Goal: Task Accomplishment & Management: Complete application form

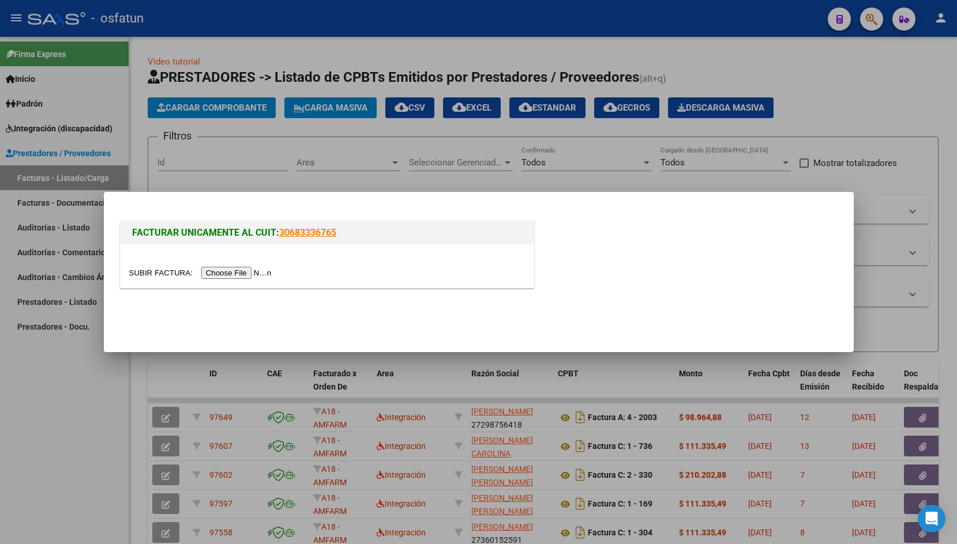
click at [155, 269] on input "file" at bounding box center [202, 273] width 146 height 12
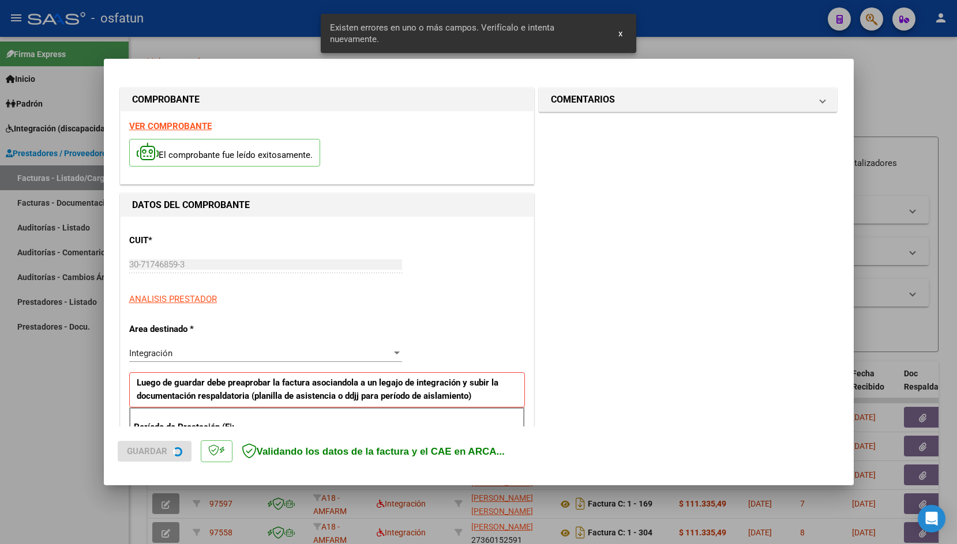
scroll to position [191, 0]
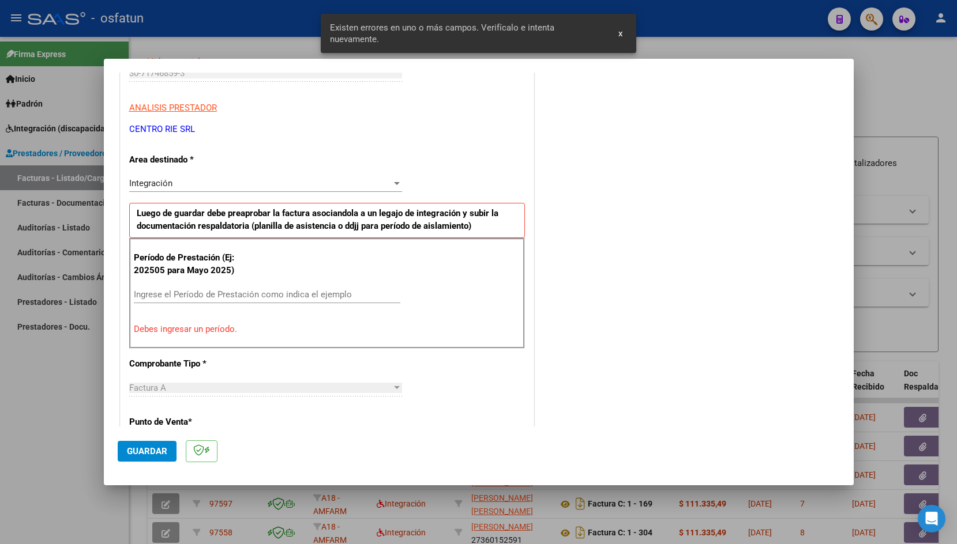
click at [258, 299] on input "Ingrese el Período de Prestación como indica el ejemplo" at bounding box center [267, 294] width 266 height 10
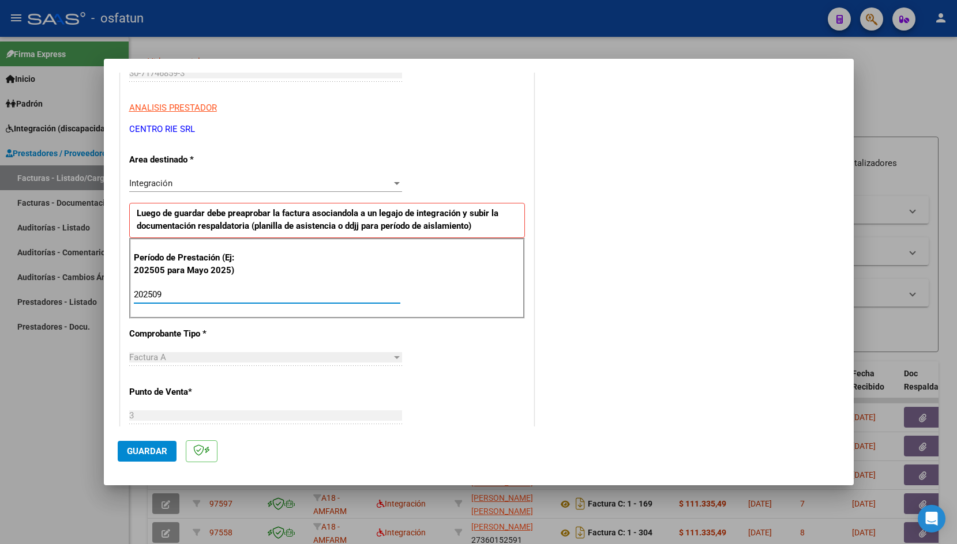
type input "202509"
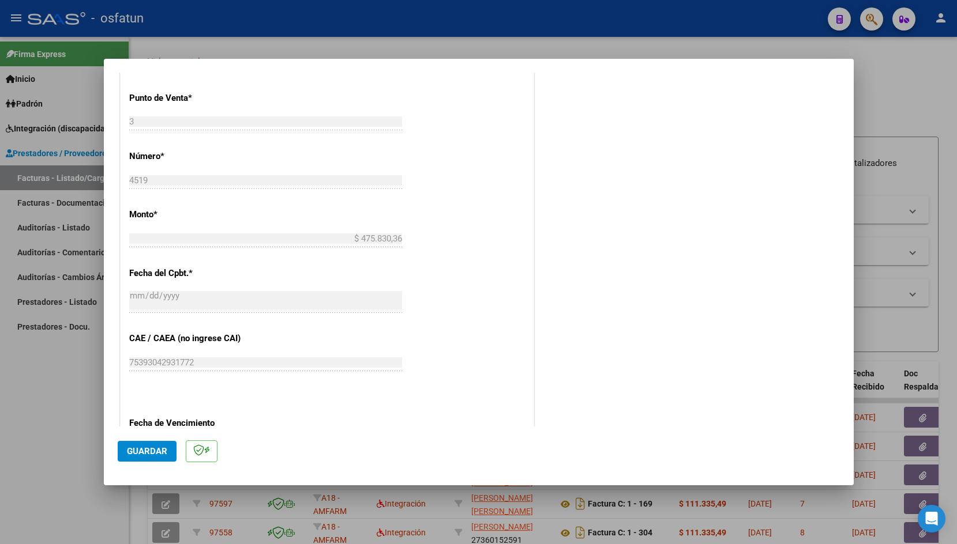
scroll to position [509, 0]
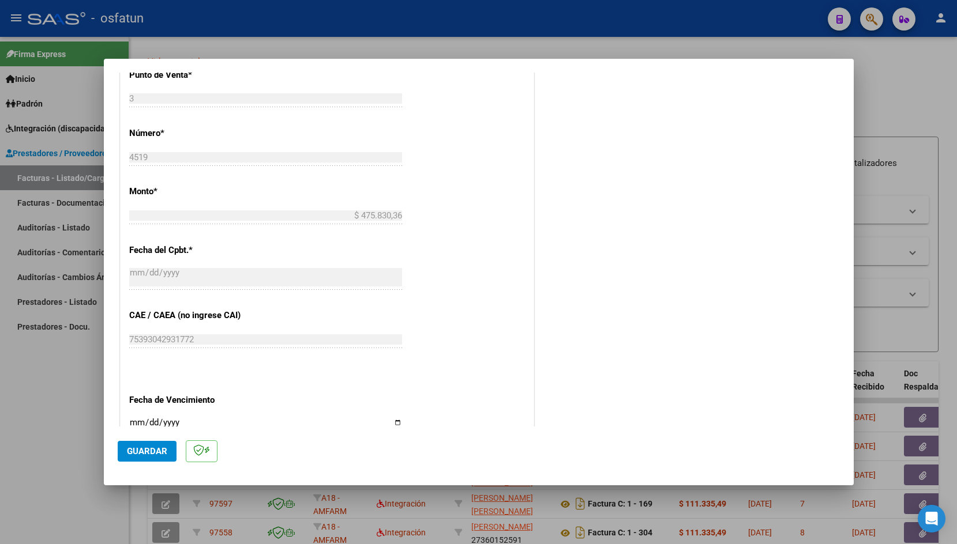
click at [137, 419] on input "Ingresar la fecha" at bounding box center [265, 427] width 273 height 18
type input "[DATE]"
click at [136, 455] on span "Guardar" at bounding box center [147, 451] width 40 height 10
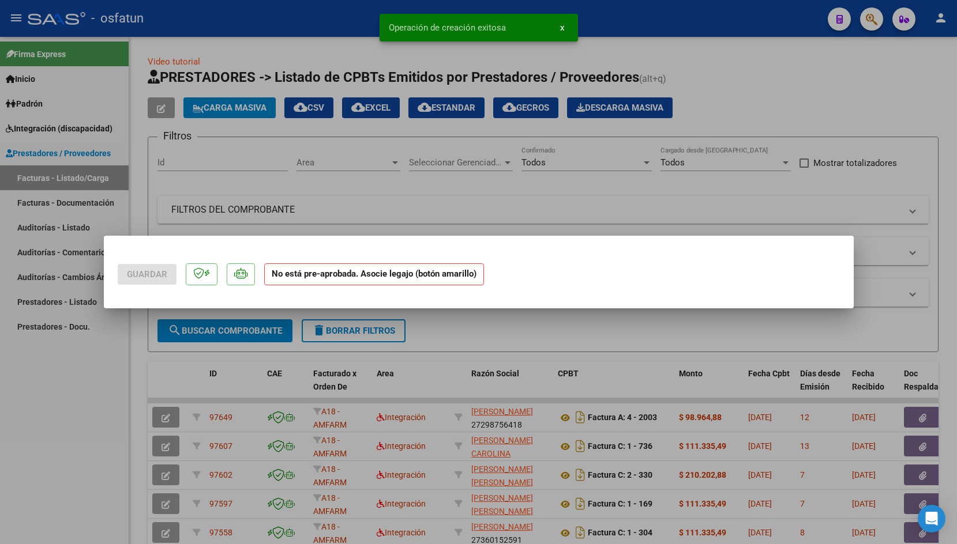
scroll to position [0, 0]
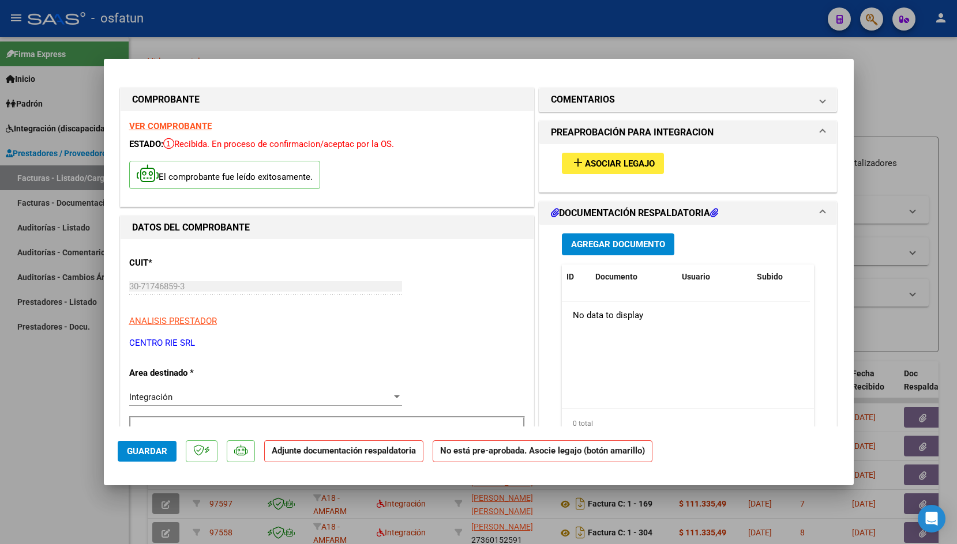
drag, startPoint x: 136, startPoint y: 455, endPoint x: 596, endPoint y: 163, distance: 544.7
click at [596, 163] on mat-dialog-container "COMPROBANTE VER COMPROBANTE ESTADO: Recibida. En proceso de confirmacion/acepta…" at bounding box center [479, 272] width 750 height 427
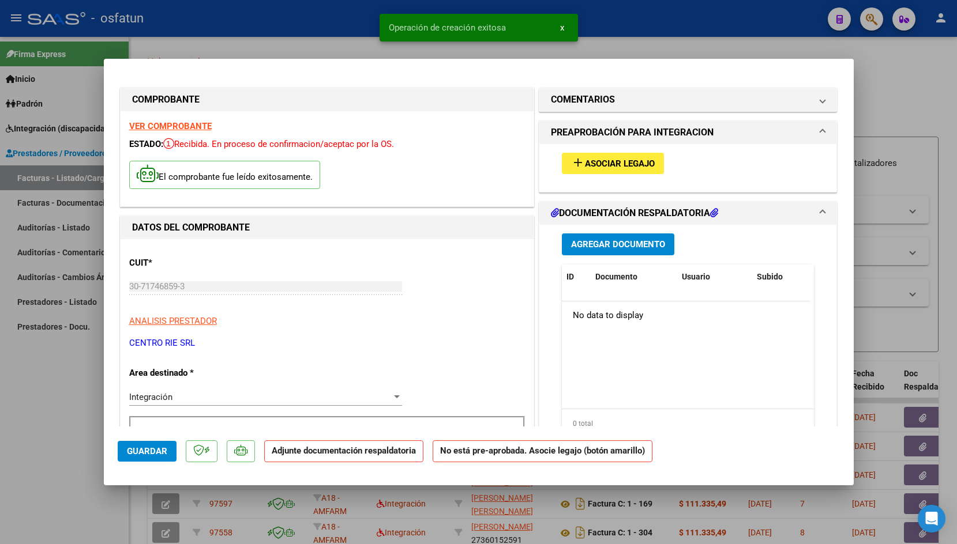
click at [596, 163] on span "Asociar Legajo" at bounding box center [620, 164] width 70 height 10
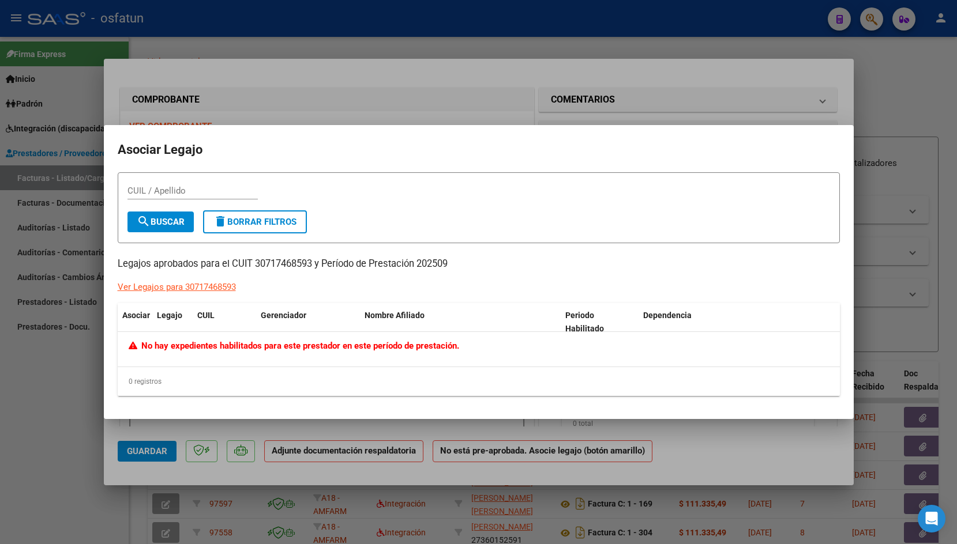
click at [316, 28] on div at bounding box center [478, 272] width 957 height 544
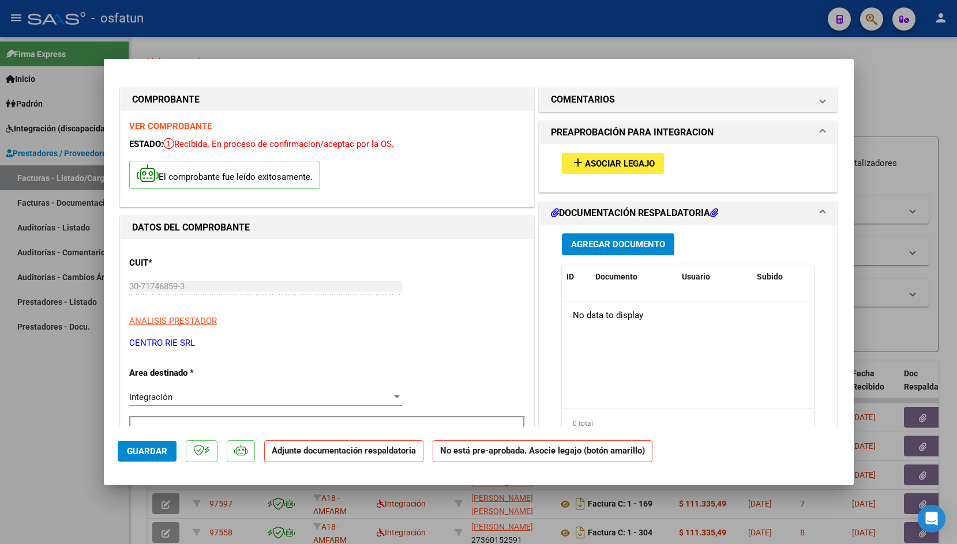
click at [341, 28] on div at bounding box center [478, 272] width 957 height 544
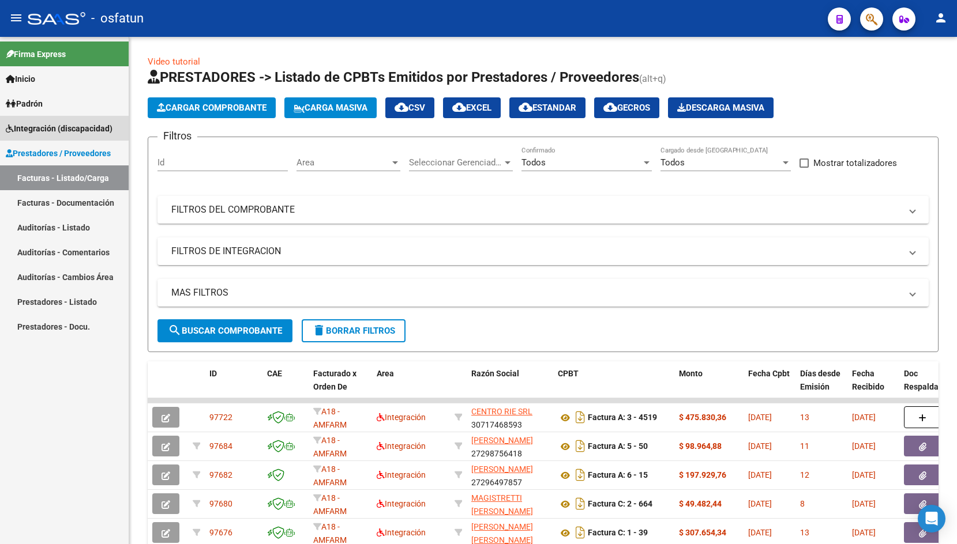
click at [71, 121] on link "Integración (discapacidad)" at bounding box center [64, 128] width 129 height 25
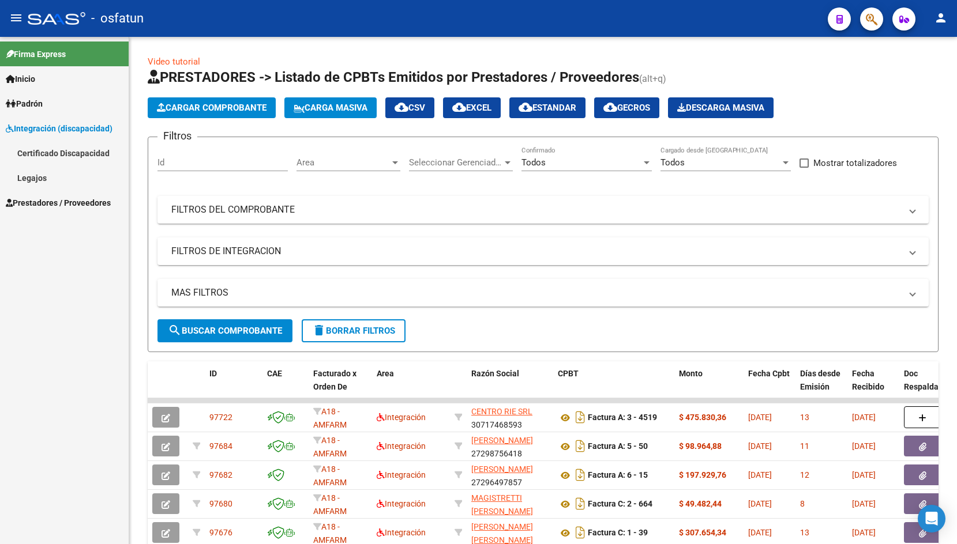
click at [51, 176] on link "Legajos" at bounding box center [64, 177] width 129 height 25
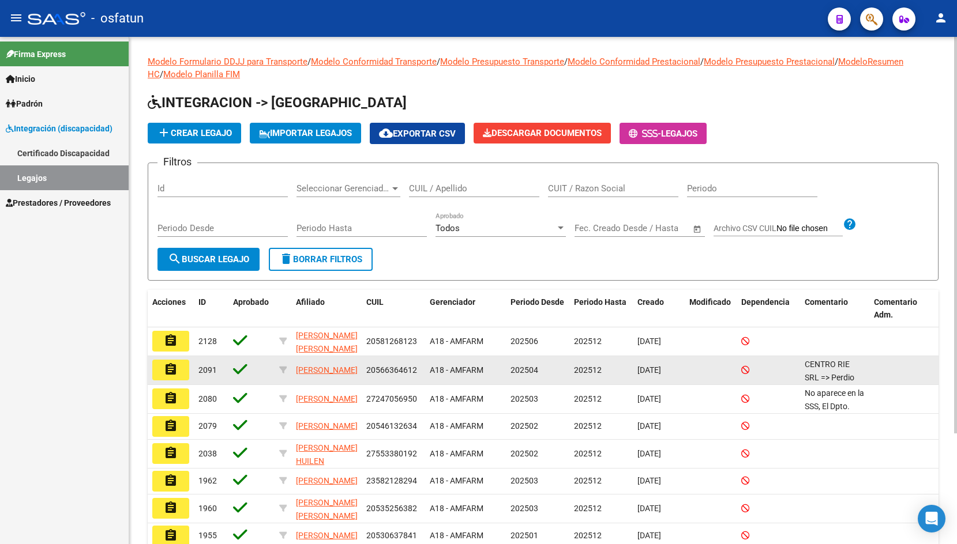
click at [173, 364] on mat-icon "assignment" at bounding box center [171, 370] width 14 height 14
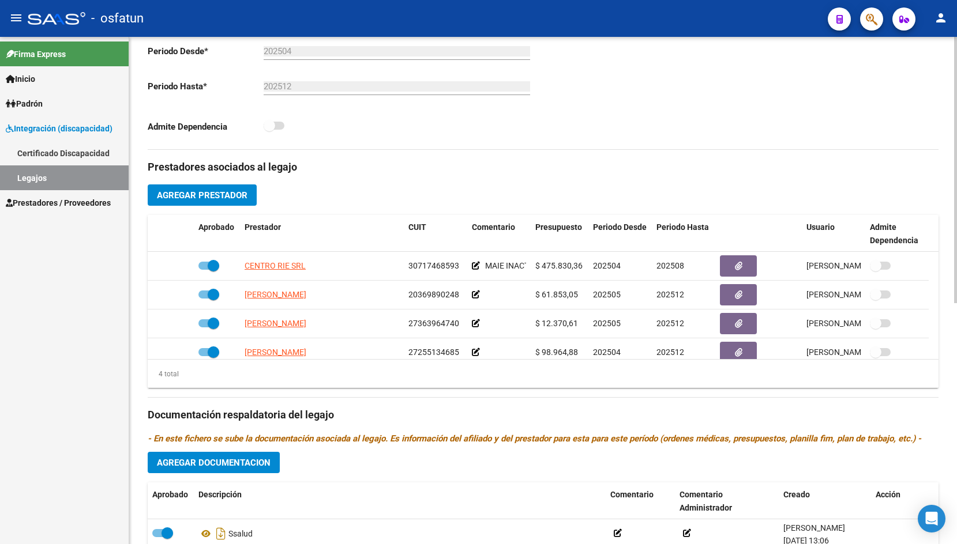
scroll to position [313, 0]
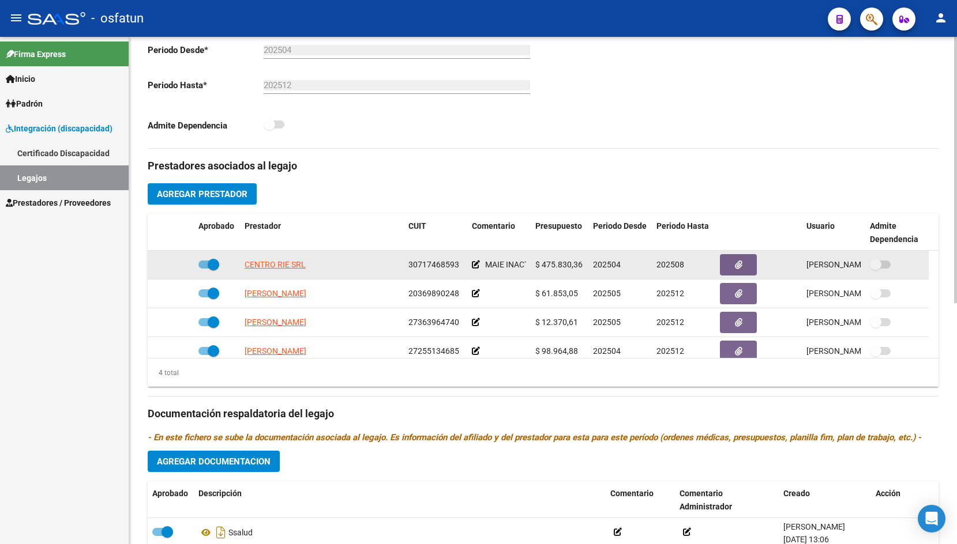
click at [666, 265] on span "202508" at bounding box center [670, 264] width 28 height 9
click at [286, 264] on span "CENTRO RIE SRL" at bounding box center [274, 264] width 61 height 9
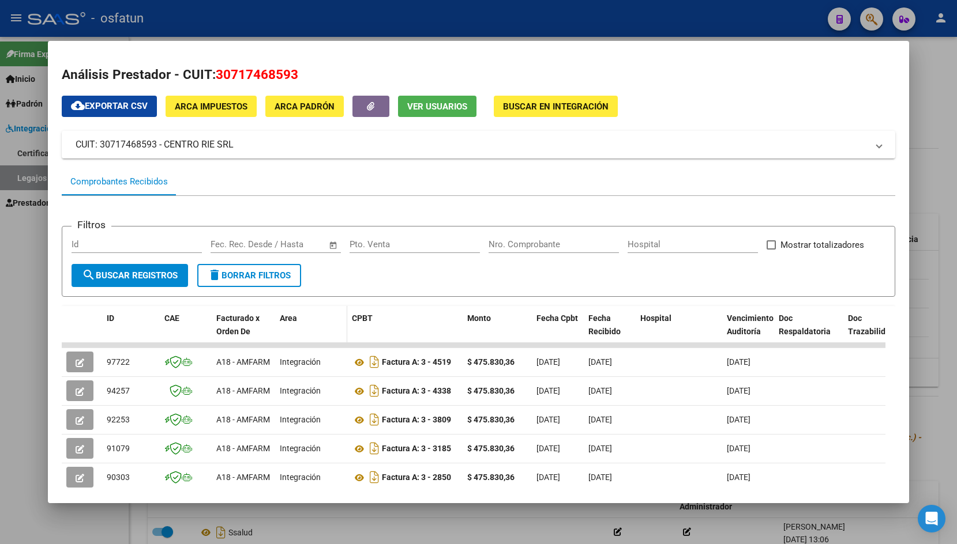
scroll to position [65, 0]
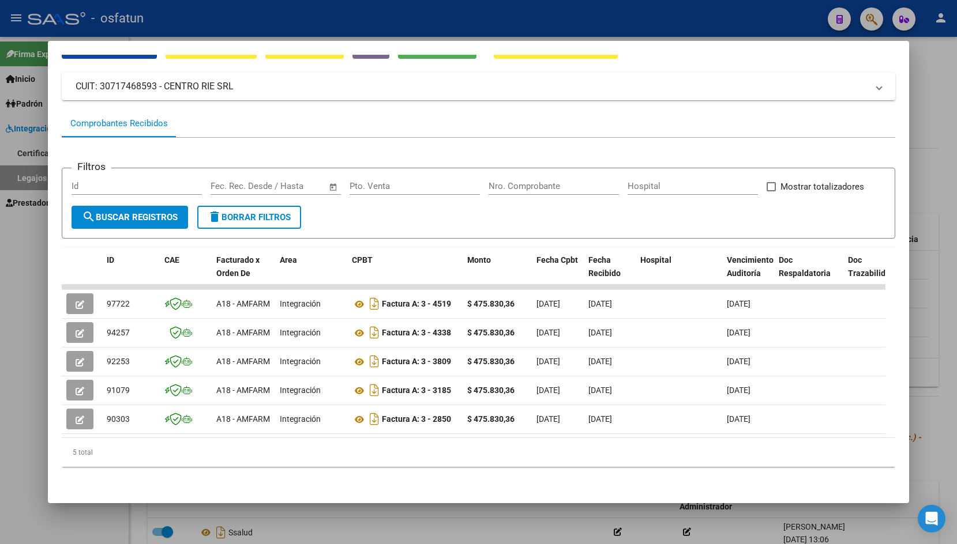
click at [342, 21] on div at bounding box center [478, 272] width 957 height 544
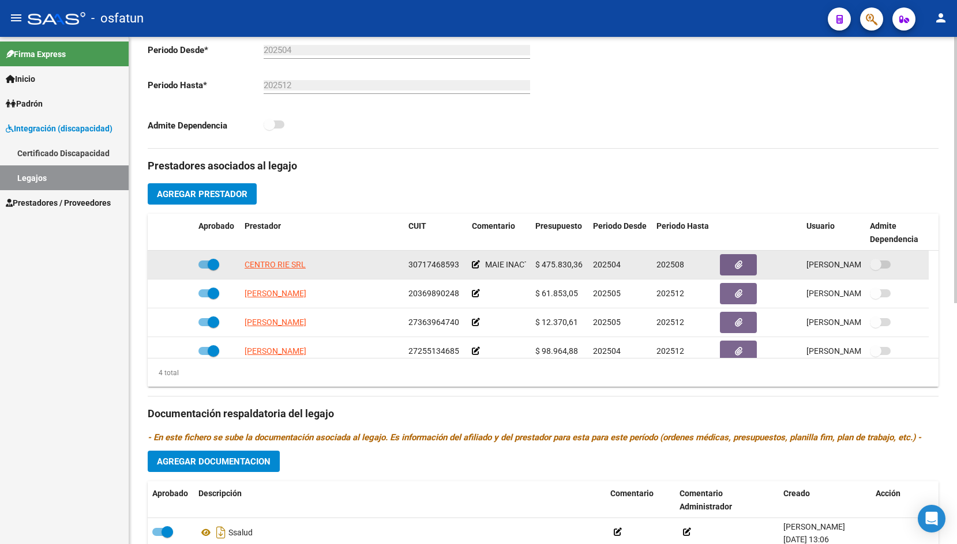
click at [682, 266] on span "202508" at bounding box center [670, 264] width 28 height 9
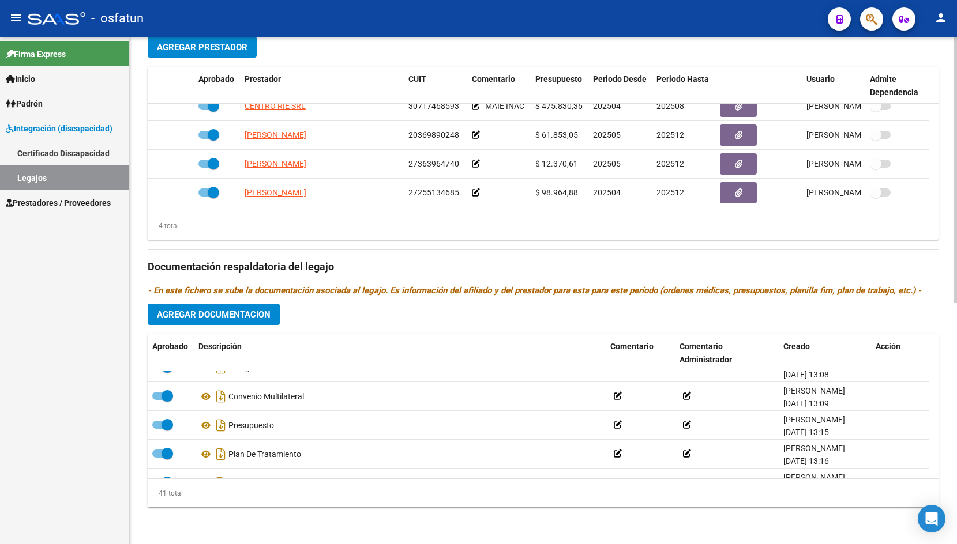
scroll to position [121, 0]
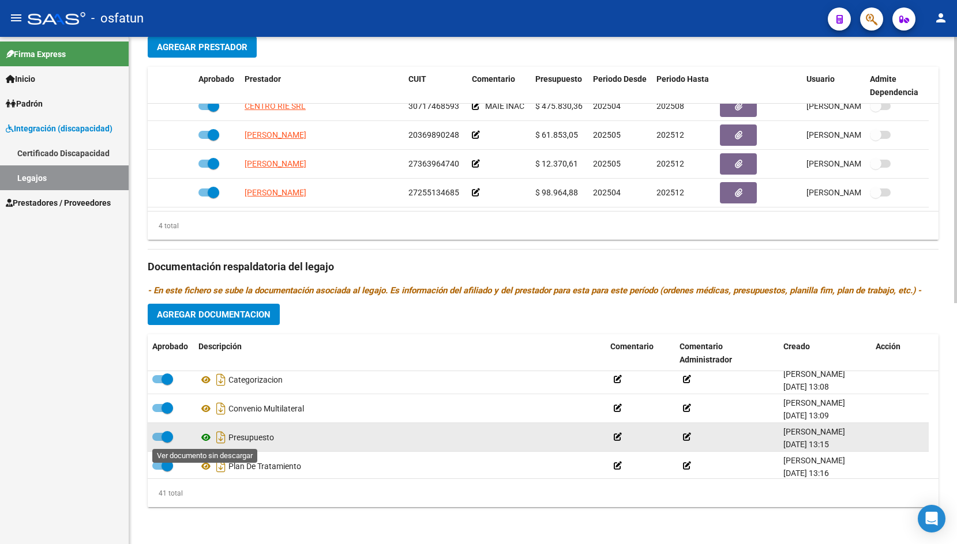
click at [208, 437] on icon at bounding box center [205, 438] width 15 height 14
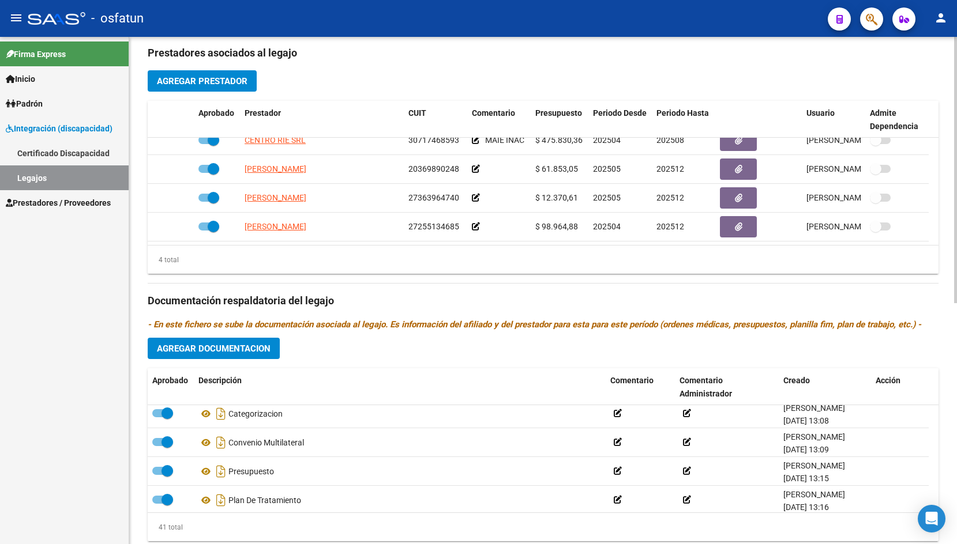
scroll to position [0, 0]
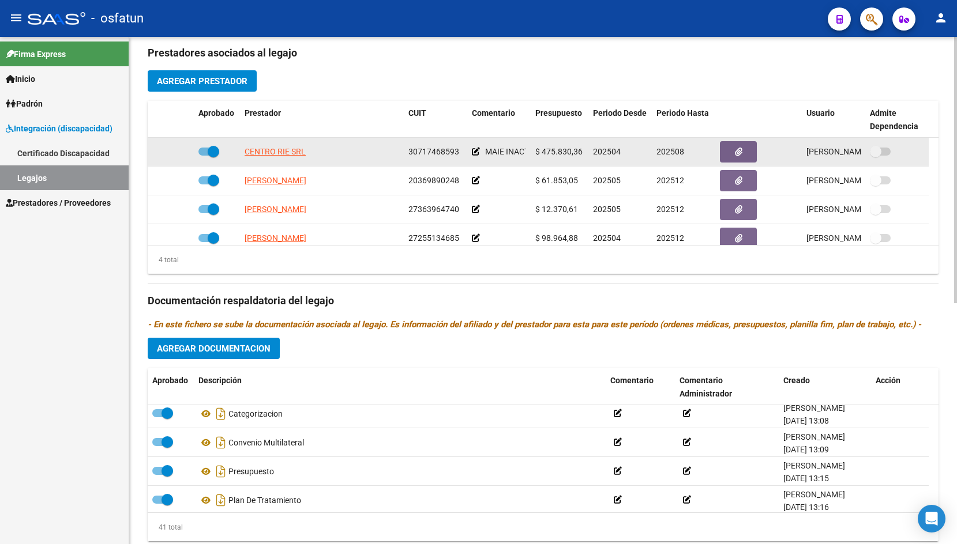
click at [214, 152] on span at bounding box center [214, 152] width 12 height 12
click at [204, 156] on input "checkbox" at bounding box center [204, 156] width 1 height 1
checkbox input "false"
click at [180, 154] on icon at bounding box center [177, 152] width 8 height 8
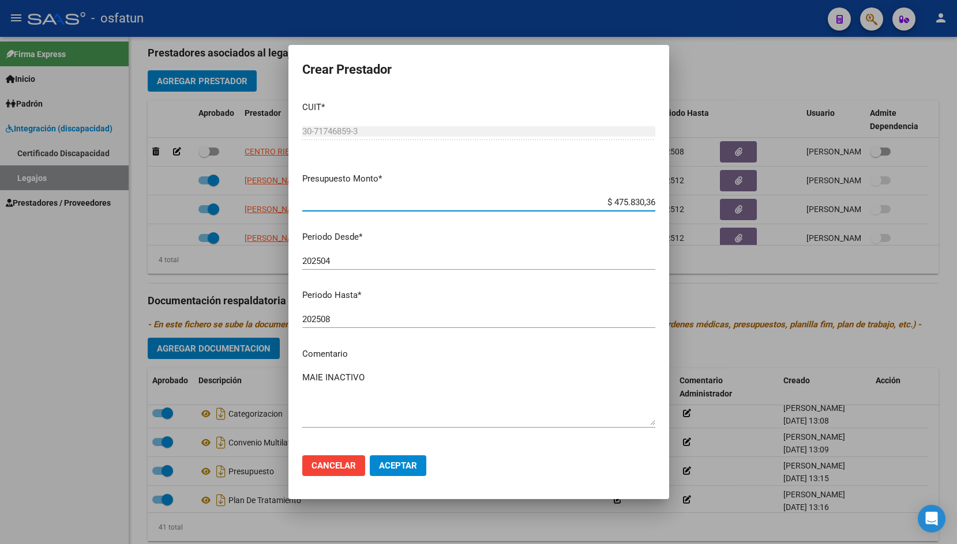
click at [336, 316] on input "202508" at bounding box center [478, 319] width 353 height 10
type input "202512"
click at [402, 469] on span "Aceptar" at bounding box center [398, 466] width 38 height 10
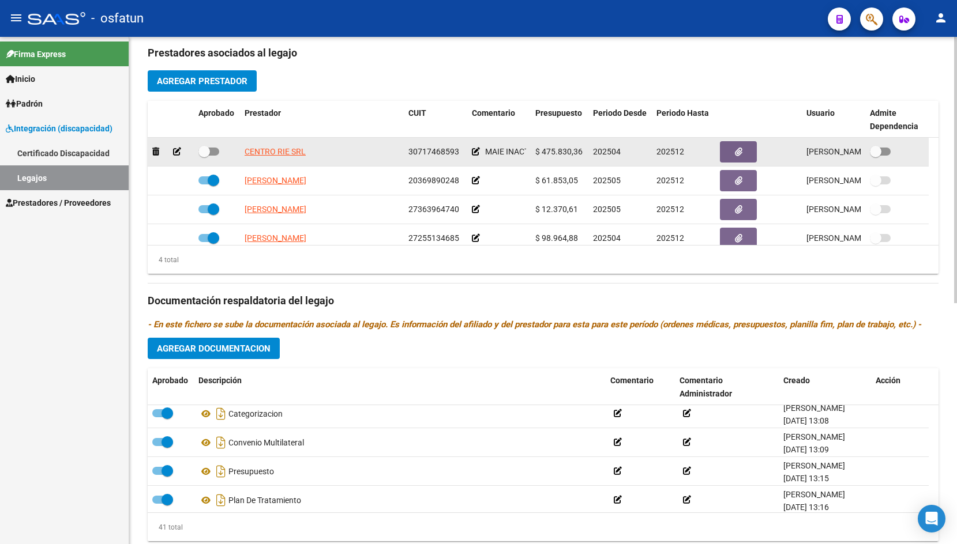
click at [212, 151] on span at bounding box center [208, 152] width 21 height 8
click at [204, 156] on input "checkbox" at bounding box center [204, 156] width 1 height 1
checkbox input "true"
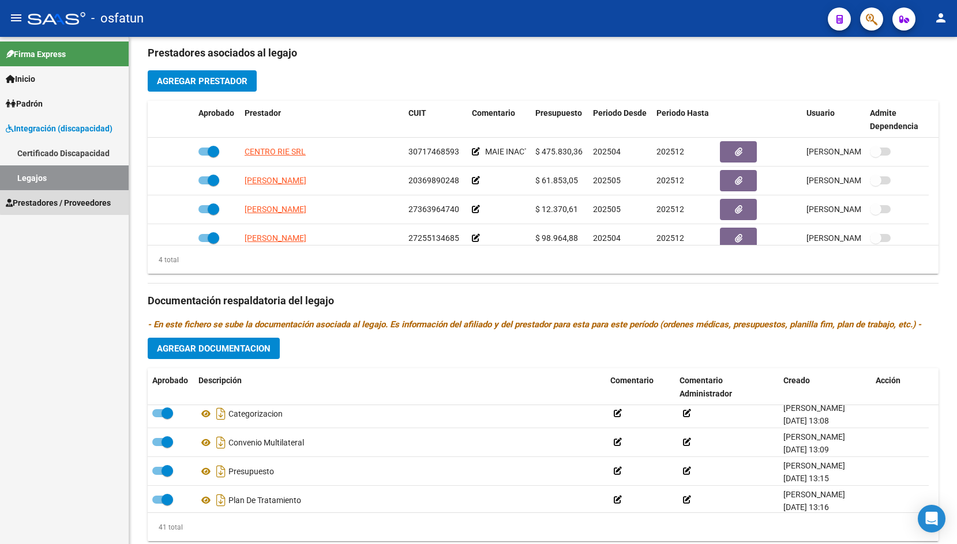
click at [73, 198] on span "Prestadores / Proveedores" at bounding box center [58, 203] width 105 height 13
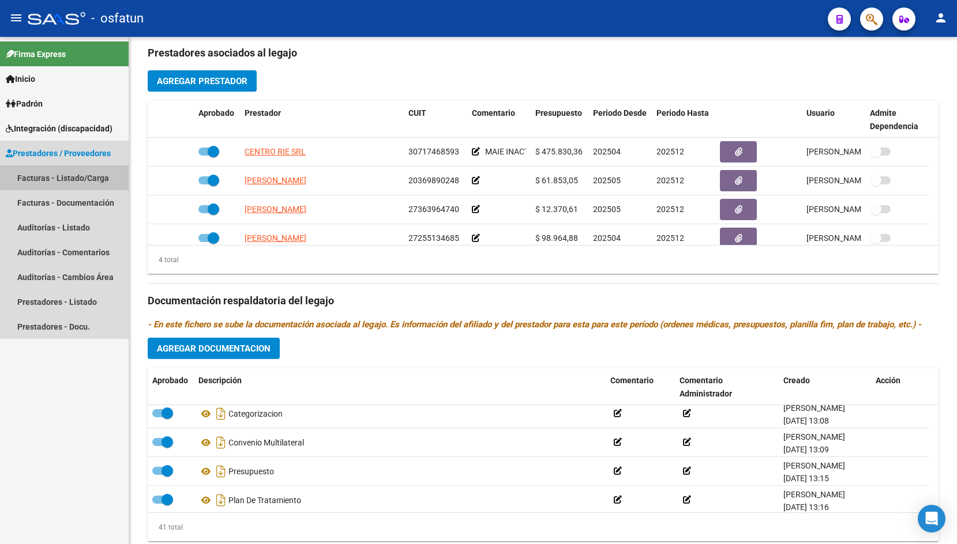
click at [66, 174] on link "Facturas - Listado/Carga" at bounding box center [64, 177] width 129 height 25
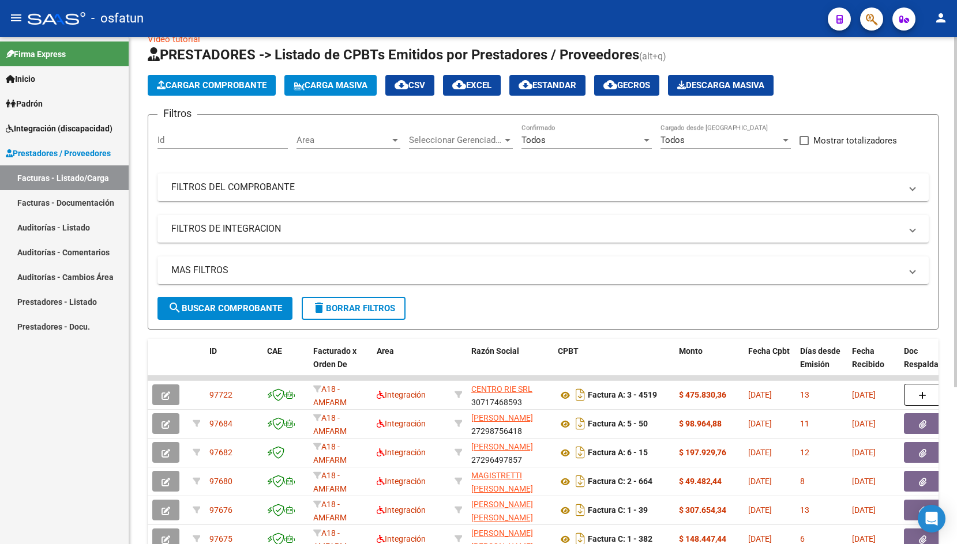
scroll to position [24, 0]
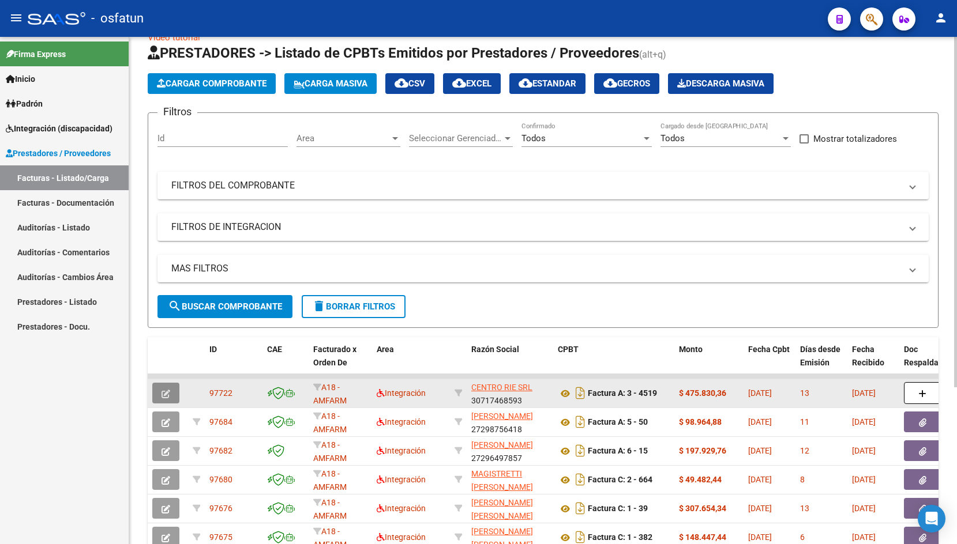
click at [172, 395] on button "button" at bounding box center [165, 393] width 27 height 21
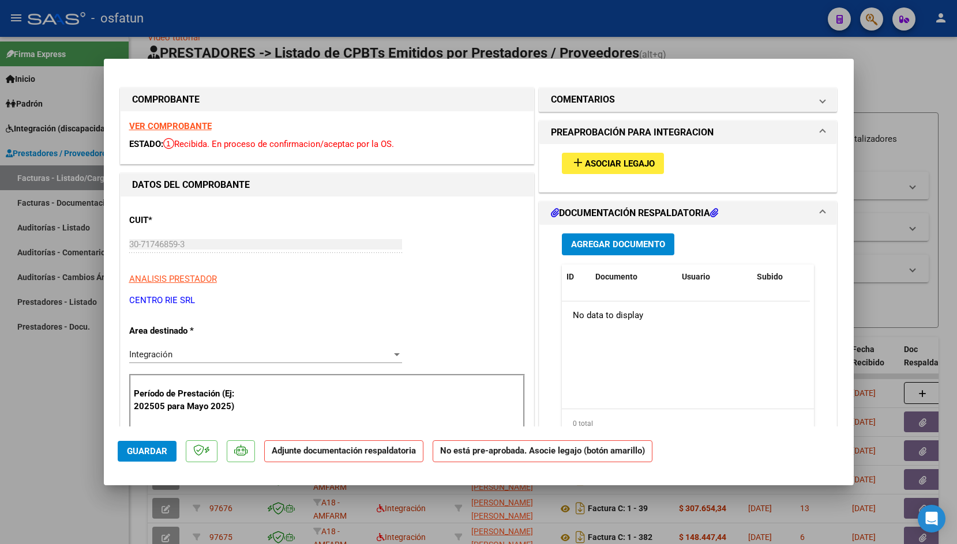
click at [639, 172] on button "add Asociar Legajo" at bounding box center [613, 163] width 102 height 21
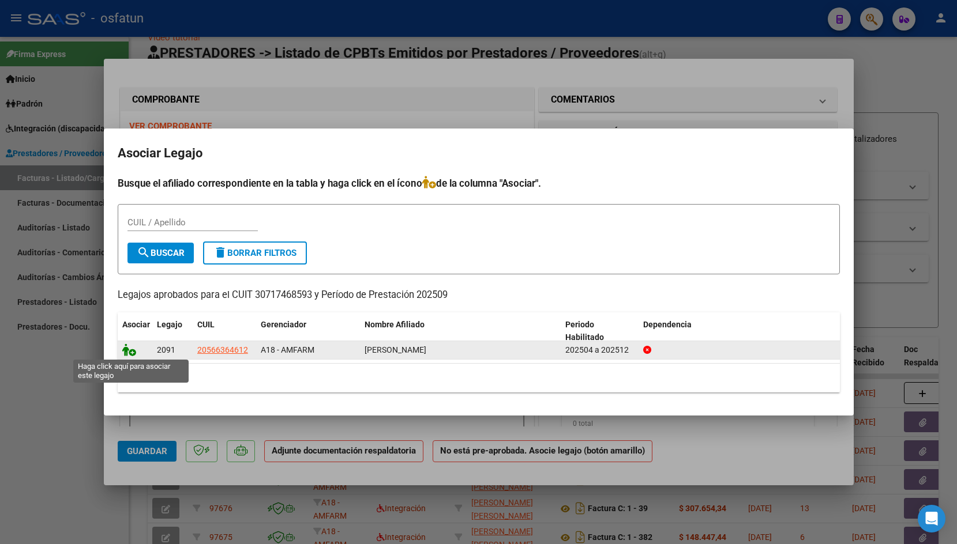
click at [128, 347] on icon at bounding box center [129, 350] width 14 height 13
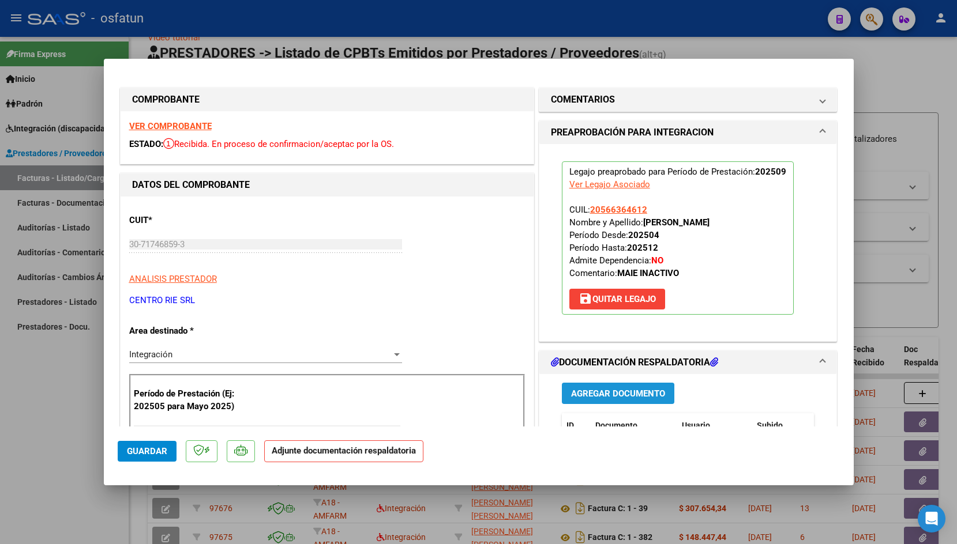
click at [601, 395] on span "Agregar Documento" at bounding box center [618, 394] width 94 height 10
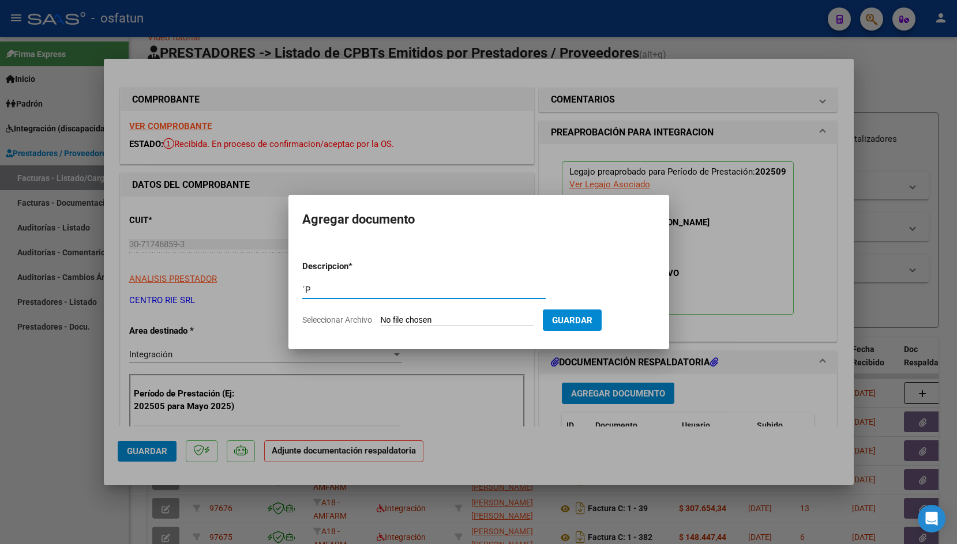
type input "´"
type input "Planilla de asistencia"
click at [404, 317] on input "Seleccionar Archivo" at bounding box center [457, 320] width 153 height 11
type input "C:\fakepath\2593 - [PERSON_NAME].pdf"
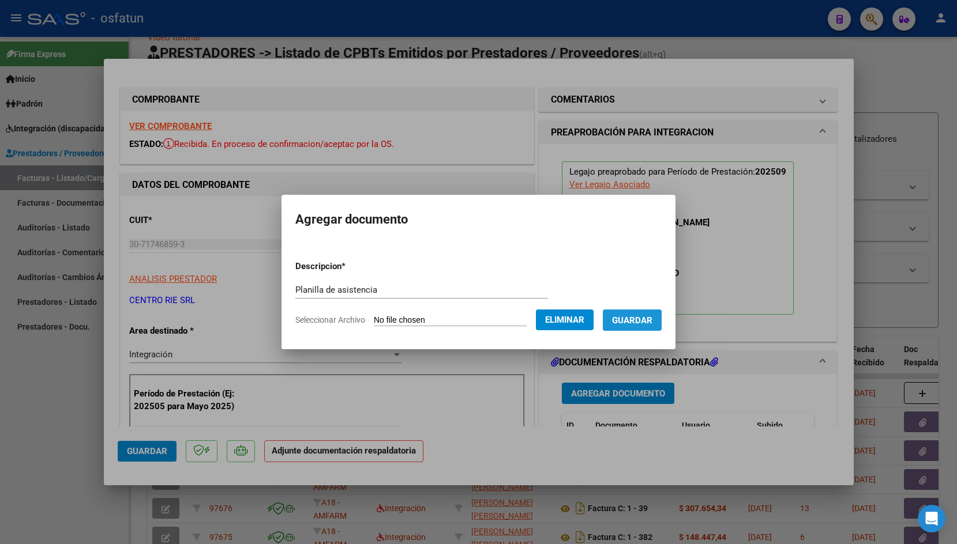
click at [634, 327] on button "Guardar" at bounding box center [632, 320] width 59 height 21
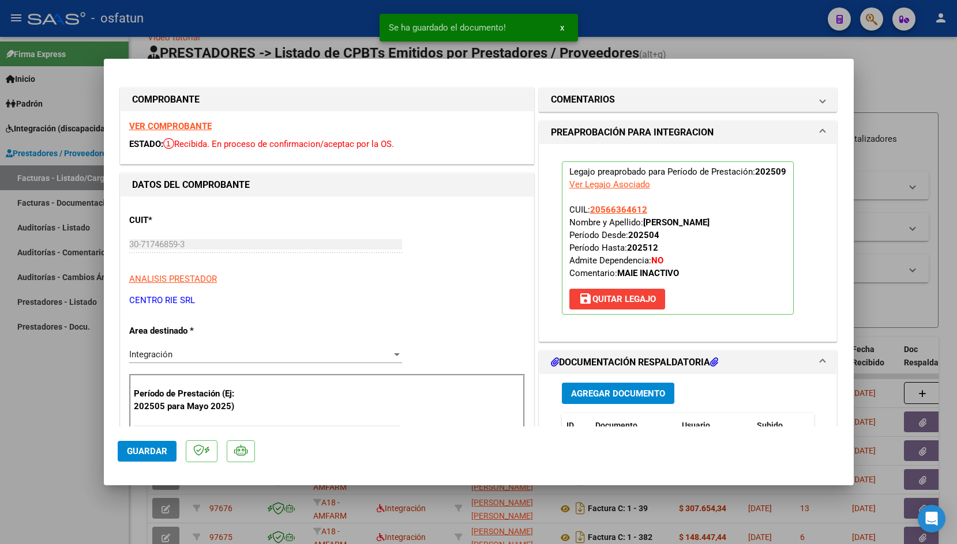
click at [274, 25] on div at bounding box center [478, 272] width 957 height 544
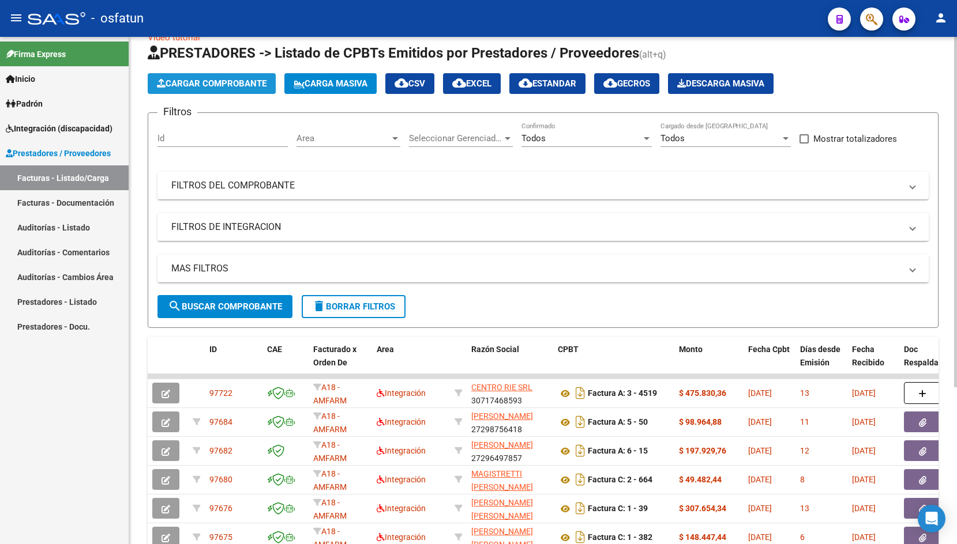
click at [193, 93] on button "Cargar Comprobante" at bounding box center [212, 83] width 128 height 21
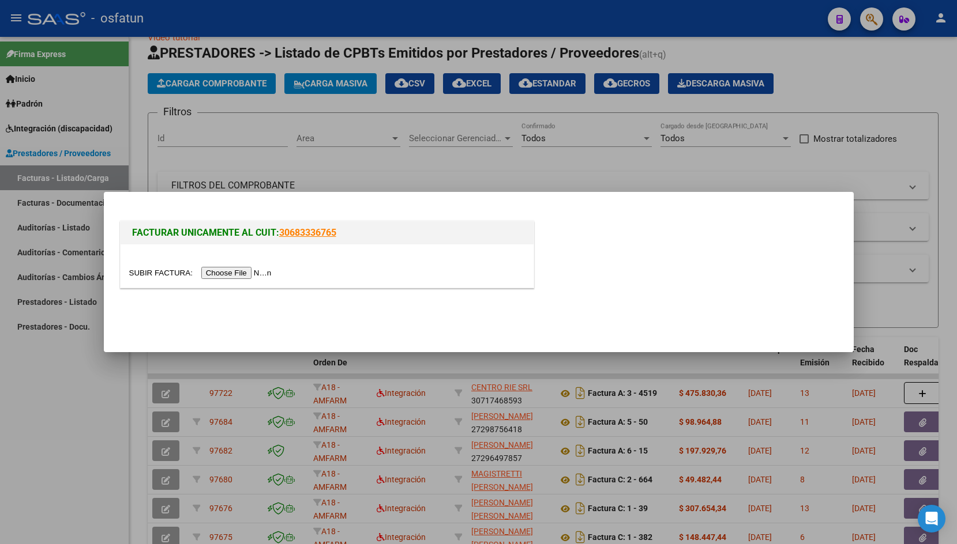
click at [155, 271] on input "file" at bounding box center [202, 273] width 146 height 12
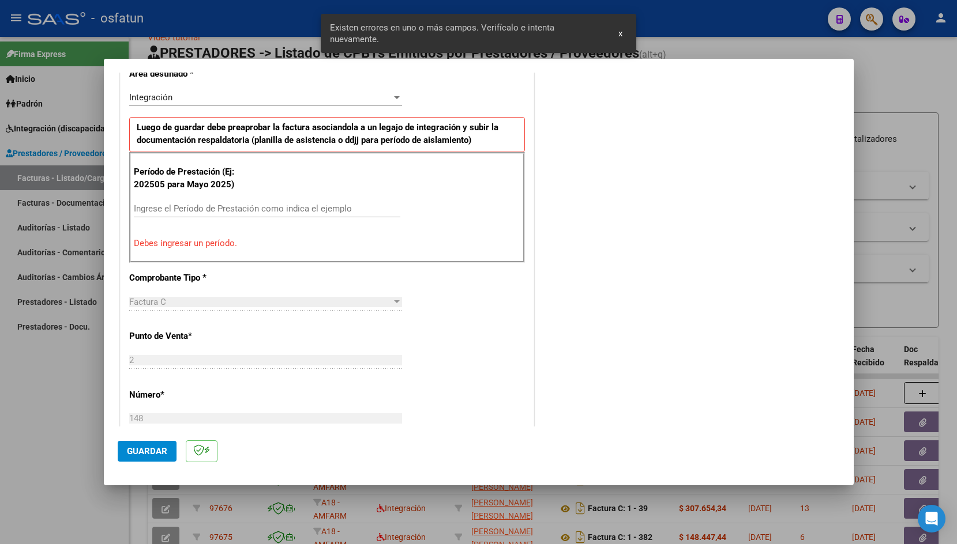
scroll to position [303, 0]
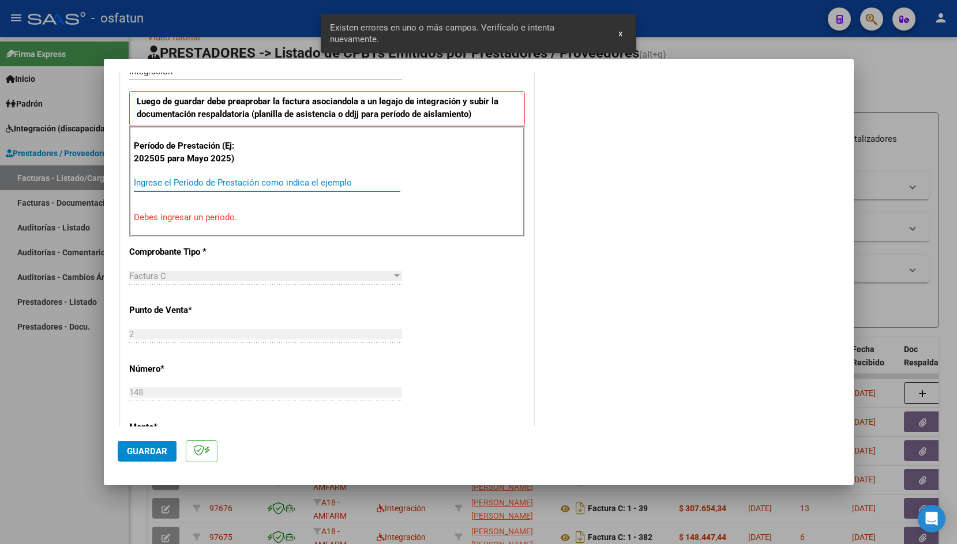
click at [241, 183] on input "Ingrese el Período de Prestación como indica el ejemplo" at bounding box center [267, 183] width 266 height 10
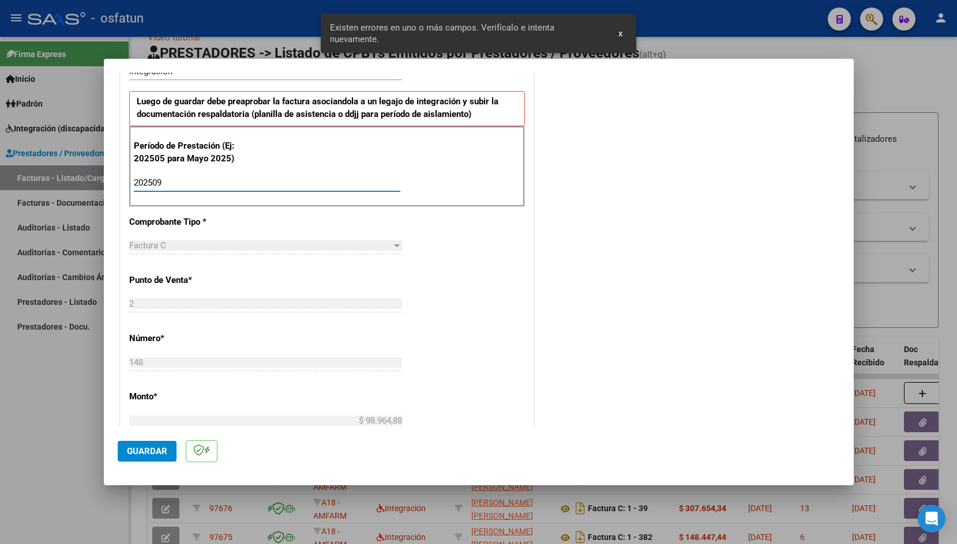
type input "202509"
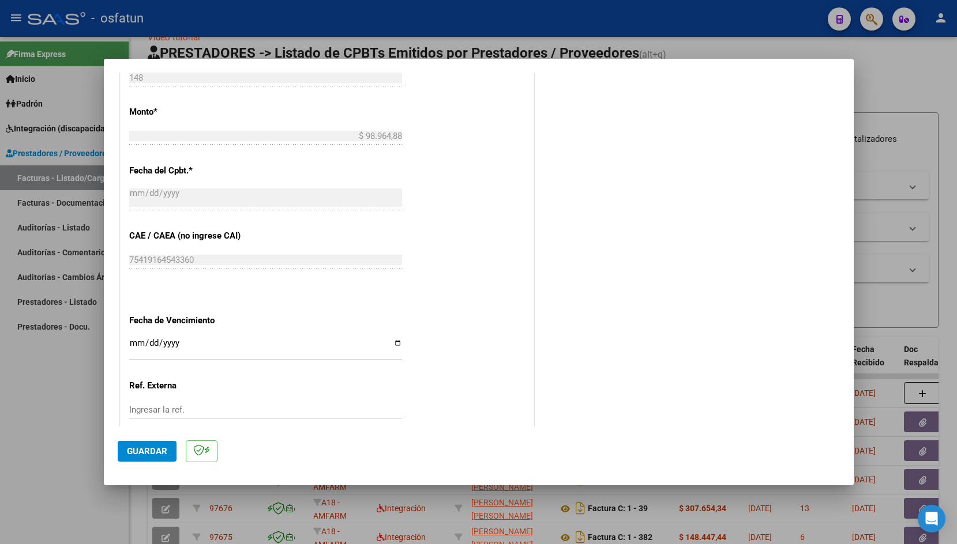
scroll to position [589, 0]
click at [137, 338] on input "Ingresar la fecha" at bounding box center [265, 347] width 273 height 18
type input "[DATE]"
click at [132, 449] on span "Guardar" at bounding box center [147, 451] width 40 height 10
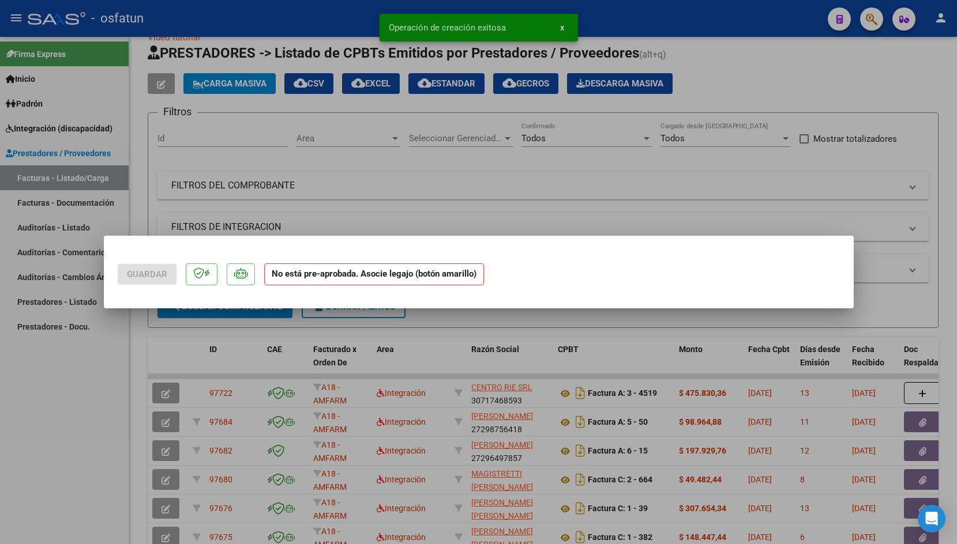
scroll to position [0, 0]
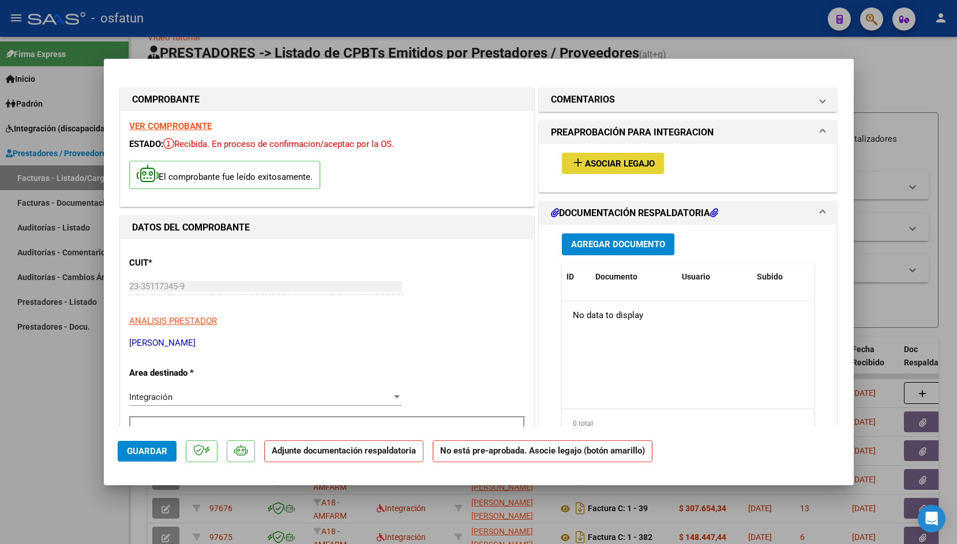
click at [623, 160] on span "Asociar Legajo" at bounding box center [620, 164] width 70 height 10
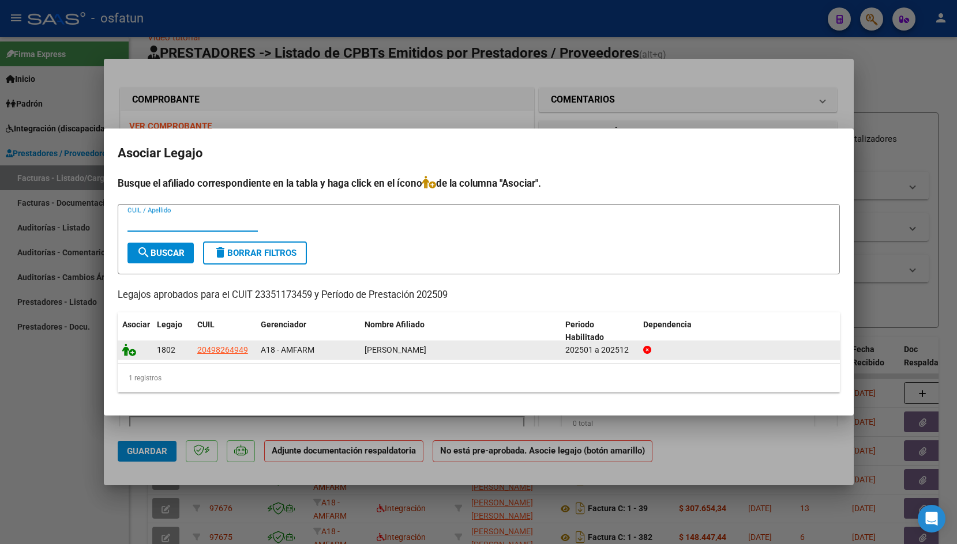
click at [127, 349] on icon at bounding box center [129, 350] width 14 height 13
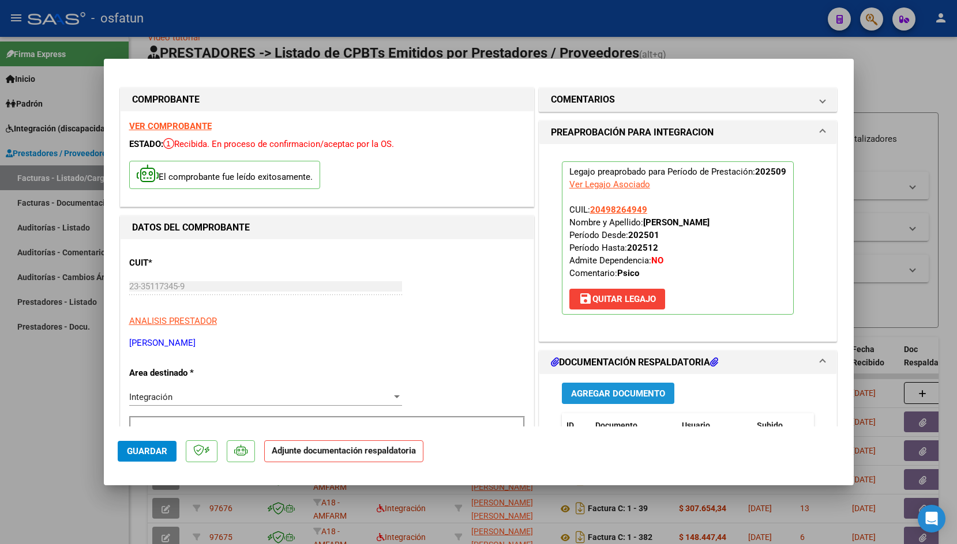
click at [590, 389] on span "Agregar Documento" at bounding box center [618, 394] width 94 height 10
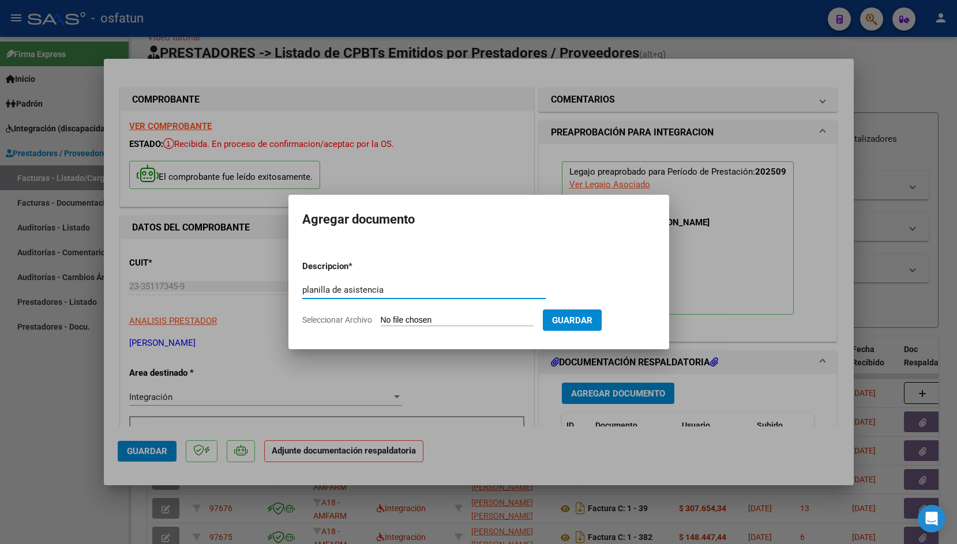
type input "planilla de asistencia"
click at [415, 319] on input "Seleccionar Archivo" at bounding box center [457, 320] width 153 height 11
type input "C:\fakepath\20251010_170006.jpg"
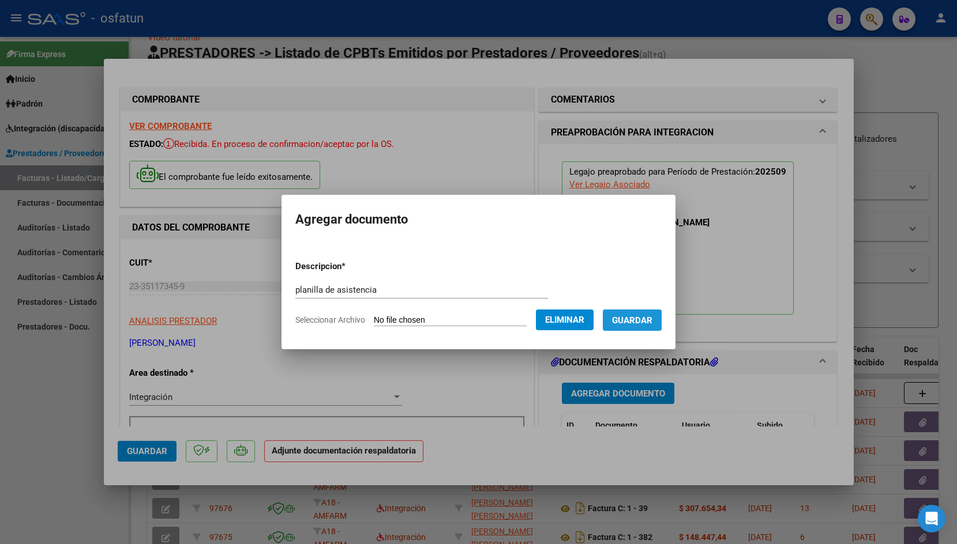
click at [618, 322] on span "Guardar" at bounding box center [632, 320] width 40 height 10
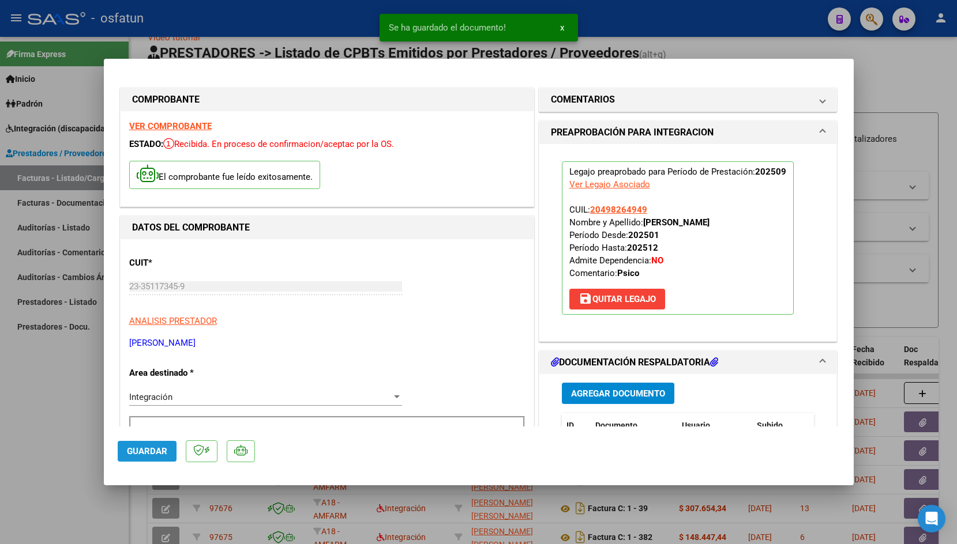
click at [153, 451] on span "Guardar" at bounding box center [147, 451] width 40 height 10
click at [213, 13] on div at bounding box center [478, 272] width 957 height 544
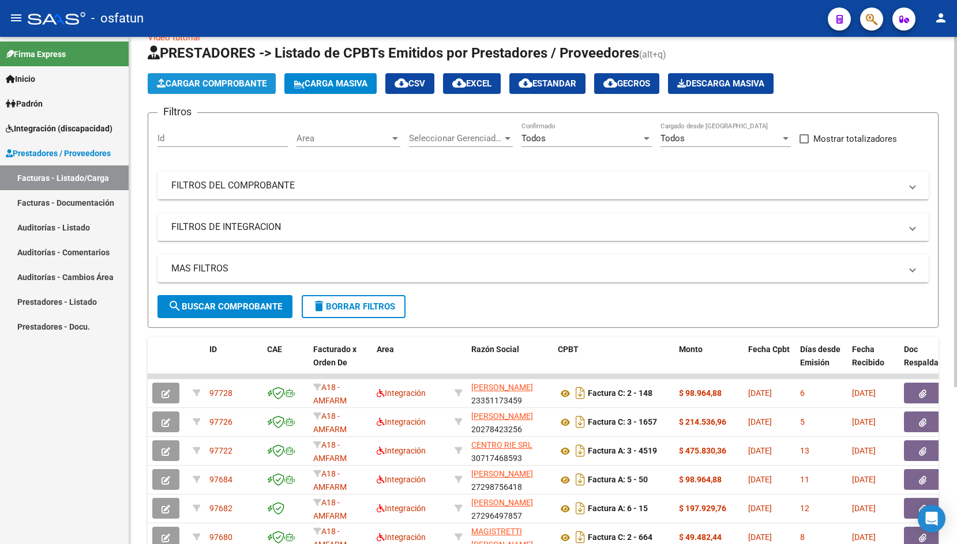
click at [246, 79] on span "Cargar Comprobante" at bounding box center [212, 83] width 110 height 10
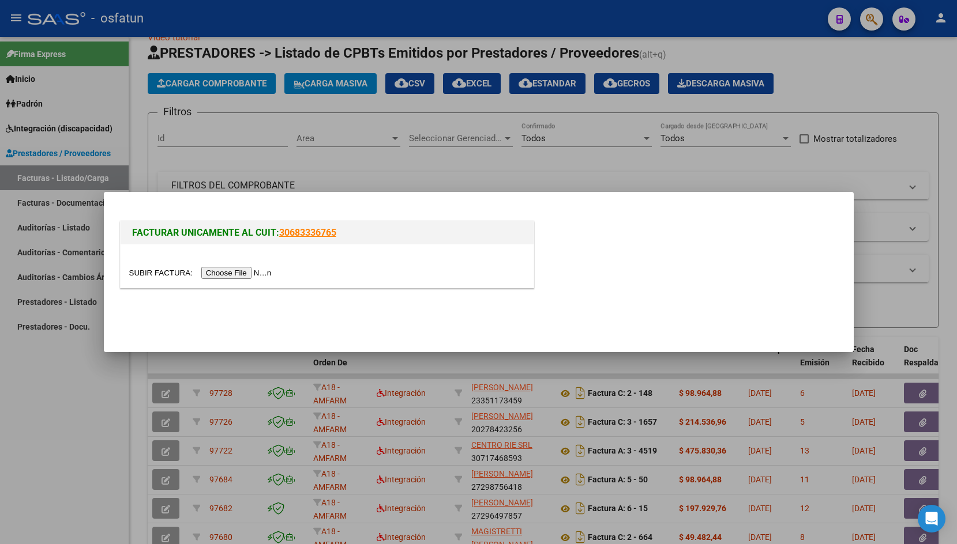
click at [161, 276] on input "file" at bounding box center [202, 273] width 146 height 12
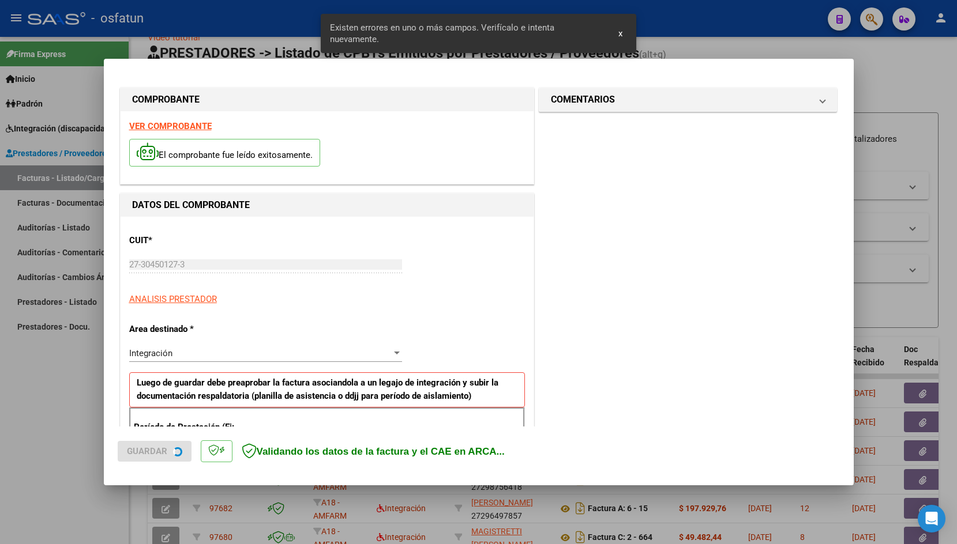
scroll to position [191, 0]
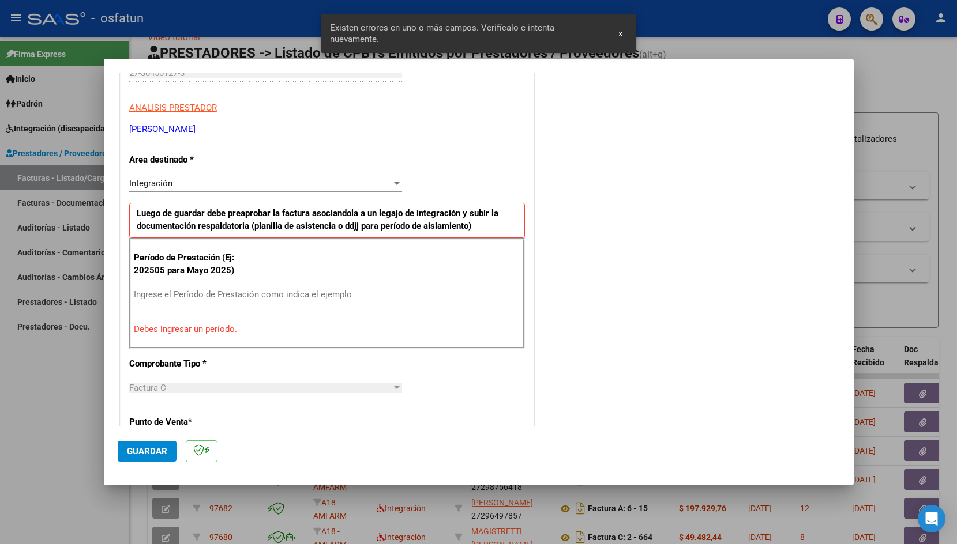
click at [204, 299] on input "Ingrese el Período de Prestación como indica el ejemplo" at bounding box center [267, 294] width 266 height 10
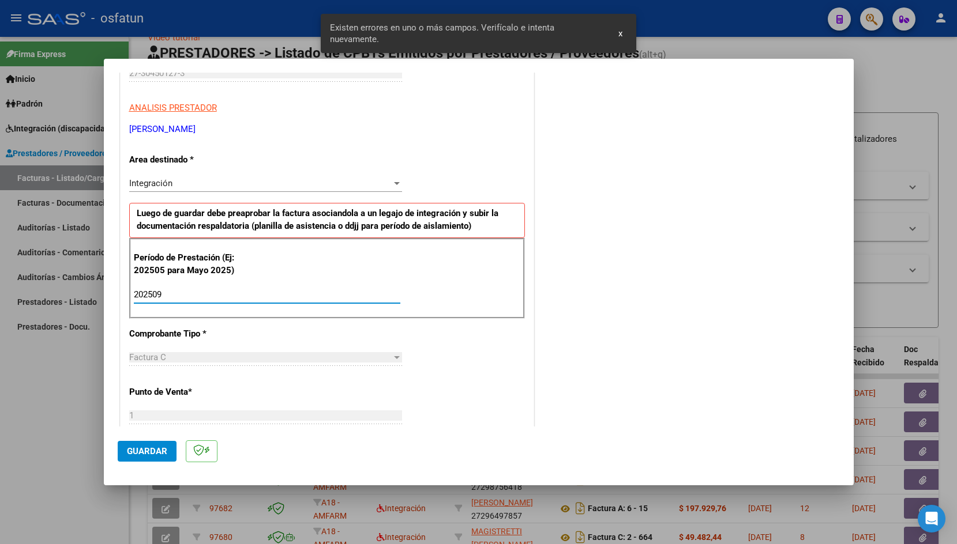
type input "202509"
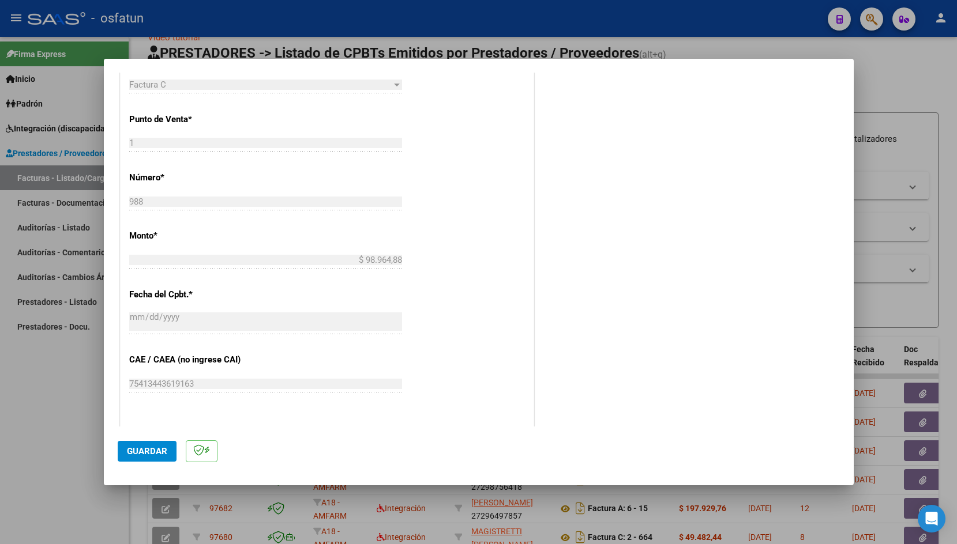
scroll to position [548, 0]
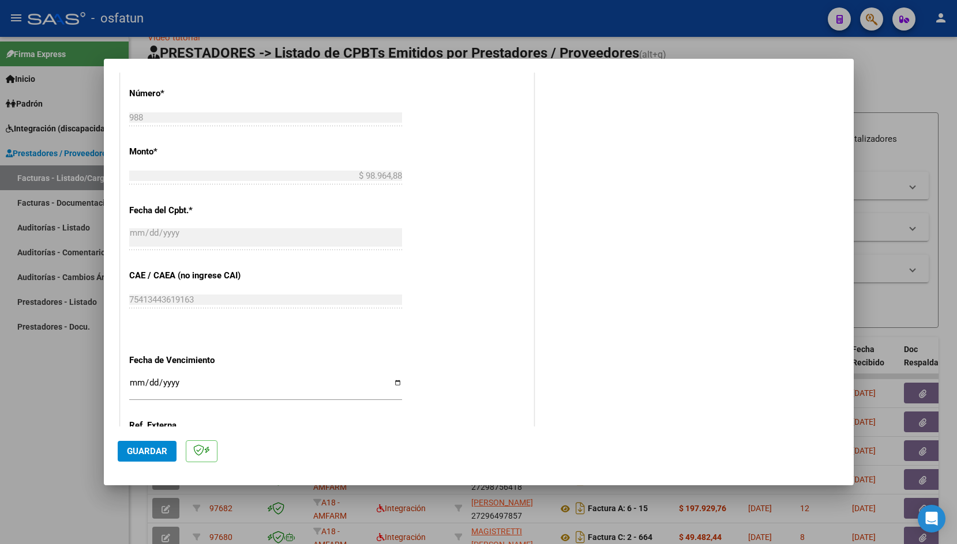
click at [135, 382] on input "Ingresar la fecha" at bounding box center [265, 387] width 273 height 18
type input "[DATE]"
click at [139, 446] on span "Guardar" at bounding box center [147, 451] width 40 height 10
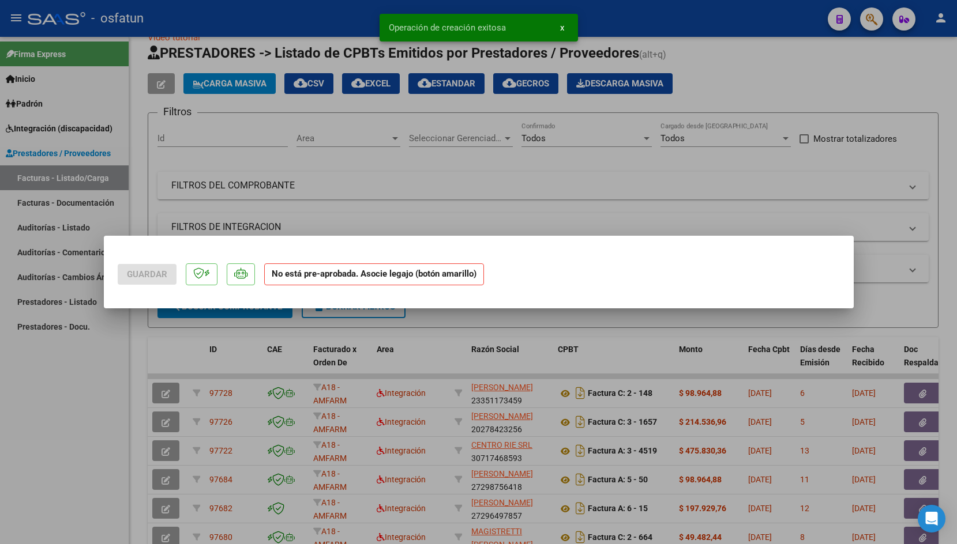
scroll to position [0, 0]
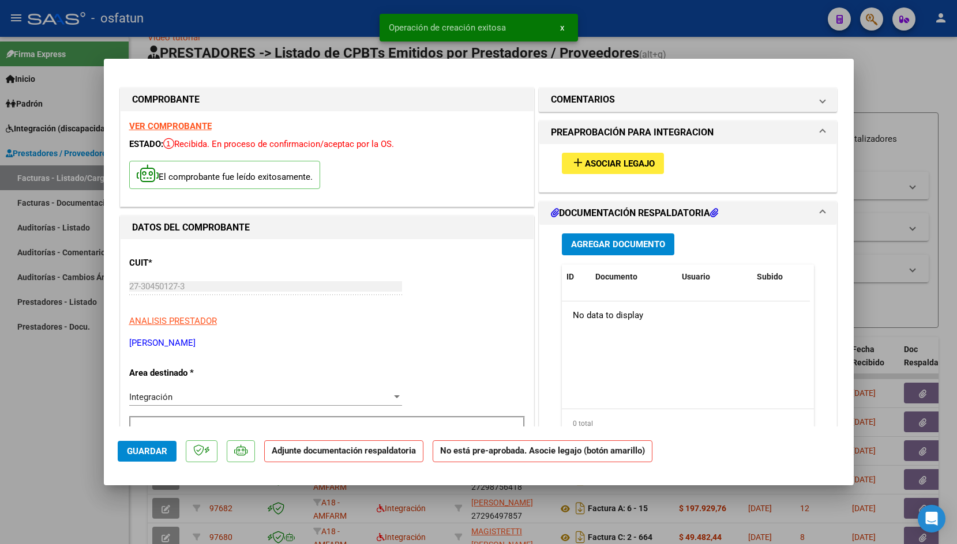
click at [623, 161] on span "Asociar Legajo" at bounding box center [620, 164] width 70 height 10
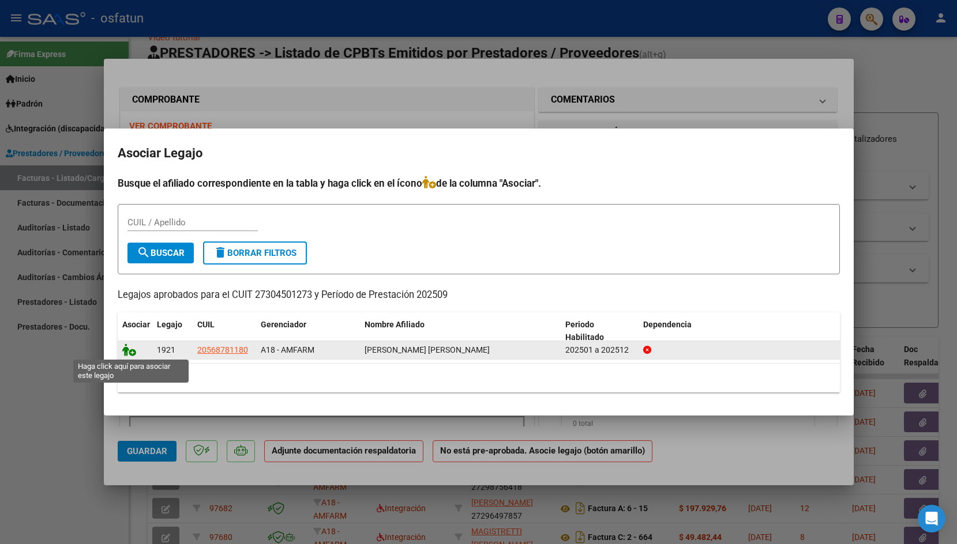
click at [126, 353] on icon at bounding box center [129, 350] width 14 height 13
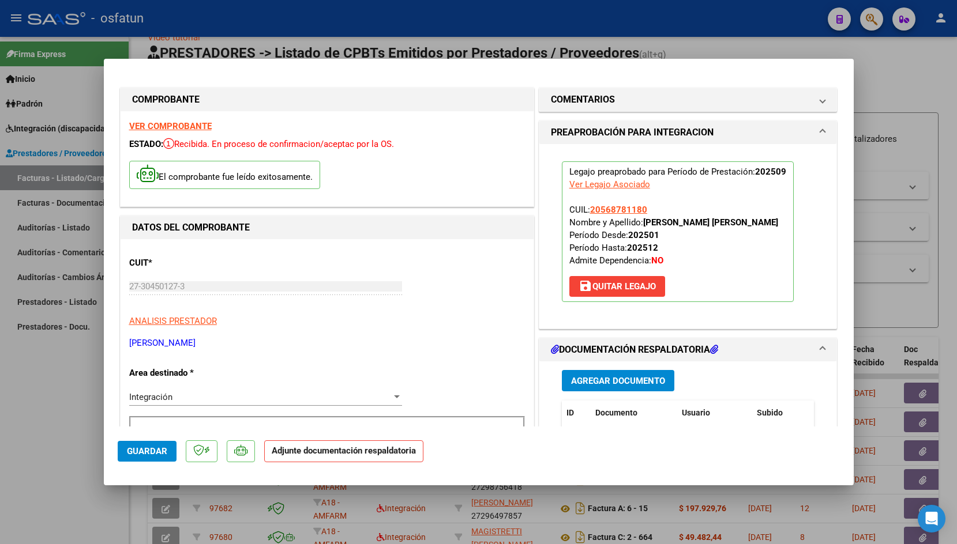
click at [645, 377] on span "Agregar Documento" at bounding box center [618, 381] width 94 height 10
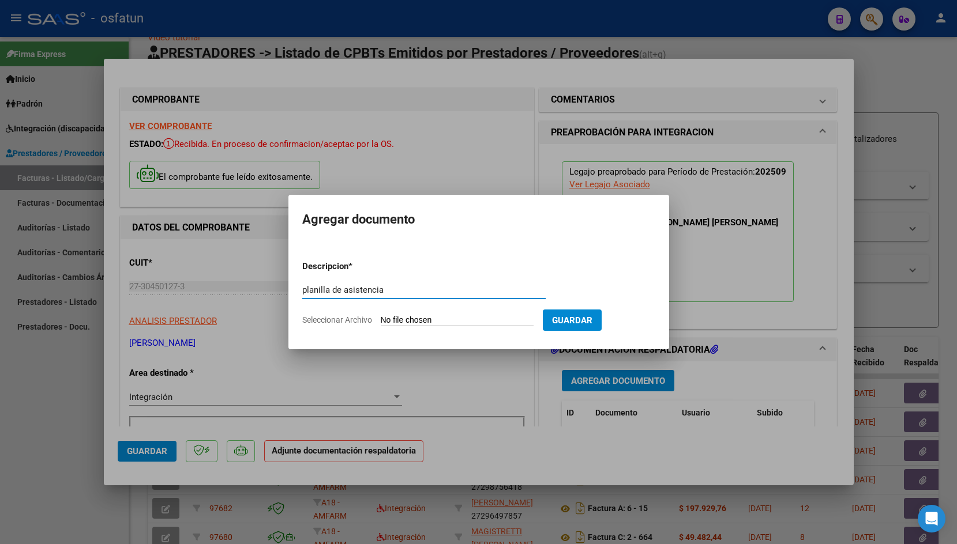
type input "planilla de asistencia"
click at [407, 316] on input "Seleccionar Archivo" at bounding box center [457, 320] width 153 height 11
type input "C:\fakepath\[PERSON_NAME] SEP.pdf"
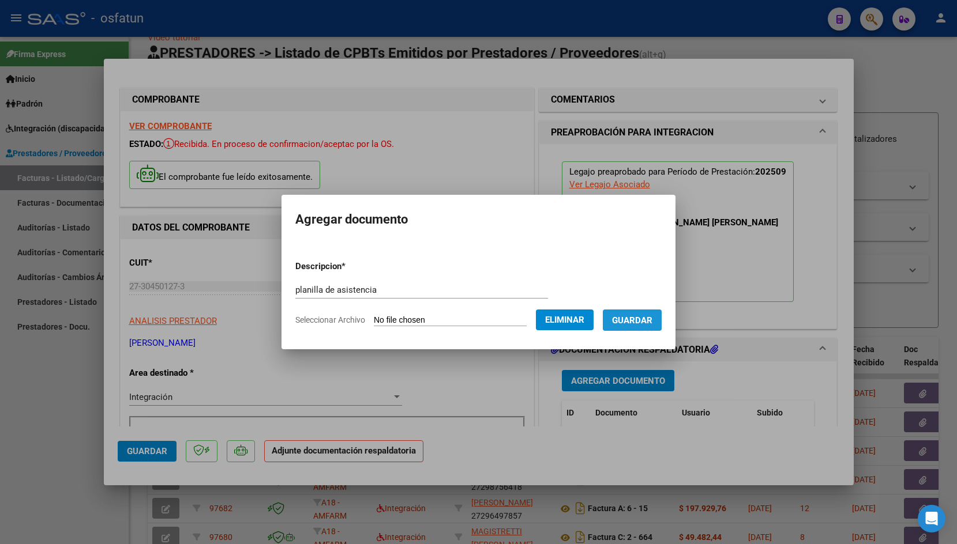
click at [615, 328] on button "Guardar" at bounding box center [632, 320] width 59 height 21
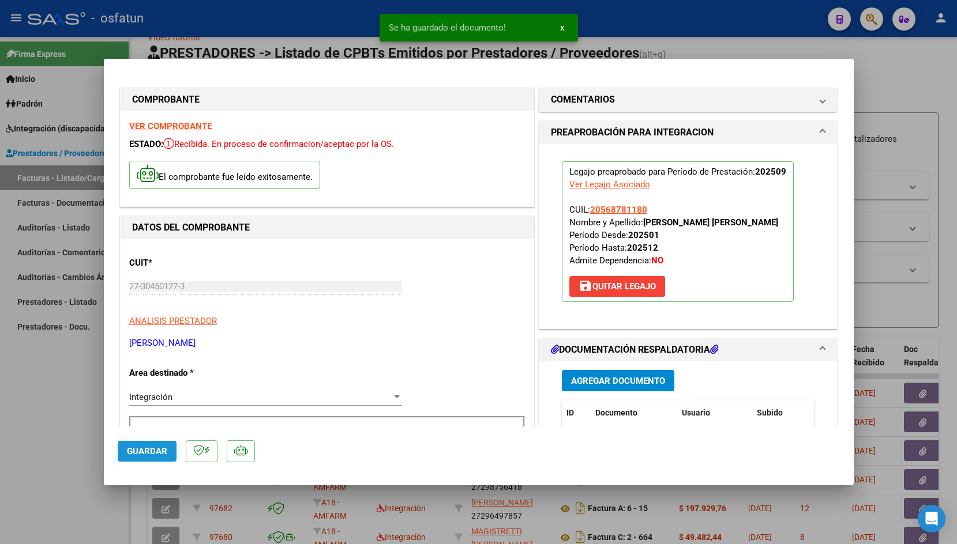
click at [146, 454] on span "Guardar" at bounding box center [147, 451] width 40 height 10
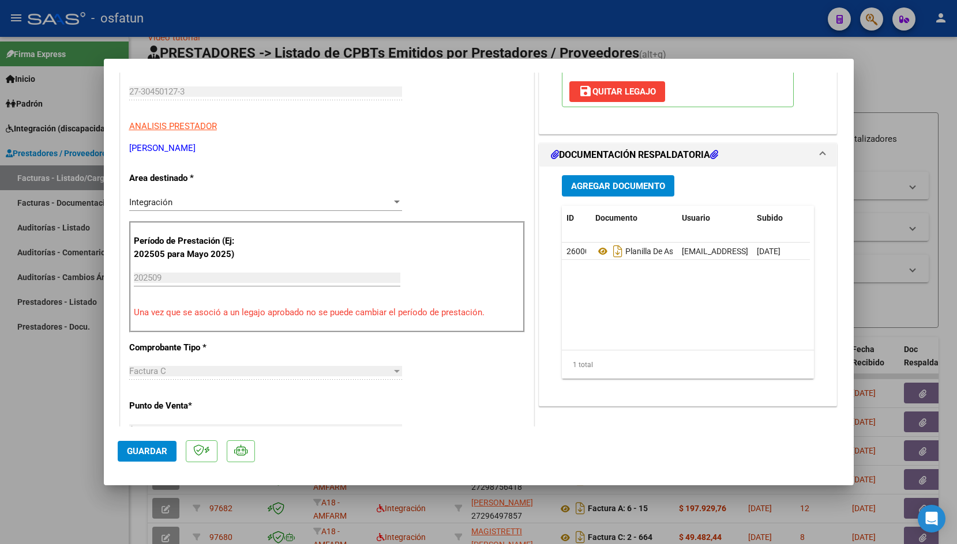
scroll to position [197, 0]
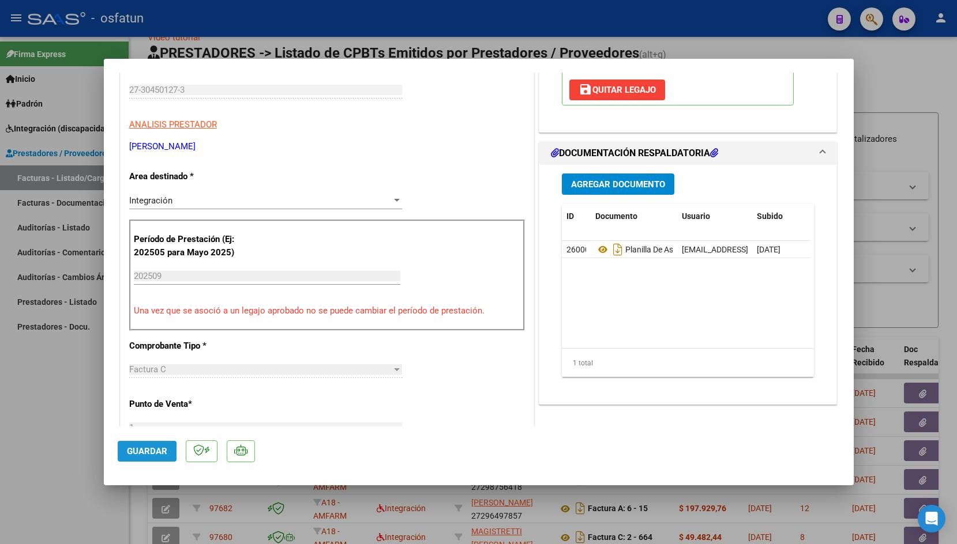
click at [133, 453] on span "Guardar" at bounding box center [147, 451] width 40 height 10
click at [390, 20] on div at bounding box center [478, 272] width 957 height 544
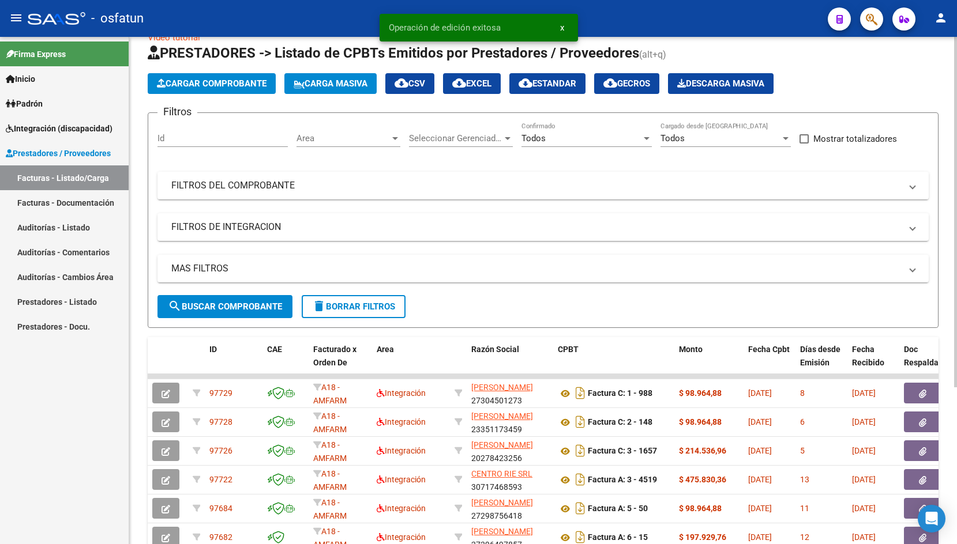
click at [231, 83] on span "Cargar Comprobante" at bounding box center [212, 83] width 110 height 10
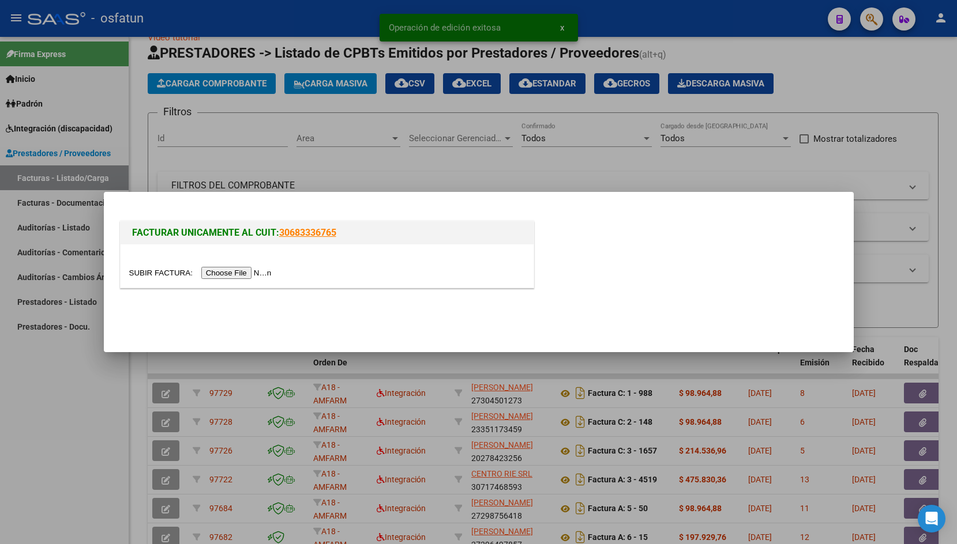
click at [165, 276] on input "file" at bounding box center [202, 273] width 146 height 12
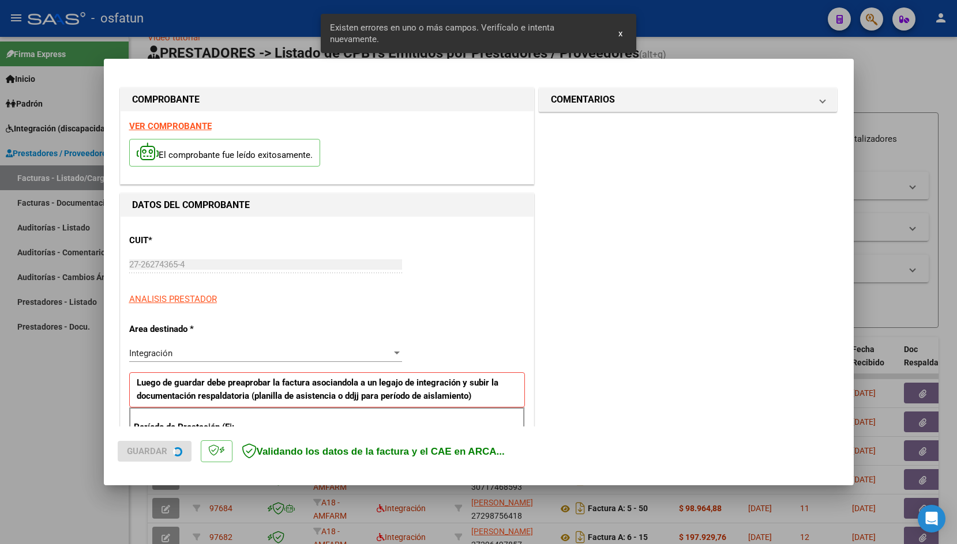
scroll to position [191, 0]
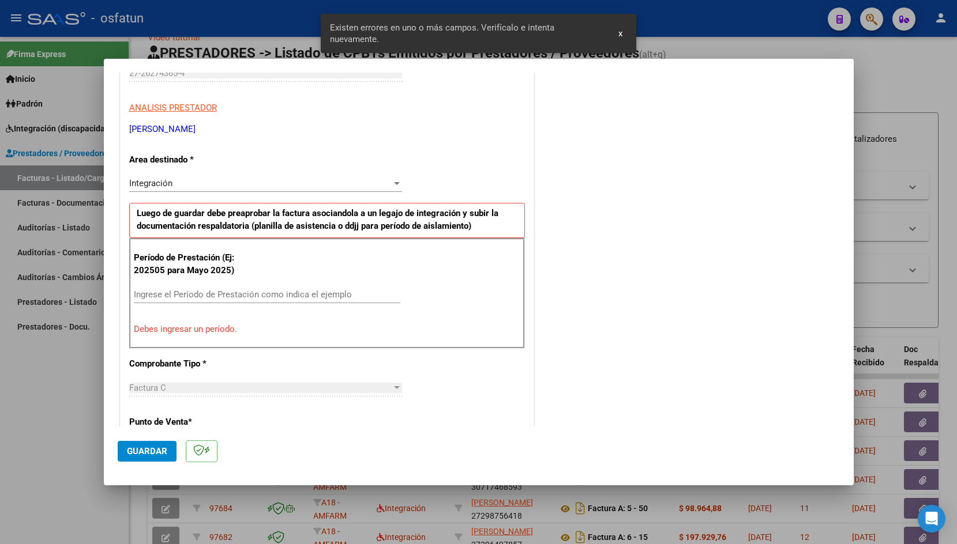
click at [311, 276] on div "Período de Prestación (Ej: 202505 para Mayo 2025) Ingrese el Período de Prestac…" at bounding box center [327, 293] width 396 height 111
click at [195, 377] on div "CUIT * 27-26274365-4 Ingresar CUIT ANALISIS PRESTADOR [PERSON_NAME] [PERSON_NAM…" at bounding box center [327, 474] width 413 height 898
click at [204, 297] on input "Ingrese el Período de Prestación como indica el ejemplo" at bounding box center [267, 294] width 266 height 10
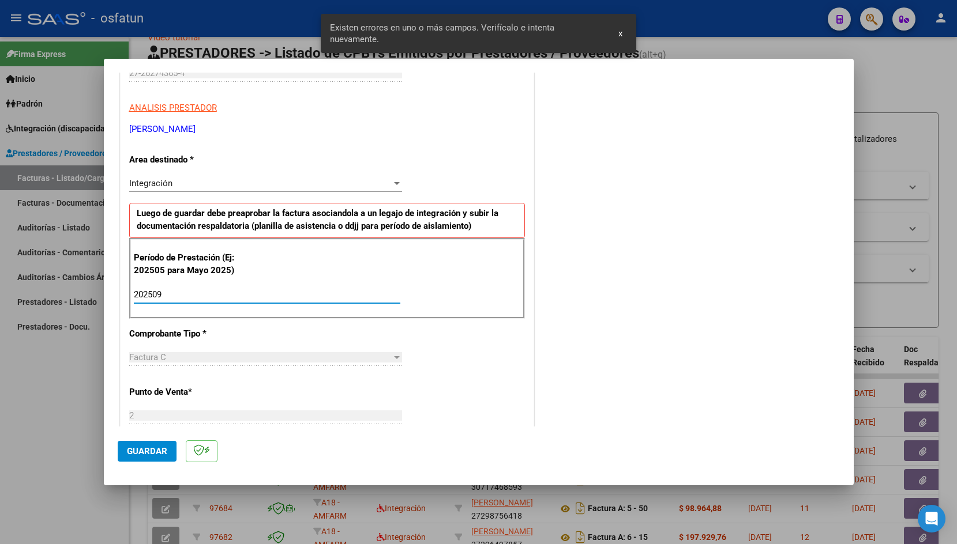
type input "202509"
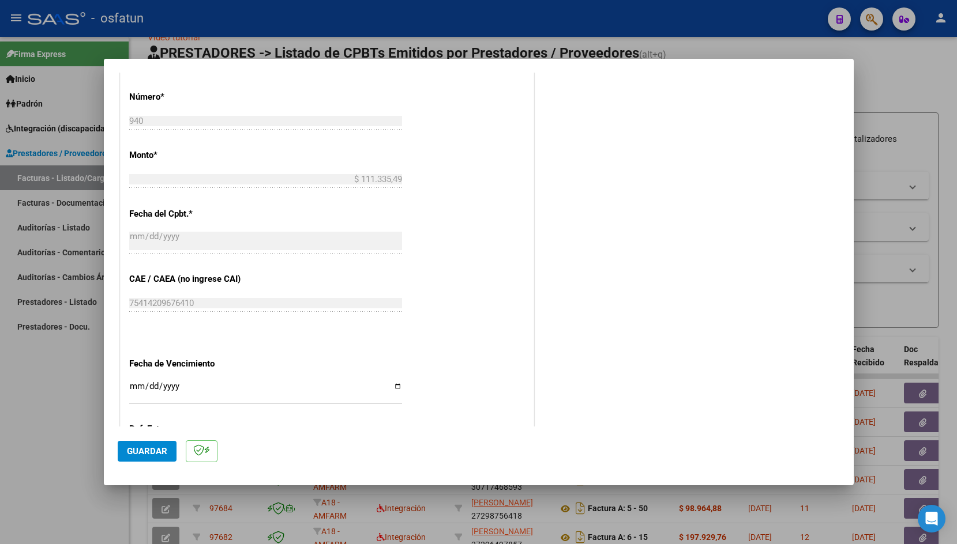
scroll to position [562, 0]
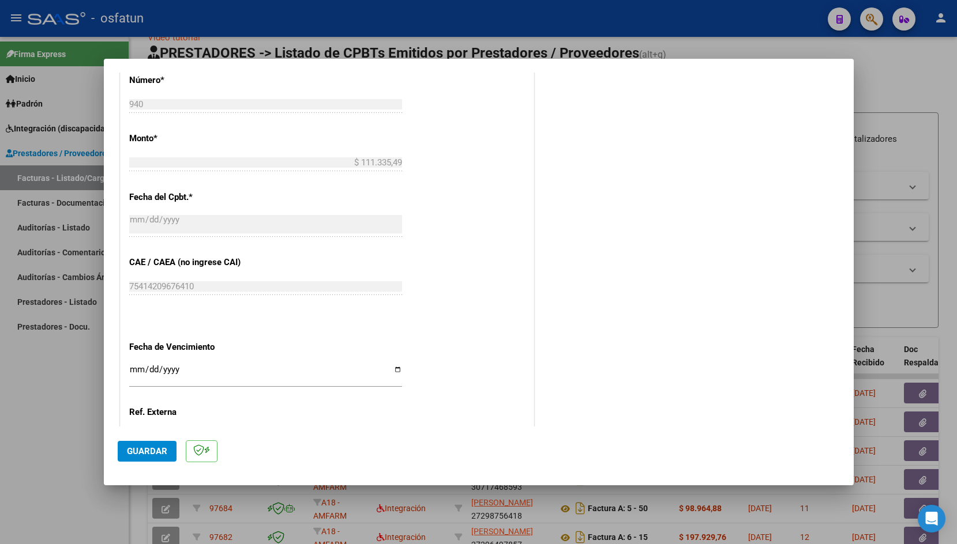
click at [134, 365] on input "Ingresar la fecha" at bounding box center [265, 374] width 273 height 18
type input "[DATE]"
click at [133, 451] on span "Guardar" at bounding box center [147, 451] width 40 height 10
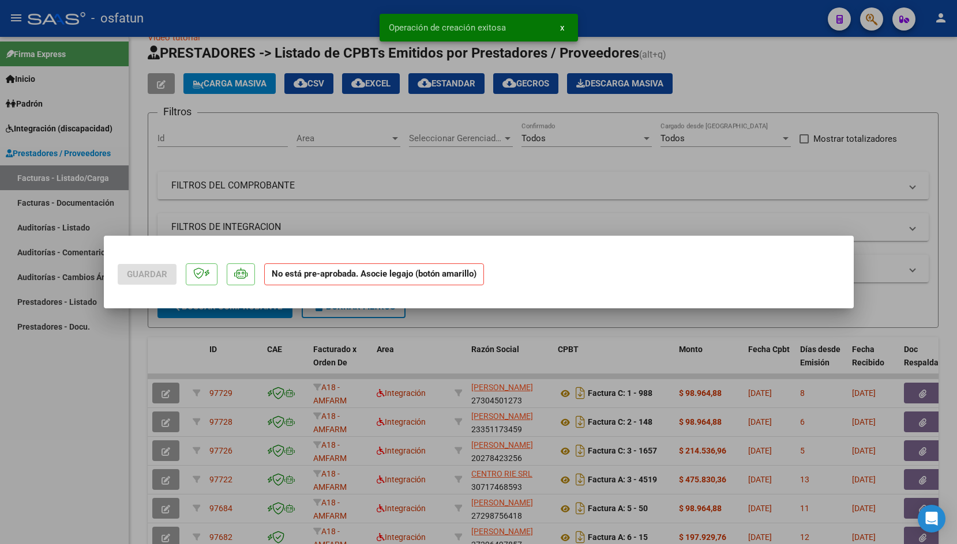
scroll to position [0, 0]
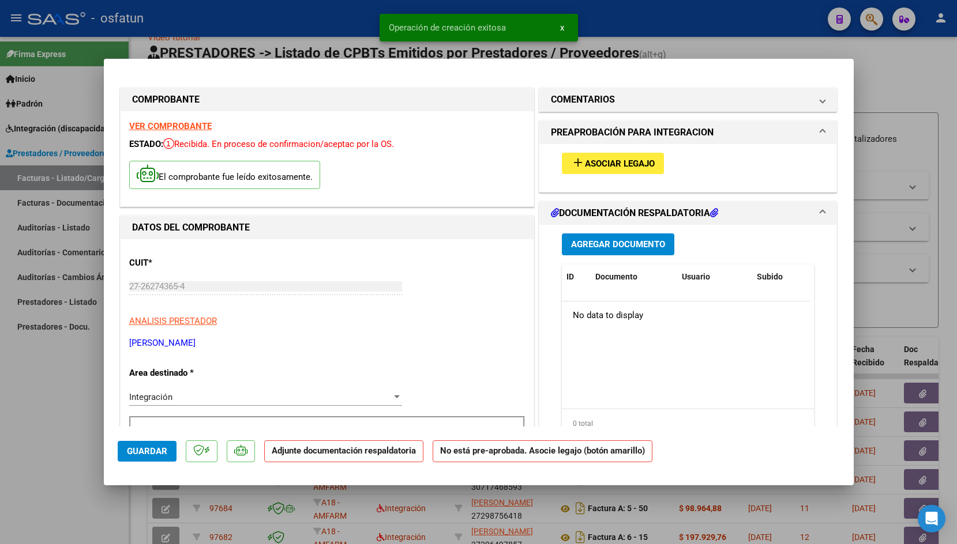
click at [589, 169] on span "Asociar Legajo" at bounding box center [620, 164] width 70 height 10
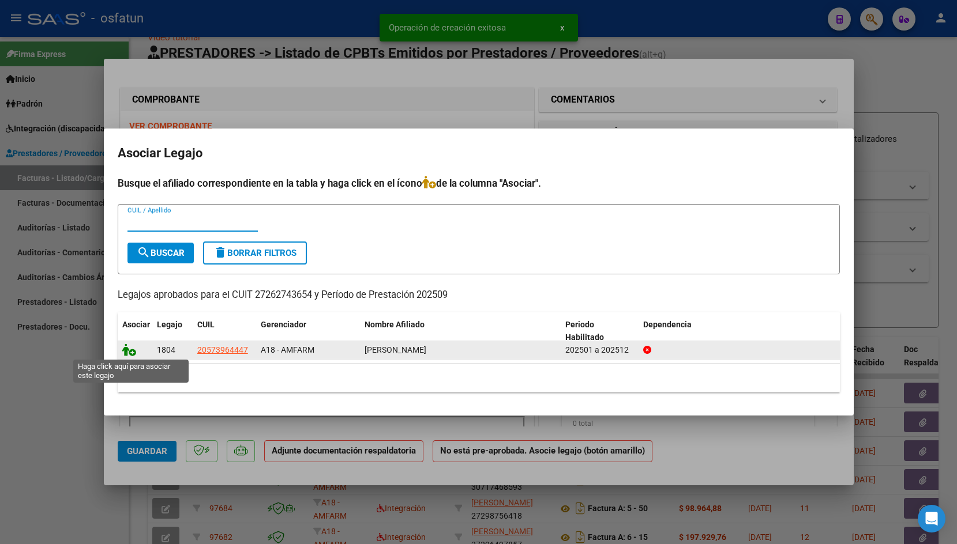
click at [132, 351] on icon at bounding box center [129, 350] width 14 height 13
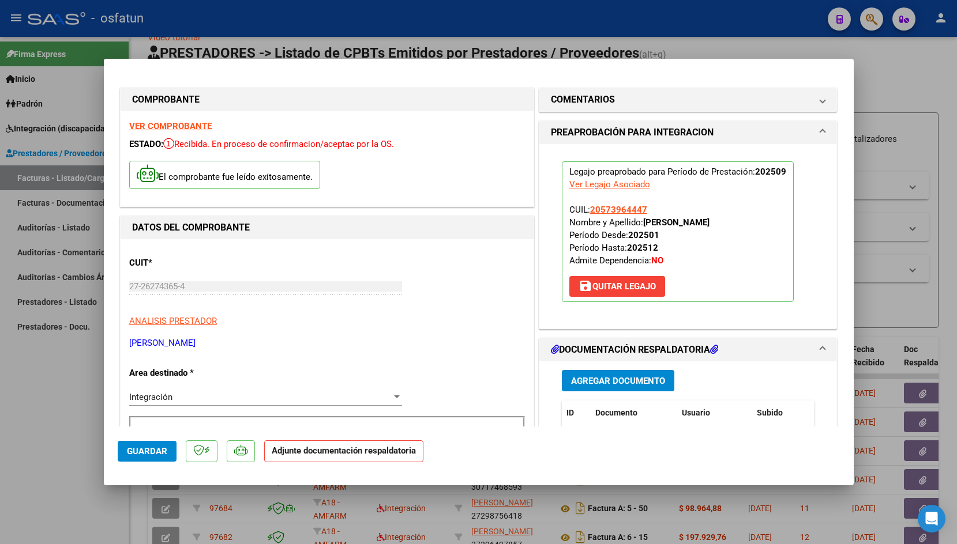
scroll to position [18, 0]
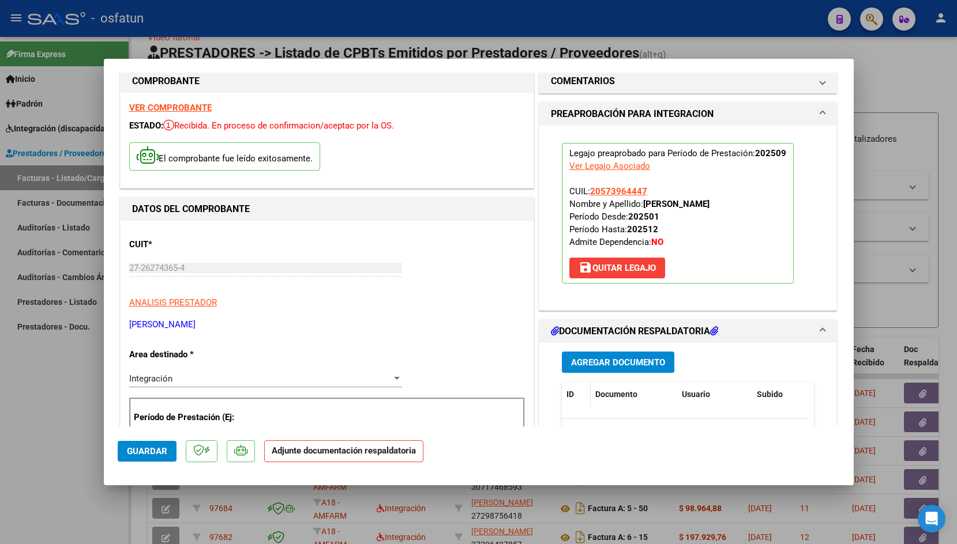
click at [585, 383] on span at bounding box center [587, 394] width 5 height 25
click at [584, 365] on span "Agregar Documento" at bounding box center [618, 363] width 94 height 10
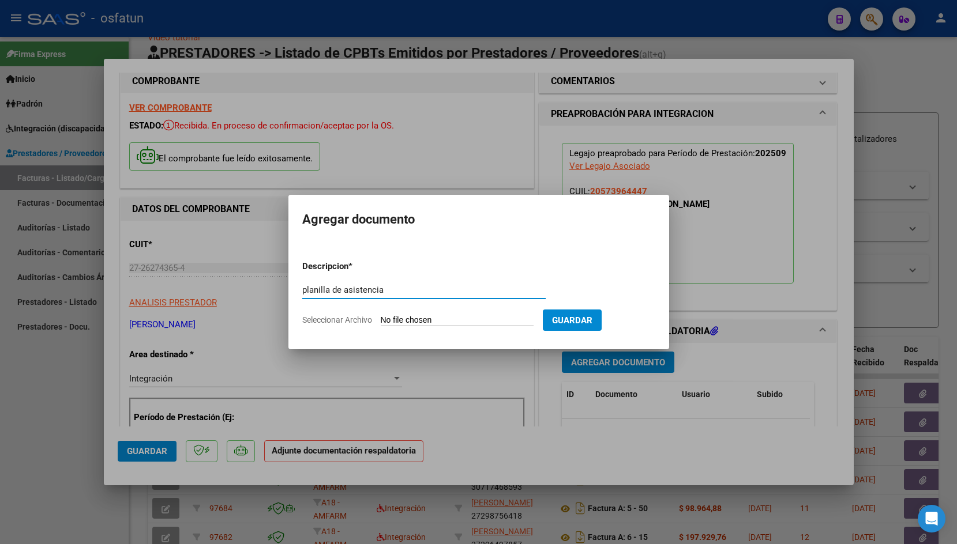
type input "planilla de asistencia"
click at [390, 321] on input "Seleccionar Archivo" at bounding box center [457, 320] width 153 height 11
type input "C:\fakepath\PLANILLA-10.pdf"
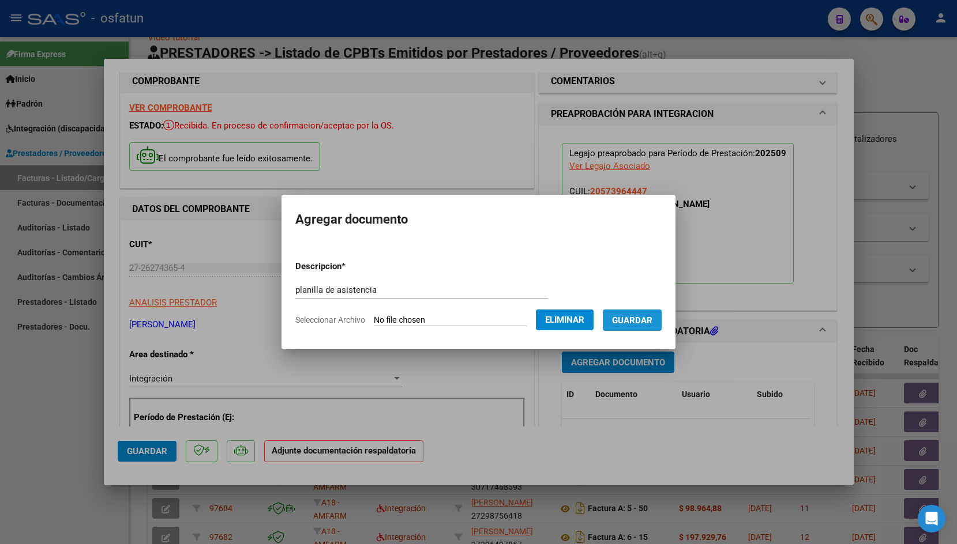
click at [629, 322] on span "Guardar" at bounding box center [632, 320] width 40 height 10
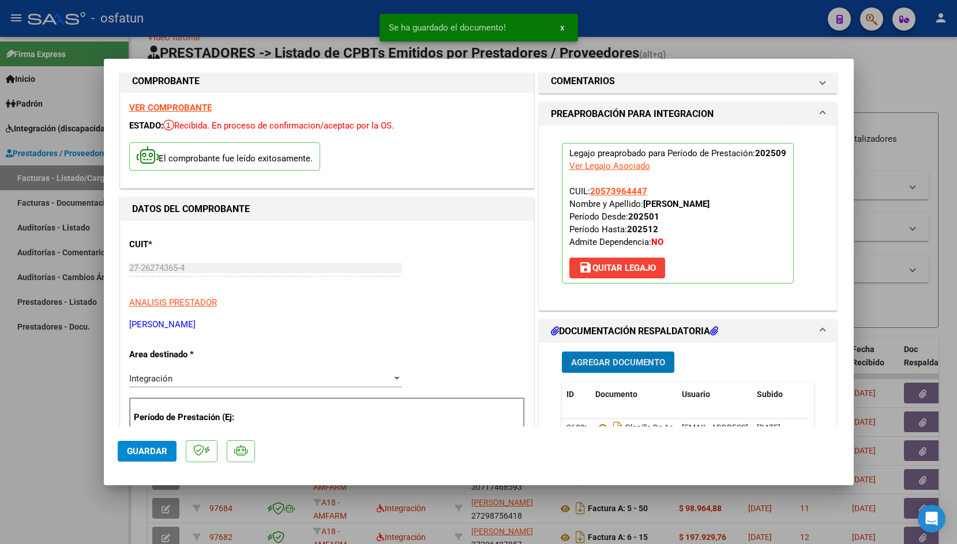
click at [145, 450] on span "Guardar" at bounding box center [147, 451] width 40 height 10
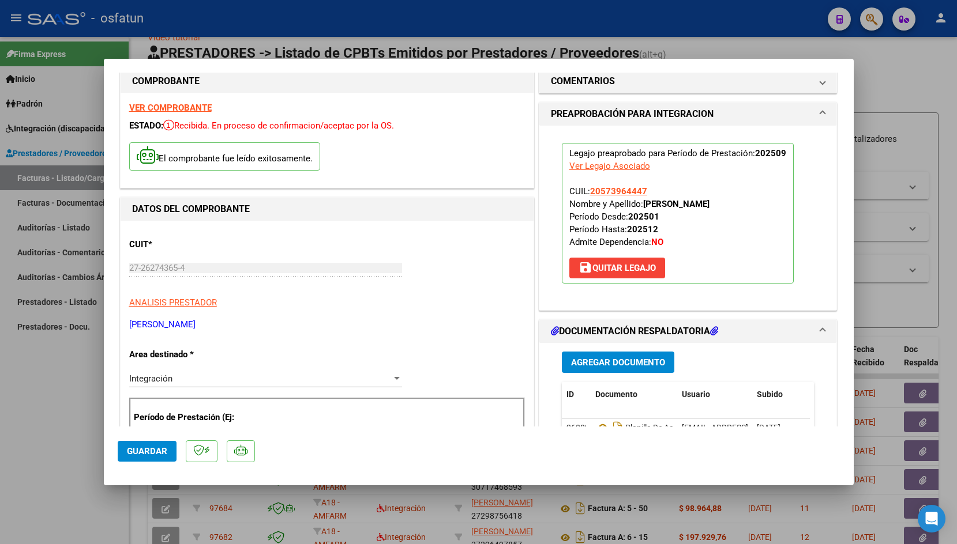
click at [206, 40] on div at bounding box center [478, 272] width 957 height 544
type input "$ 0,00"
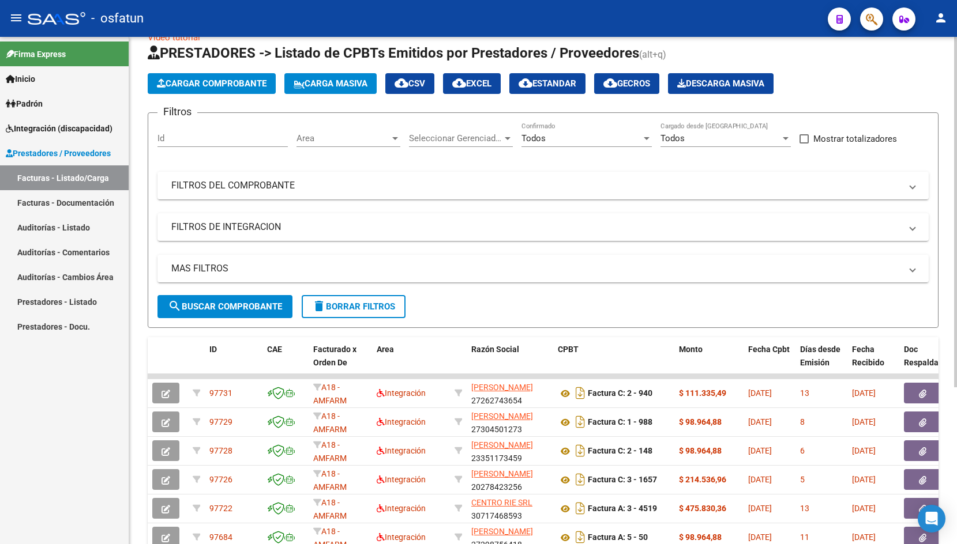
click at [219, 81] on span "Cargar Comprobante" at bounding box center [212, 83] width 110 height 10
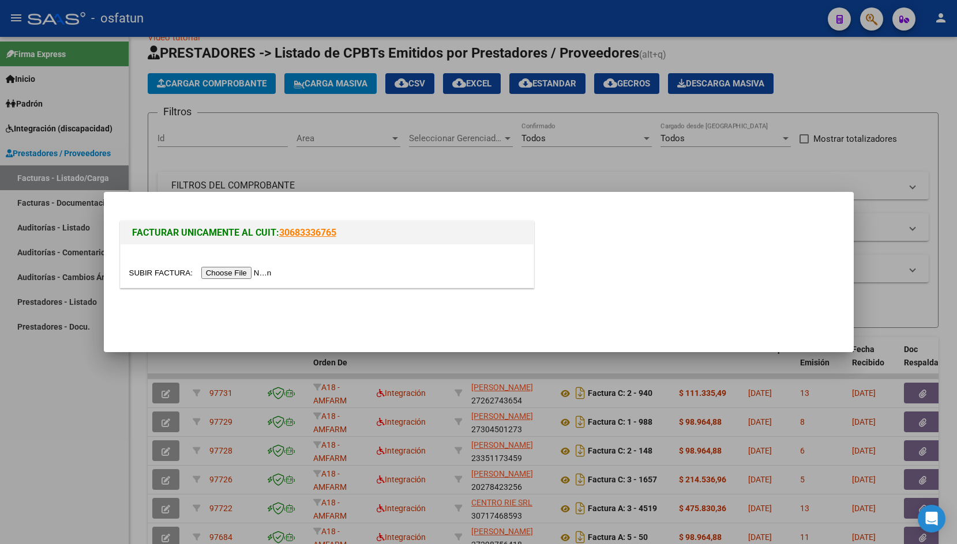
click at [159, 270] on input "file" at bounding box center [202, 273] width 146 height 12
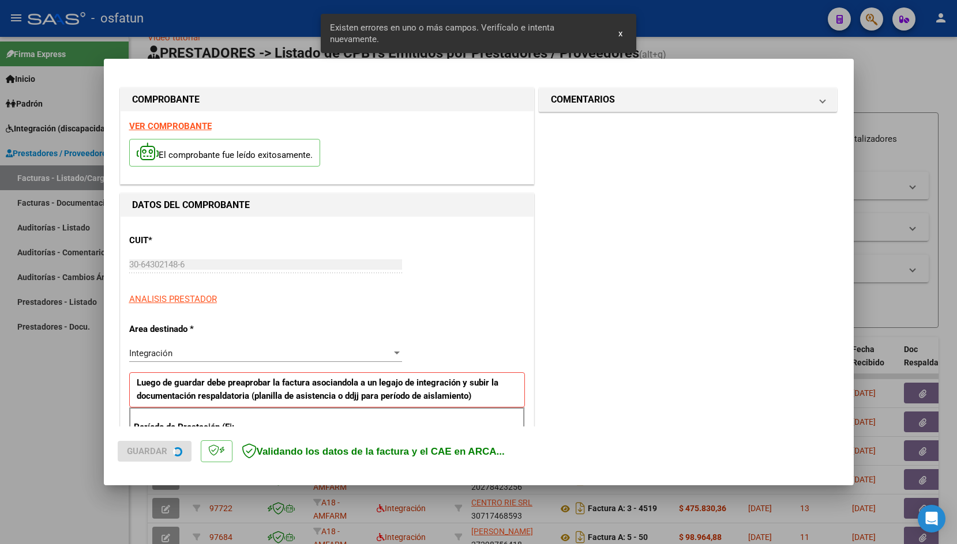
scroll to position [191, 0]
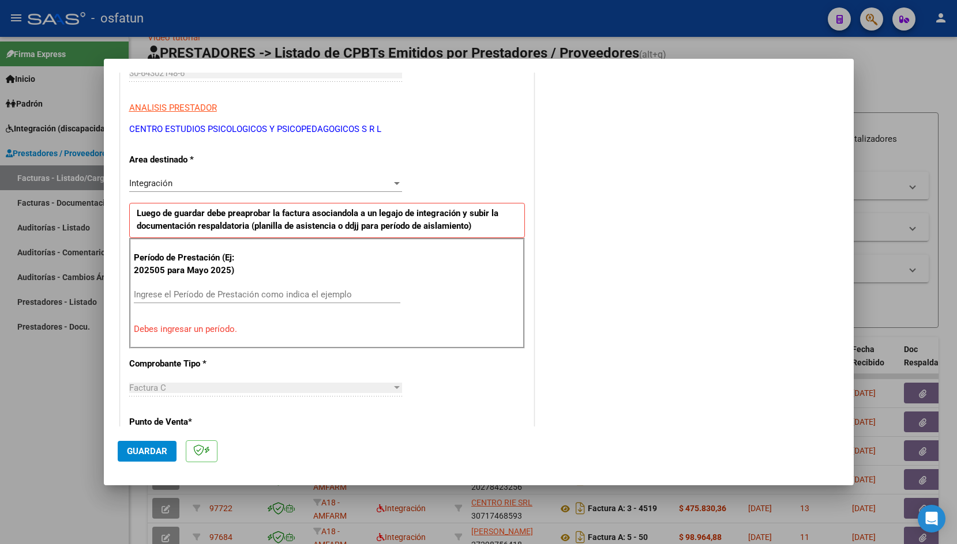
click at [309, 295] on input "Ingrese el Período de Prestación como indica el ejemplo" at bounding box center [267, 294] width 266 height 10
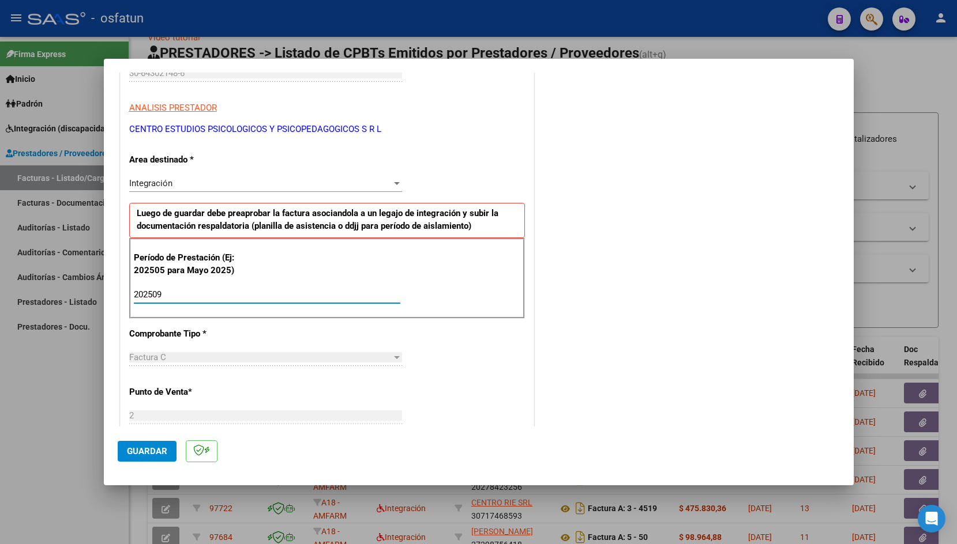
type input "202509"
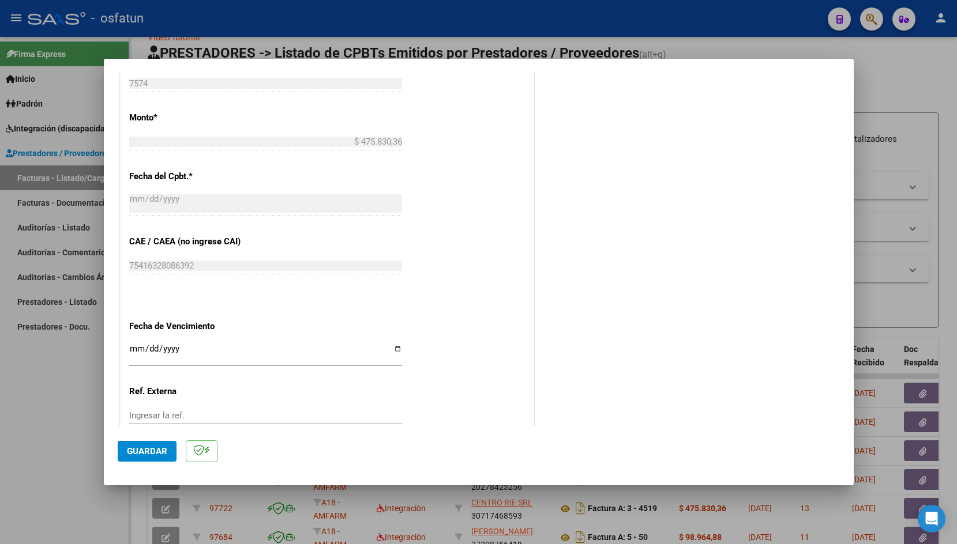
scroll to position [586, 0]
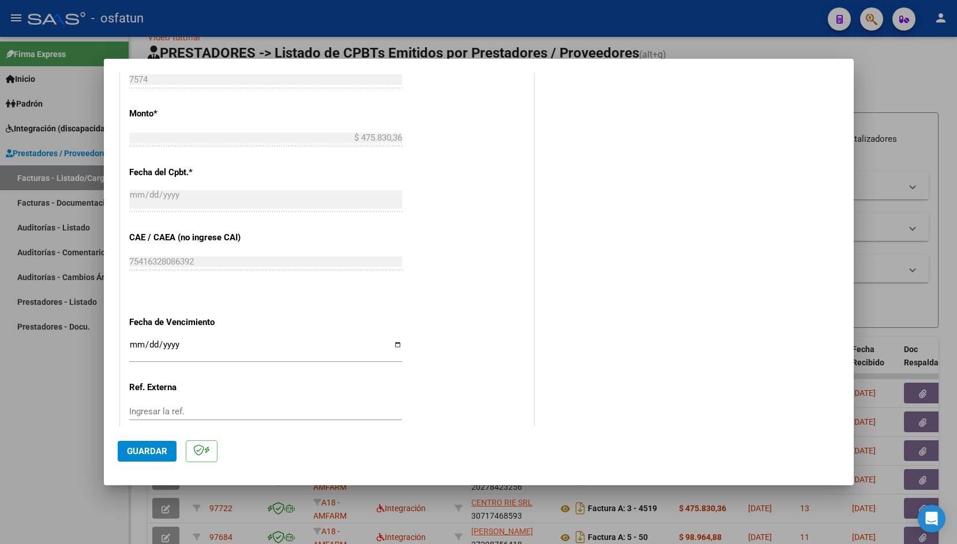
click at [132, 340] on input "Ingresar la fecha" at bounding box center [265, 349] width 273 height 18
type input "[DATE]"
click at [141, 453] on span "Guardar" at bounding box center [147, 451] width 40 height 10
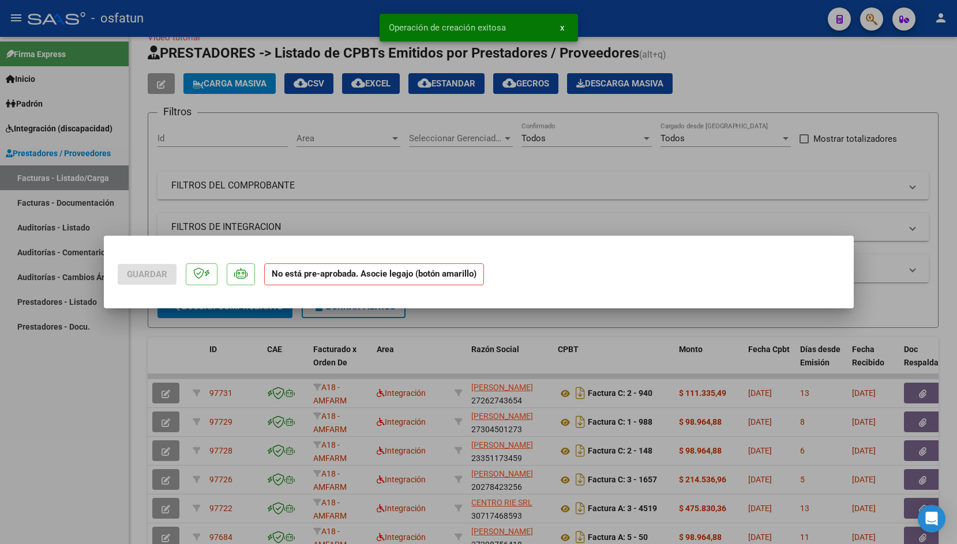
scroll to position [0, 0]
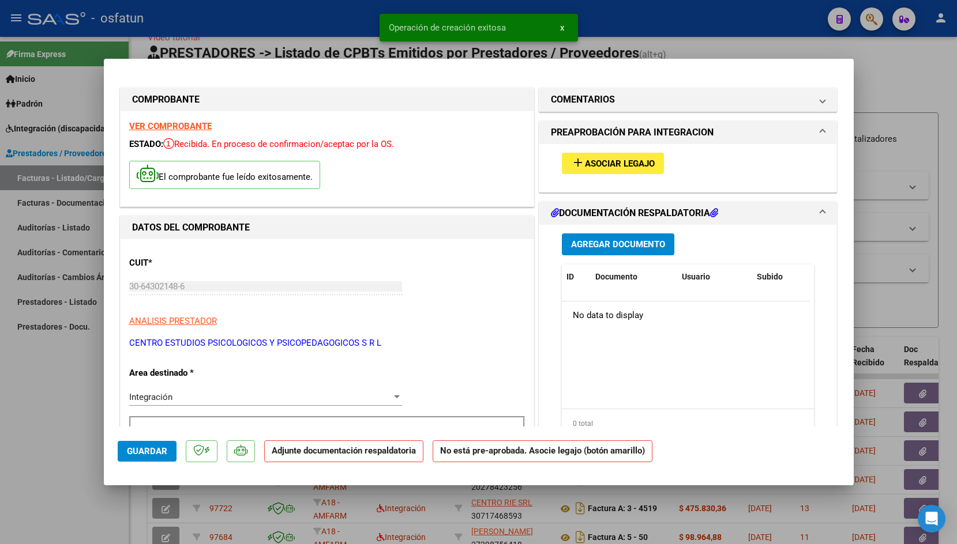
click at [611, 151] on div "add Asociar Legajo" at bounding box center [688, 163] width 270 height 39
click at [602, 161] on span "Asociar Legajo" at bounding box center [620, 164] width 70 height 10
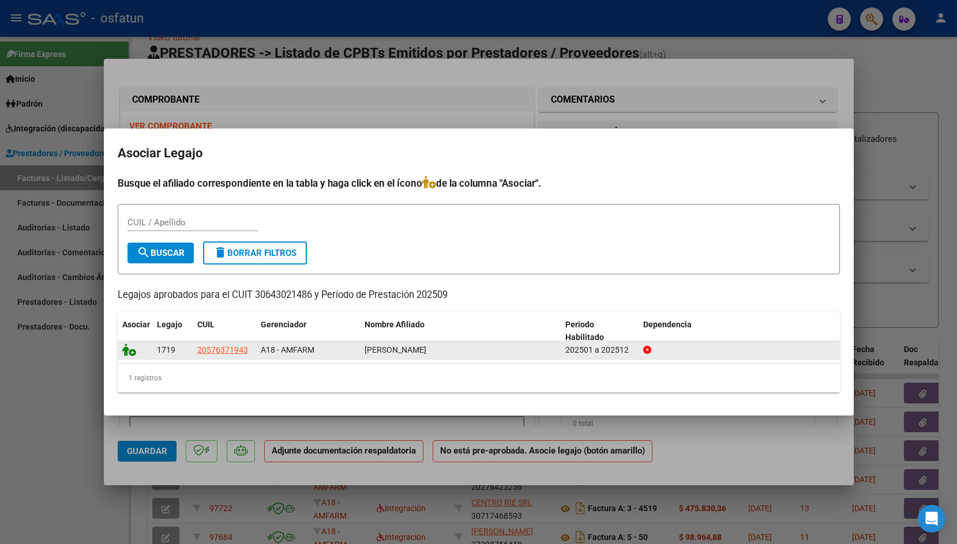
click at [127, 347] on icon at bounding box center [129, 350] width 14 height 13
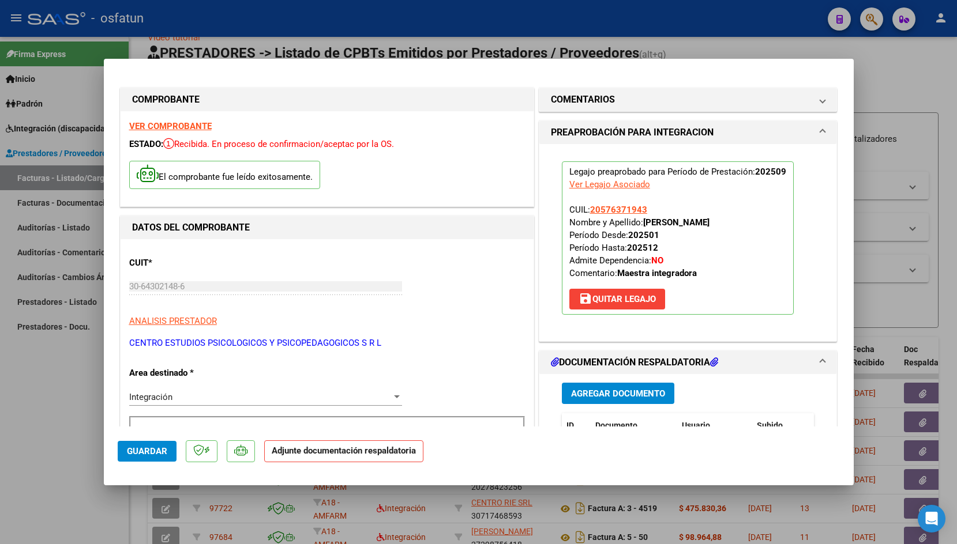
click at [631, 392] on span "Agregar Documento" at bounding box center [618, 394] width 94 height 10
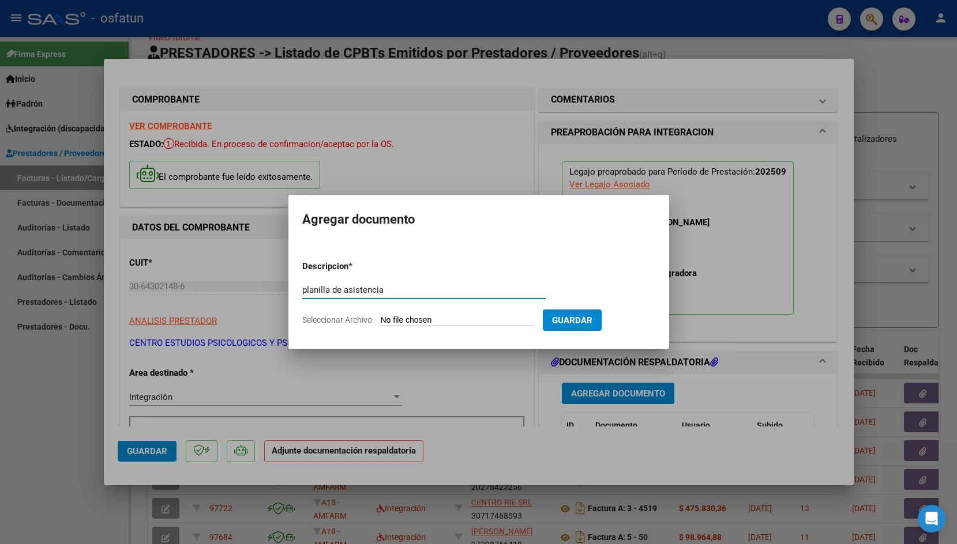
type input "planilla de asistencia"
click at [415, 319] on input "Seleccionar Archivo" at bounding box center [457, 320] width 153 height 11
type input "C:\fakepath\[PERSON_NAME] - [DATE].pdf"
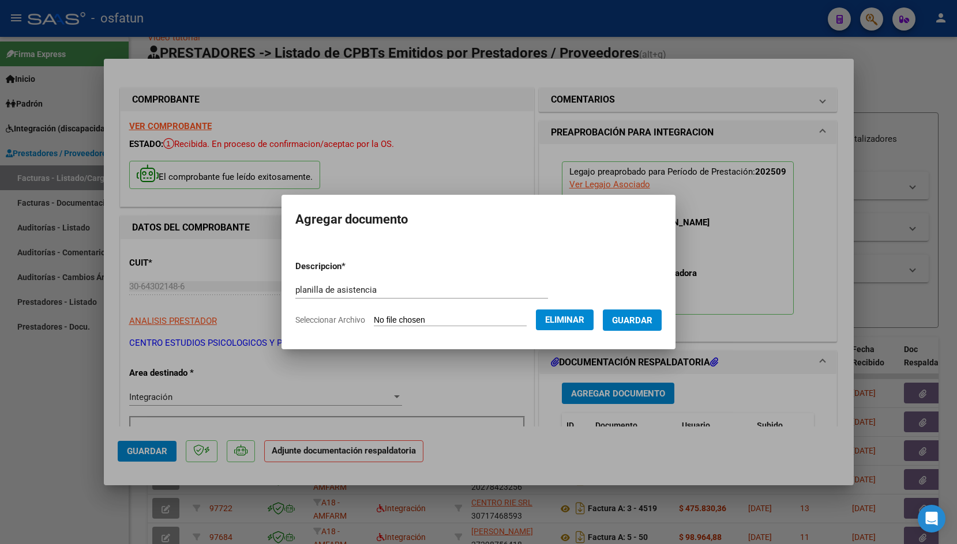
click at [639, 332] on form "Descripcion * planilla de asistencia Escriba aquí una descripcion Seleccionar A…" at bounding box center [478, 293] width 366 height 84
click at [635, 309] on form "Descripcion * planilla de asistencia Escriba aquí una descripcion Seleccionar A…" at bounding box center [478, 293] width 366 height 84
click at [635, 316] on span "Guardar" at bounding box center [632, 320] width 40 height 10
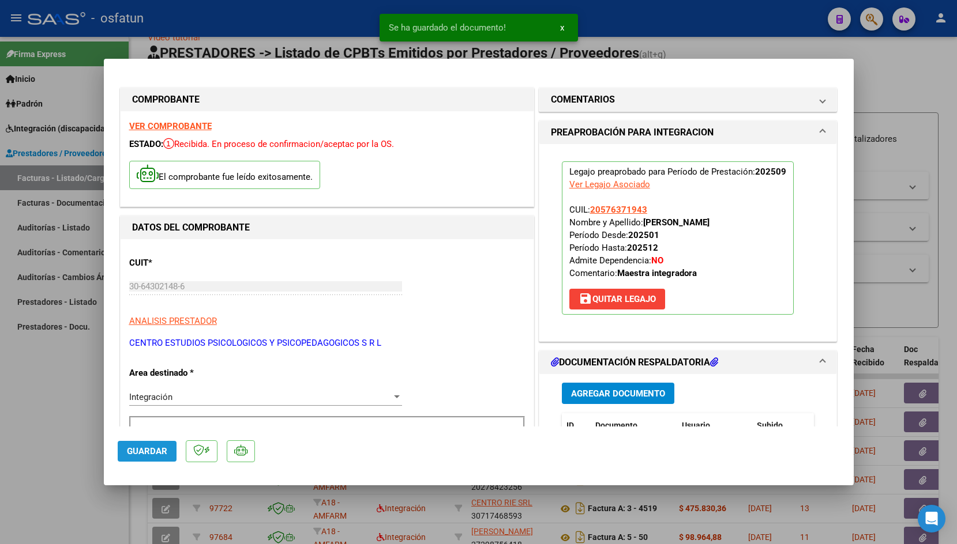
click at [155, 454] on span "Guardar" at bounding box center [147, 451] width 40 height 10
click at [293, 17] on div at bounding box center [478, 272] width 957 height 544
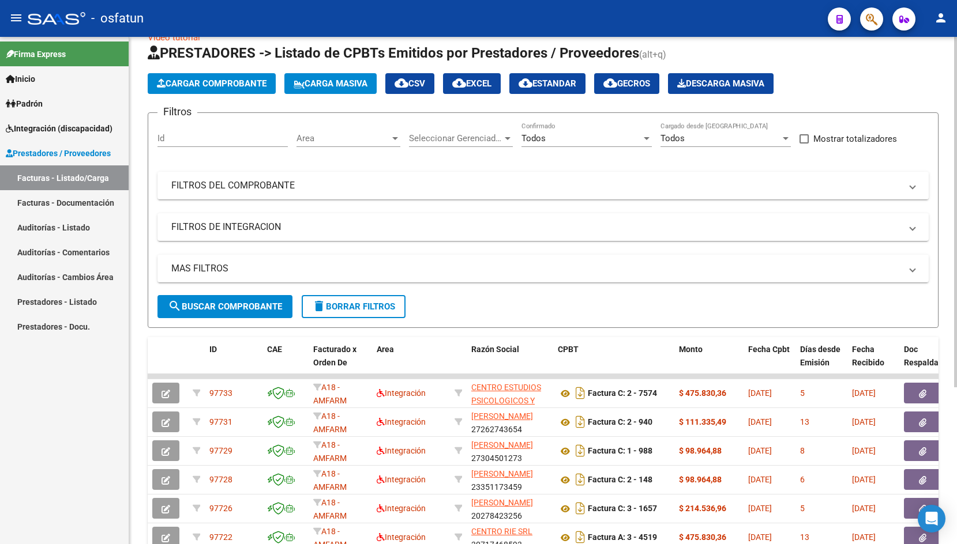
click at [238, 82] on span "Cargar Comprobante" at bounding box center [212, 83] width 110 height 10
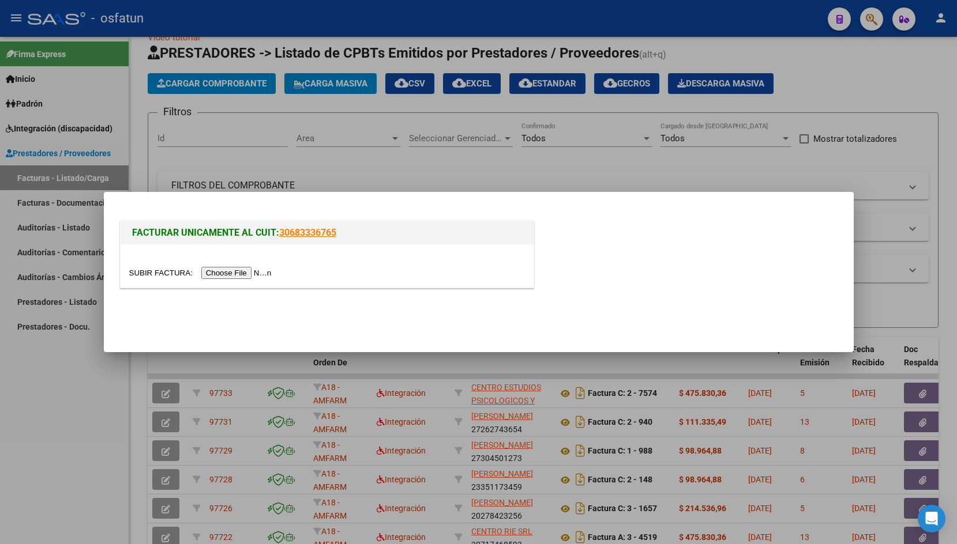
click at [157, 268] on input "file" at bounding box center [202, 273] width 146 height 12
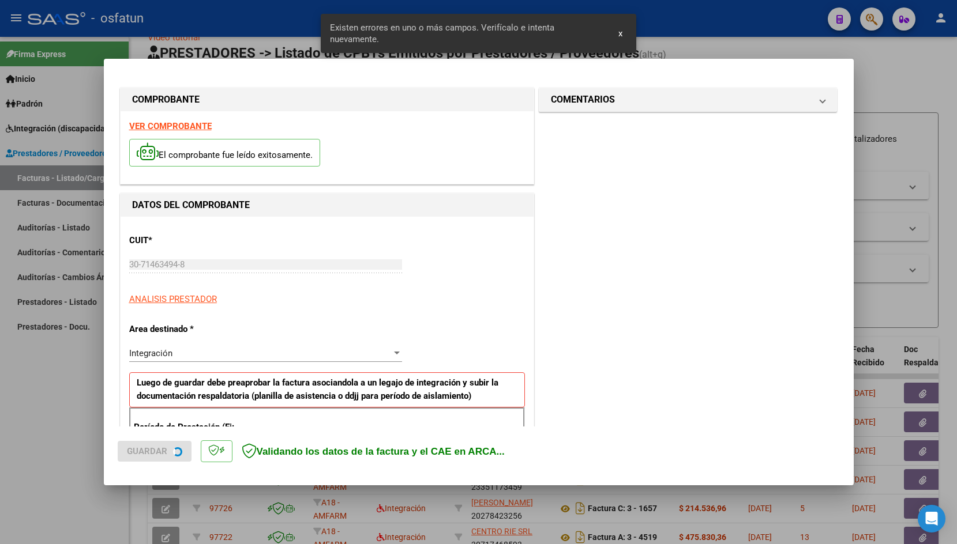
scroll to position [191, 0]
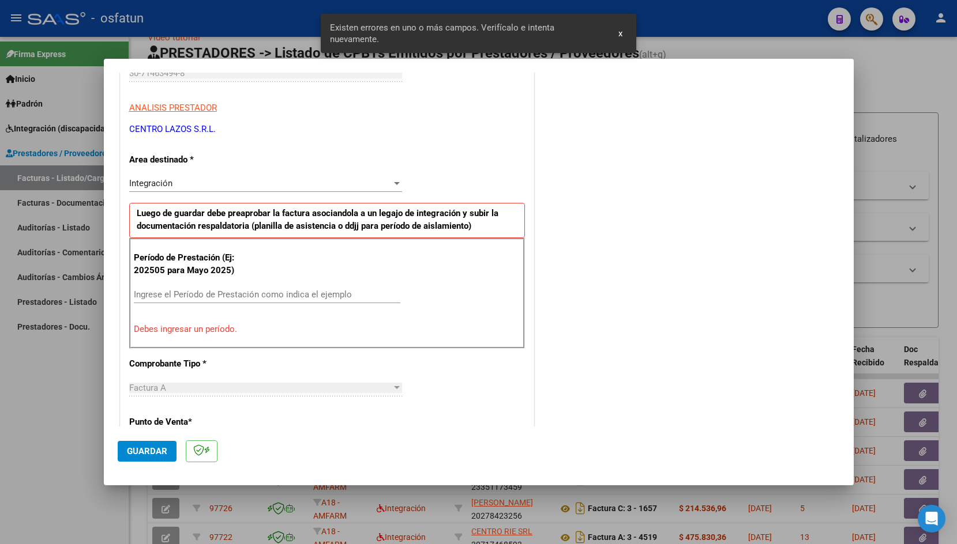
click at [228, 294] on input "Ingrese el Período de Prestación como indica el ejemplo" at bounding box center [267, 294] width 266 height 10
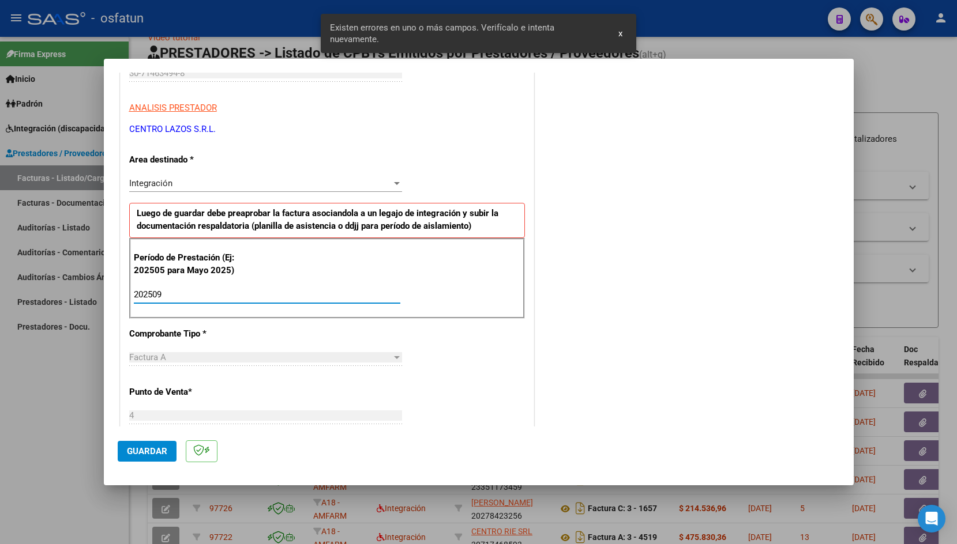
type input "202509"
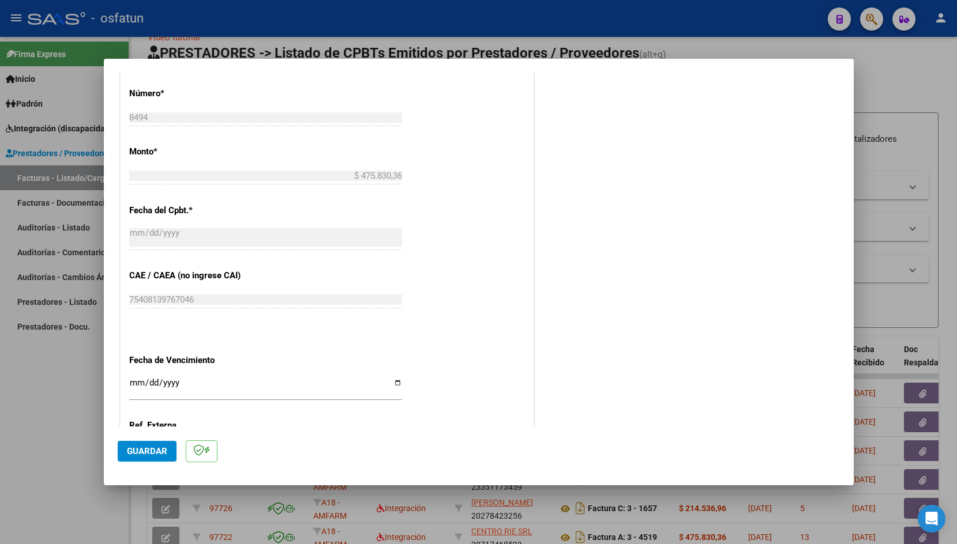
scroll to position [626, 0]
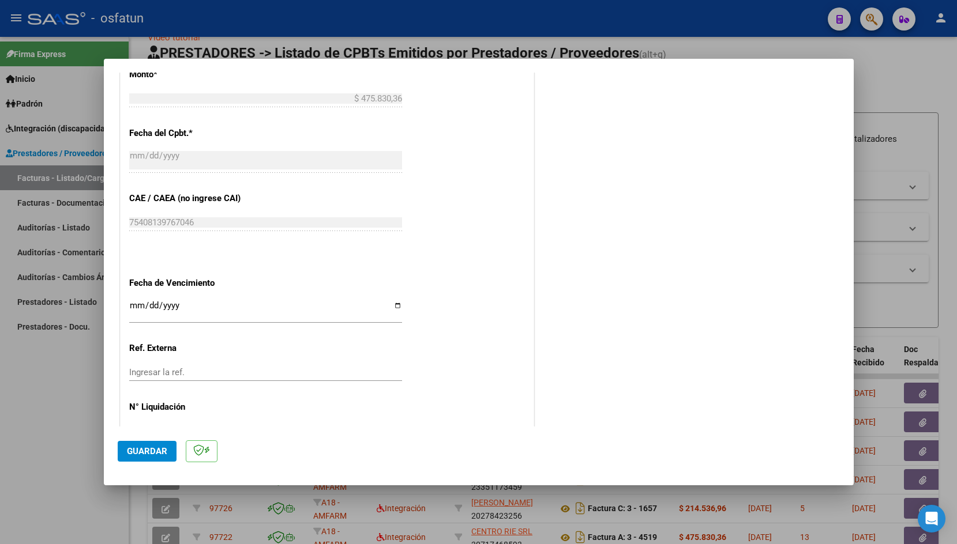
click at [133, 304] on input "Ingresar la fecha" at bounding box center [265, 310] width 273 height 18
type input "[DATE]"
click at [127, 450] on span "Guardar" at bounding box center [147, 451] width 40 height 10
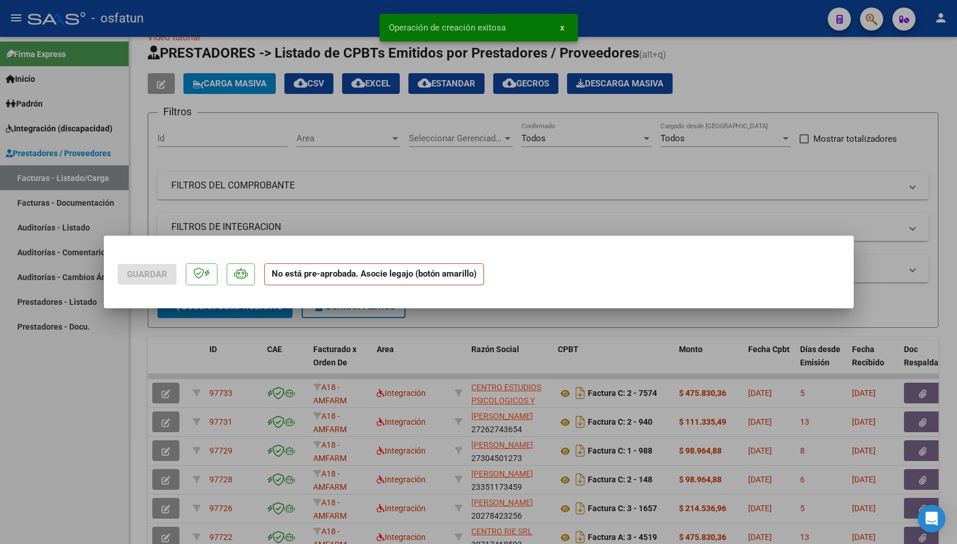
scroll to position [0, 0]
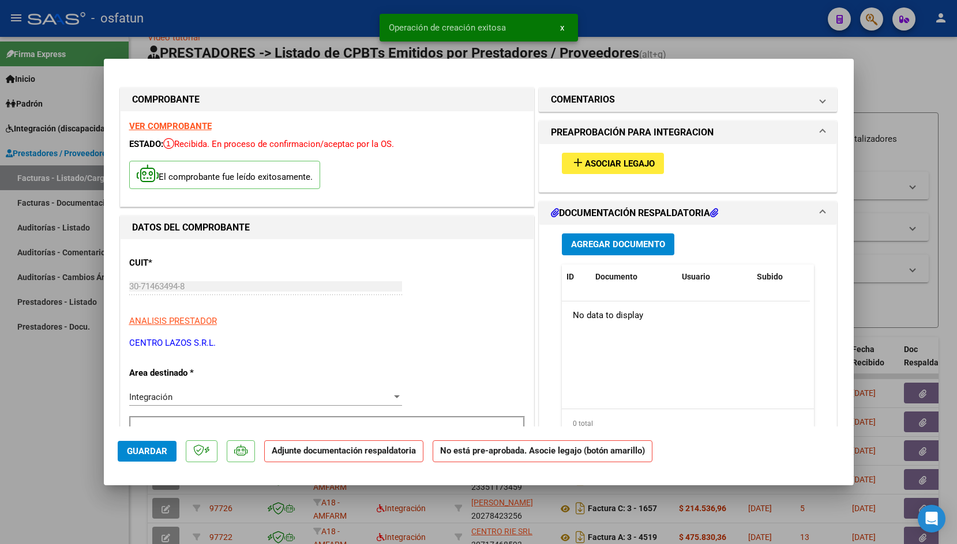
click at [618, 161] on span "Asociar Legajo" at bounding box center [620, 164] width 70 height 10
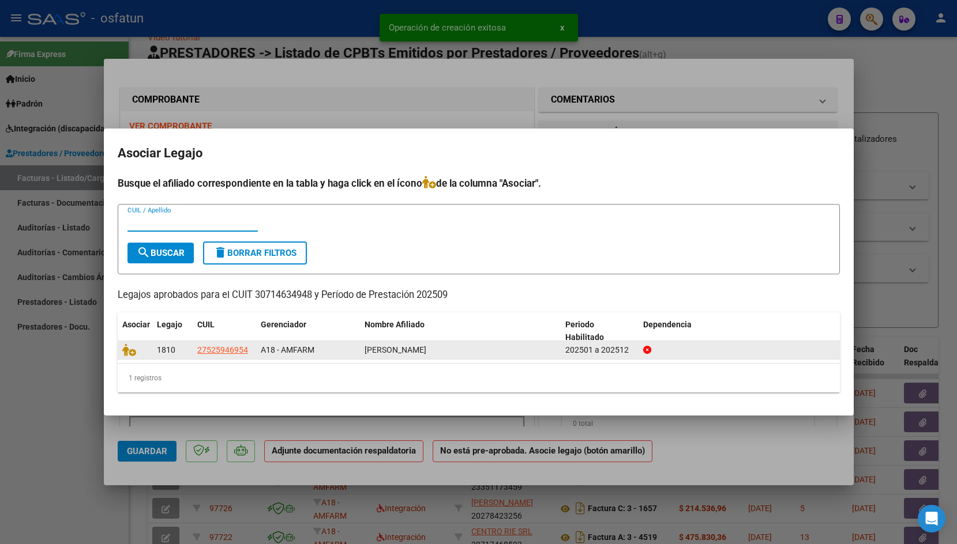
click at [131, 343] on datatable-body-cell at bounding box center [135, 350] width 35 height 18
click at [129, 348] on icon at bounding box center [129, 350] width 14 height 13
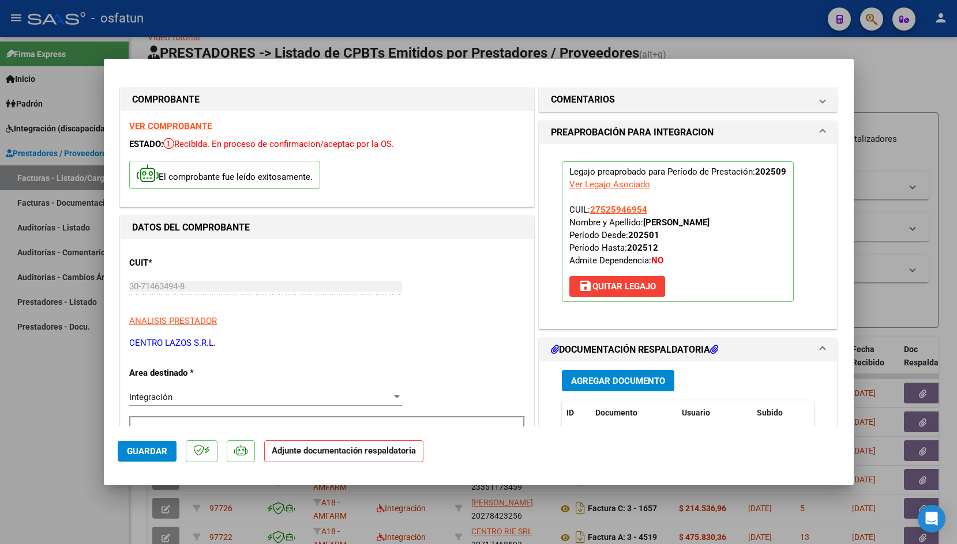
click at [612, 382] on span "Agregar Documento" at bounding box center [618, 381] width 94 height 10
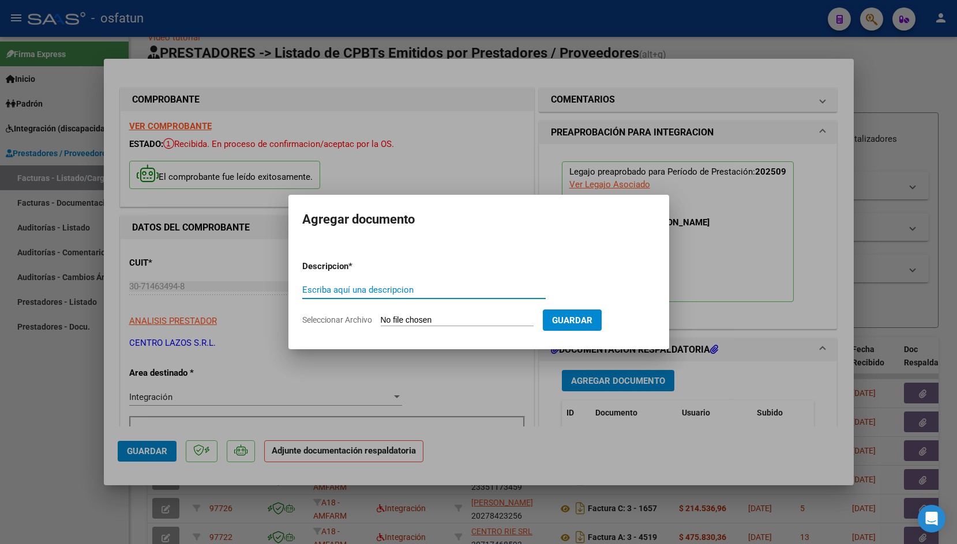
click at [441, 287] on input "Escriba aquí una descripcion" at bounding box center [423, 290] width 243 height 10
type input "planilla de asistencia"
click at [405, 317] on input "Seleccionar Archivo" at bounding box center [457, 320] width 153 height 11
type input "C:\fakepath\[PERSON_NAME] PA [DATE].pdf"
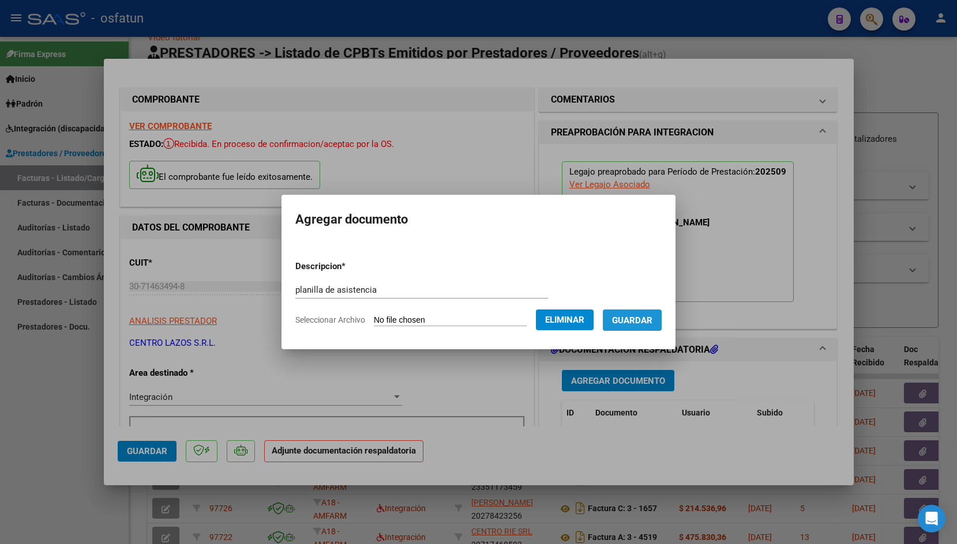
click at [623, 326] on button "Guardar" at bounding box center [632, 320] width 59 height 21
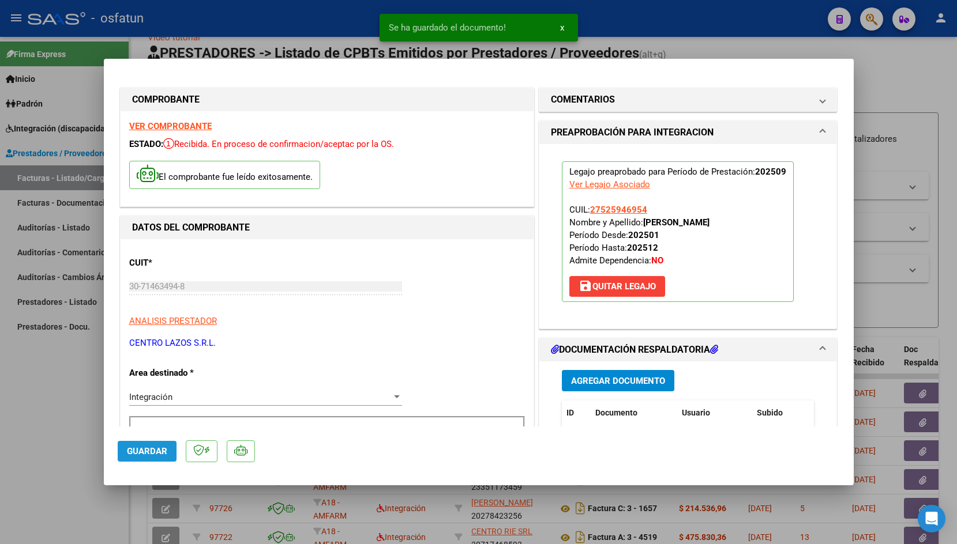
click at [143, 453] on span "Guardar" at bounding box center [147, 451] width 40 height 10
click at [204, 28] on div at bounding box center [478, 272] width 957 height 544
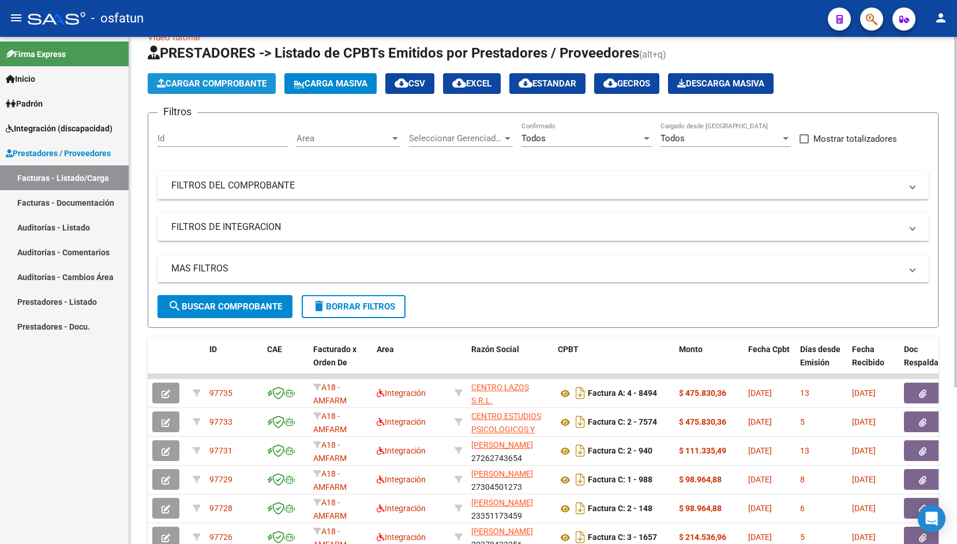
click at [195, 76] on button "Cargar Comprobante" at bounding box center [212, 83] width 128 height 21
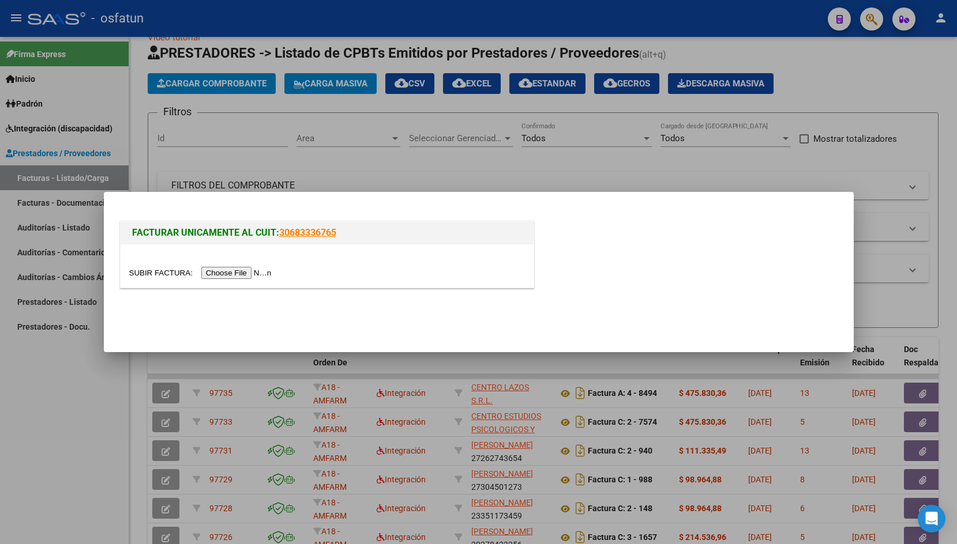
click at [146, 275] on input "file" at bounding box center [202, 273] width 146 height 12
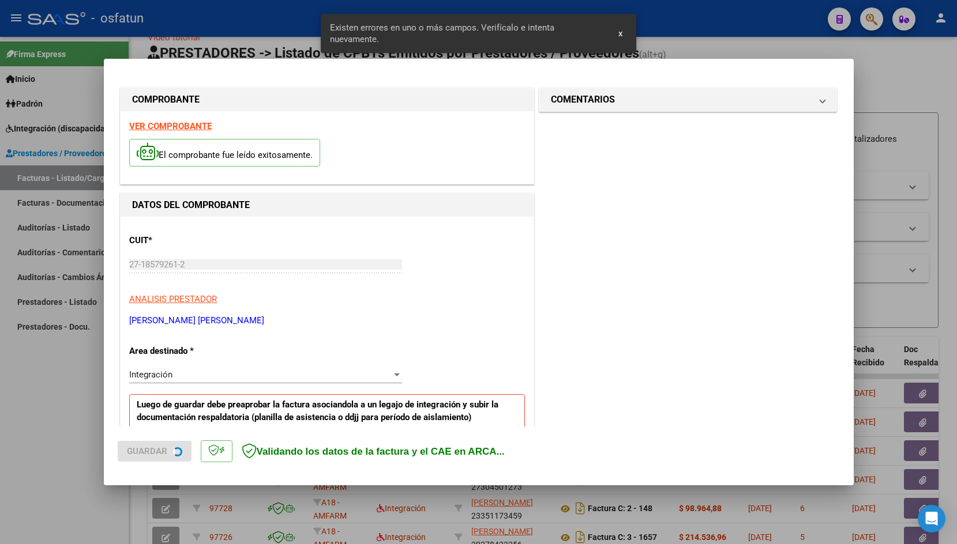
scroll to position [191, 0]
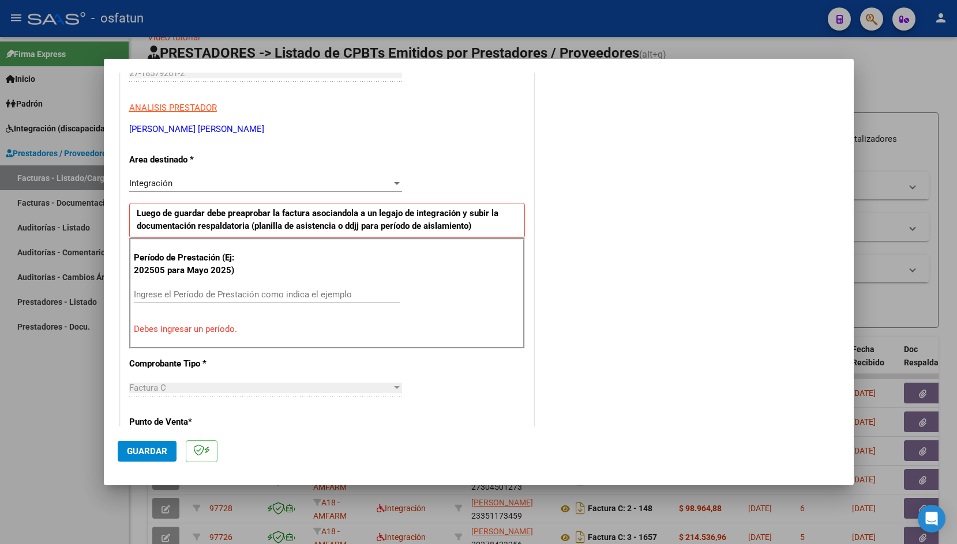
click at [157, 295] on input "Ingrese el Período de Prestación como indica el ejemplo" at bounding box center [267, 294] width 266 height 10
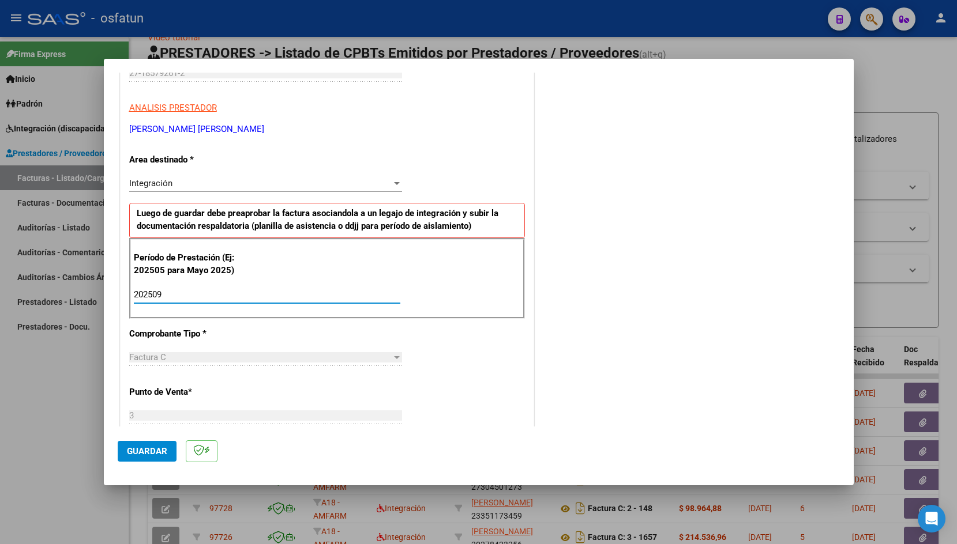
type input "202509"
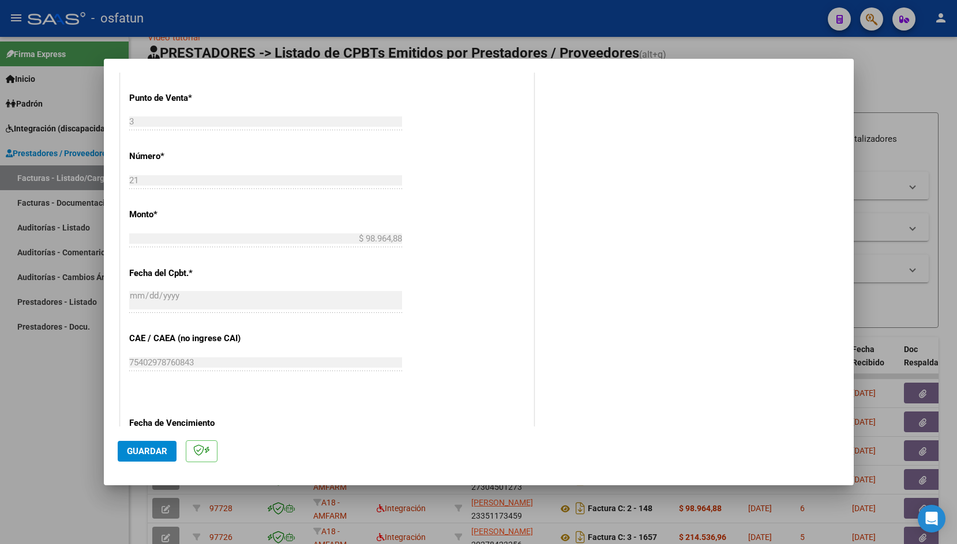
scroll to position [534, 0]
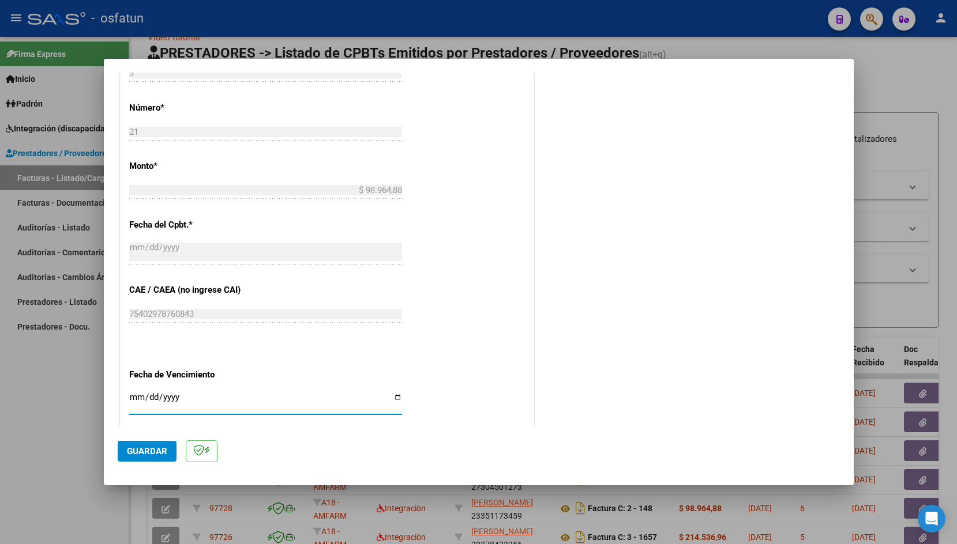
click at [136, 393] on input "Ingresar la fecha" at bounding box center [265, 402] width 273 height 18
type input "[DATE]"
click at [151, 443] on button "Guardar" at bounding box center [147, 451] width 59 height 21
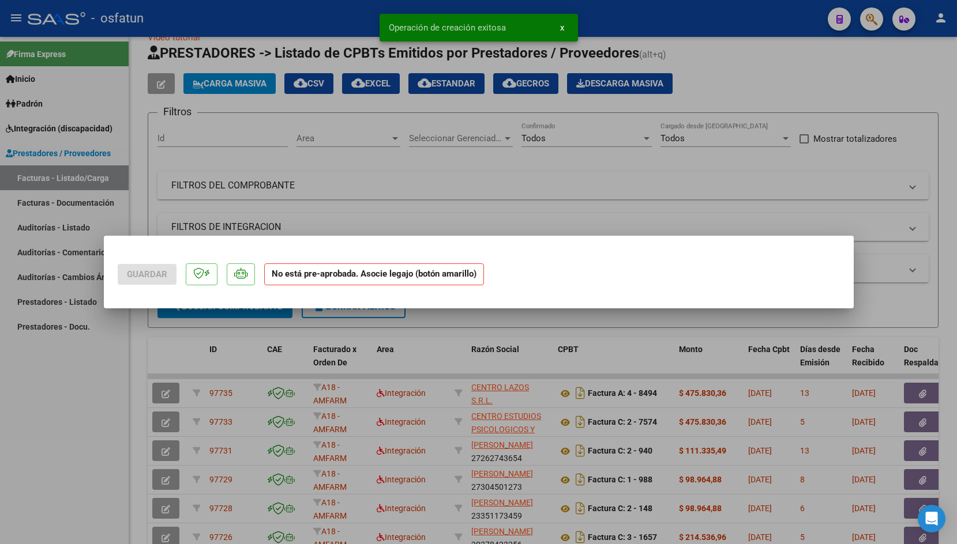
scroll to position [0, 0]
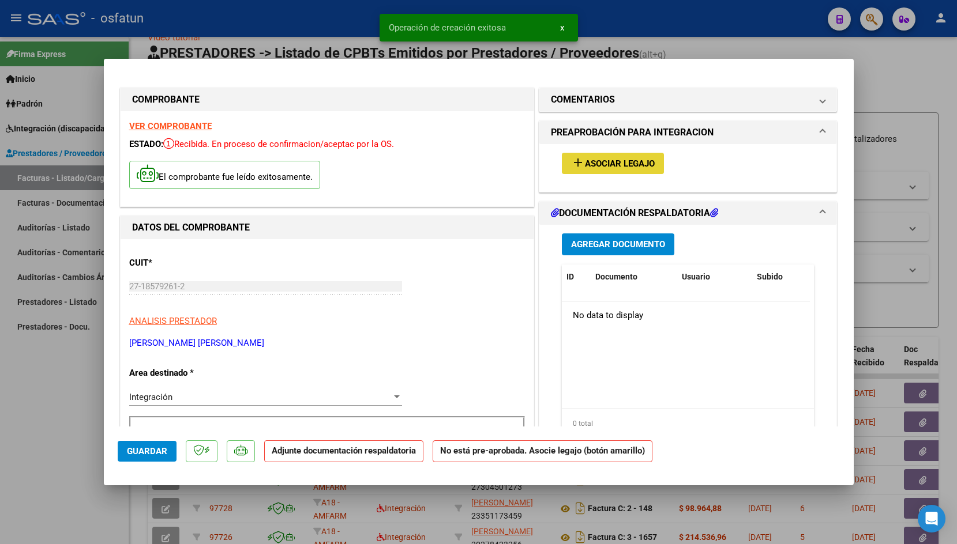
click at [595, 161] on span "Asociar Legajo" at bounding box center [620, 164] width 70 height 10
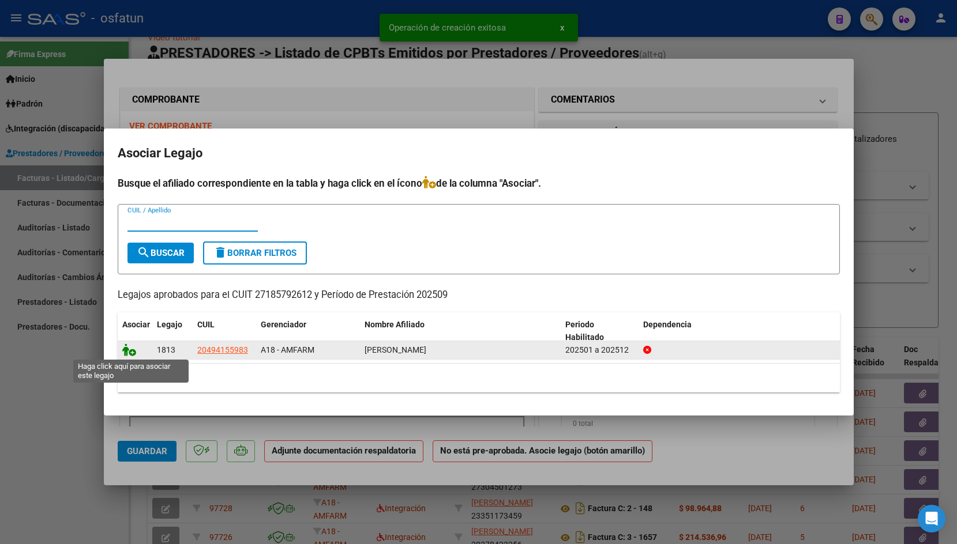
click at [131, 347] on icon at bounding box center [129, 350] width 14 height 13
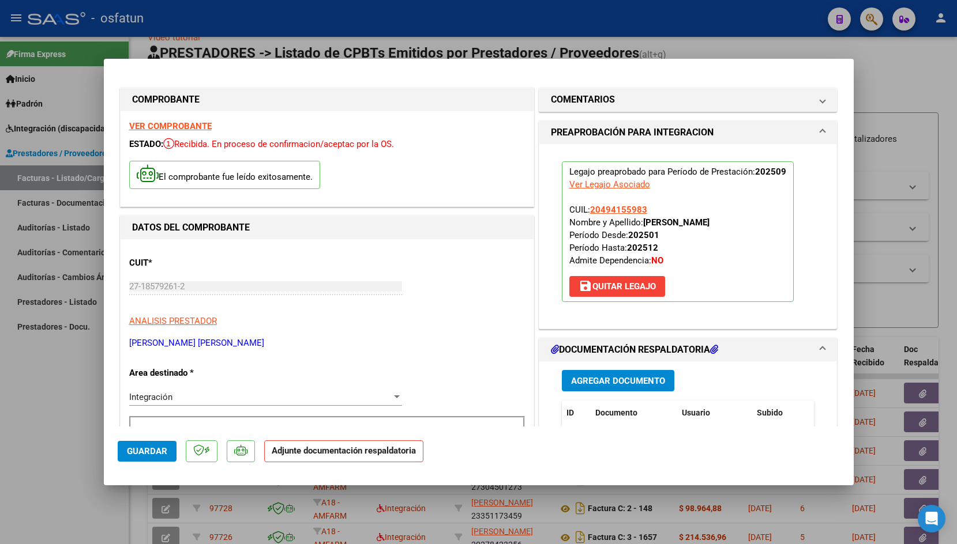
click at [610, 366] on div "Agregar Documento ID Documento Usuario Subido Acción No data to display 0 total…" at bounding box center [688, 477] width 270 height 230
click at [592, 378] on span "Agregar Documento" at bounding box center [618, 381] width 94 height 10
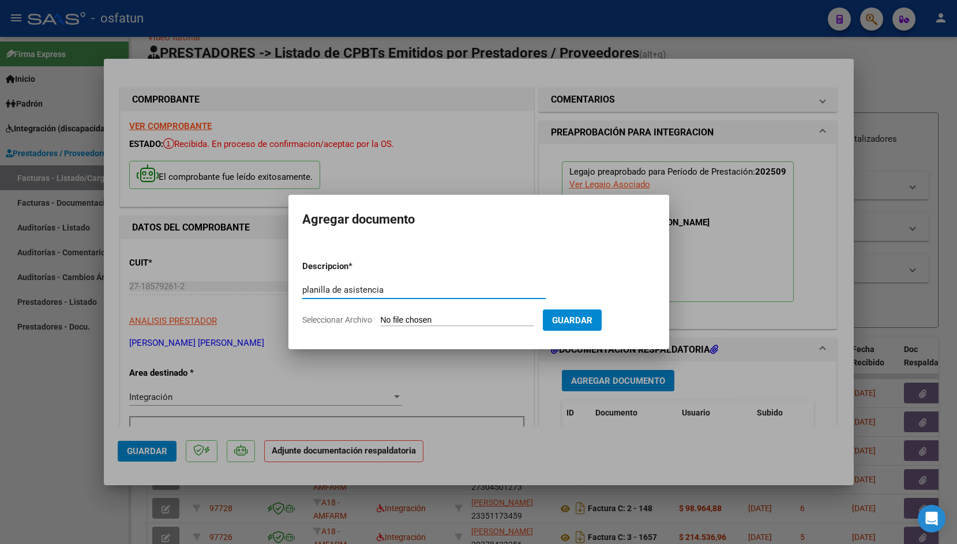
type input "planilla de asistencia"
click at [409, 311] on form "Descripcion * planilla de asistencia Escriba aquí una descripcion Seleccionar A…" at bounding box center [478, 293] width 353 height 84
click at [404, 316] on input "Seleccionar Archivo" at bounding box center [457, 320] width 153 height 11
type input "C:\fakepath\[PERSON_NAME] Asistencia [DATE].pdf"
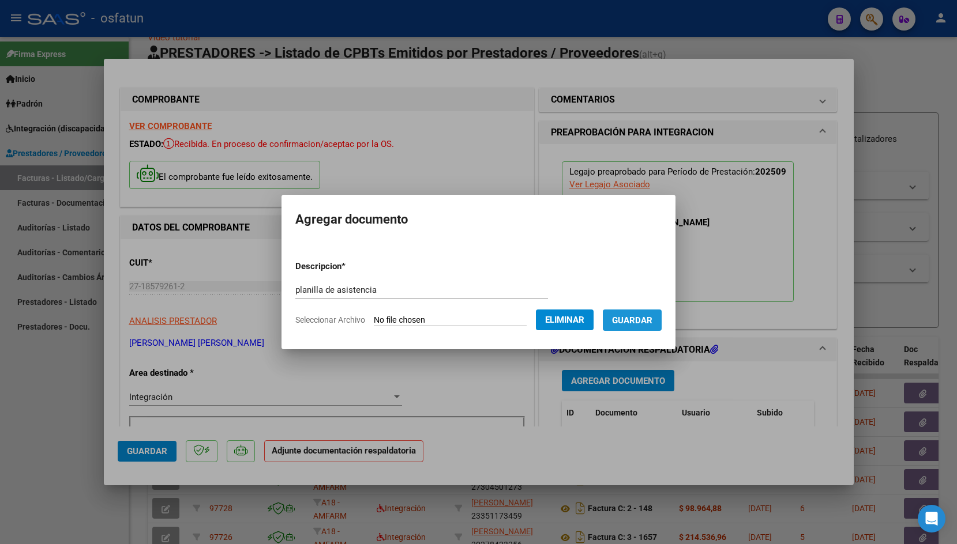
click at [609, 329] on button "Guardar" at bounding box center [632, 320] width 59 height 21
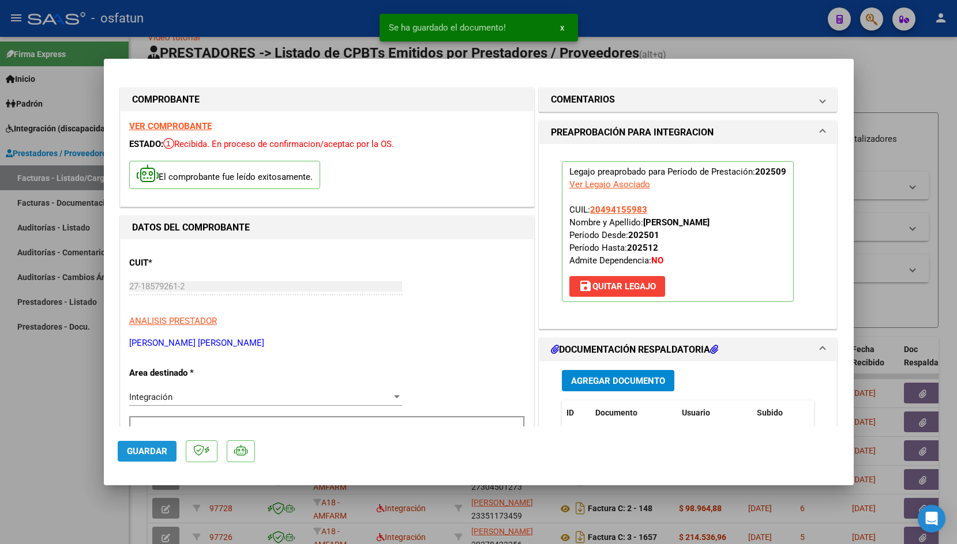
click at [146, 454] on span "Guardar" at bounding box center [147, 451] width 40 height 10
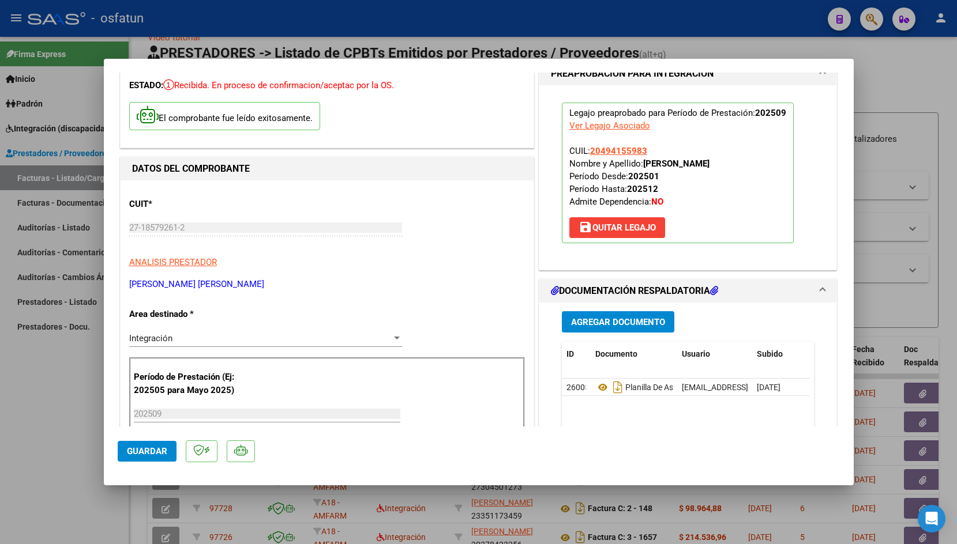
scroll to position [79, 0]
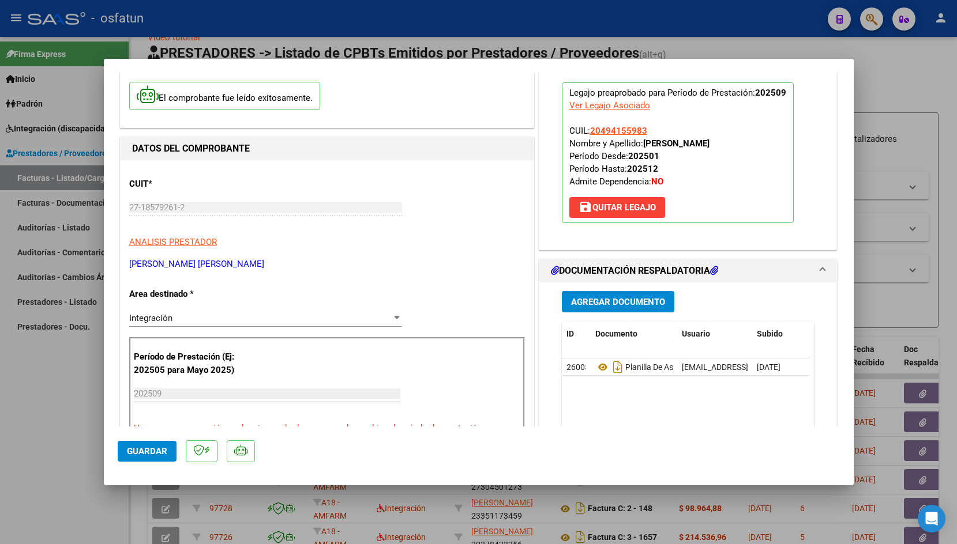
click at [148, 447] on span "Guardar" at bounding box center [147, 451] width 40 height 10
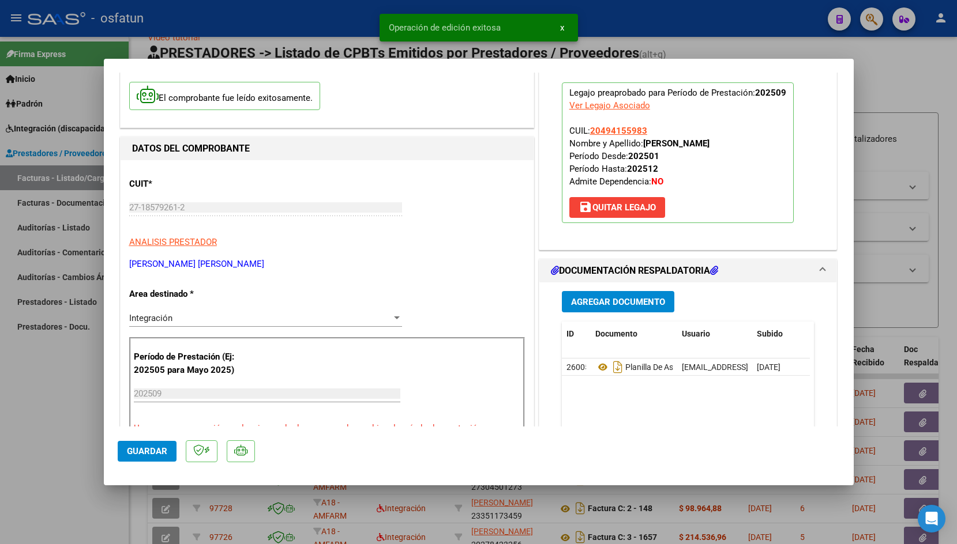
click at [245, 9] on div at bounding box center [478, 272] width 957 height 544
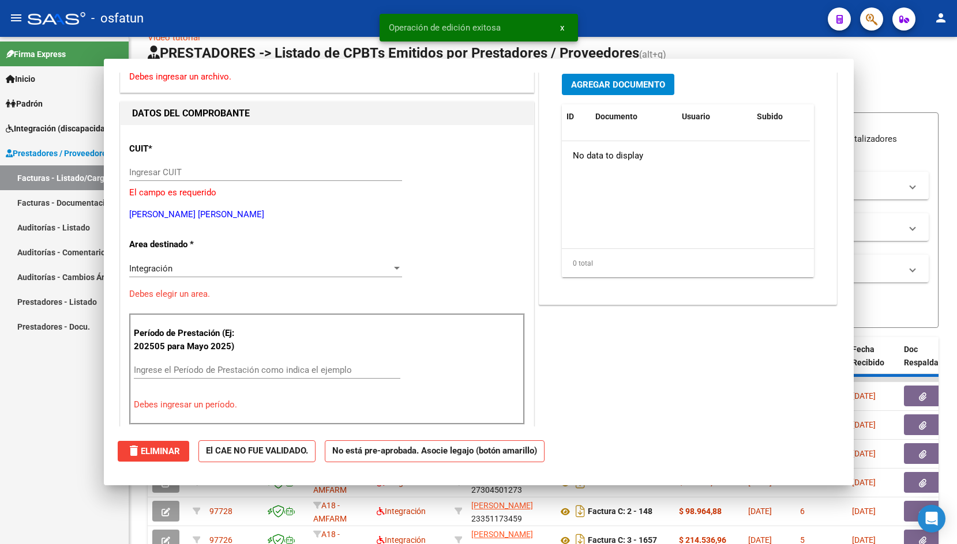
scroll to position [0, 0]
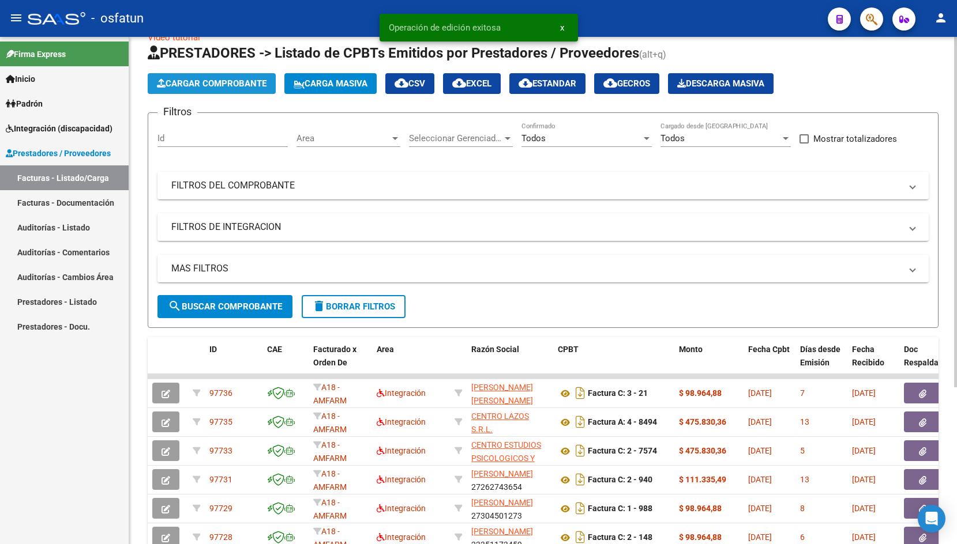
click at [204, 83] on span "Cargar Comprobante" at bounding box center [212, 83] width 110 height 10
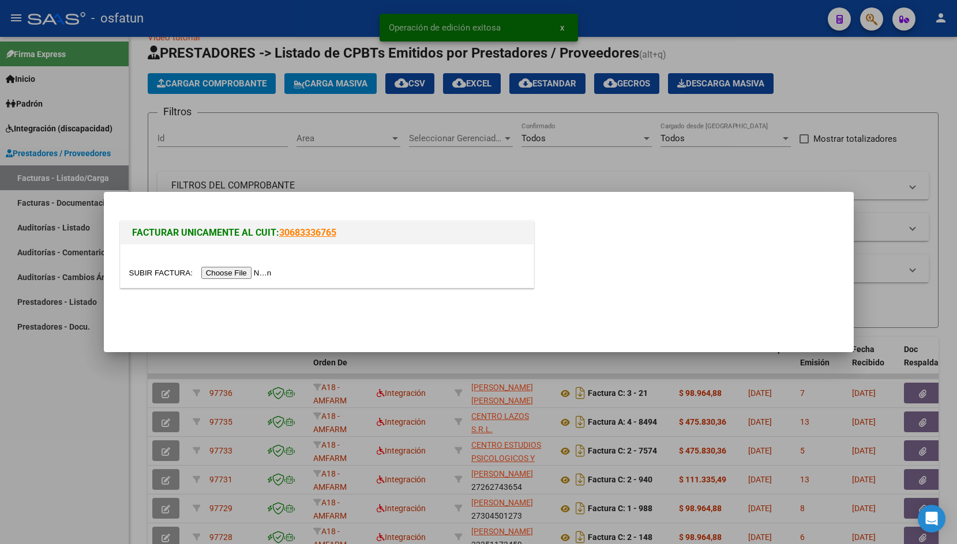
click at [144, 271] on input "file" at bounding box center [202, 273] width 146 height 12
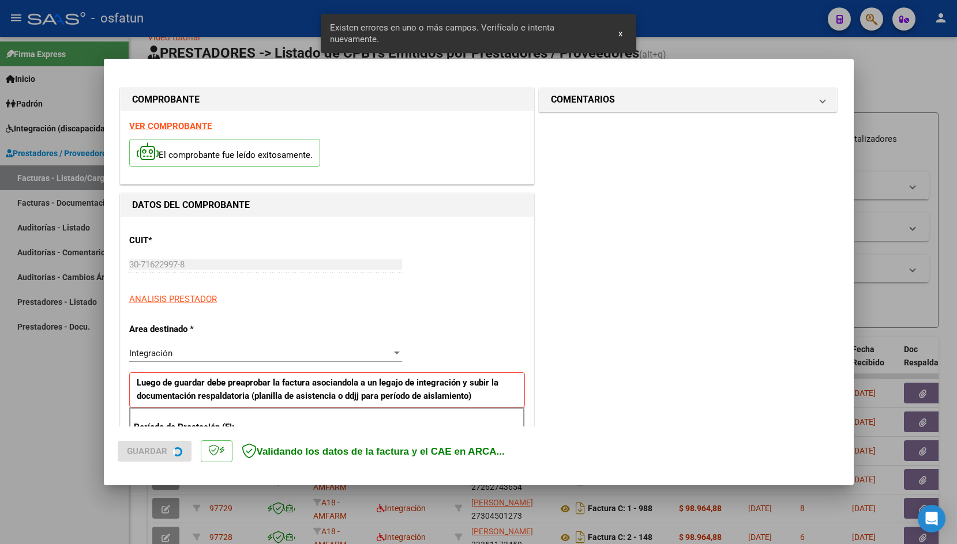
scroll to position [191, 0]
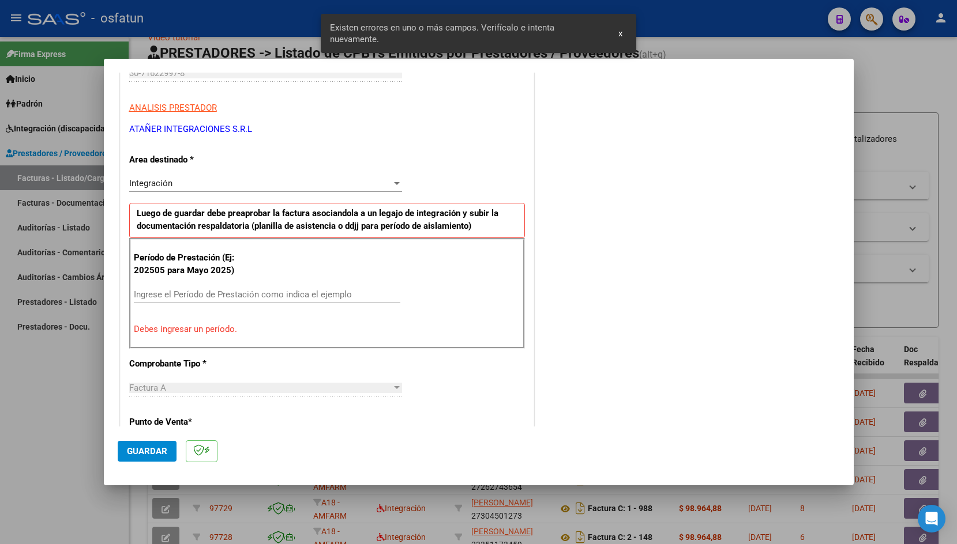
click at [276, 298] on input "Ingrese el Período de Prestación como indica el ejemplo" at bounding box center [267, 294] width 266 height 10
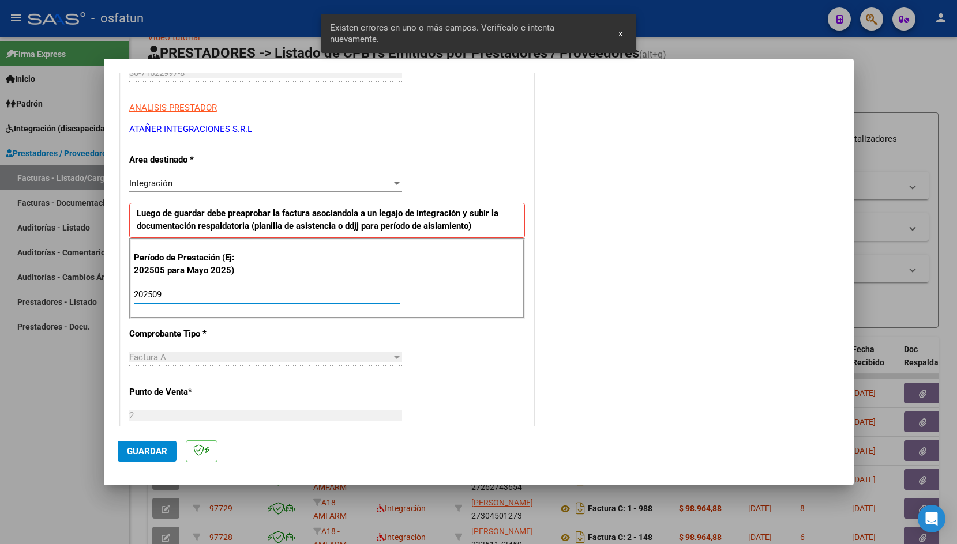
type input "202509"
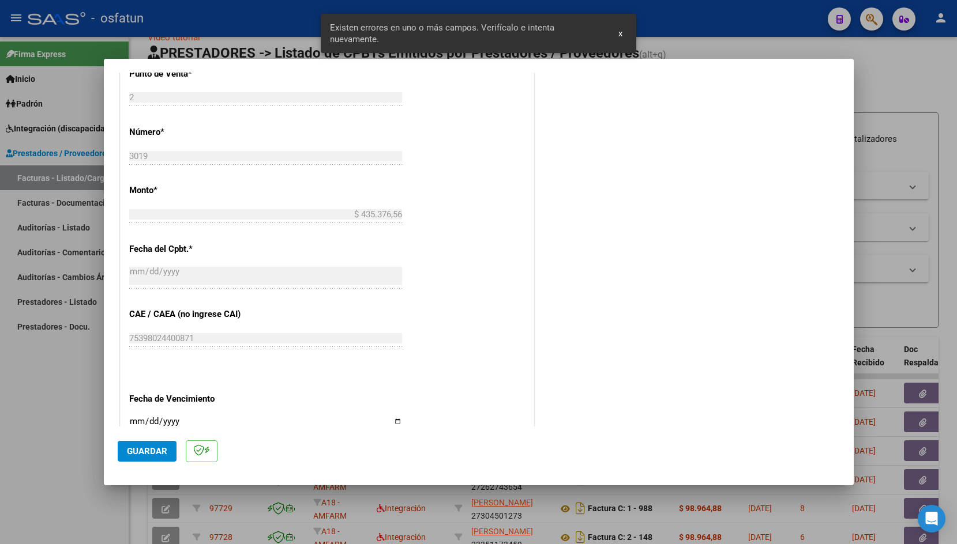
scroll to position [570, 0]
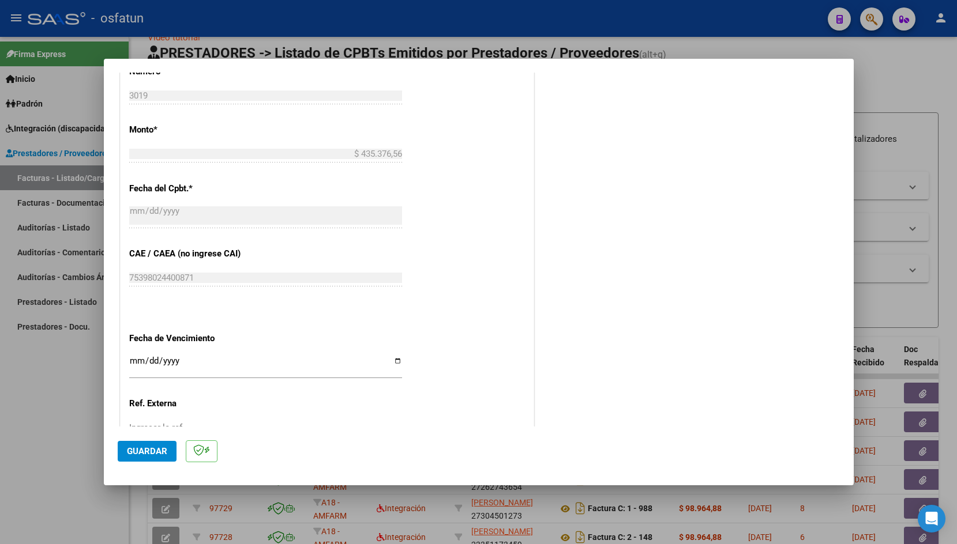
click at [137, 356] on input "Ingresar la fecha" at bounding box center [265, 365] width 273 height 18
type input "[DATE]"
click at [139, 448] on span "Guardar" at bounding box center [147, 451] width 40 height 10
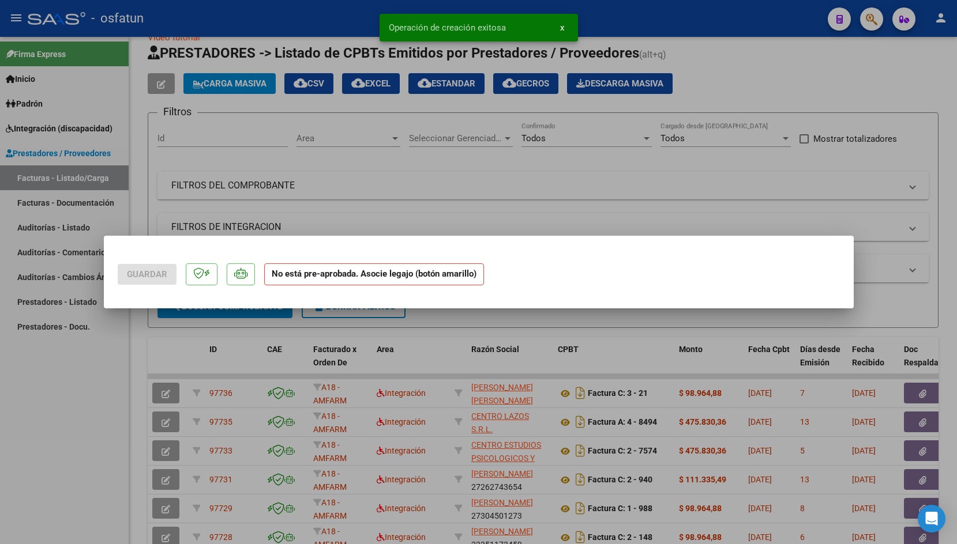
scroll to position [0, 0]
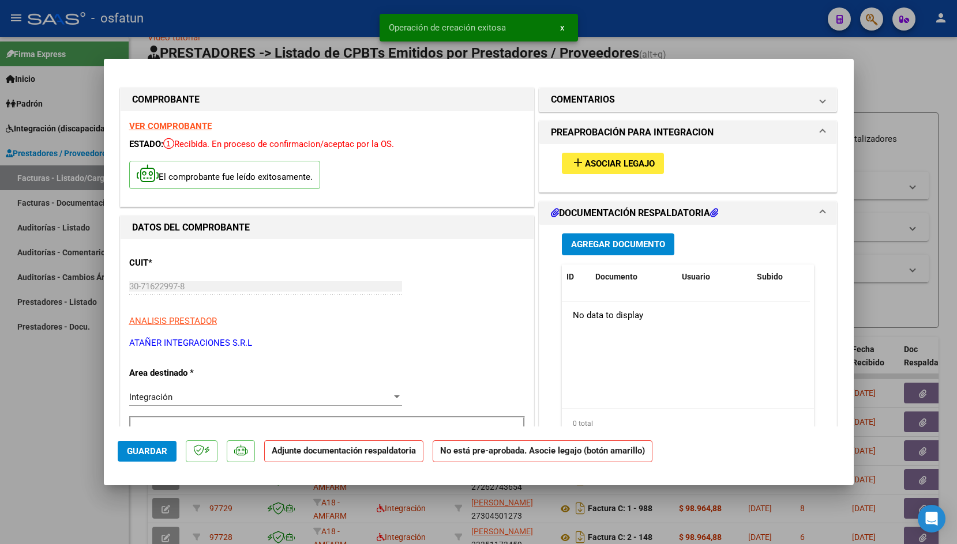
click at [591, 163] on span "Asociar Legajo" at bounding box center [620, 164] width 70 height 10
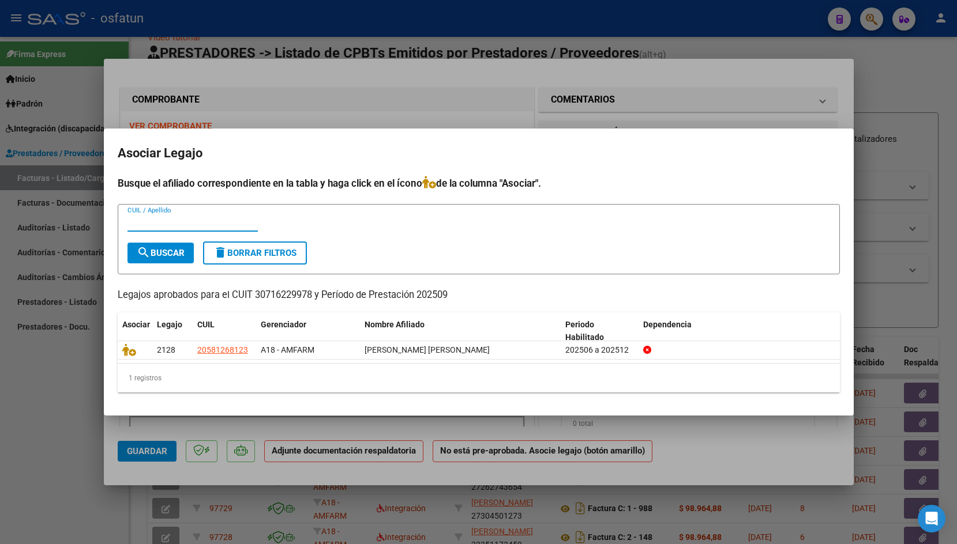
click at [129, 352] on icon at bounding box center [129, 350] width 14 height 13
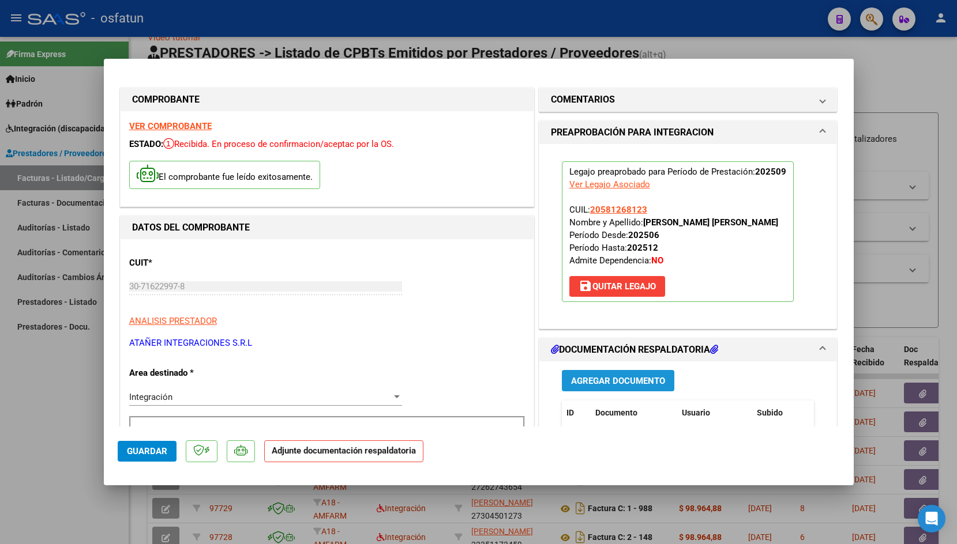
click at [608, 382] on span "Agregar Documento" at bounding box center [618, 381] width 94 height 10
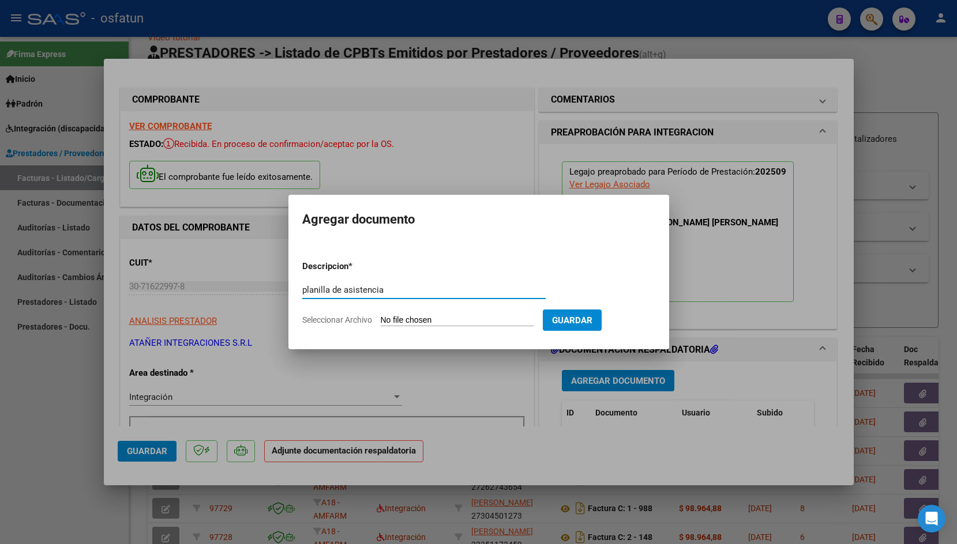
type input "planilla de asistencia"
click at [401, 315] on input "Seleccionar Archivo" at bounding box center [457, 320] width 153 height 11
type input "C:\fakepath\[PERSON_NAME] MUSICO [DATE].pdf"
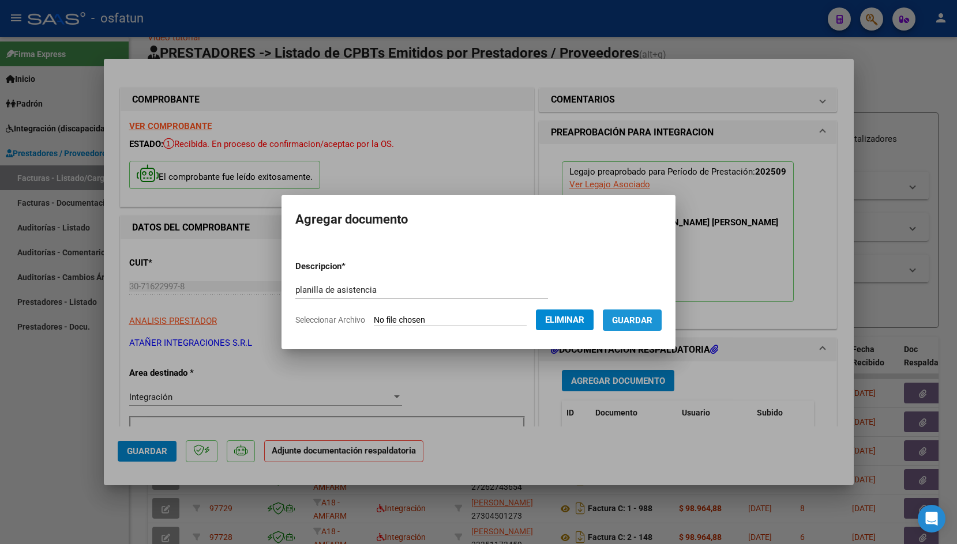
click at [603, 331] on button "Guardar" at bounding box center [632, 320] width 59 height 21
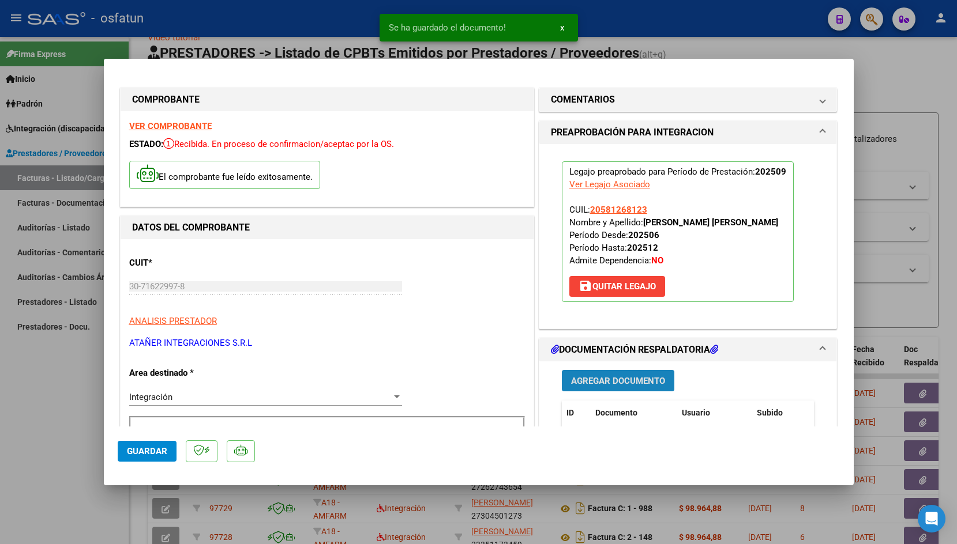
click at [593, 381] on span "Agregar Documento" at bounding box center [618, 381] width 94 height 10
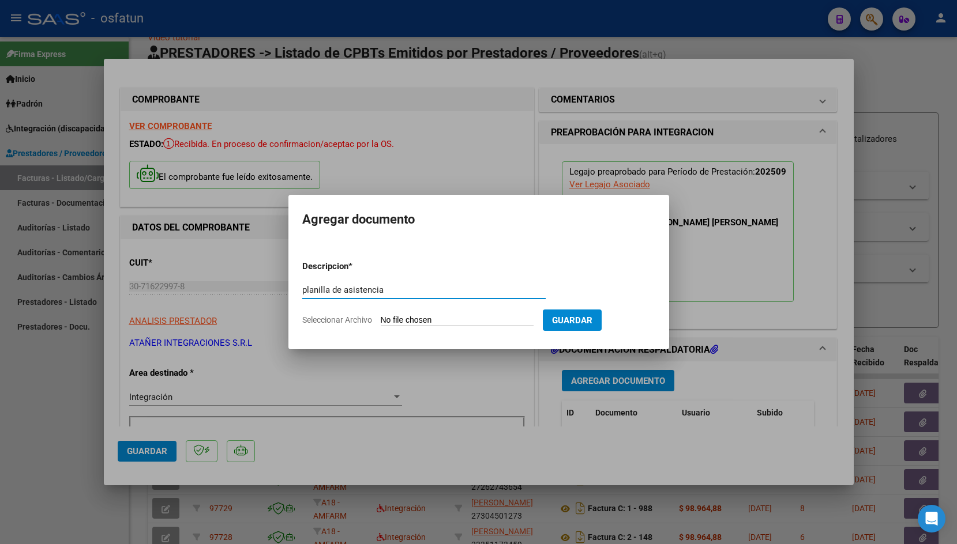
type input "planilla de asistencia"
click at [393, 311] on form "Descripcion * planilla de asistencia Escriba aquí una descripcion Seleccionar A…" at bounding box center [478, 293] width 353 height 84
click at [387, 321] on input "Seleccionar Archivo" at bounding box center [457, 320] width 153 height 11
type input "C:\fakepath\[PERSON_NAME] TO [DATE].pdf"
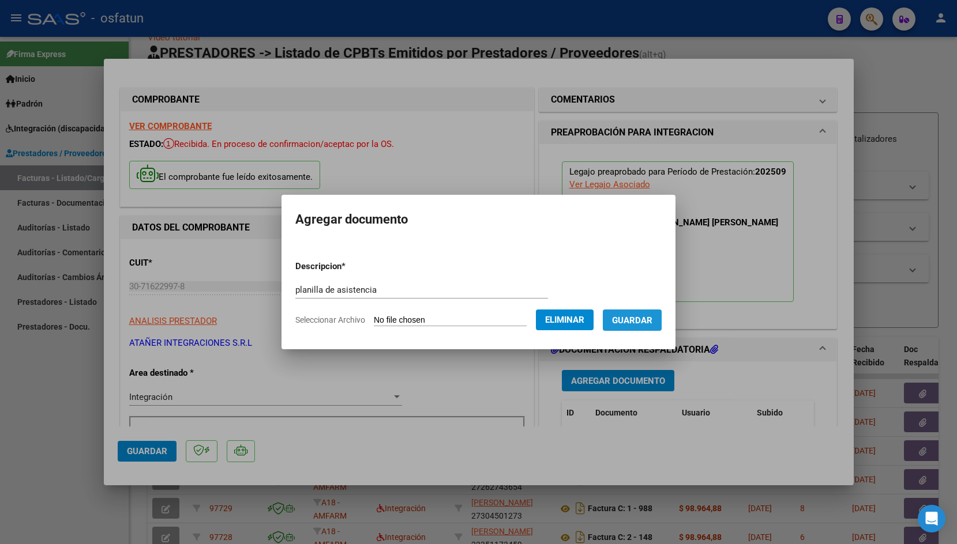
click at [612, 326] on span "Guardar" at bounding box center [632, 320] width 40 height 10
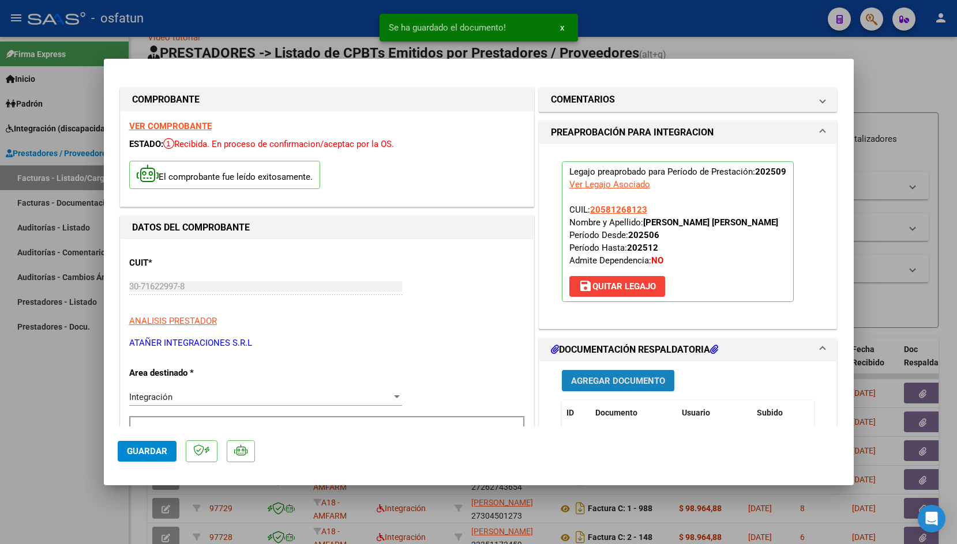
click at [612, 381] on span "Agregar Documento" at bounding box center [618, 381] width 94 height 10
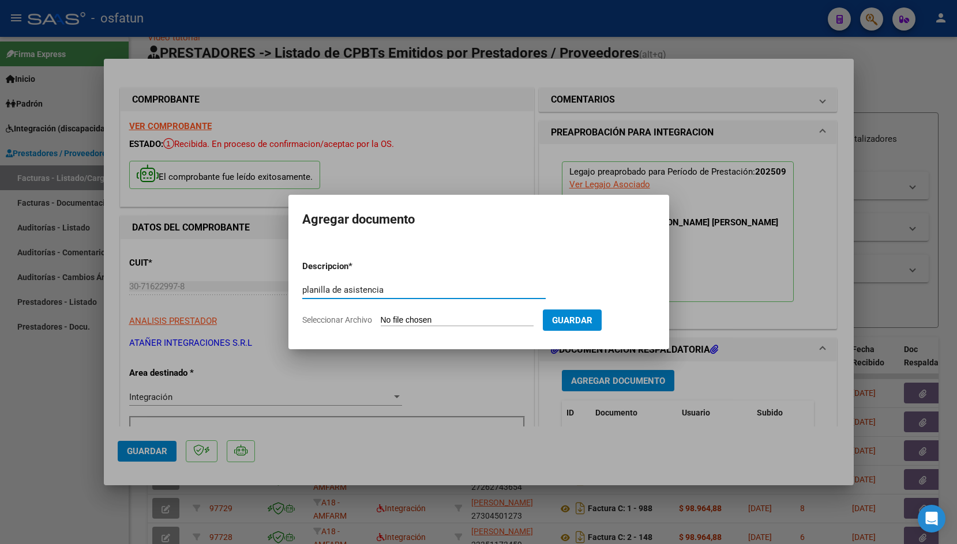
type input "planilla de asistencia"
click at [394, 319] on input "Seleccionar Archivo" at bounding box center [457, 320] width 153 height 11
type input "C:\fakepath\[PERSON_NAME] [DATE].pdf"
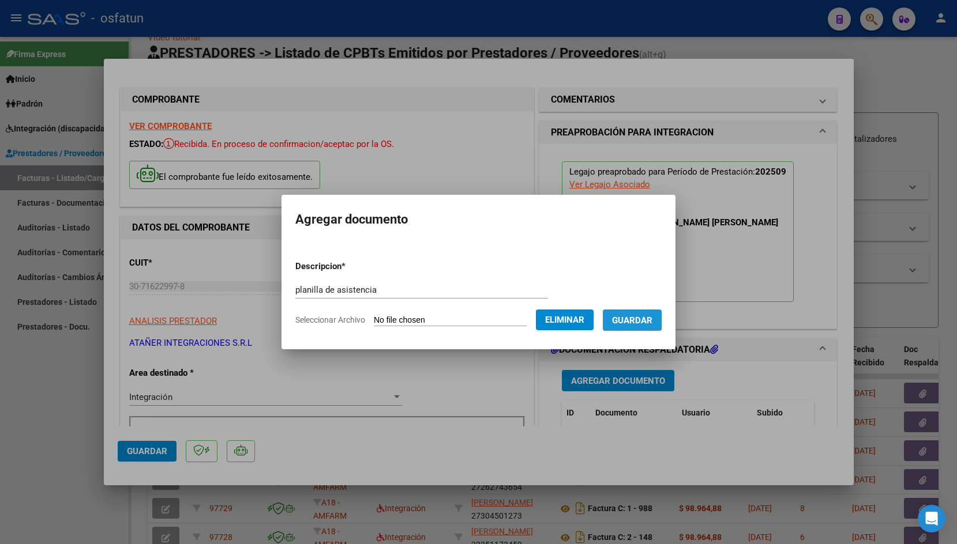
click at [612, 326] on span "Guardar" at bounding box center [632, 320] width 40 height 10
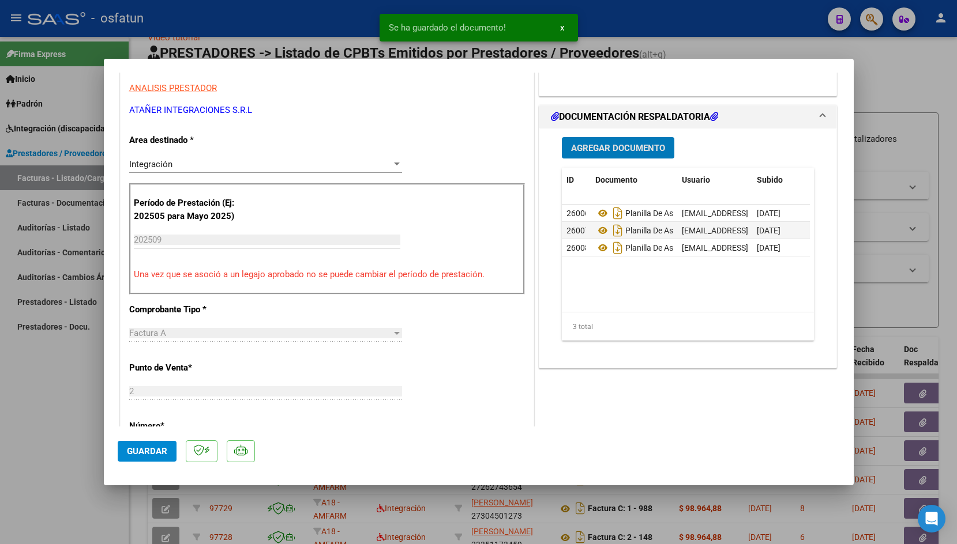
scroll to position [238, 0]
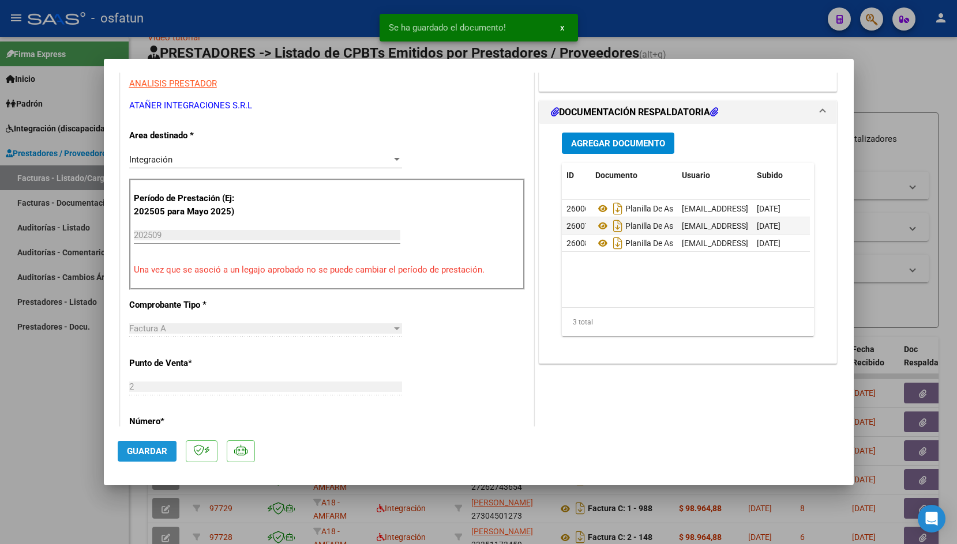
click at [133, 457] on button "Guardar" at bounding box center [147, 451] width 59 height 21
click at [256, 28] on div at bounding box center [478, 272] width 957 height 544
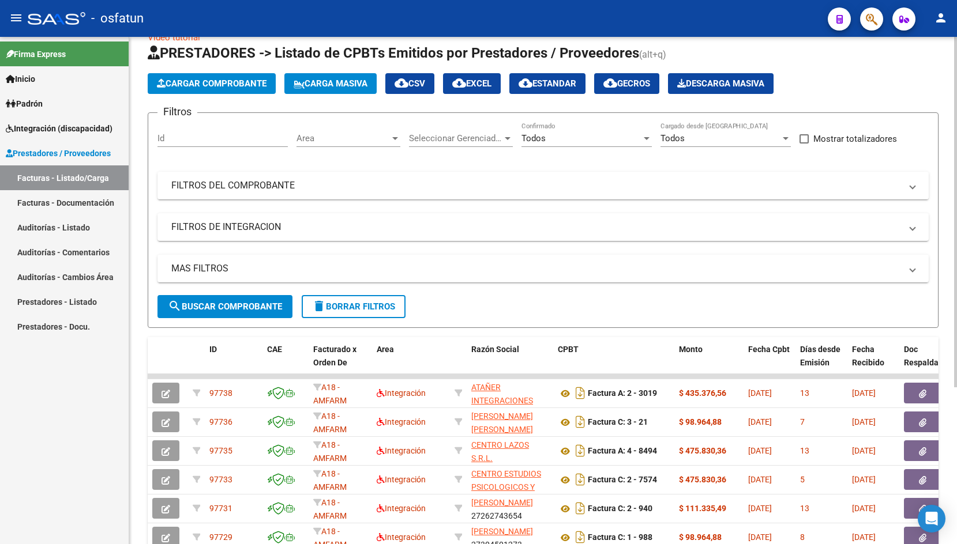
click at [236, 81] on span "Cargar Comprobante" at bounding box center [212, 83] width 110 height 10
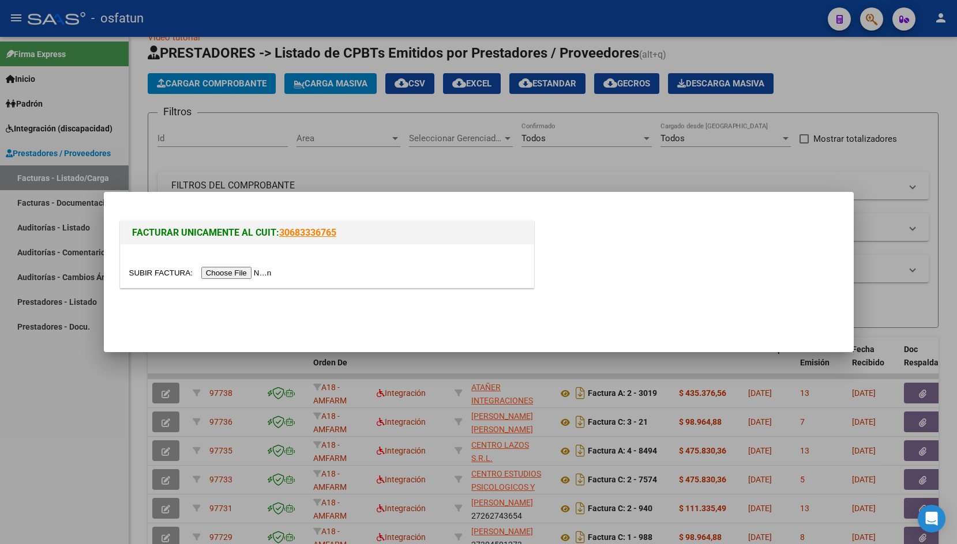
click at [164, 273] on input "file" at bounding box center [202, 273] width 146 height 12
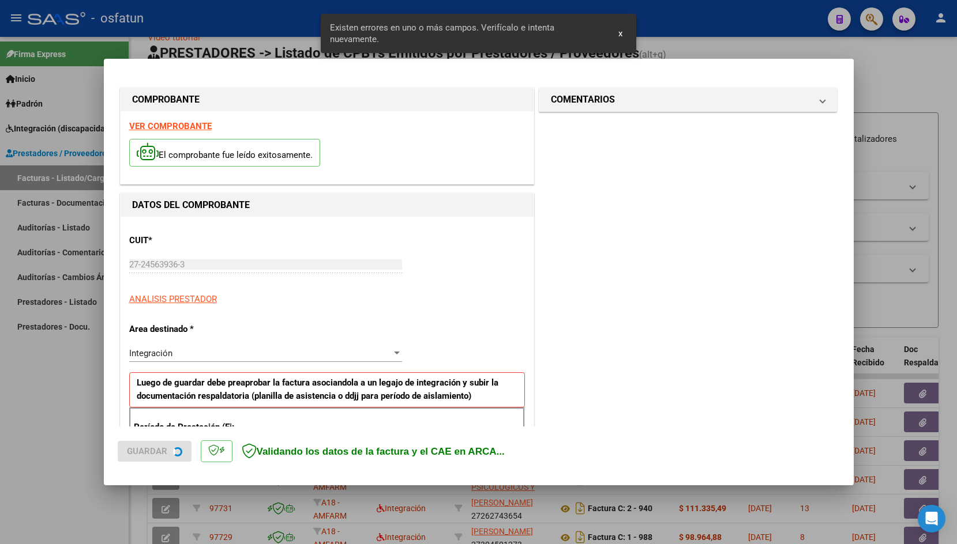
scroll to position [191, 0]
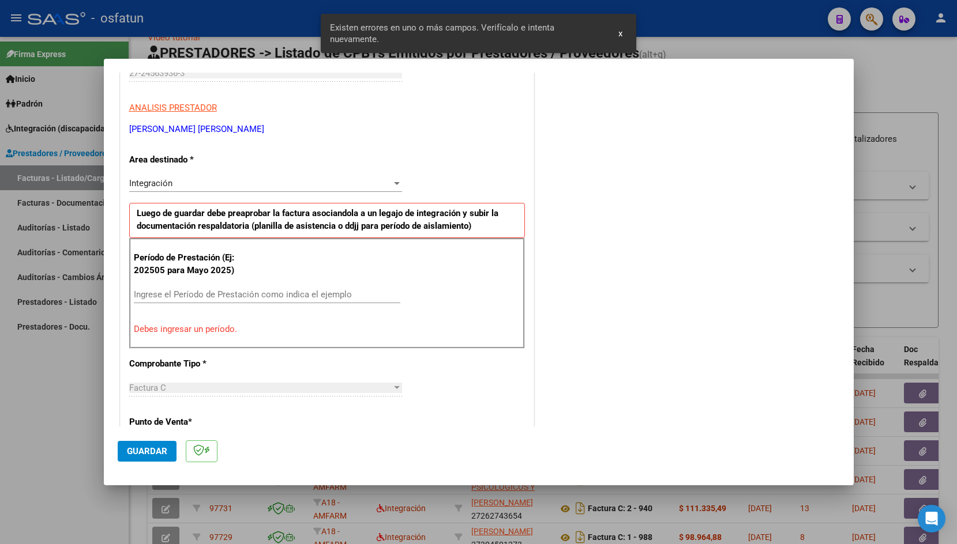
click at [221, 291] on input "Ingrese el Período de Prestación como indica el ejemplo" at bounding box center [267, 294] width 266 height 10
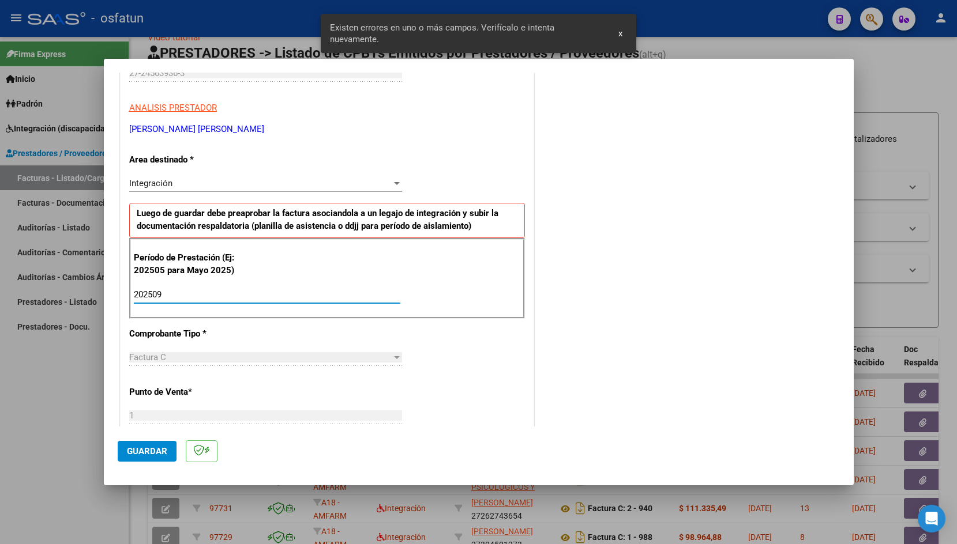
type input "202509"
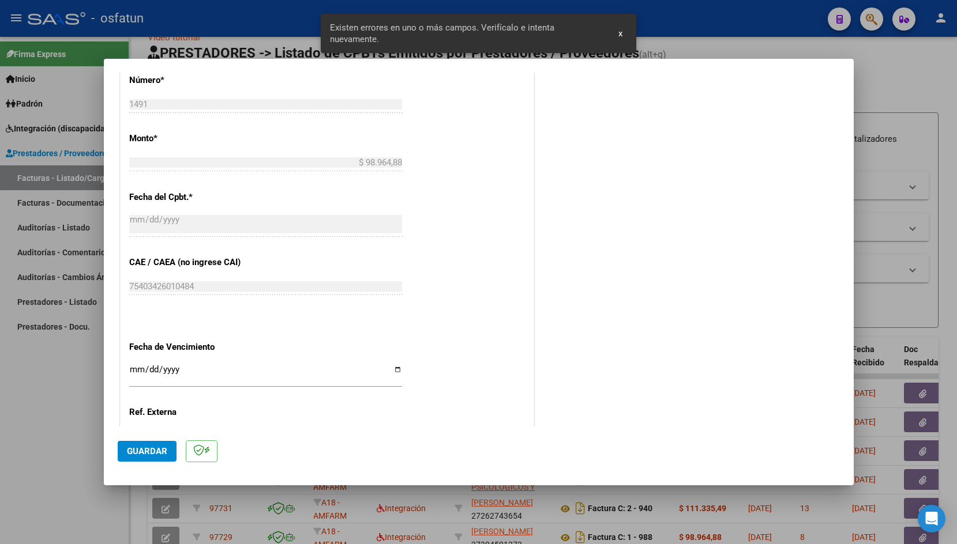
scroll to position [563, 0]
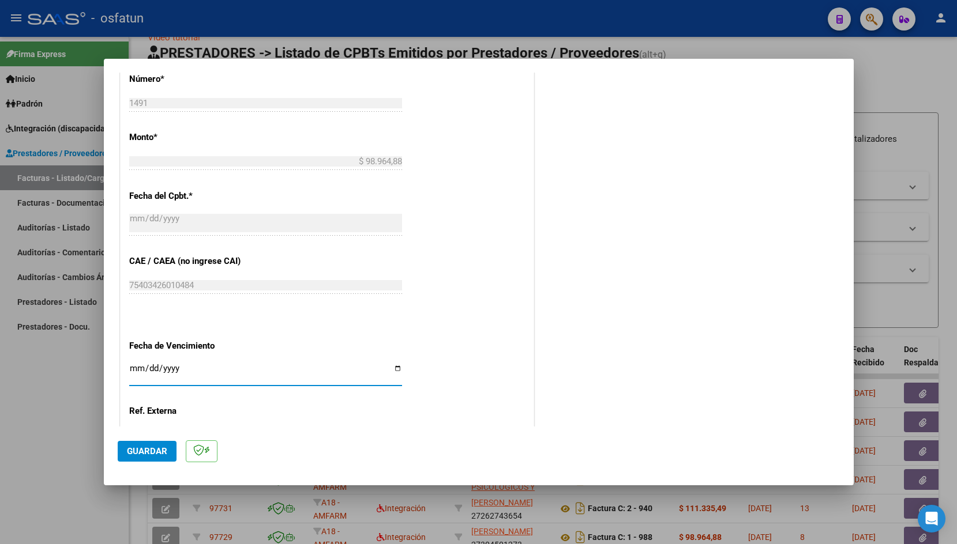
click at [141, 364] on input "Ingresar la fecha" at bounding box center [265, 373] width 273 height 18
type input "[DATE]"
click at [135, 450] on span "Guardar" at bounding box center [147, 451] width 40 height 10
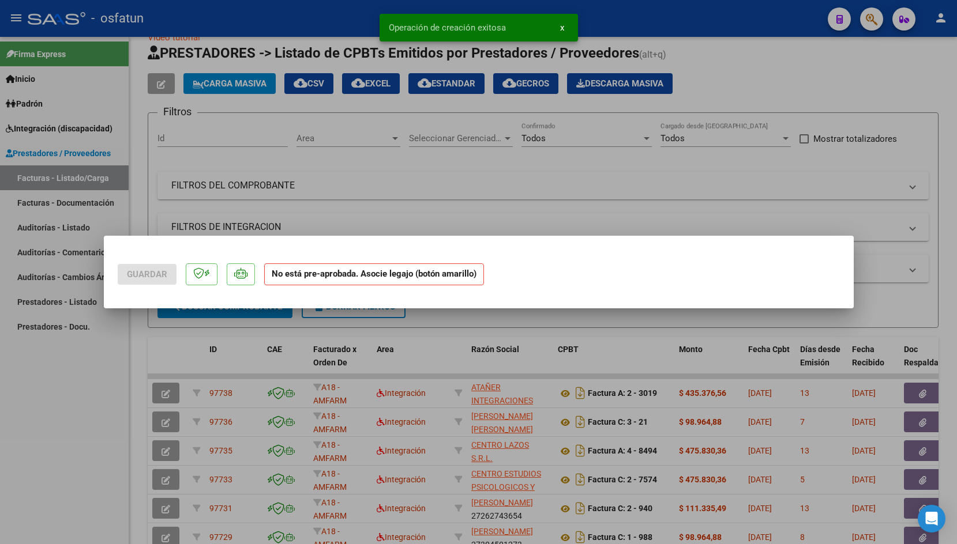
scroll to position [0, 0]
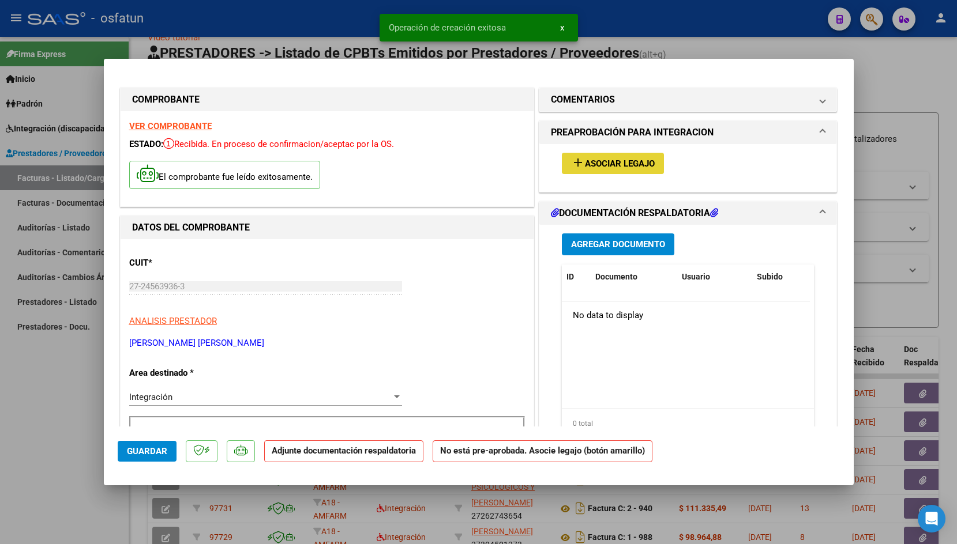
click at [604, 168] on span "Asociar Legajo" at bounding box center [620, 164] width 70 height 10
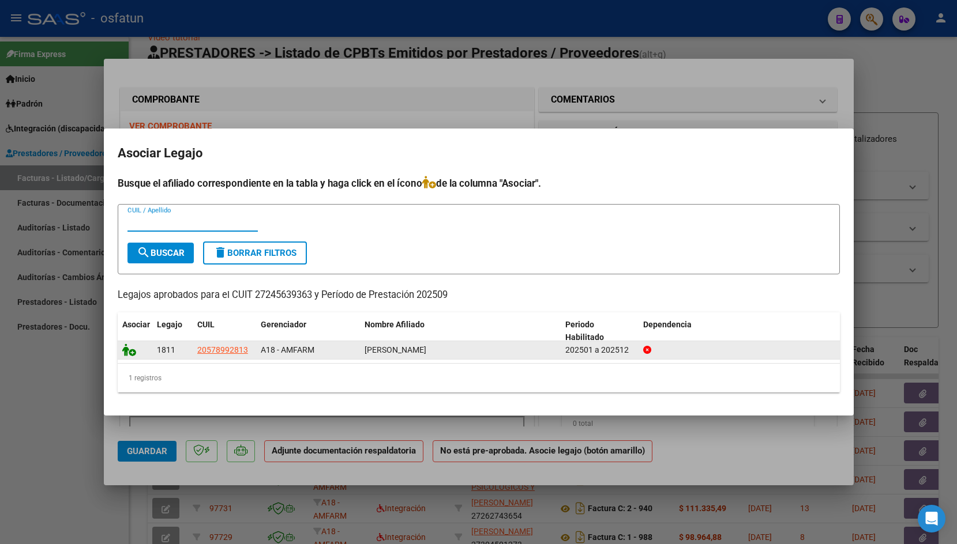
click at [127, 351] on icon at bounding box center [129, 350] width 14 height 13
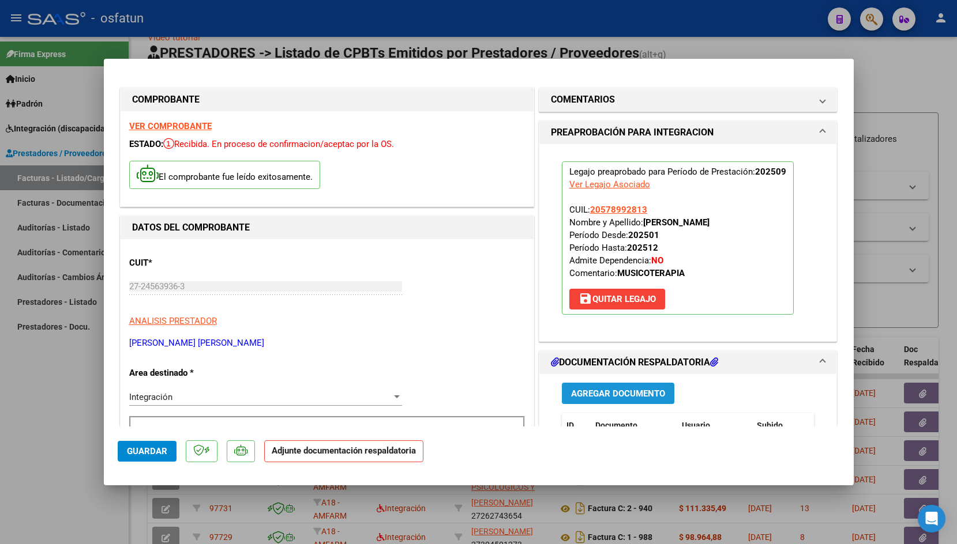
click at [580, 393] on span "Agregar Documento" at bounding box center [618, 394] width 94 height 10
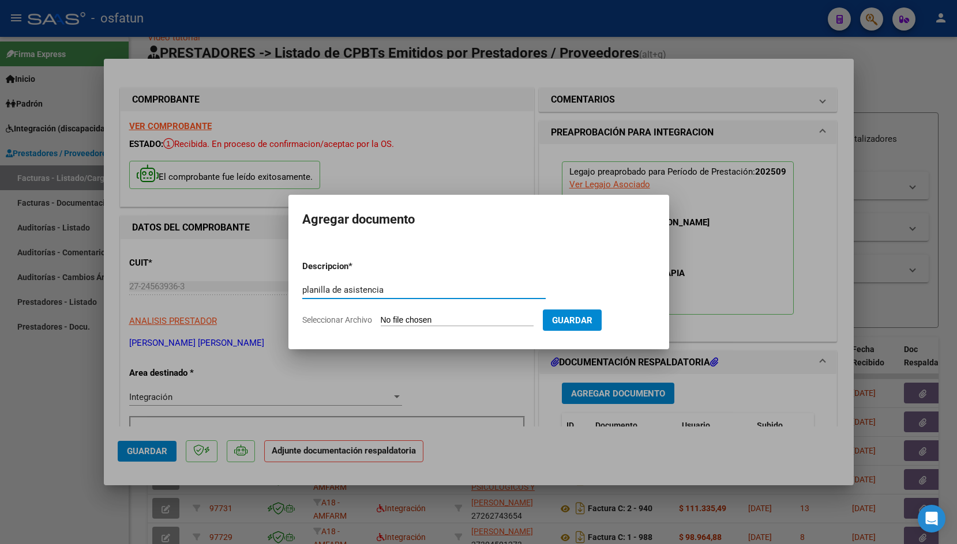
type input "planilla de asistencia"
click at [402, 321] on input "Seleccionar Archivo" at bounding box center [457, 320] width 153 height 11
type input "C:\fakepath\[PERSON_NAME] [MEDICAL_DATA] ASISTENCIA.pdf"
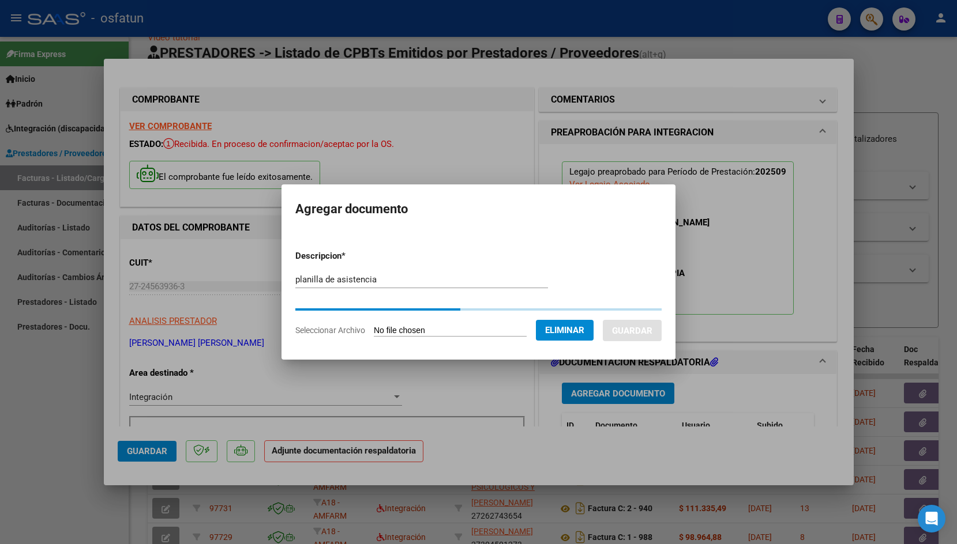
drag, startPoint x: 853, startPoint y: 527, endPoint x: 686, endPoint y: 467, distance: 177.1
click at [686, 467] on div at bounding box center [478, 272] width 957 height 544
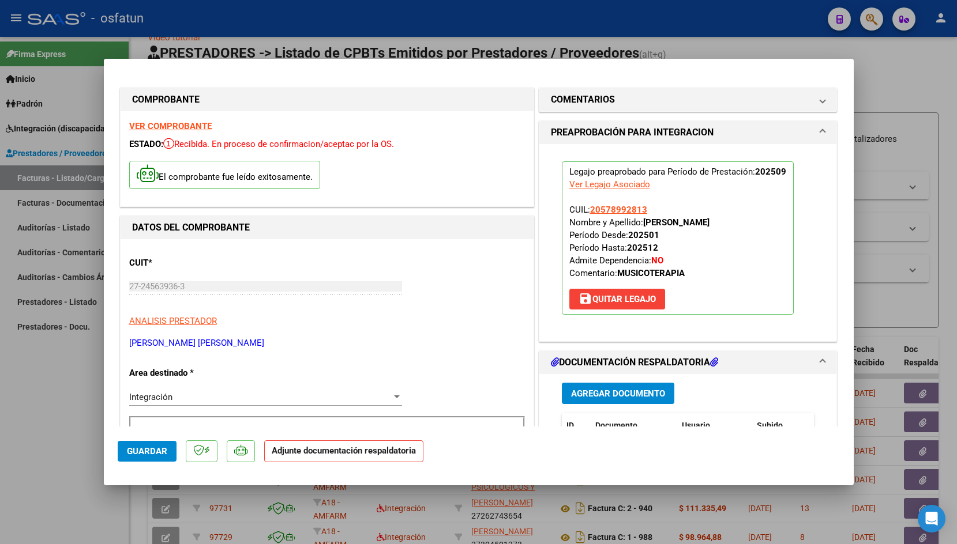
click at [148, 452] on span "Guardar" at bounding box center [147, 451] width 40 height 10
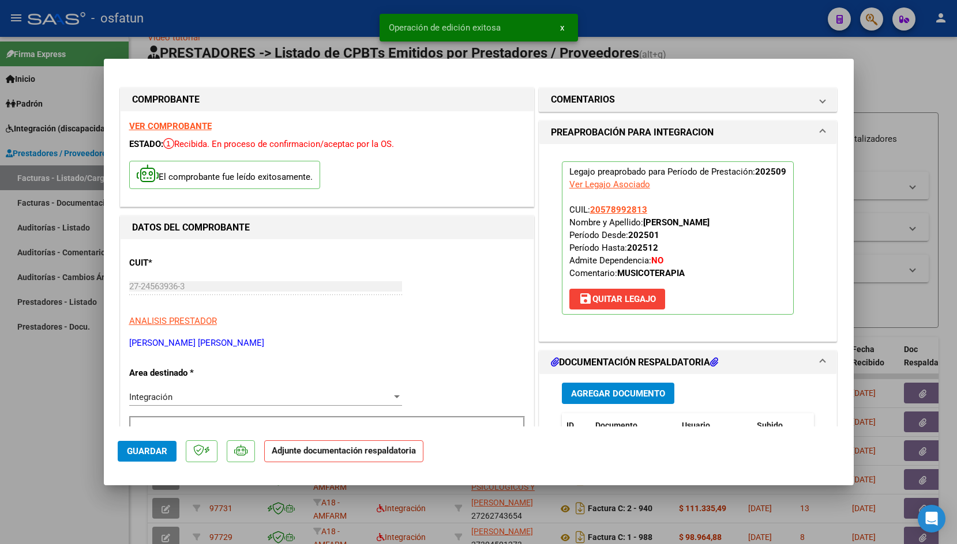
click at [257, 27] on div at bounding box center [478, 272] width 957 height 544
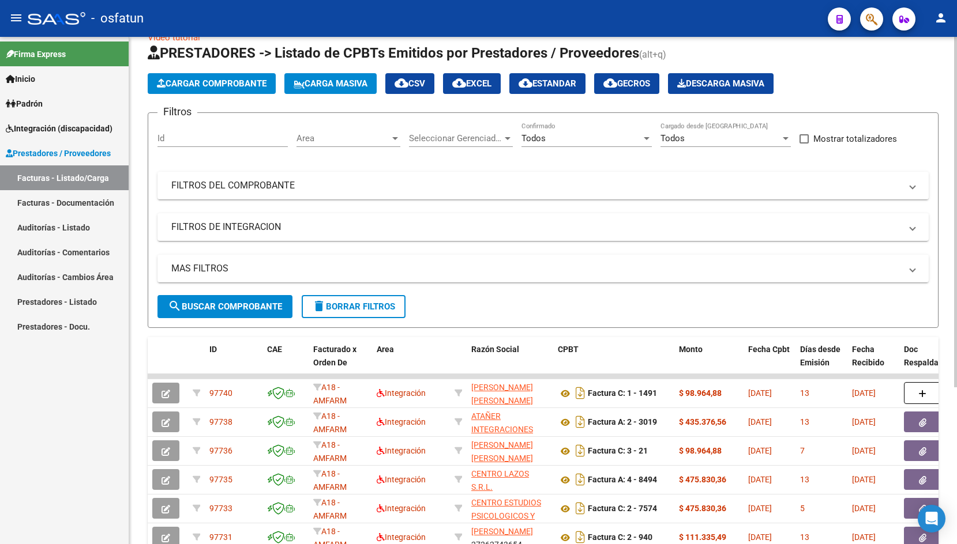
click at [186, 93] on button "Cargar Comprobante" at bounding box center [212, 83] width 128 height 21
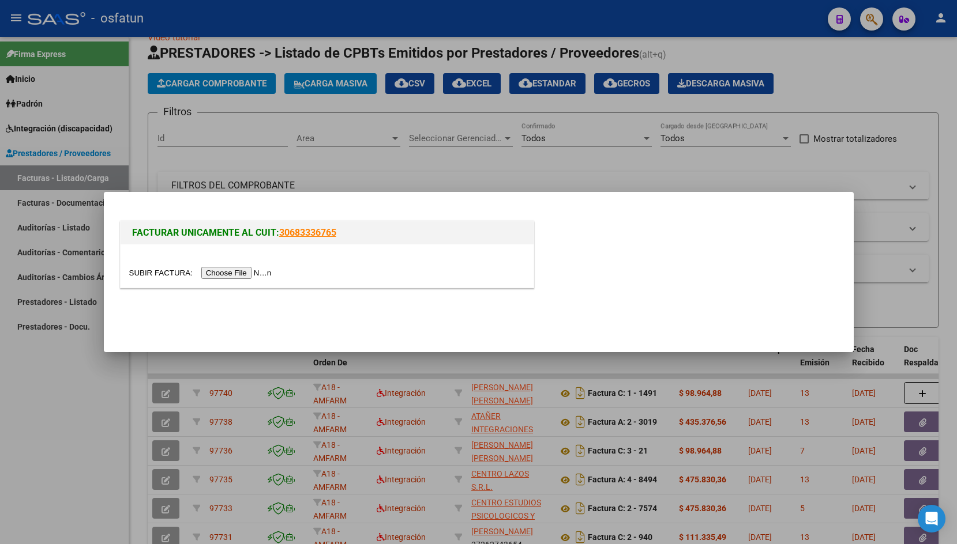
click at [150, 272] on input "file" at bounding box center [202, 273] width 146 height 12
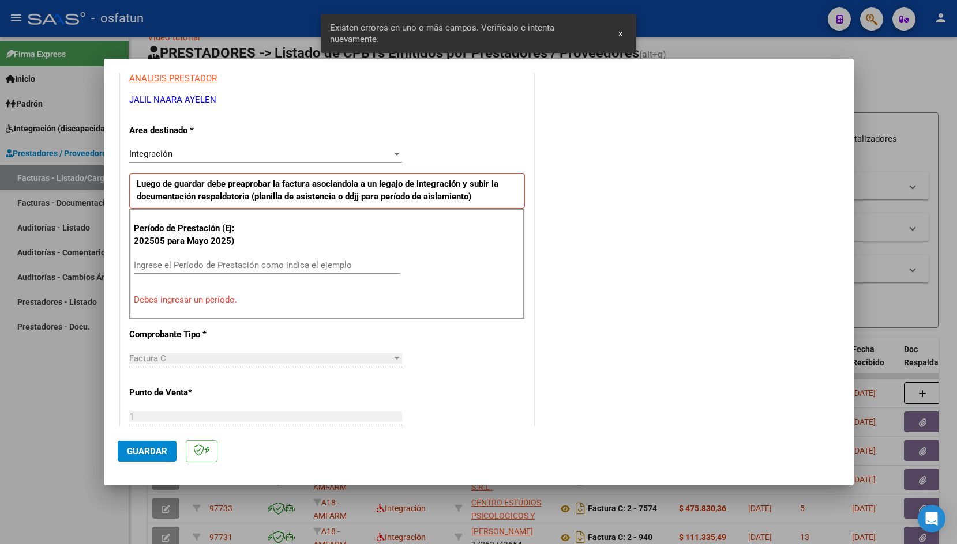
scroll to position [266, 0]
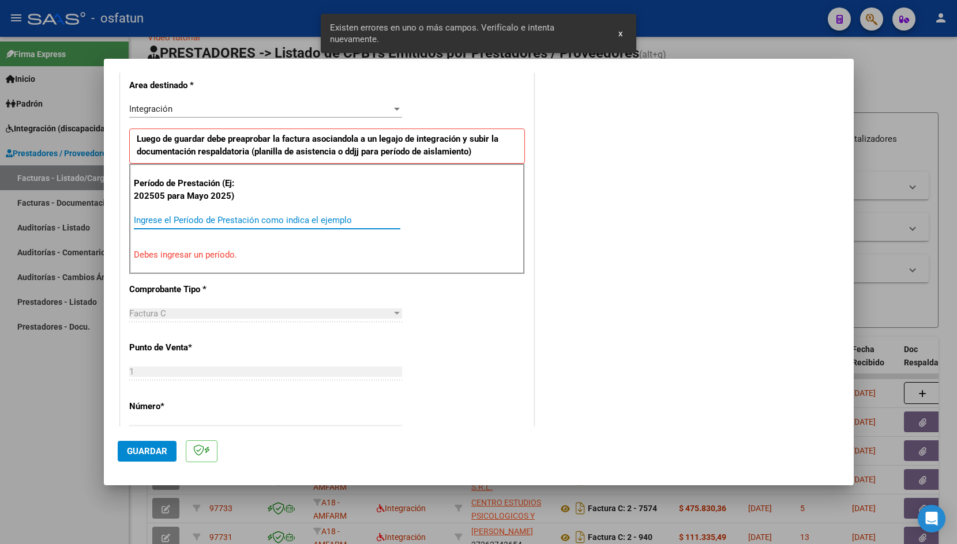
click at [267, 223] on input "Ingrese el Período de Prestación como indica el ejemplo" at bounding box center [267, 220] width 266 height 10
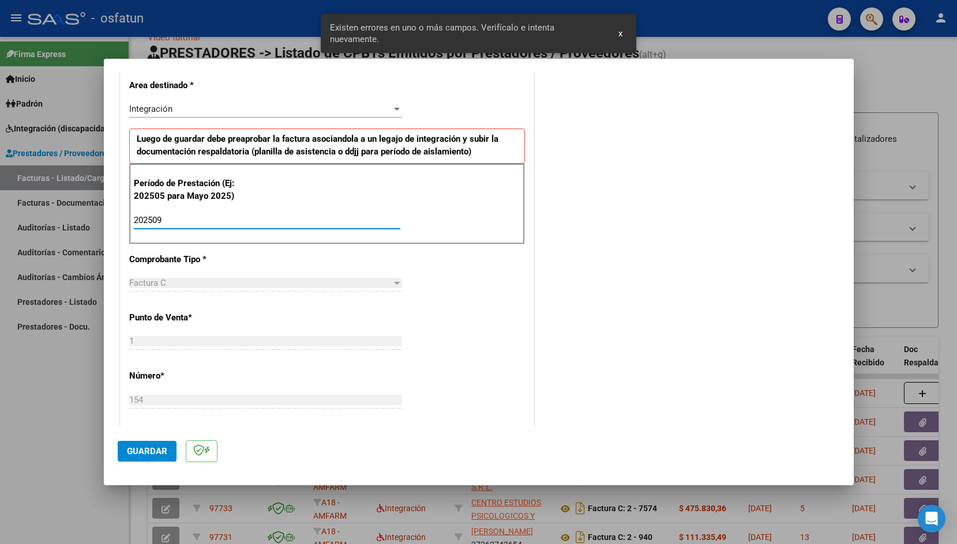
type input "202509"
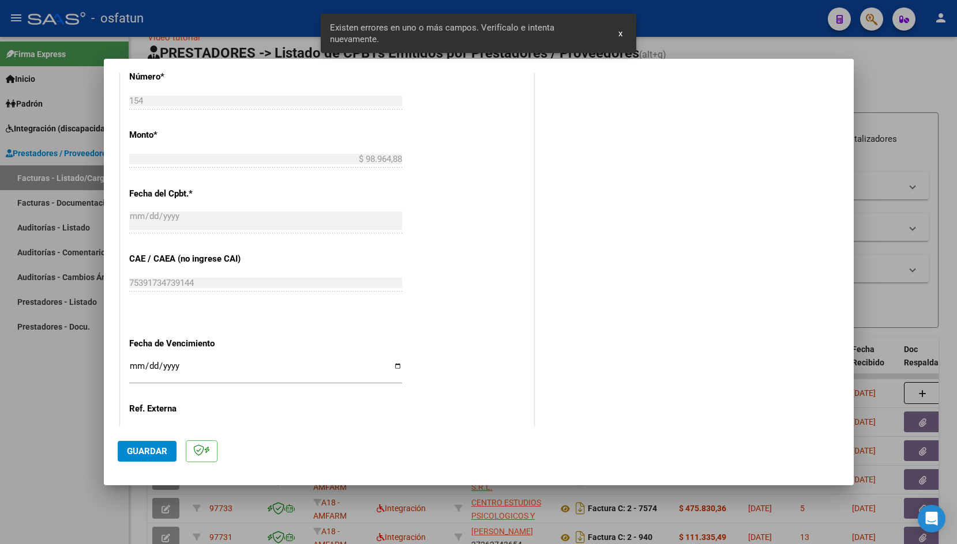
scroll to position [646, 0]
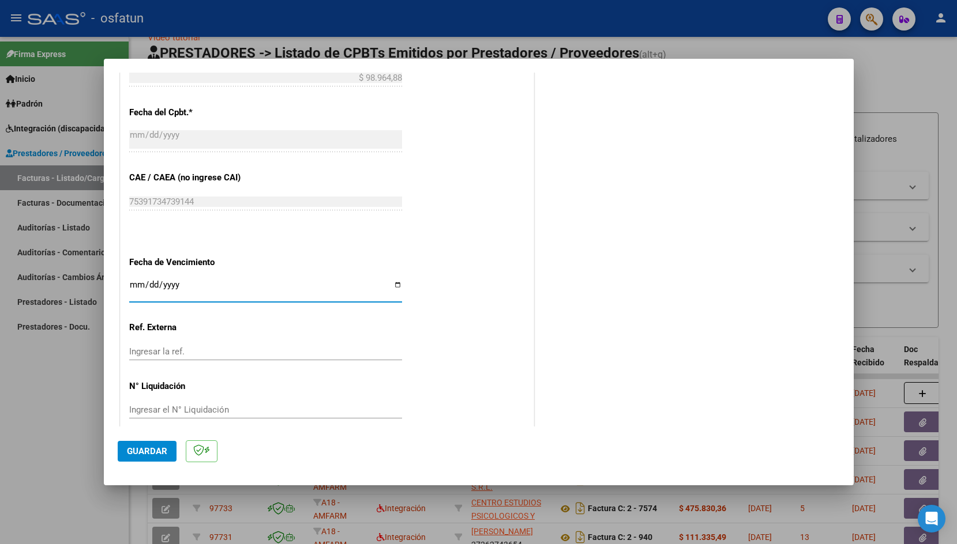
click at [138, 280] on input "Ingresar la fecha" at bounding box center [265, 289] width 273 height 18
type input "[DATE]"
click at [149, 450] on span "Guardar" at bounding box center [147, 451] width 40 height 10
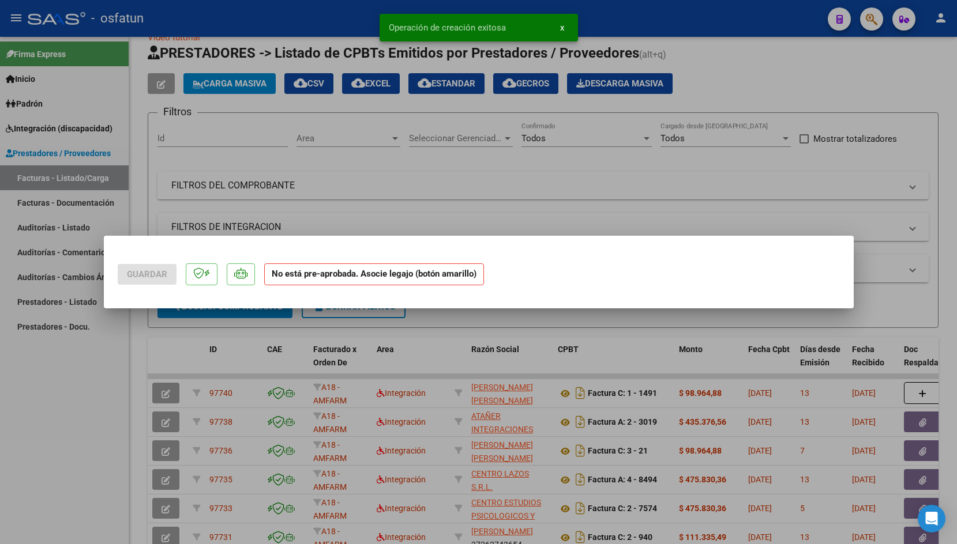
scroll to position [0, 0]
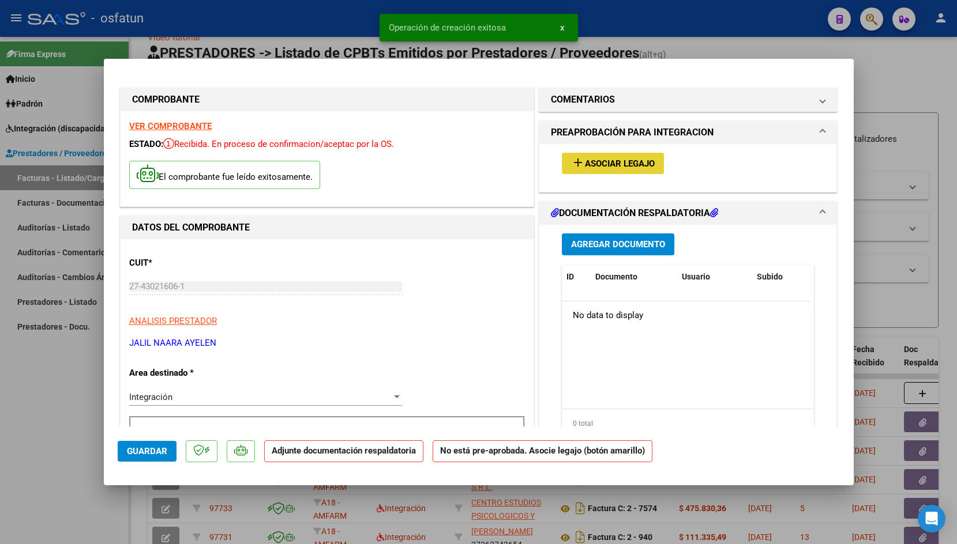
click at [613, 160] on span "Asociar Legajo" at bounding box center [620, 164] width 70 height 10
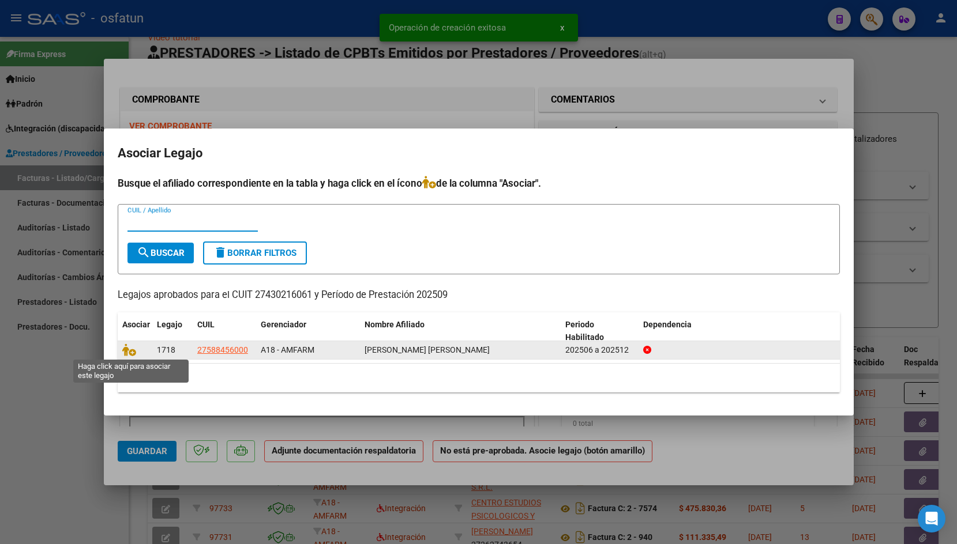
click at [136, 355] on div at bounding box center [134, 350] width 25 height 13
click at [130, 352] on icon at bounding box center [129, 350] width 14 height 13
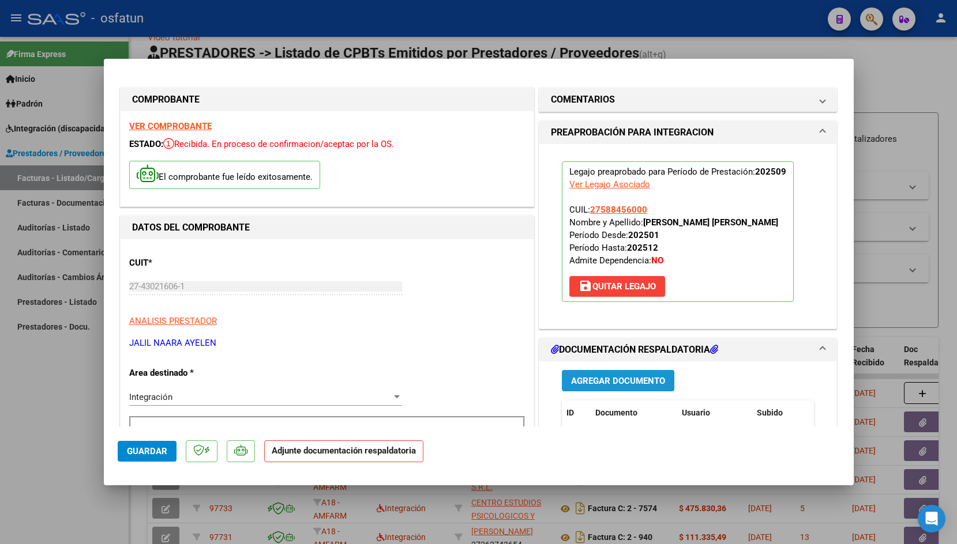
click at [639, 375] on button "Agregar Documento" at bounding box center [618, 380] width 112 height 21
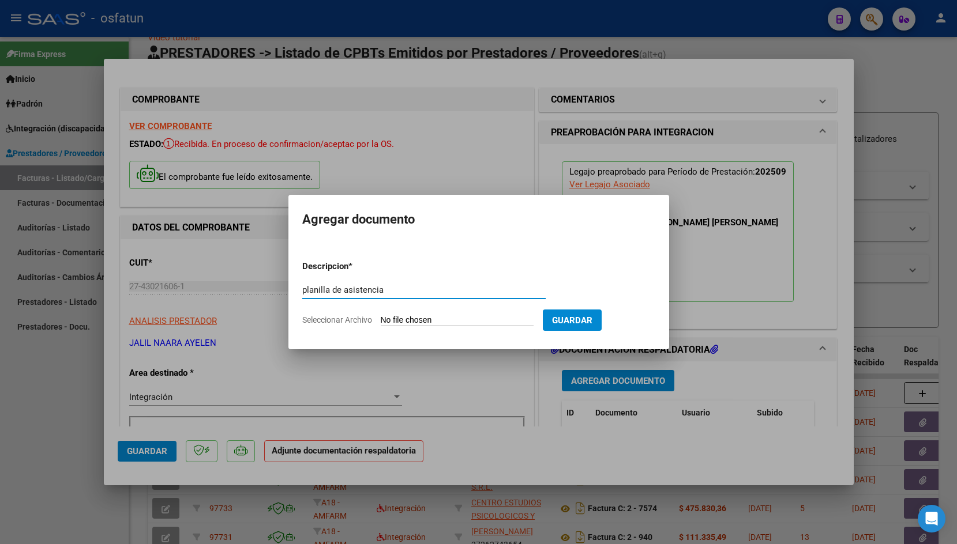
type input "planilla de asistencia"
click at [387, 322] on input "Seleccionar Archivo" at bounding box center [457, 320] width 153 height 11
type input "C:\fakepath\Planilla Septiembre [PERSON_NAME] Francesca20250930.pdf"
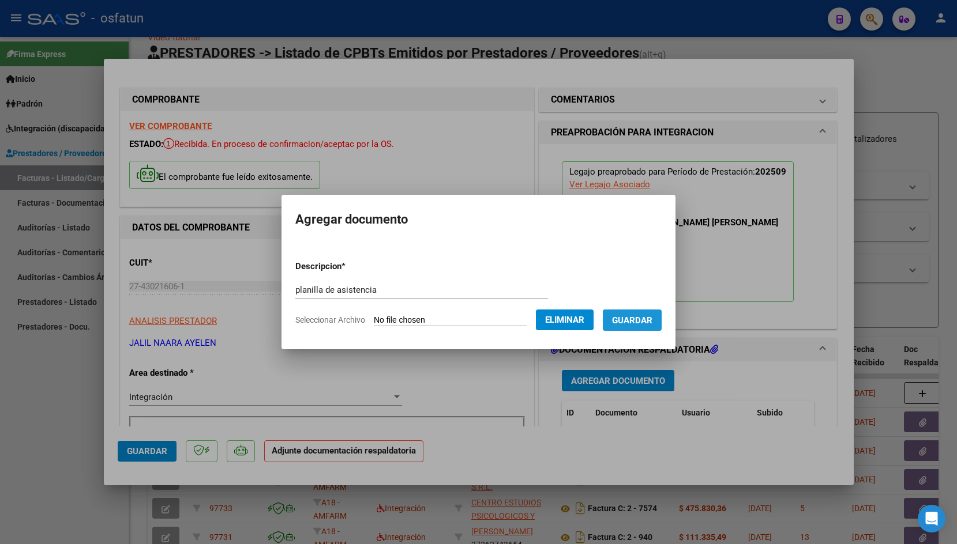
click at [652, 321] on span "Guardar" at bounding box center [632, 320] width 40 height 10
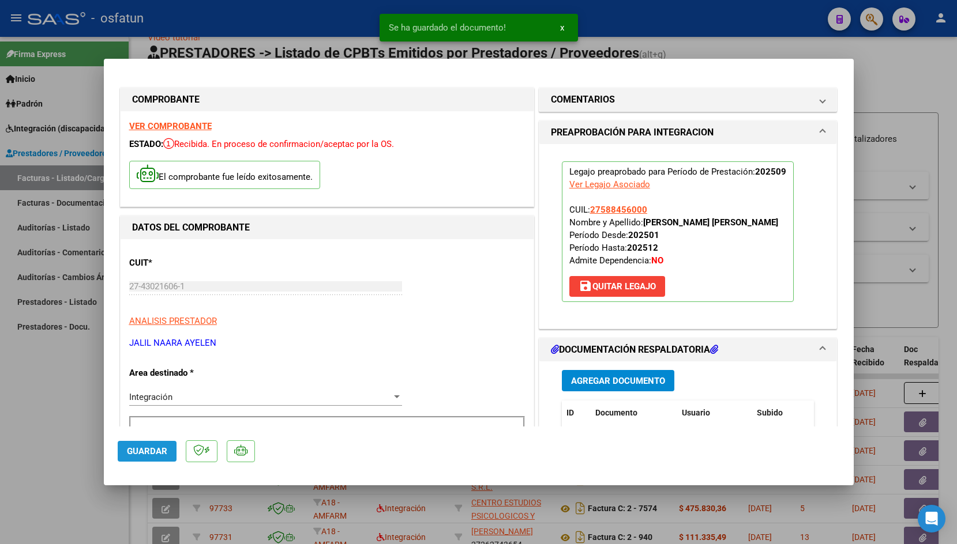
click at [156, 451] on span "Guardar" at bounding box center [147, 451] width 40 height 10
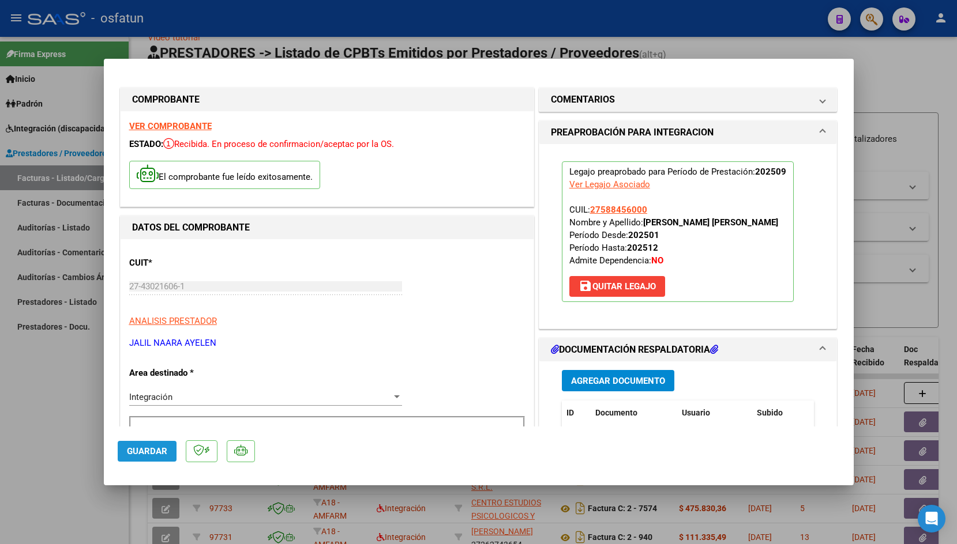
click at [152, 453] on span "Guardar" at bounding box center [147, 451] width 40 height 10
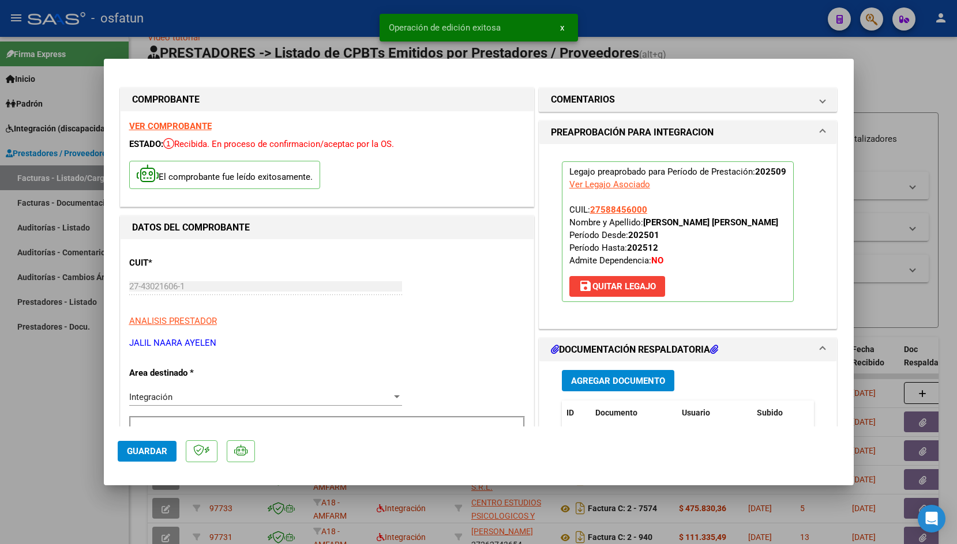
click at [397, 21] on snack-bar-container "Operación de edición exitosa x" at bounding box center [478, 28] width 198 height 28
click at [320, 24] on div at bounding box center [478, 272] width 957 height 544
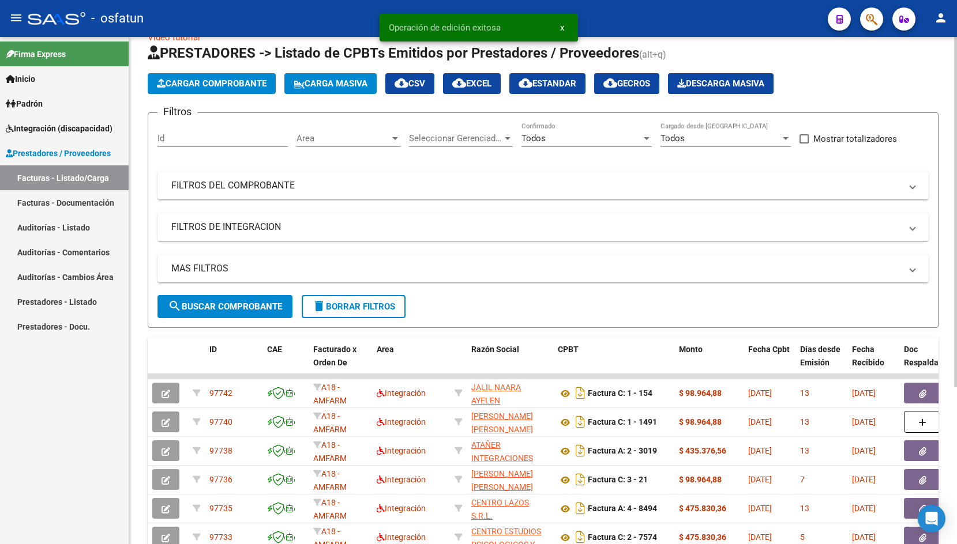
click at [239, 91] on button "Cargar Comprobante" at bounding box center [212, 83] width 128 height 21
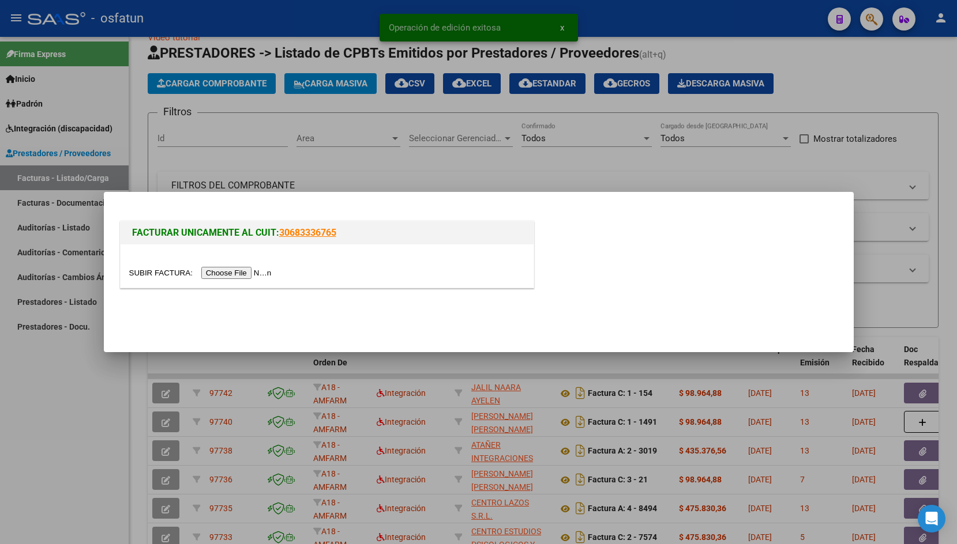
click at [153, 269] on input "file" at bounding box center [202, 273] width 146 height 12
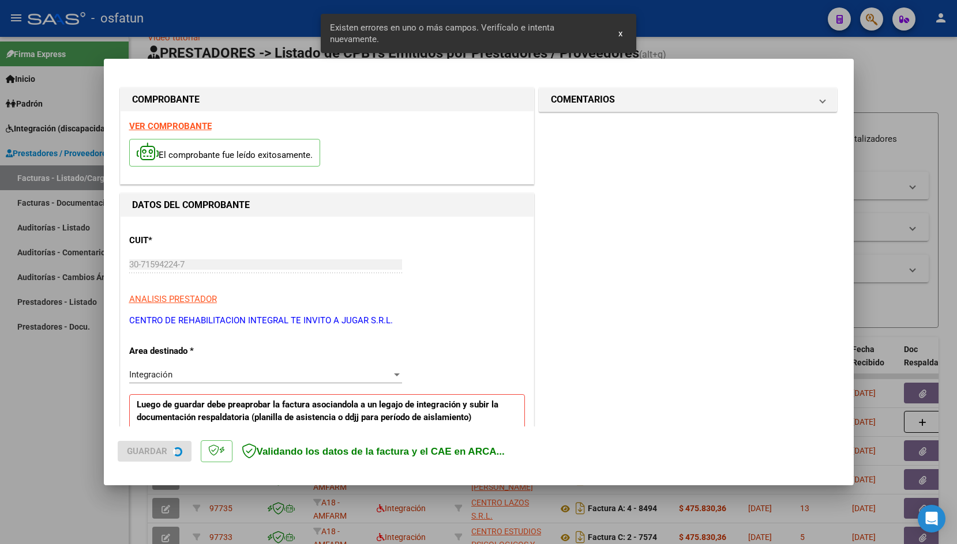
scroll to position [191, 0]
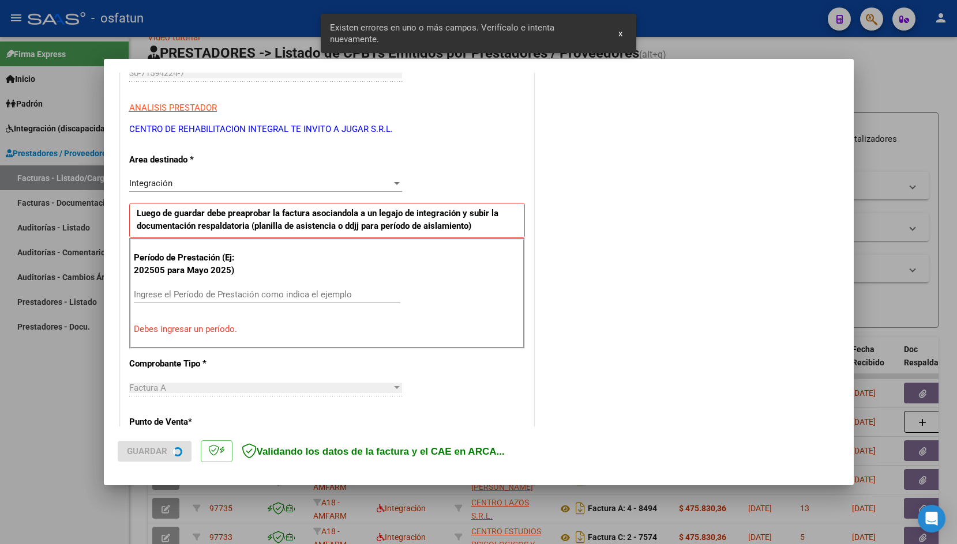
click at [226, 293] on input "Ingrese el Período de Prestación como indica el ejemplo" at bounding box center [267, 294] width 266 height 10
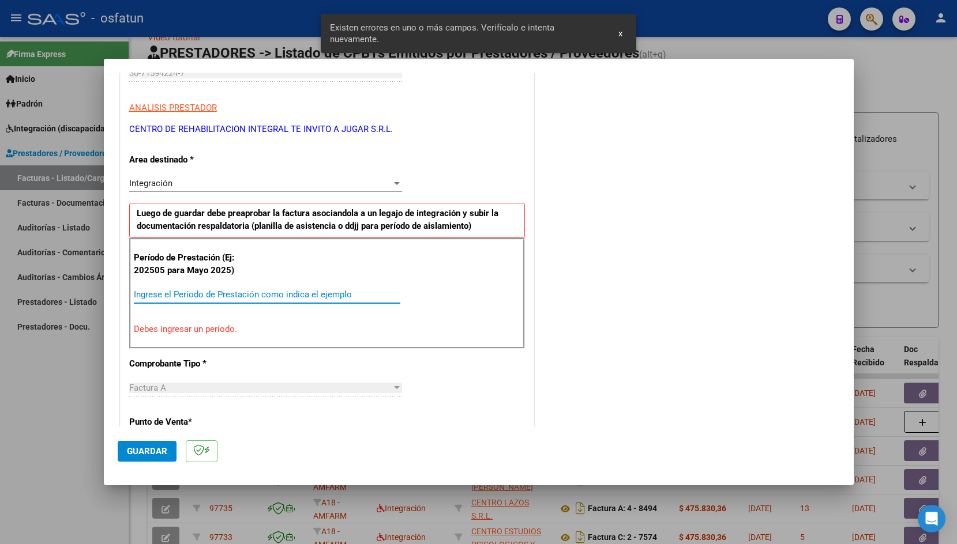
type input "0"
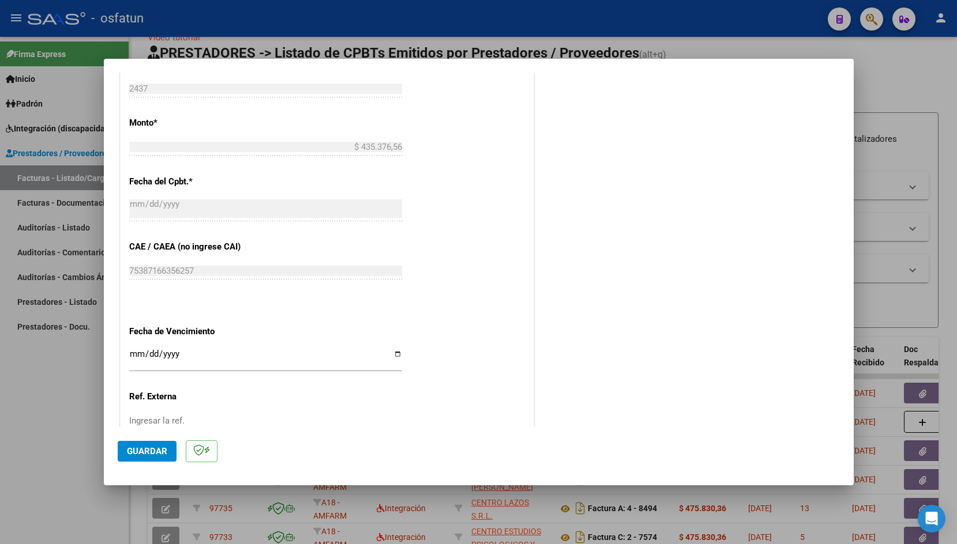
scroll to position [611, 0]
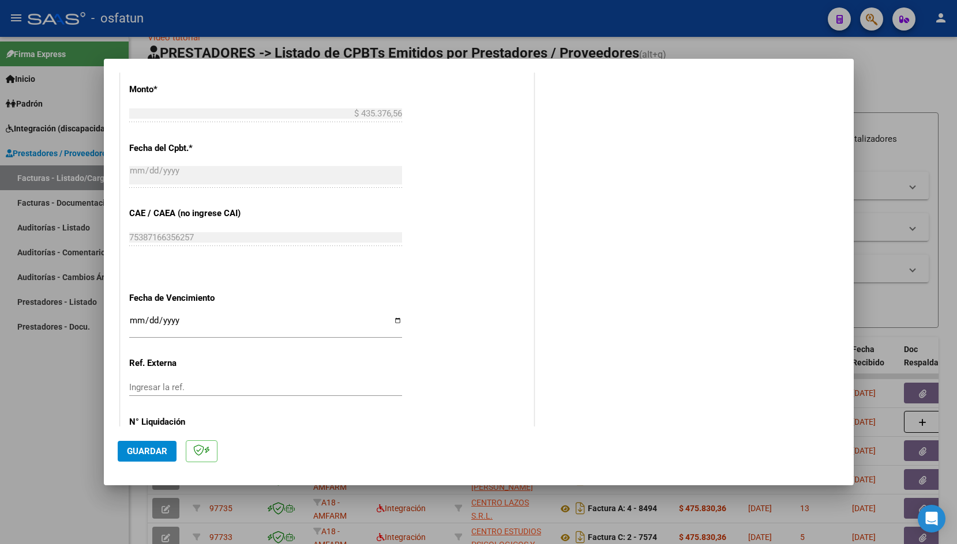
type input "202509"
click at [137, 318] on input "Ingresar la fecha" at bounding box center [265, 325] width 273 height 18
type input "[DATE]"
click at [145, 454] on span "Guardar" at bounding box center [147, 451] width 40 height 10
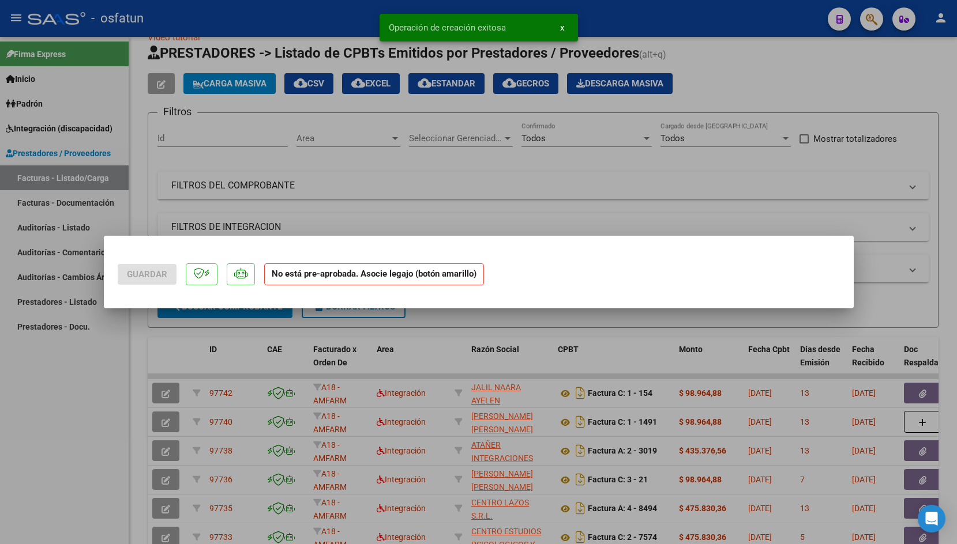
scroll to position [0, 0]
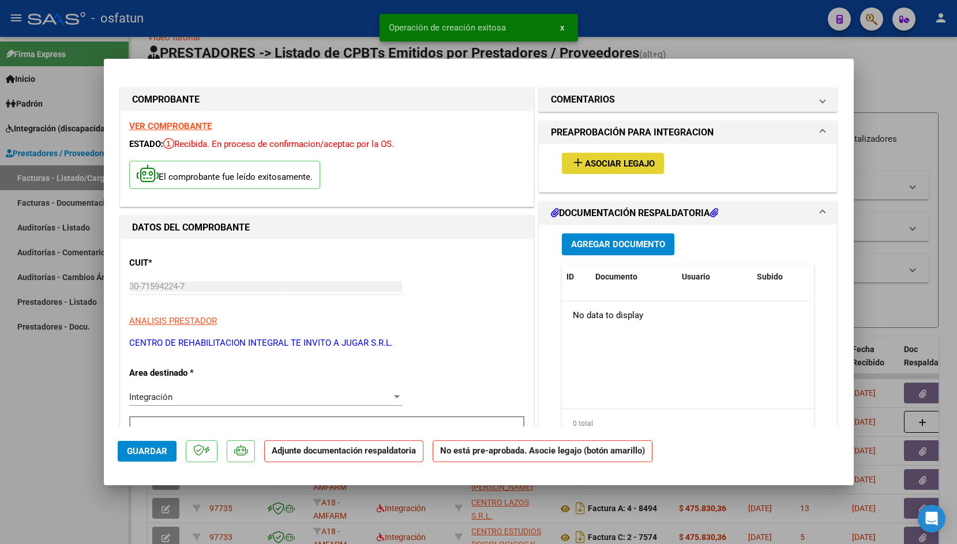
click at [607, 171] on button "add Asociar Legajo" at bounding box center [613, 163] width 102 height 21
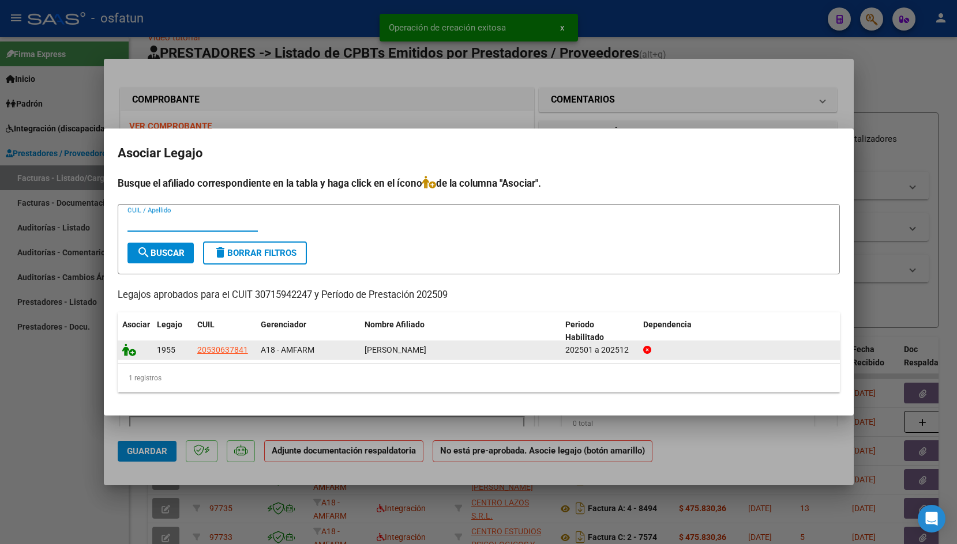
click at [130, 351] on icon at bounding box center [129, 350] width 14 height 13
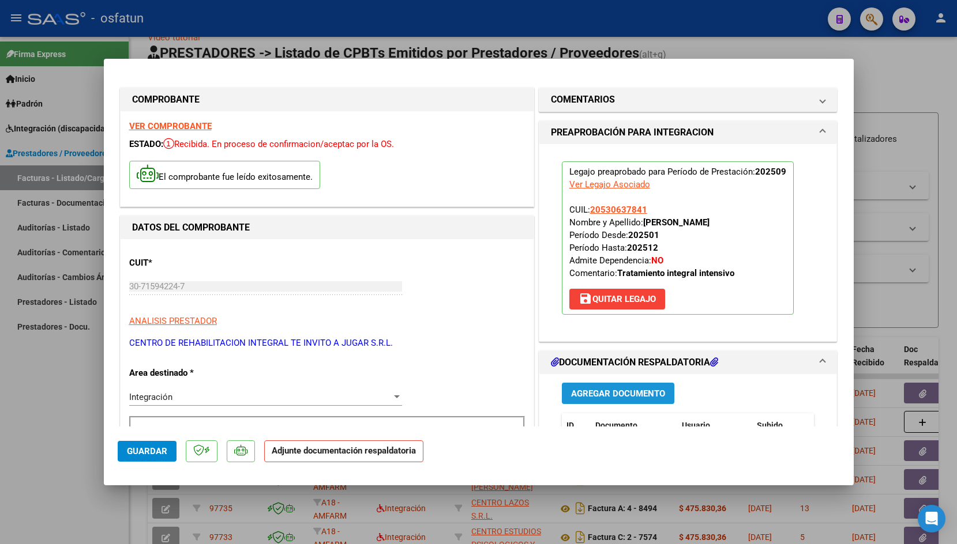
click at [604, 385] on button "Agregar Documento" at bounding box center [618, 393] width 112 height 21
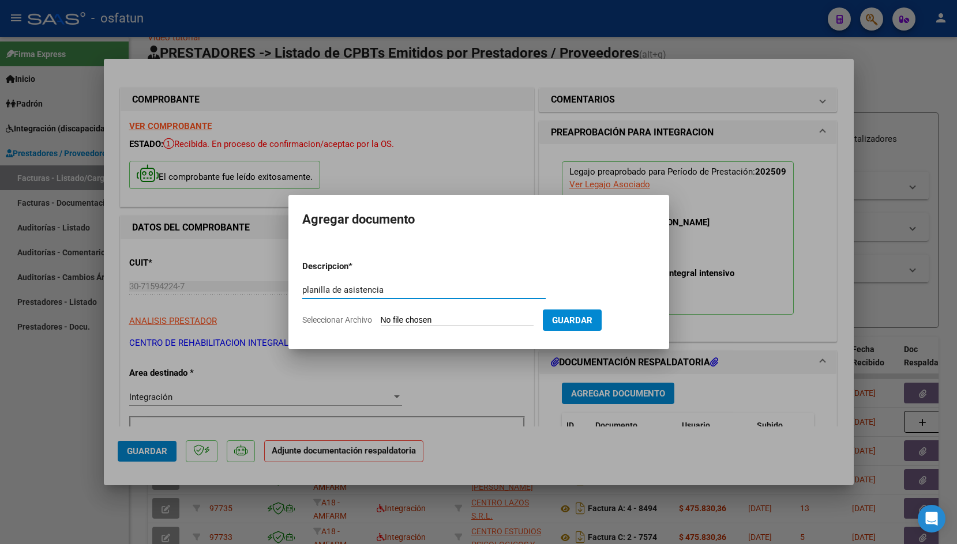
type input "planilla de asistencia"
click at [405, 318] on input "Seleccionar Archivo" at bounding box center [457, 320] width 153 height 11
type input "C:\fakepath\[PERSON_NAME] SEPTIEMBRE MII-1.pdf"
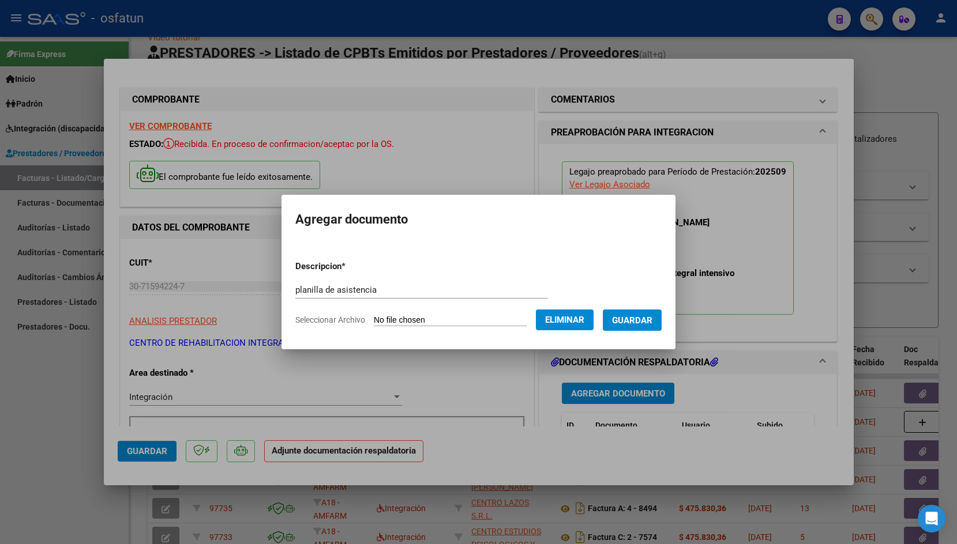
click at [630, 317] on span "Guardar" at bounding box center [632, 320] width 40 height 10
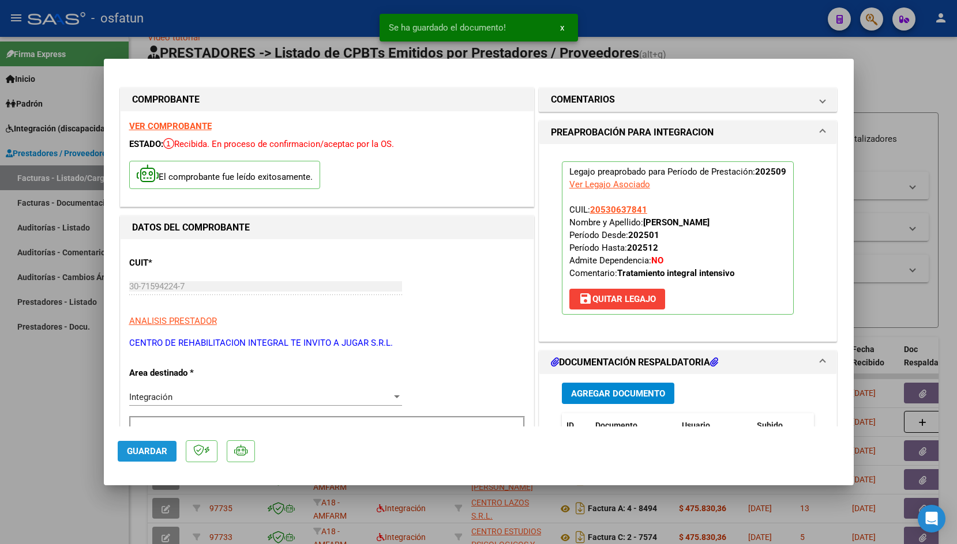
click at [157, 455] on span "Guardar" at bounding box center [147, 451] width 40 height 10
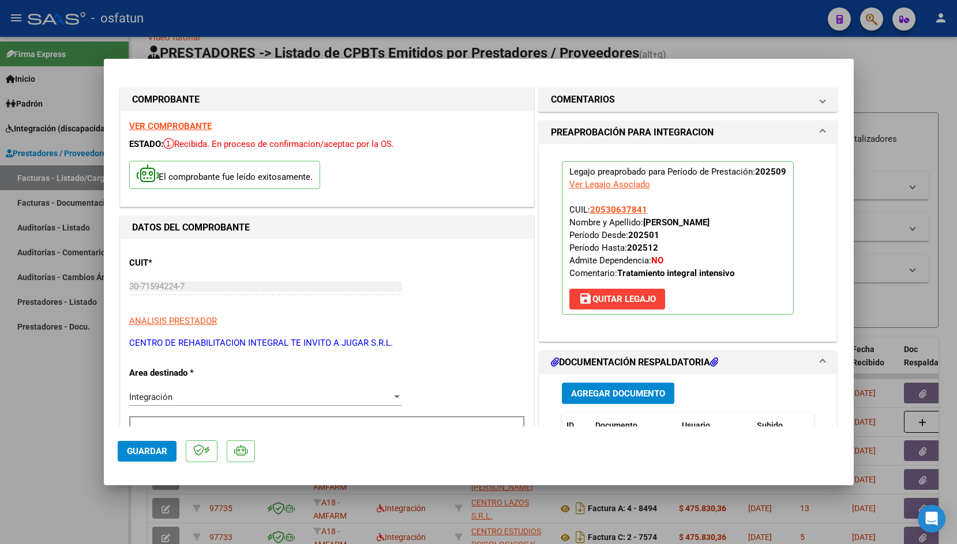
click at [160, 450] on span "Guardar" at bounding box center [147, 451] width 40 height 10
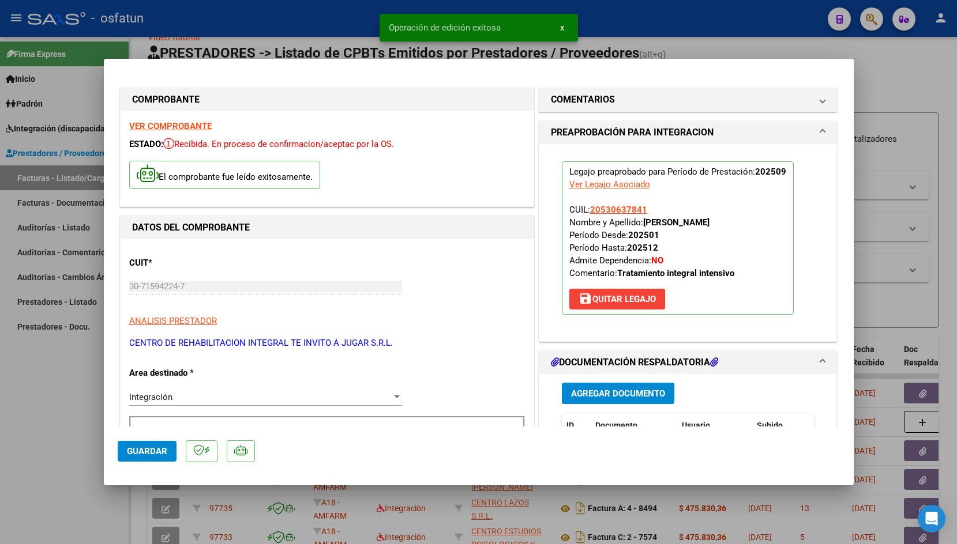
click at [312, 21] on div at bounding box center [478, 272] width 957 height 544
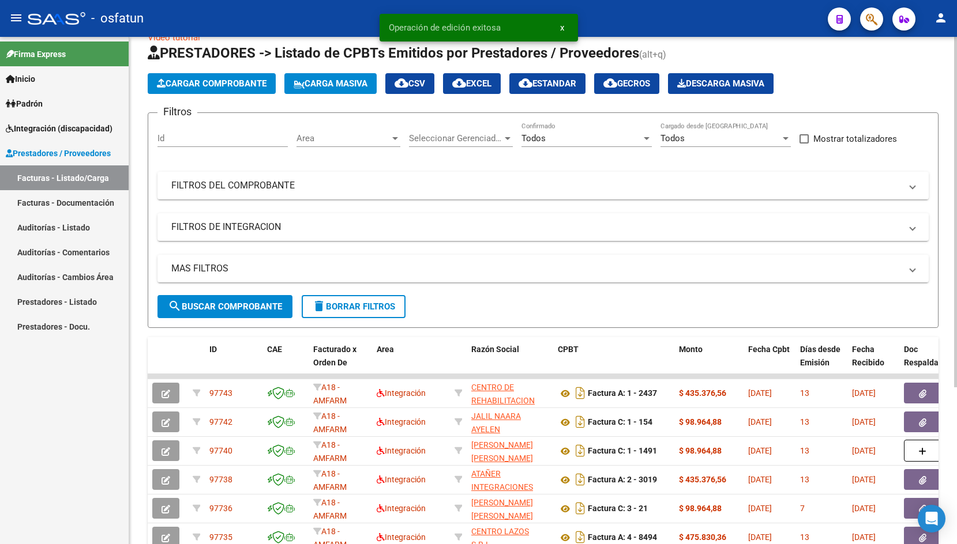
click at [229, 89] on button "Cargar Comprobante" at bounding box center [212, 83] width 128 height 21
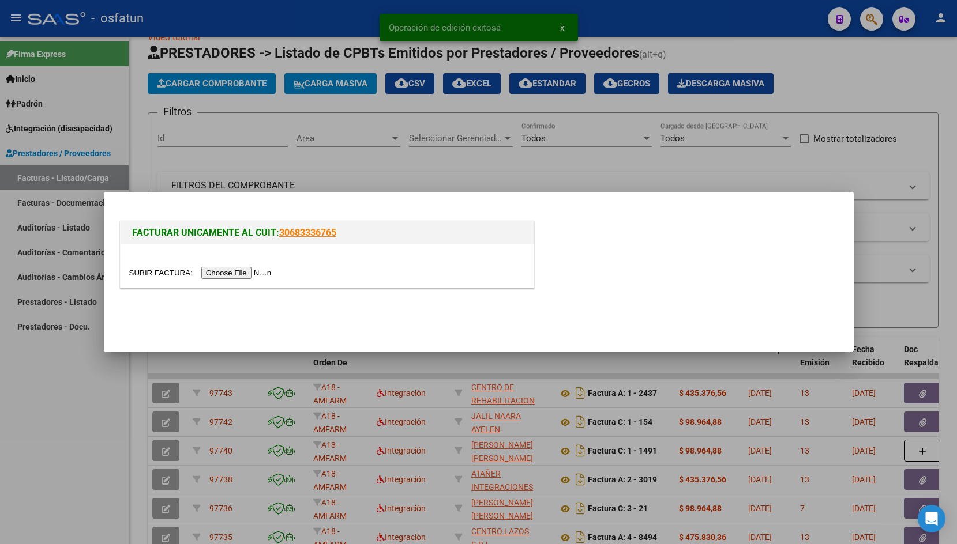
click at [164, 270] on input "file" at bounding box center [202, 273] width 146 height 12
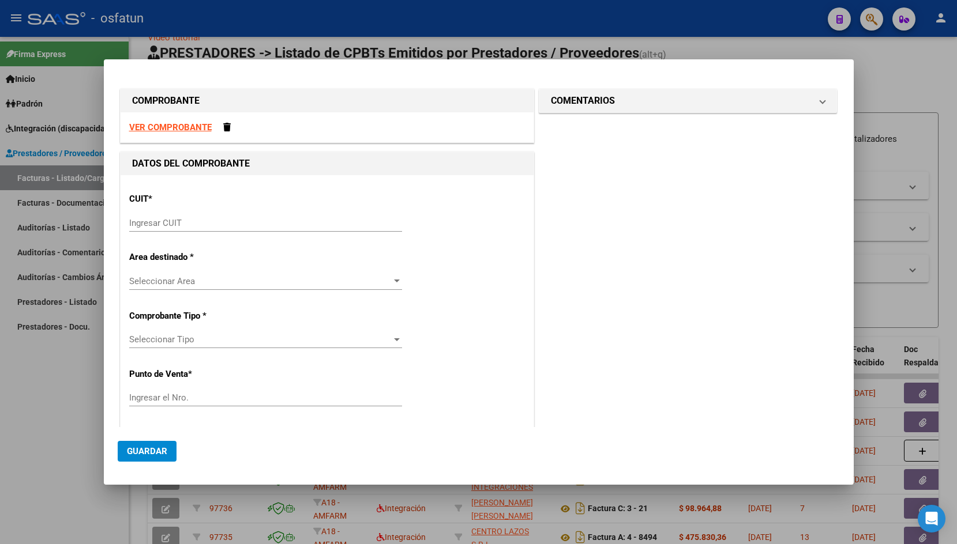
click at [201, 223] on input "Ingresar CUIT" at bounding box center [265, 223] width 273 height 10
paste input "30-71512397-1"
type input "30-71512397-1"
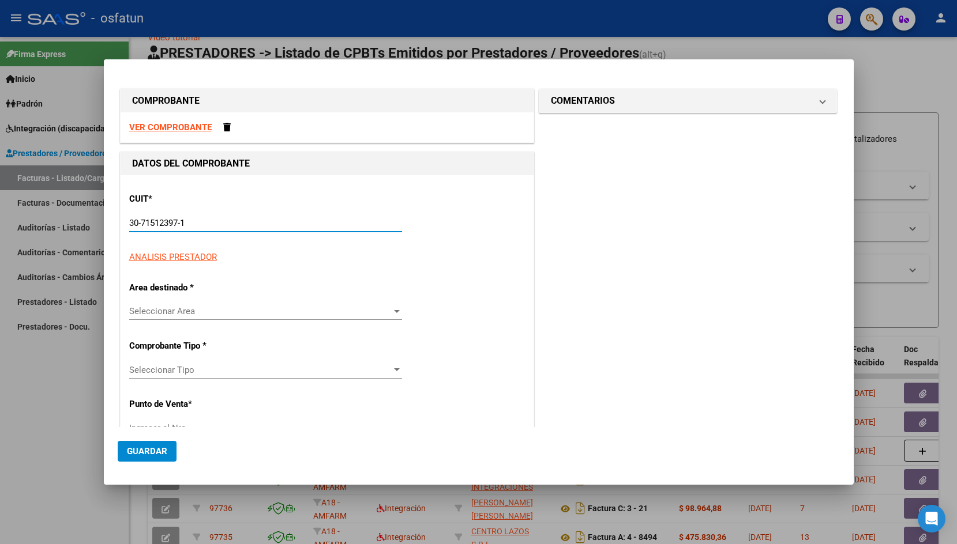
type input "6"
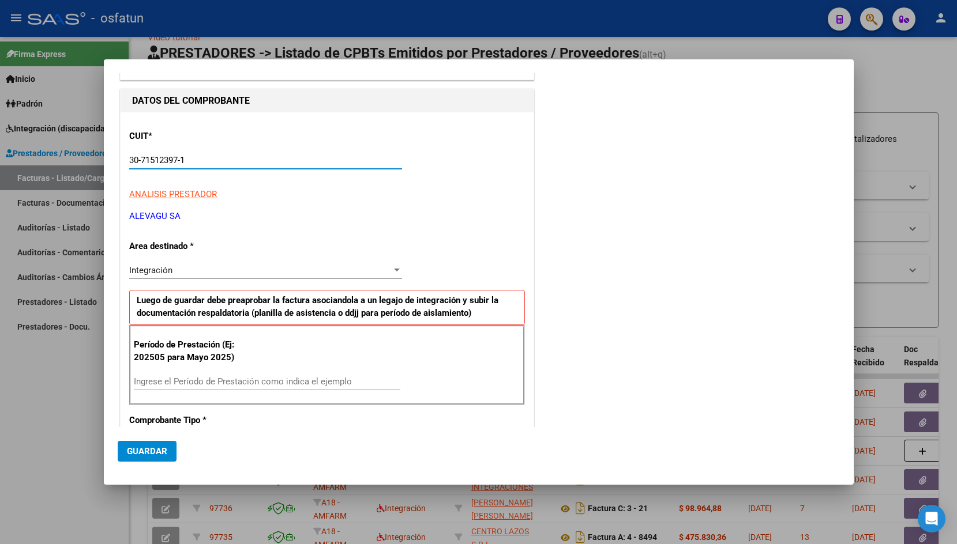
scroll to position [66, 0]
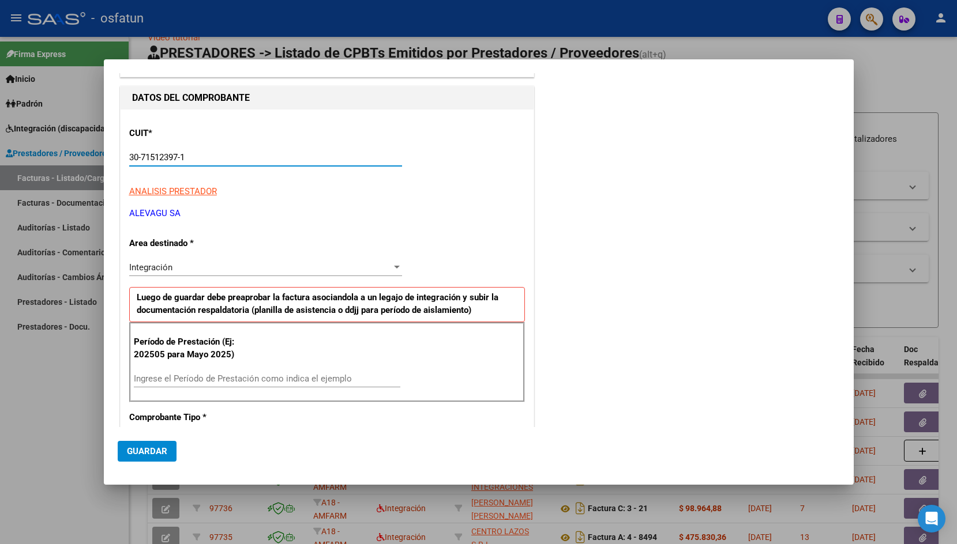
type input "30-71512397-1"
click at [231, 374] on input "Ingrese el Período de Prestación como indica el ejemplo" at bounding box center [267, 379] width 266 height 10
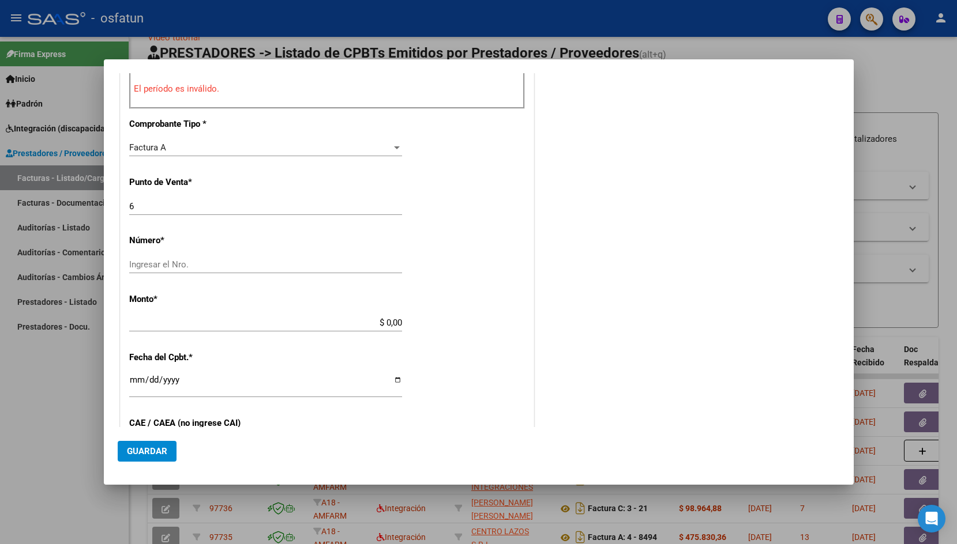
scroll to position [367, 0]
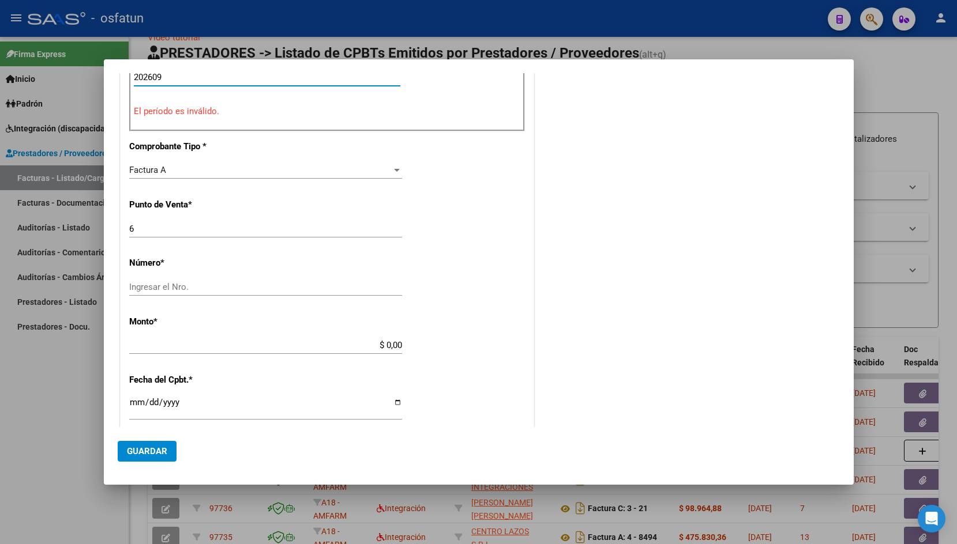
click at [149, 75] on input "202609" at bounding box center [267, 77] width 266 height 10
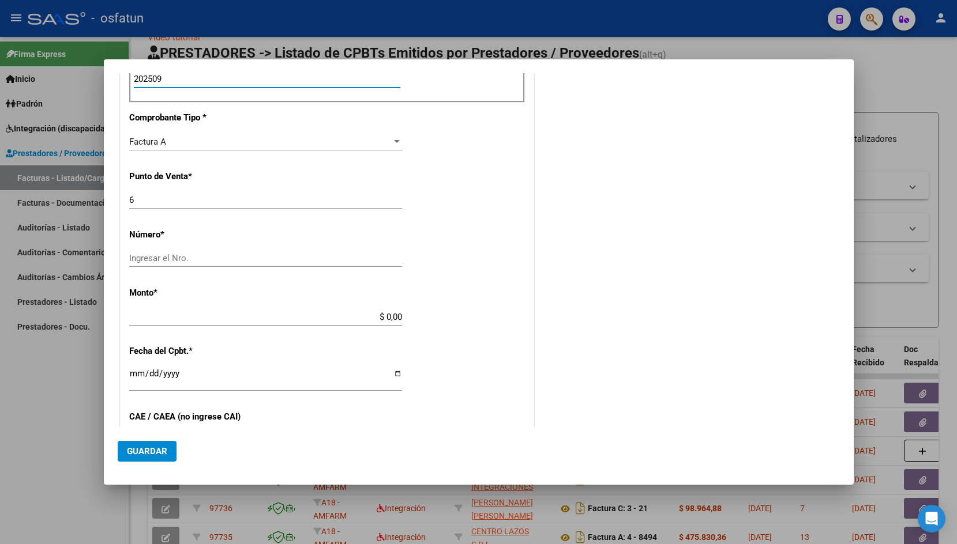
scroll to position [384, 0]
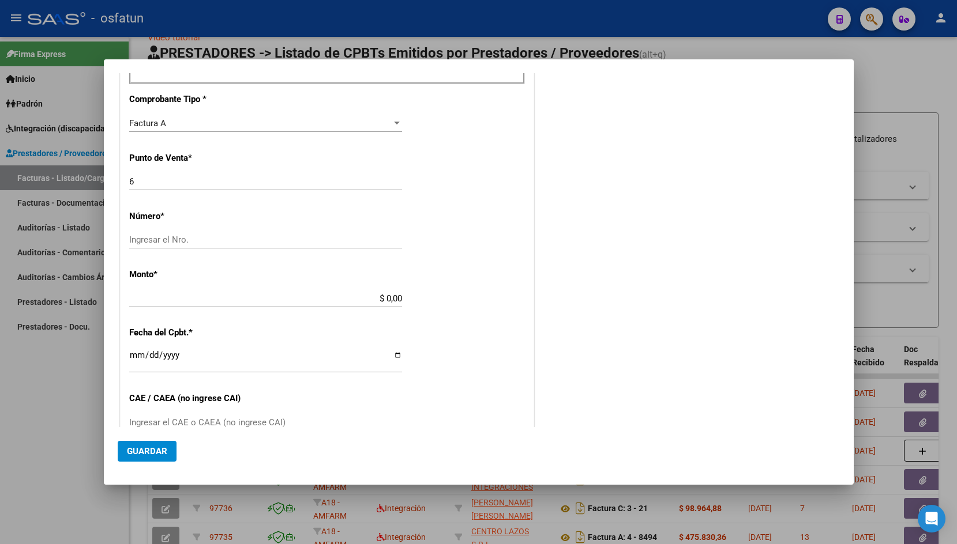
type input "202509"
click at [161, 235] on input "Ingresar el Nro." at bounding box center [265, 240] width 273 height 10
paste input "0000252"
type input "00000252"
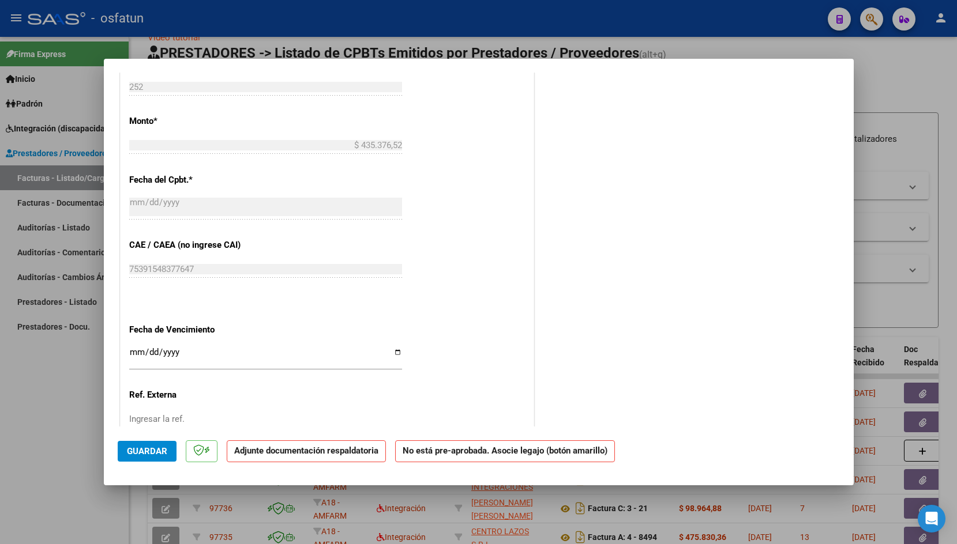
scroll to position [527, 0]
click at [135, 345] on input "Ingresar la fecha" at bounding box center [265, 353] width 273 height 18
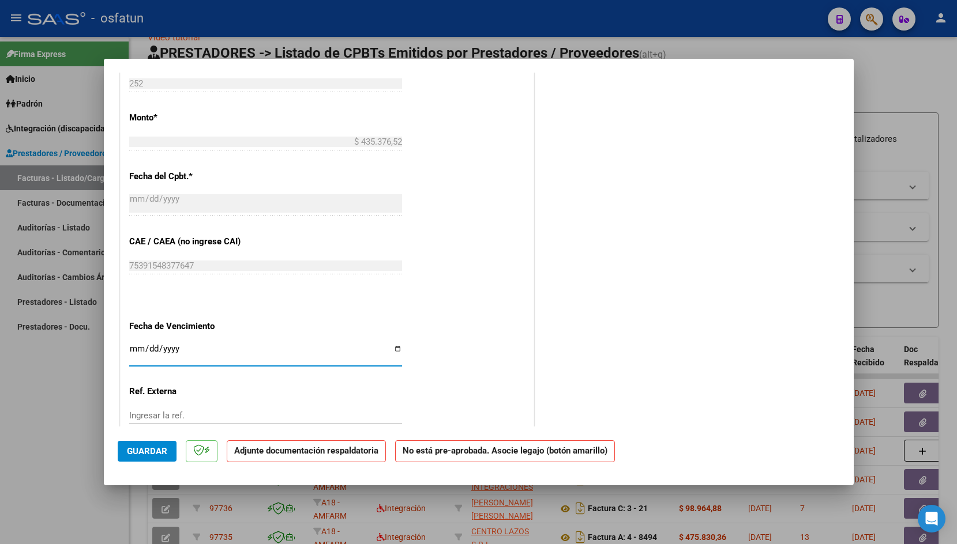
type input "[DATE]"
click at [148, 445] on button "Guardar" at bounding box center [147, 451] width 59 height 21
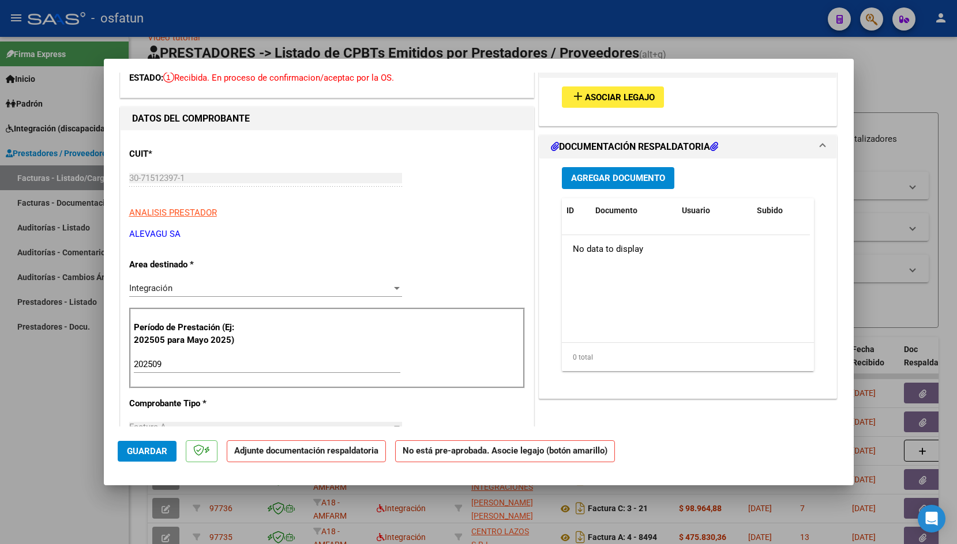
scroll to position [0, 0]
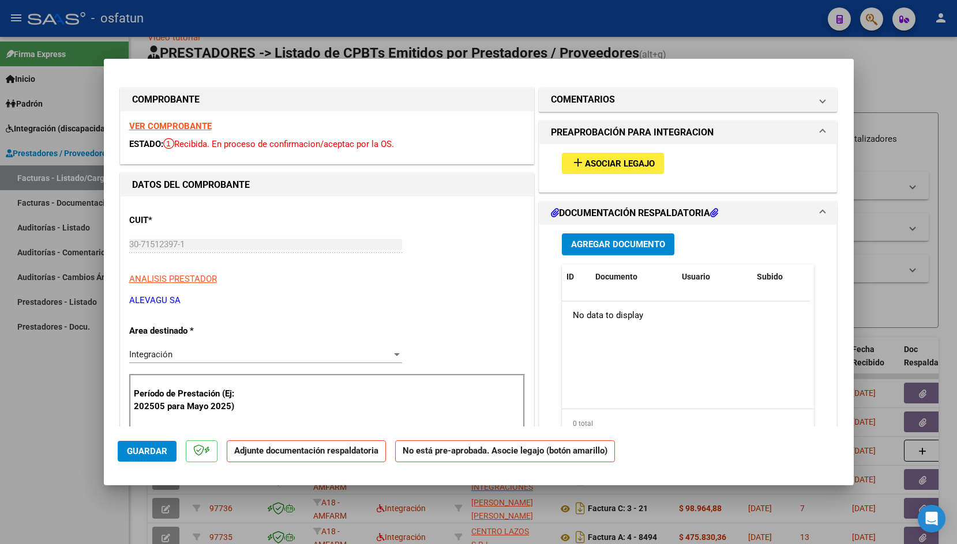
click at [593, 160] on span "Asociar Legajo" at bounding box center [620, 164] width 70 height 10
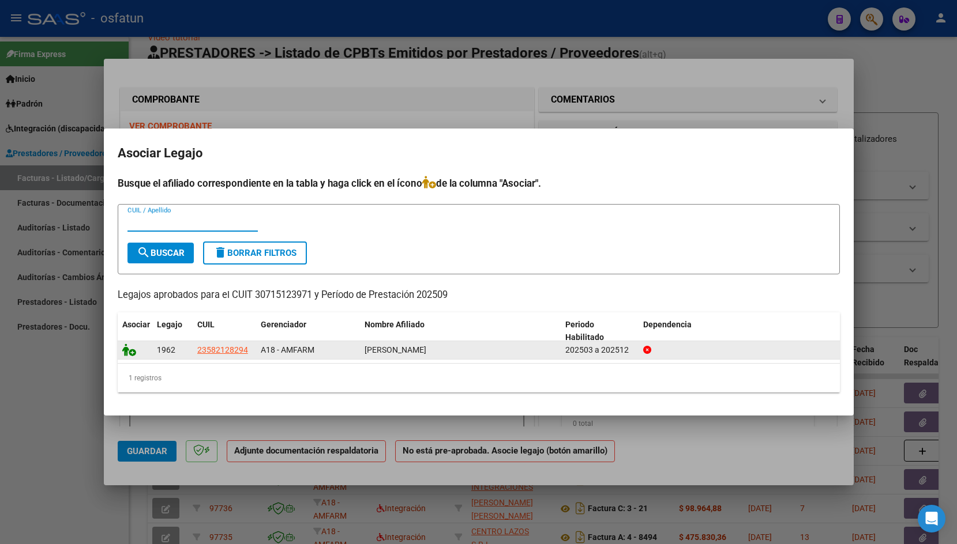
click at [127, 351] on icon at bounding box center [129, 350] width 14 height 13
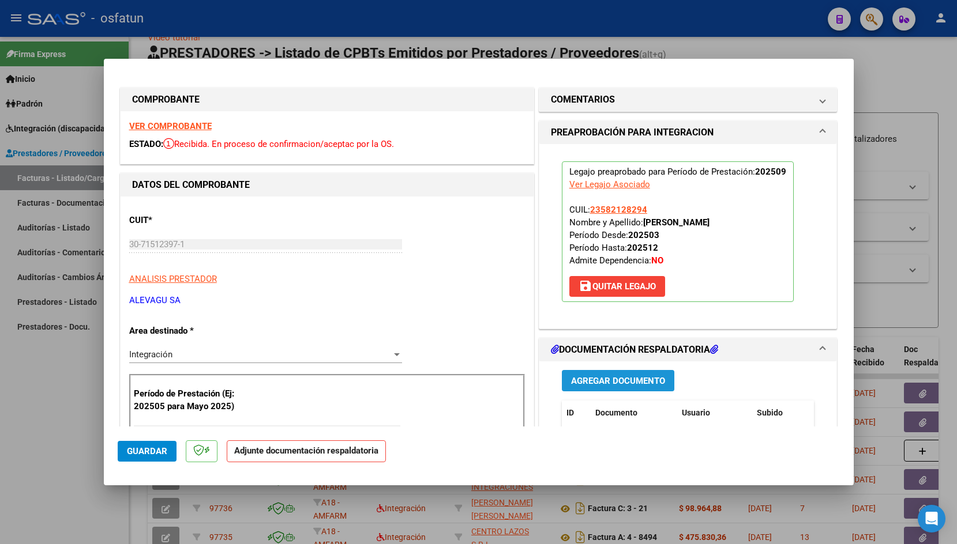
click at [618, 378] on span "Agregar Documento" at bounding box center [618, 381] width 94 height 10
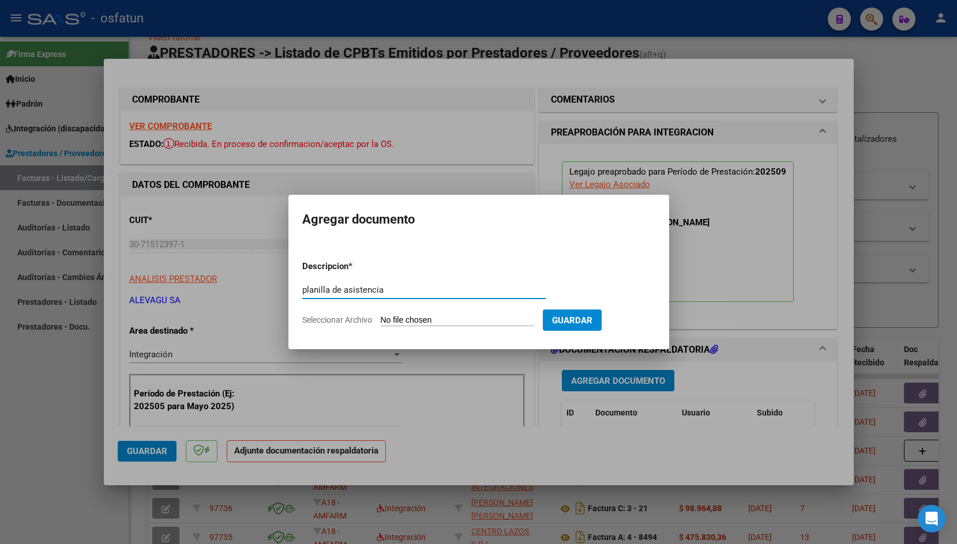
type input "planilla de asistencia"
click at [405, 319] on input "Seleccionar Archivo" at bounding box center [457, 320] width 153 height 11
type input "C:\fakepath\Avila_Sofia_MIIm_0006_252.pdf"
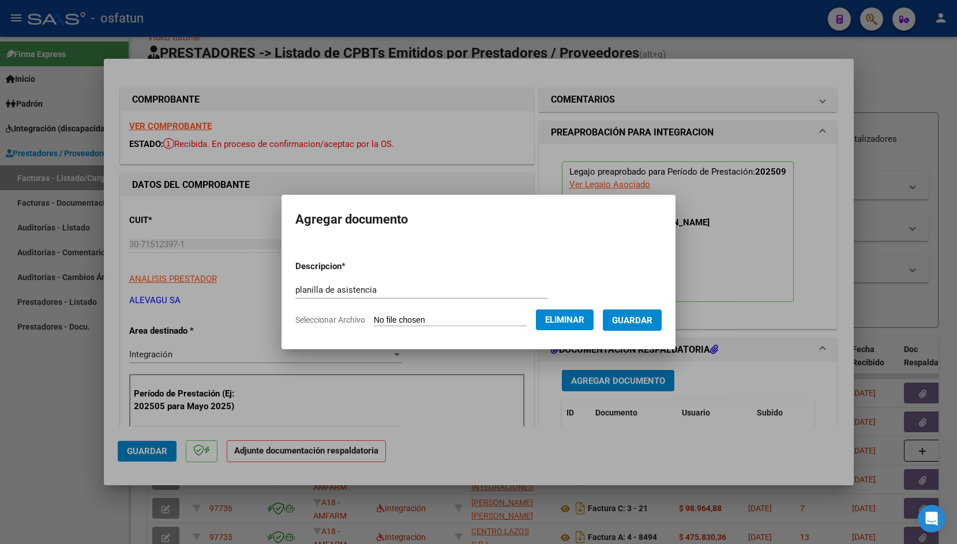
click at [554, 319] on span "Eliminar" at bounding box center [564, 320] width 39 height 10
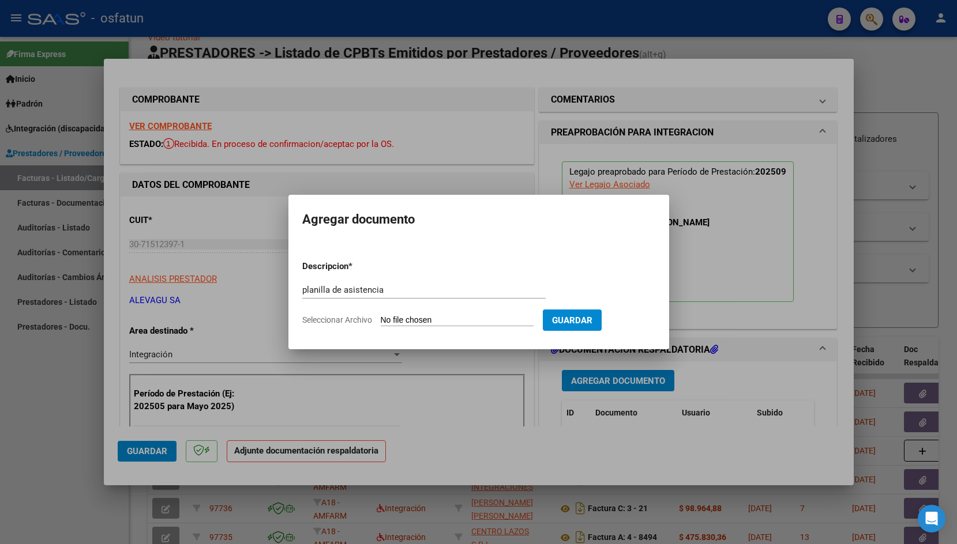
click at [393, 318] on input "Seleccionar Archivo" at bounding box center [457, 320] width 153 height 11
type input "C:\fakepath\[PERSON_NAME] Planilla Septiembre MII.pdf"
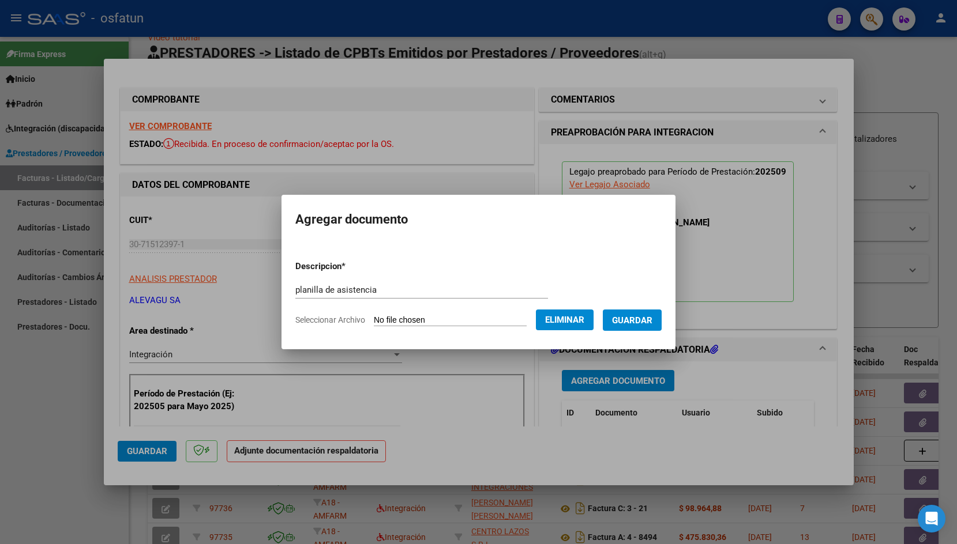
click at [657, 330] on button "Guardar" at bounding box center [632, 320] width 59 height 21
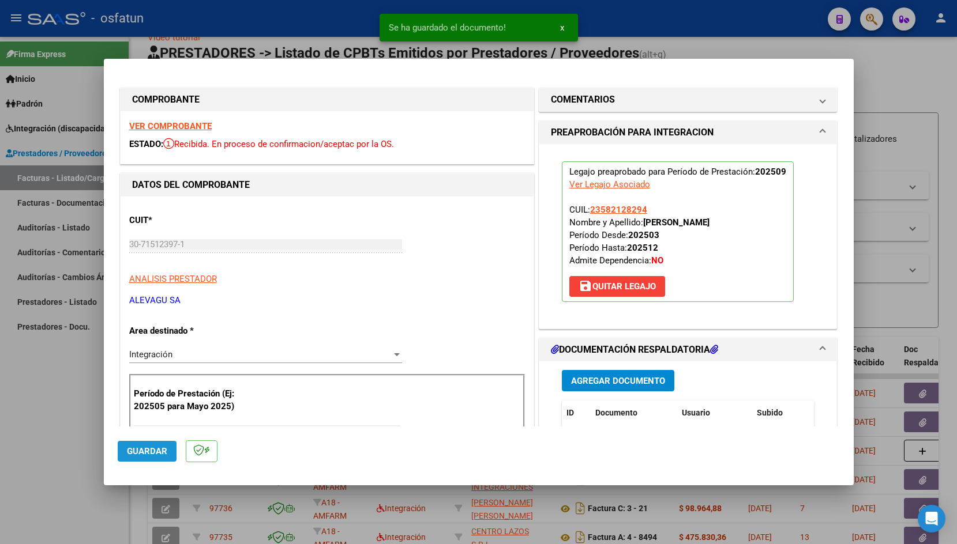
click at [159, 448] on span "Guardar" at bounding box center [147, 451] width 40 height 10
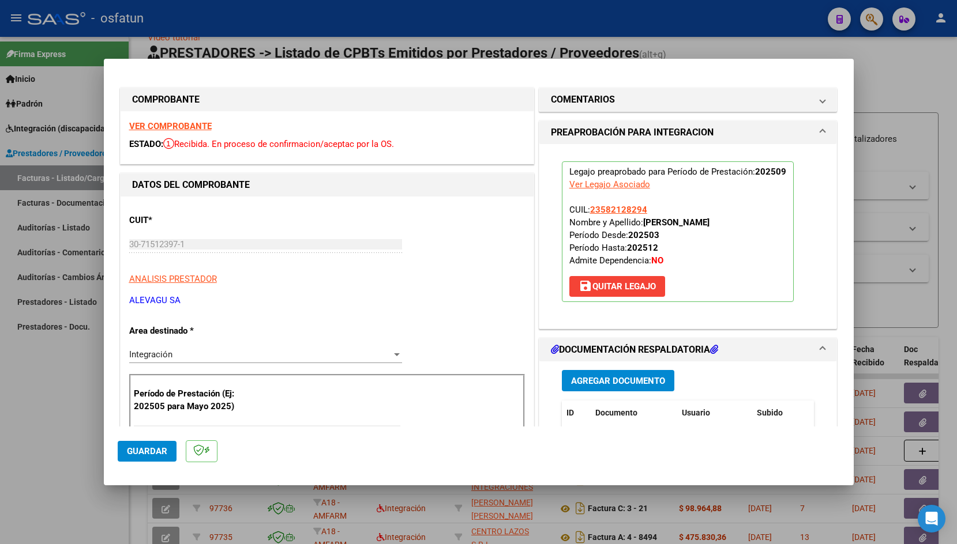
click at [155, 449] on span "Guardar" at bounding box center [147, 451] width 40 height 10
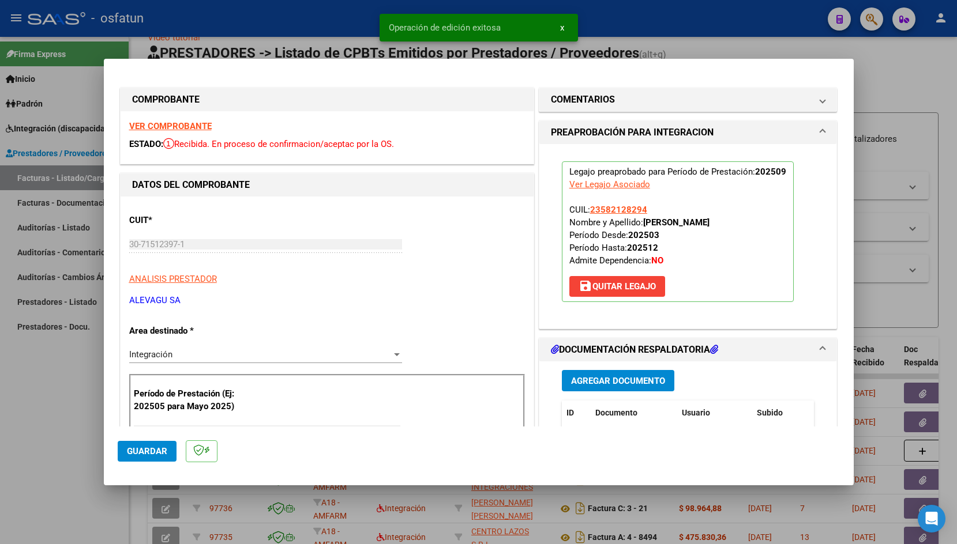
click at [337, 29] on div at bounding box center [478, 272] width 957 height 544
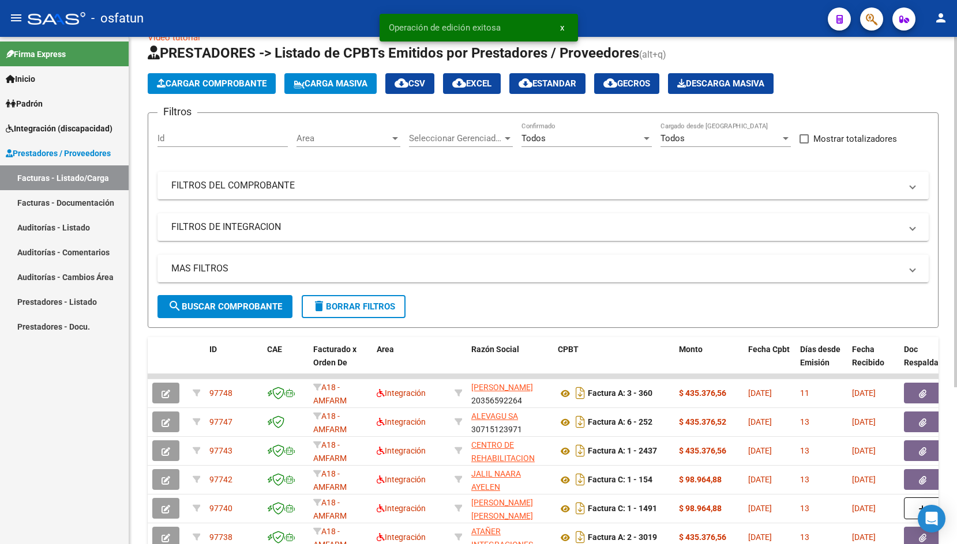
click at [219, 82] on span "Cargar Comprobante" at bounding box center [212, 83] width 110 height 10
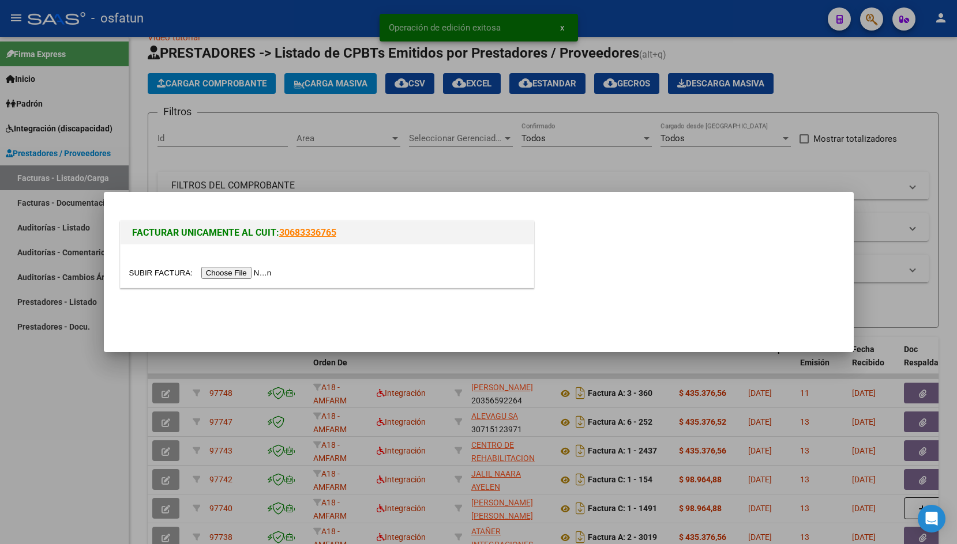
click at [137, 274] on input "file" at bounding box center [202, 273] width 146 height 12
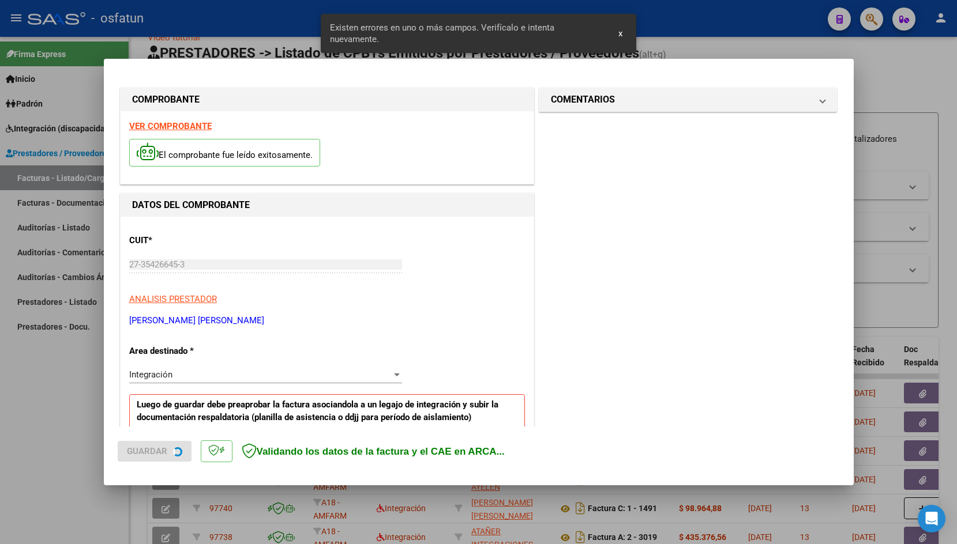
scroll to position [191, 0]
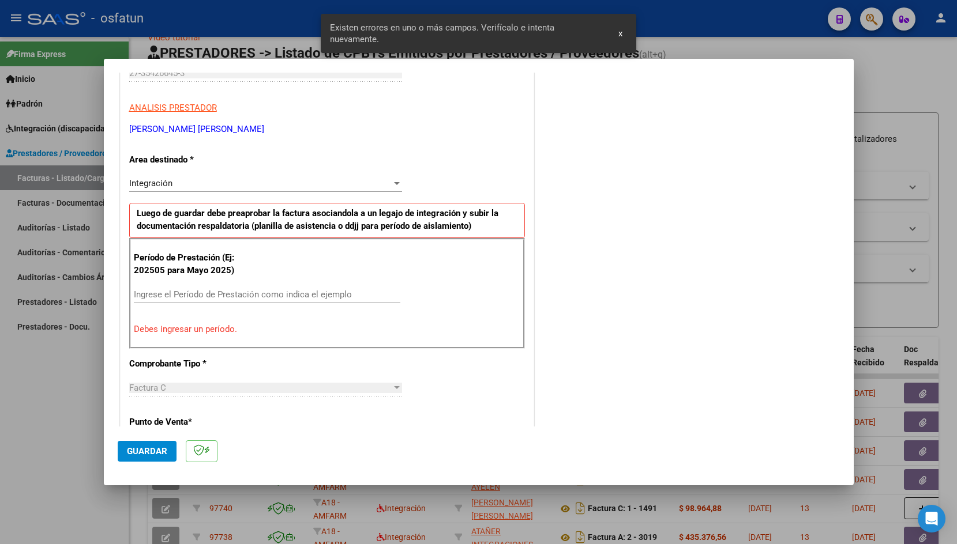
click at [302, 291] on input "Ingrese el Período de Prestación como indica el ejemplo" at bounding box center [267, 294] width 266 height 10
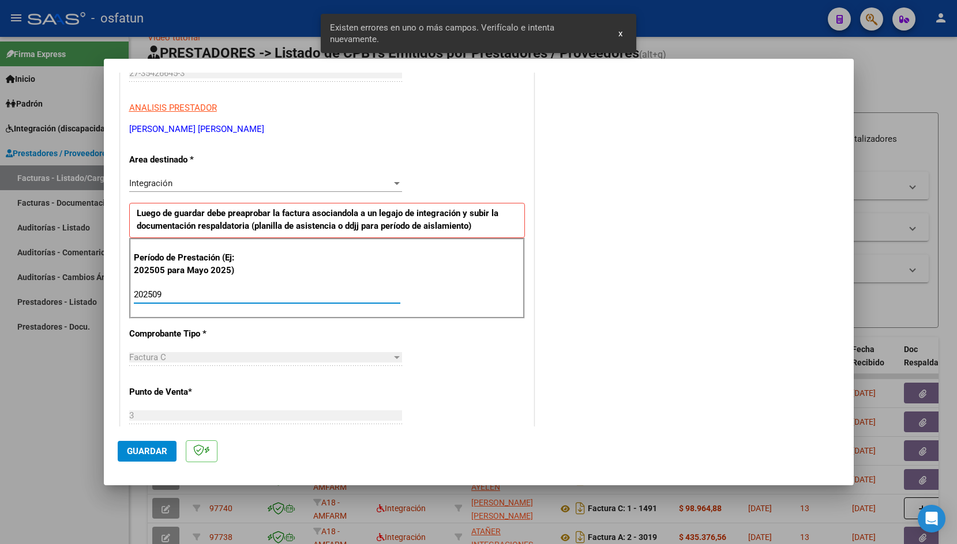
type input "202509"
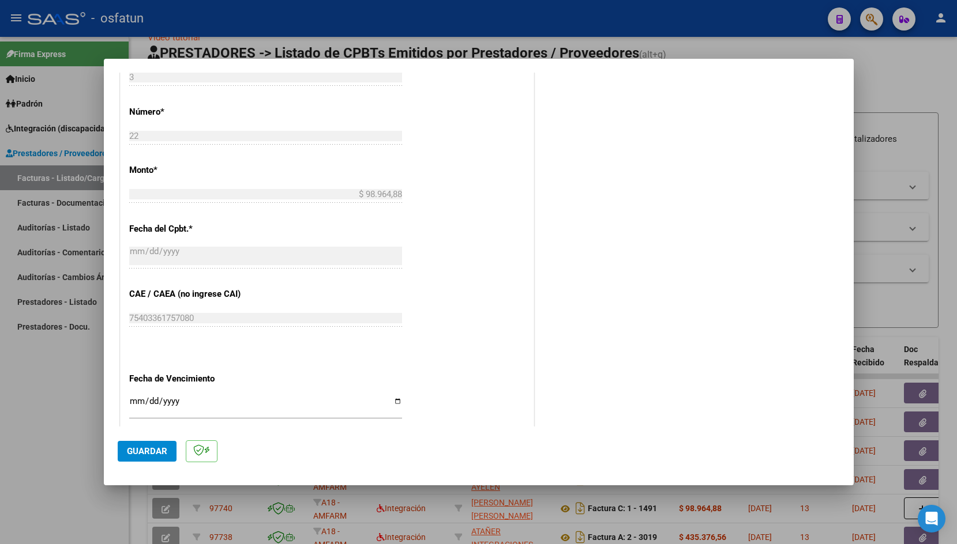
scroll to position [544, 0]
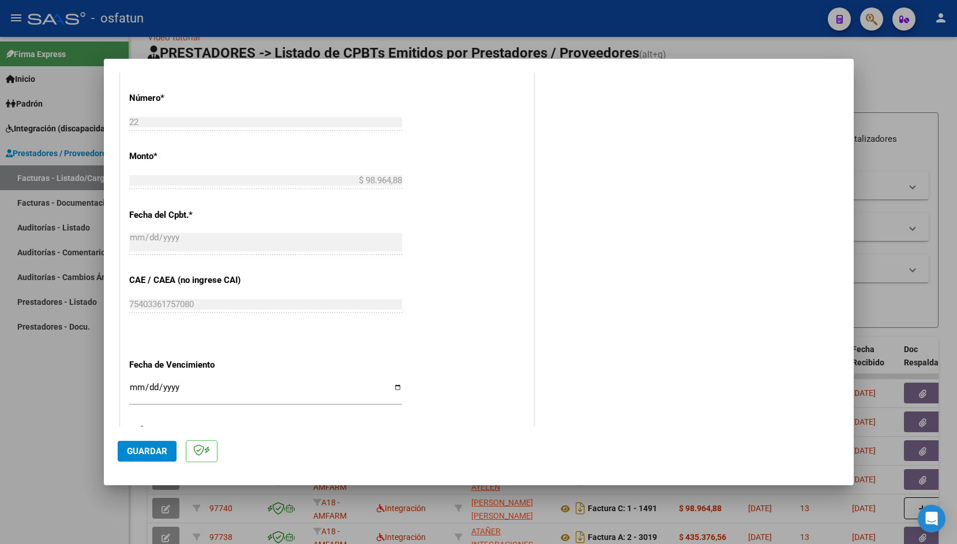
click at [140, 383] on input "Ingresar la fecha" at bounding box center [265, 392] width 273 height 18
type input "[DATE]"
click at [148, 439] on mat-dialog-actions "Guardar" at bounding box center [479, 450] width 722 height 46
click at [145, 443] on button "Guardar" at bounding box center [147, 451] width 59 height 21
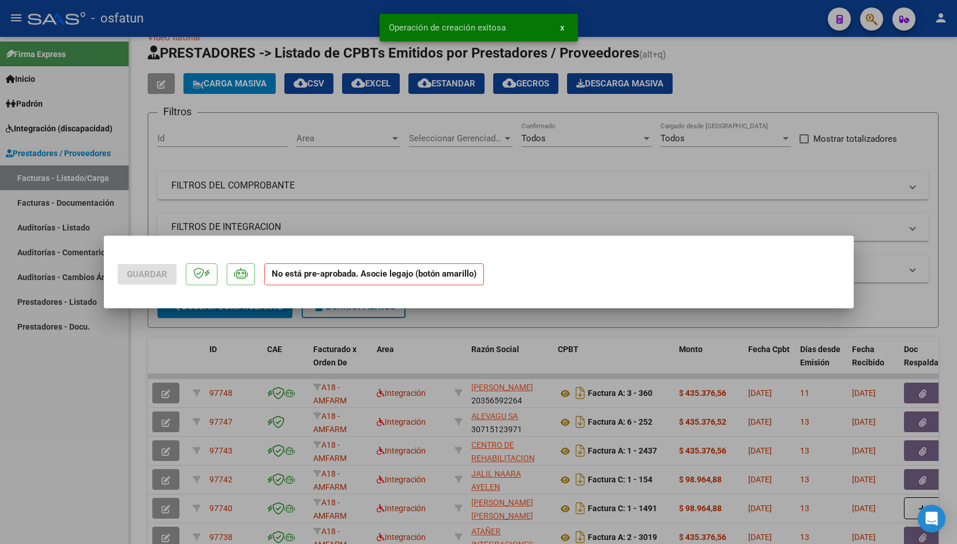
scroll to position [0, 0]
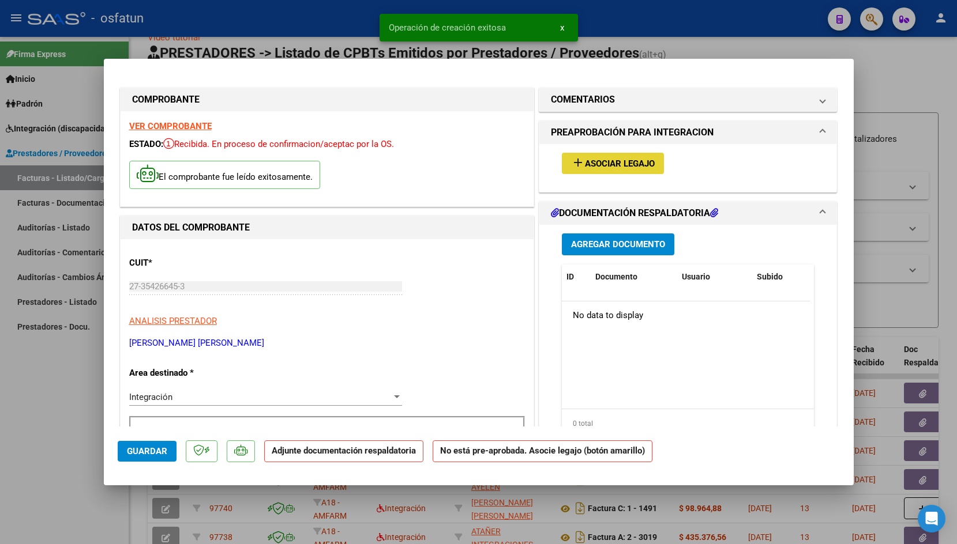
click at [591, 168] on span "Asociar Legajo" at bounding box center [620, 164] width 70 height 10
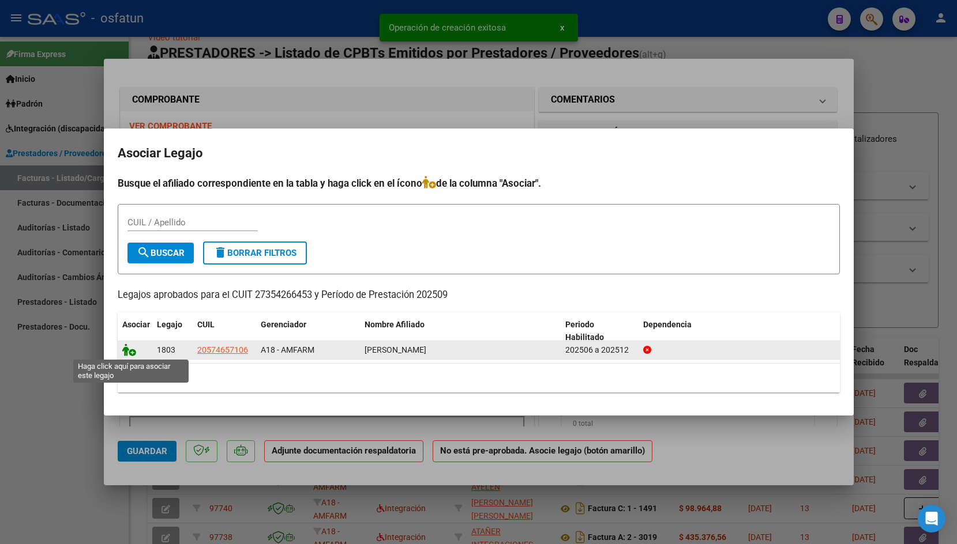
click at [126, 348] on icon at bounding box center [129, 350] width 14 height 13
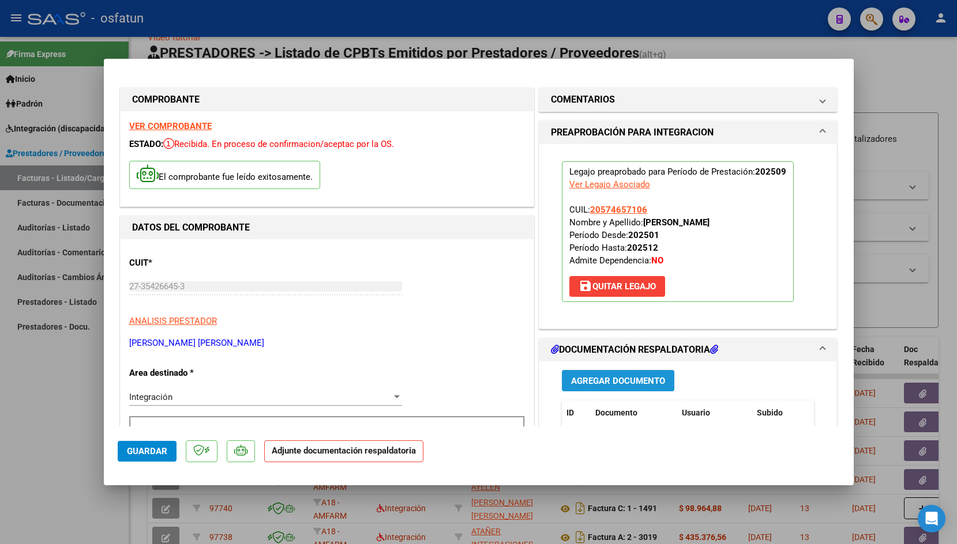
click at [612, 378] on span "Agregar Documento" at bounding box center [618, 381] width 94 height 10
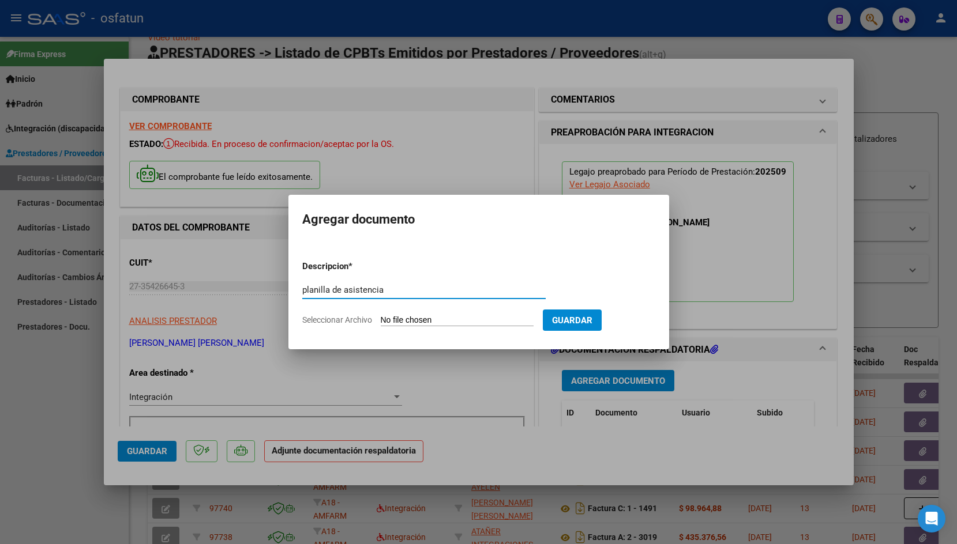
type input "planilla de asistencia"
click at [416, 315] on input "Seleccionar Archivo" at bounding box center [457, 320] width 153 height 11
type input "C:\fakepath\1000433682.jpg"
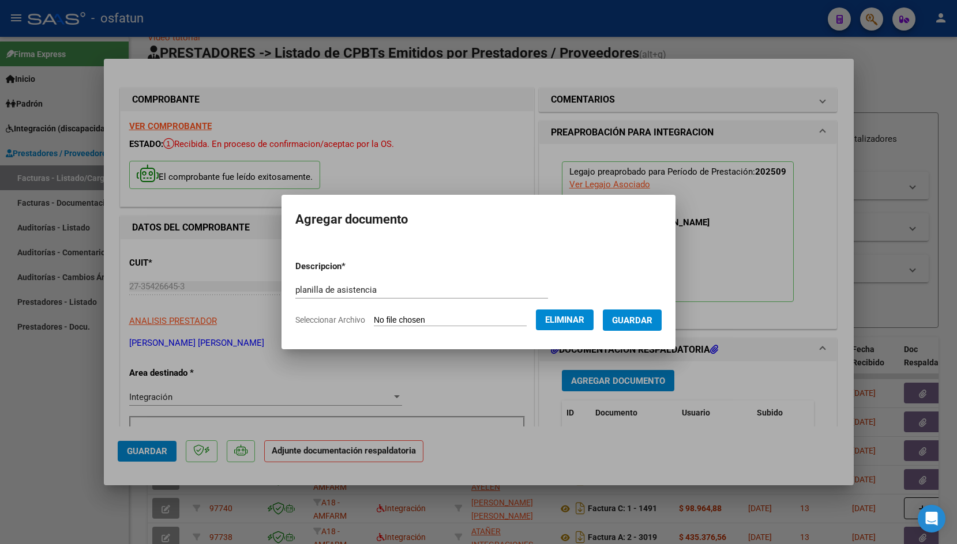
click at [634, 323] on span "Guardar" at bounding box center [632, 320] width 40 height 10
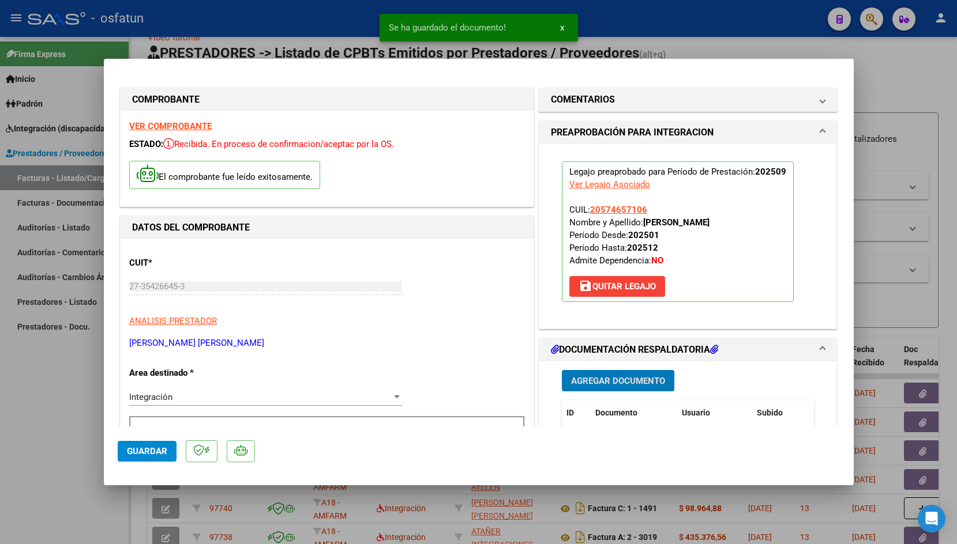
click at [150, 444] on button "Guardar" at bounding box center [147, 451] width 59 height 21
click at [321, 37] on div at bounding box center [478, 272] width 957 height 544
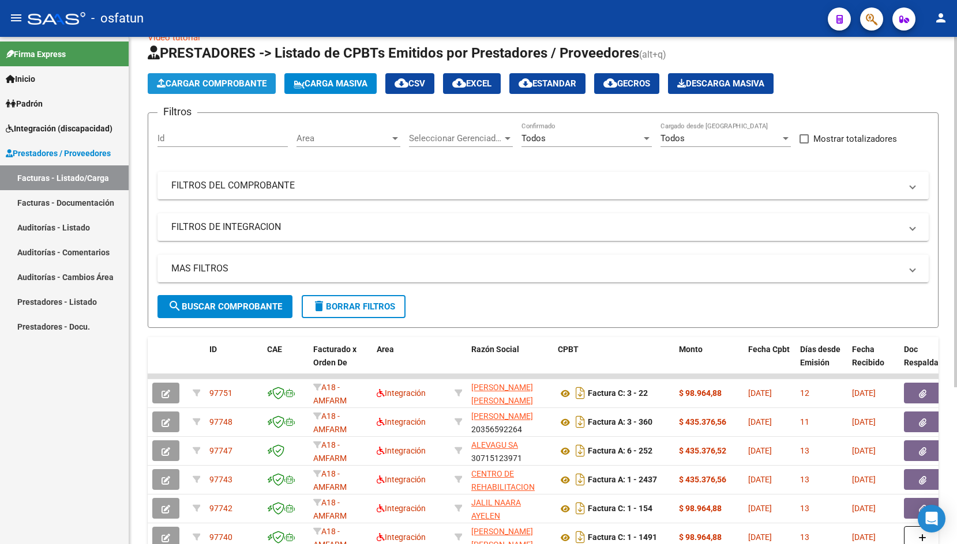
click at [218, 88] on span "Cargar Comprobante" at bounding box center [212, 83] width 110 height 10
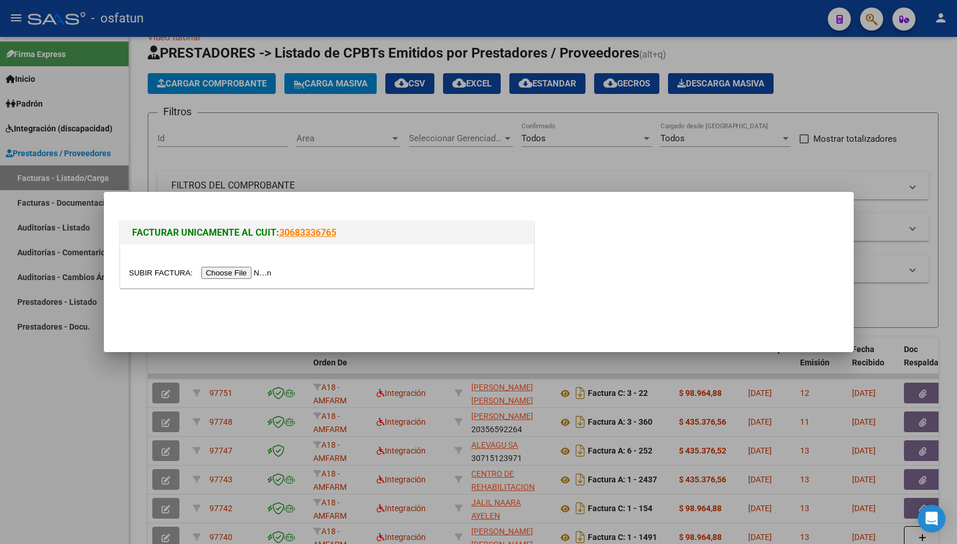
click at [152, 276] on input "file" at bounding box center [202, 273] width 146 height 12
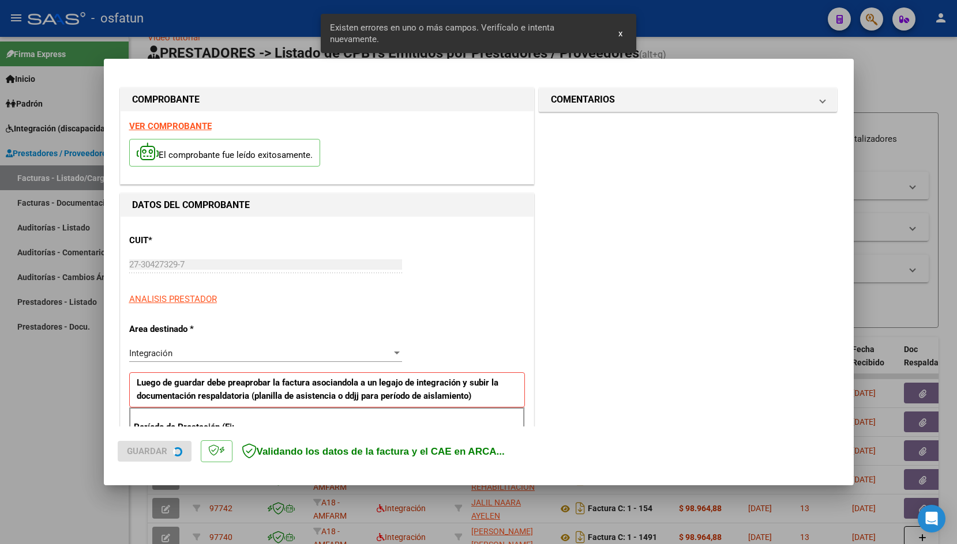
scroll to position [191, 0]
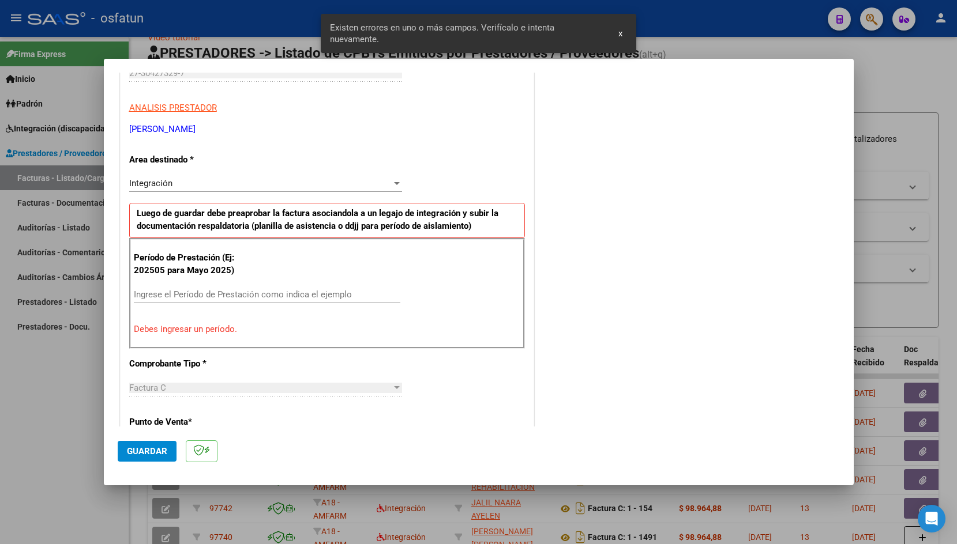
click at [240, 298] on input "Ingrese el Período de Prestación como indica el ejemplo" at bounding box center [267, 294] width 266 height 10
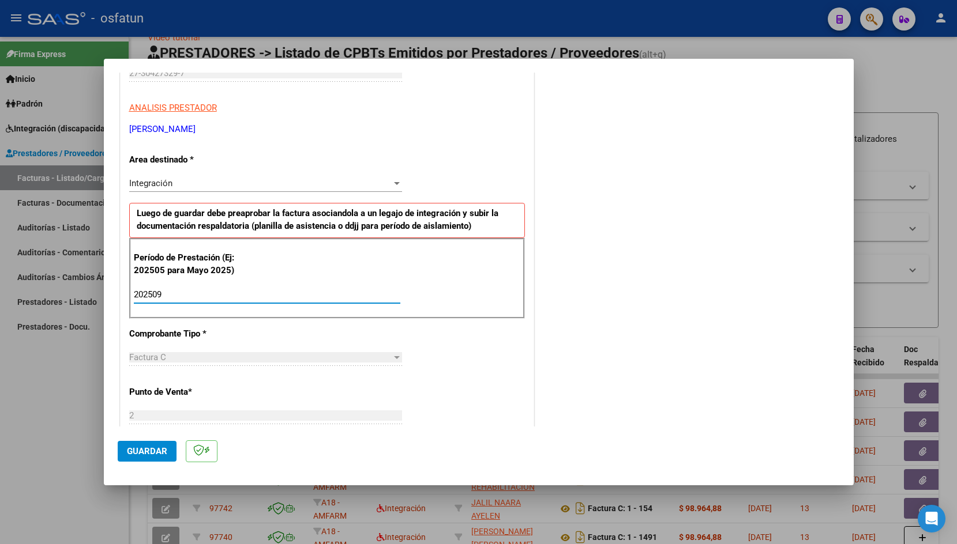
type input "202509"
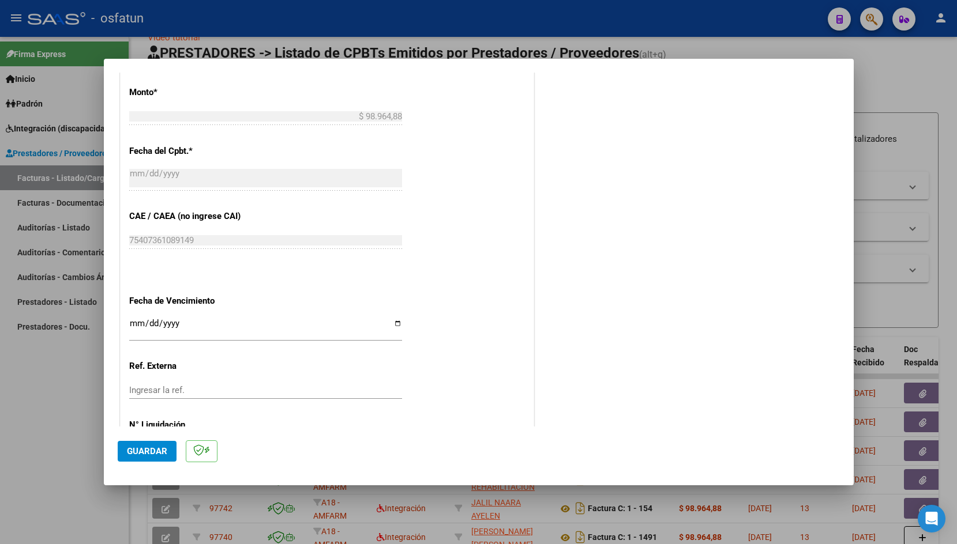
scroll to position [646, 0]
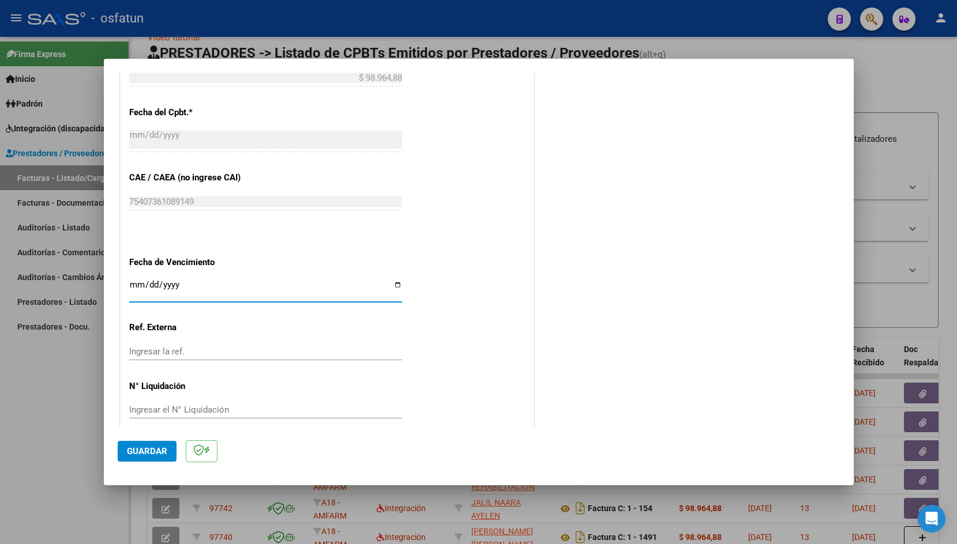
click at [137, 280] on input "Ingresar la fecha" at bounding box center [265, 289] width 273 height 18
type input "[DATE]"
click at [147, 452] on span "Guardar" at bounding box center [147, 451] width 40 height 10
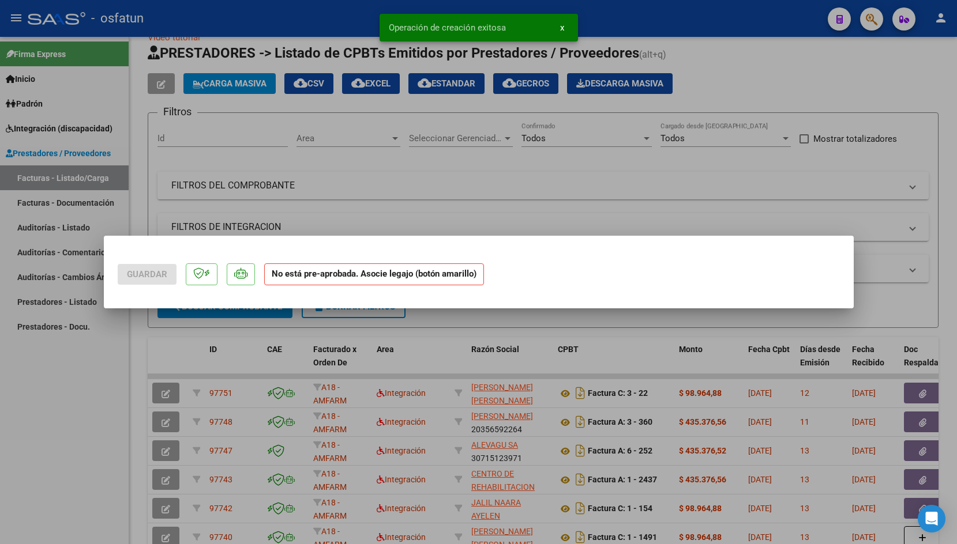
scroll to position [0, 0]
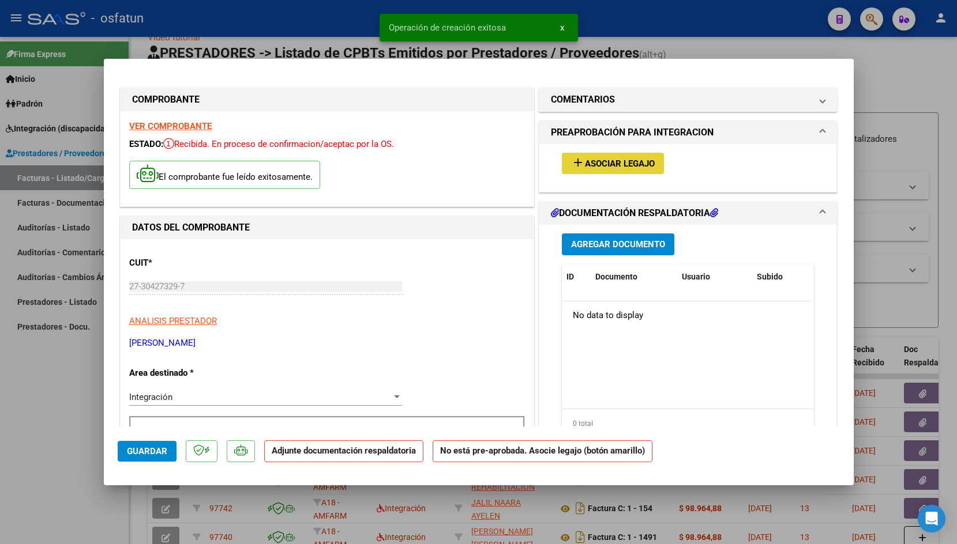
click at [590, 163] on span "Asociar Legajo" at bounding box center [620, 164] width 70 height 10
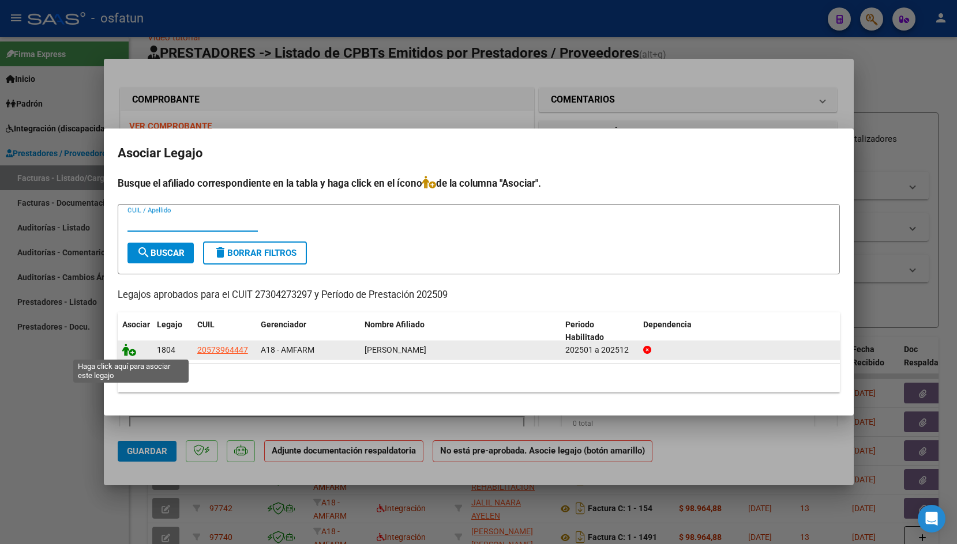
click at [128, 351] on icon at bounding box center [129, 350] width 14 height 13
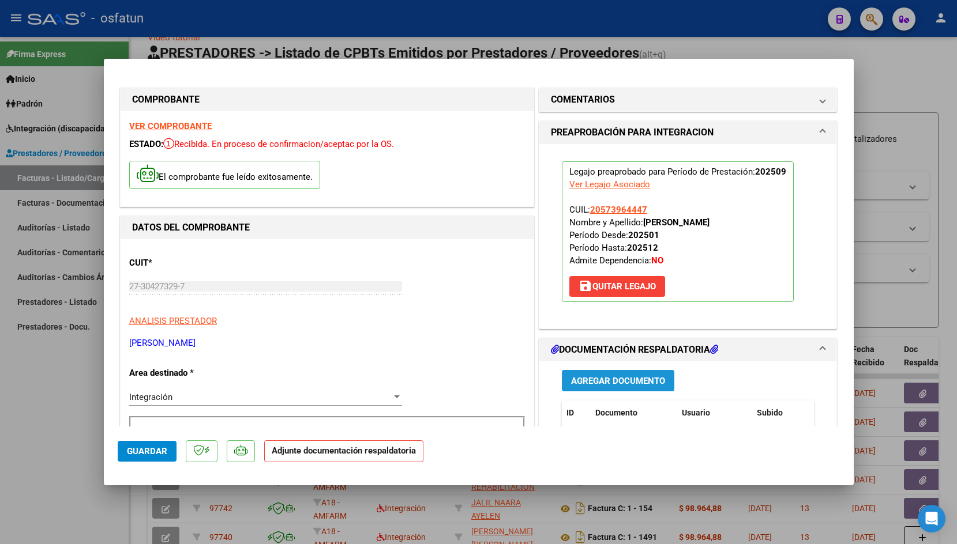
click at [589, 378] on span "Agregar Documento" at bounding box center [618, 381] width 94 height 10
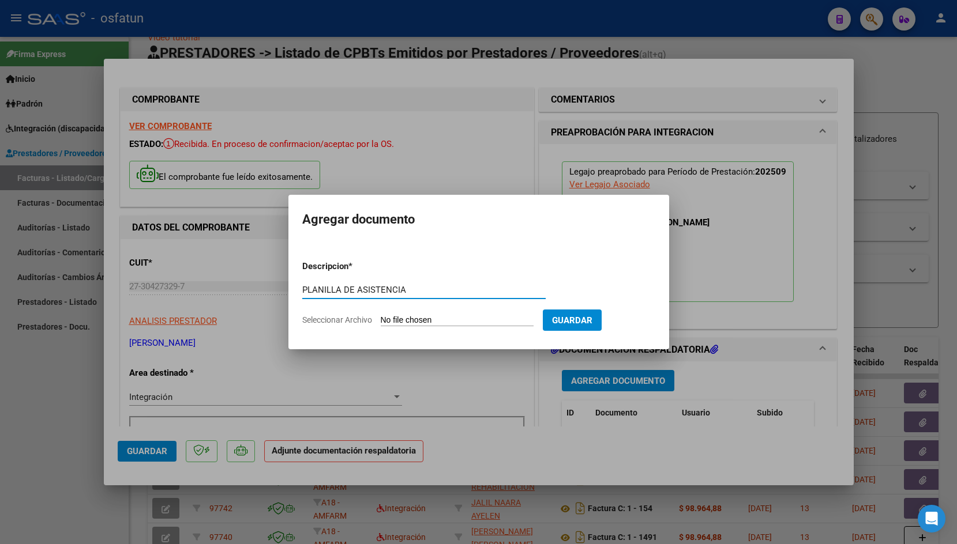
type input "PLANILLA DE ASISTENCIA"
click at [418, 321] on input "Seleccionar Archivo" at bounding box center [457, 320] width 153 height 11
type input "C:\fakepath\[PERSON_NAME] SEPTIEMBRE.pdf"
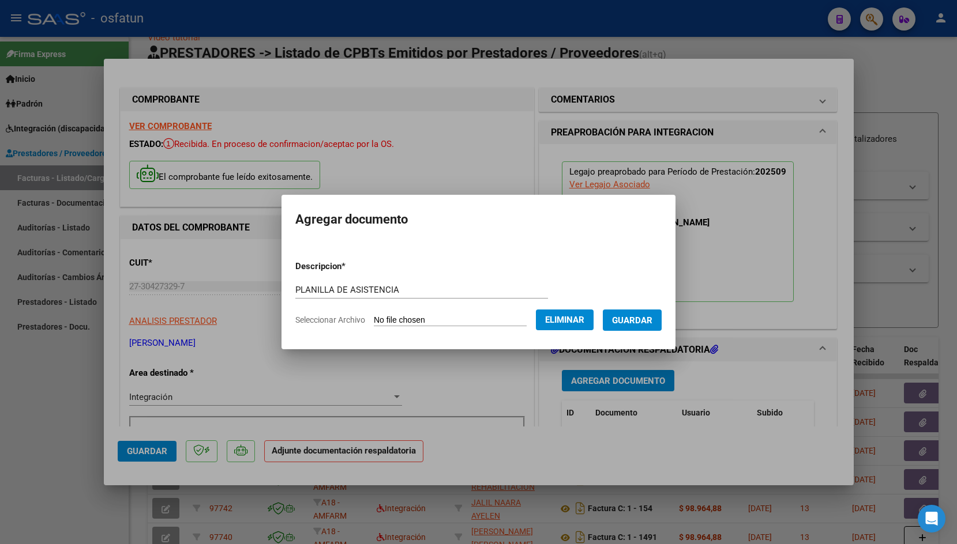
click at [634, 320] on span "Guardar" at bounding box center [632, 320] width 40 height 10
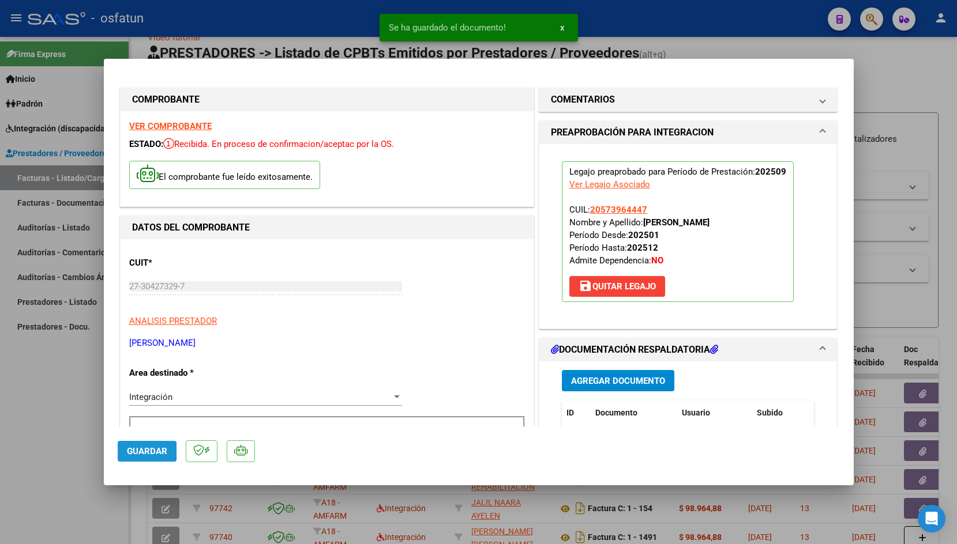
click at [128, 452] on span "Guardar" at bounding box center [147, 451] width 40 height 10
click at [201, 37] on div at bounding box center [478, 272] width 957 height 544
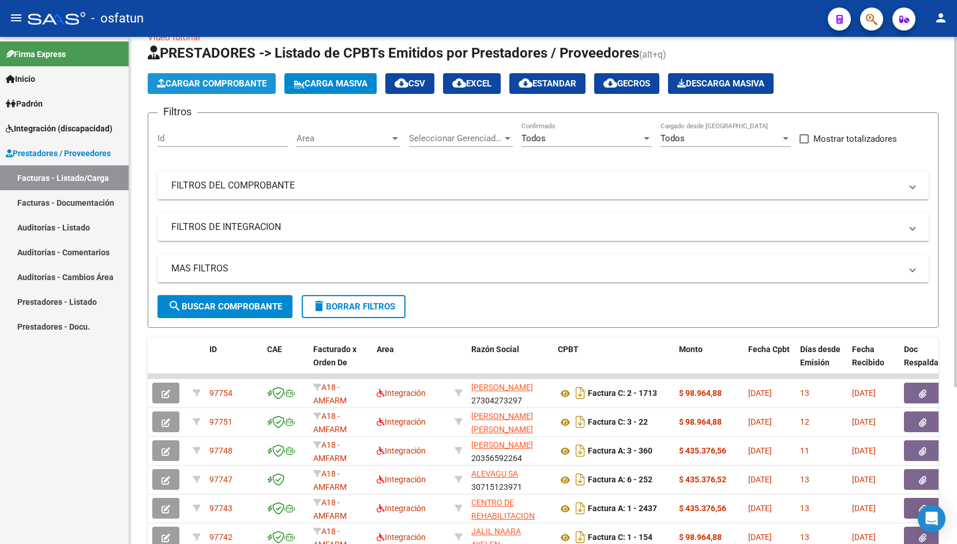
click at [187, 85] on span "Cargar Comprobante" at bounding box center [212, 83] width 110 height 10
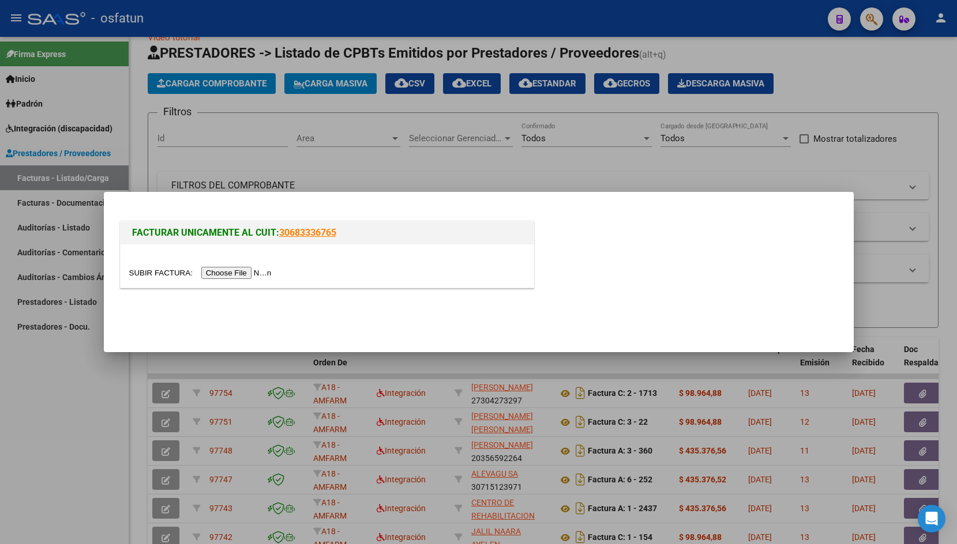
click at [137, 273] on input "file" at bounding box center [202, 273] width 146 height 12
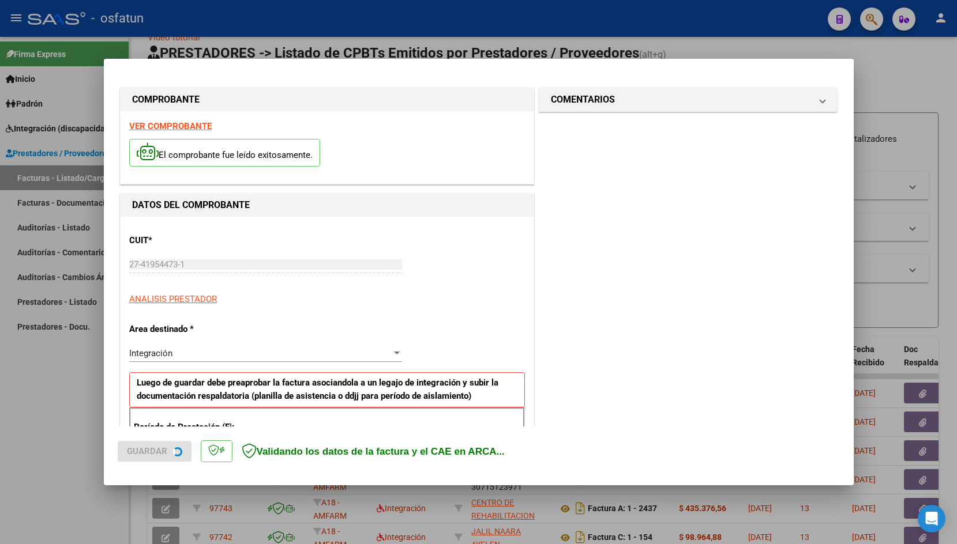
scroll to position [191, 0]
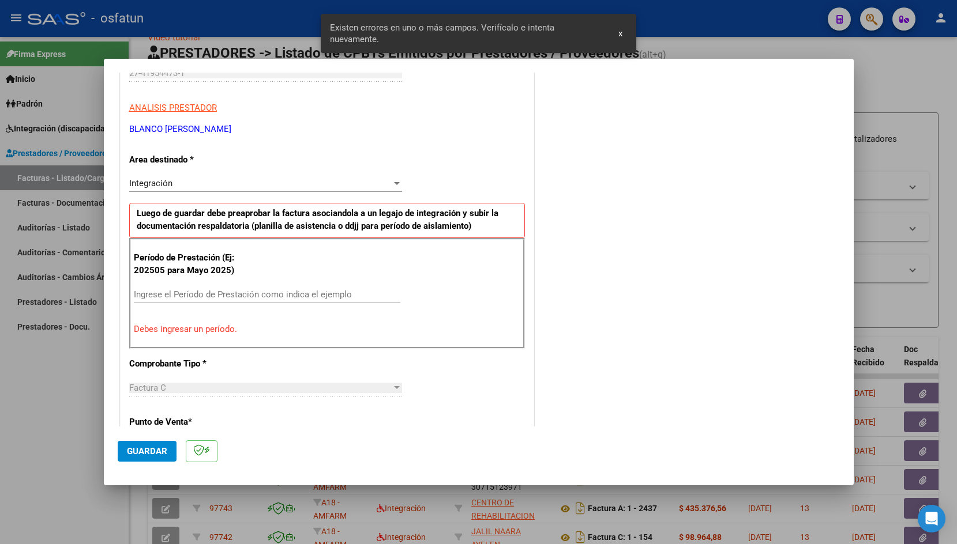
click at [331, 298] on input "Ingrese el Período de Prestación como indica el ejemplo" at bounding box center [267, 294] width 266 height 10
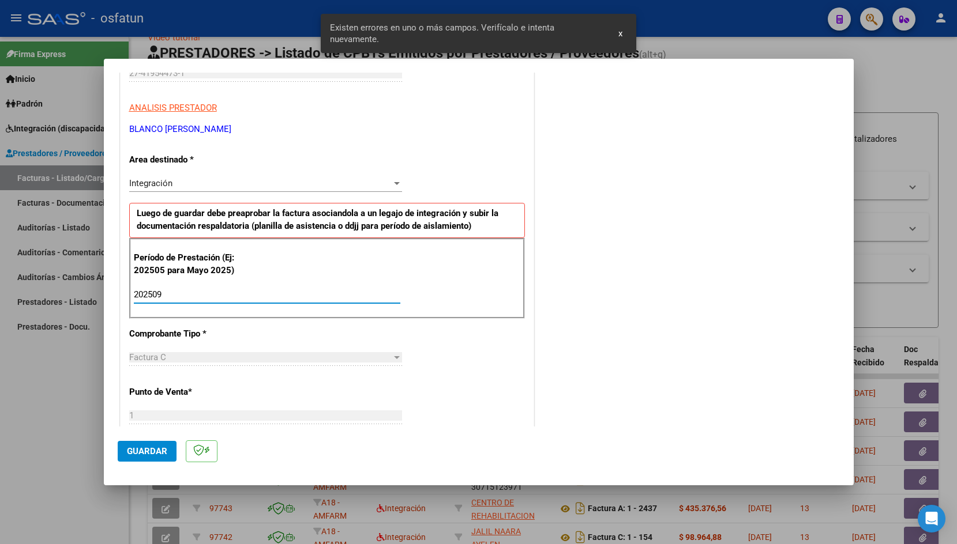
type input "202509"
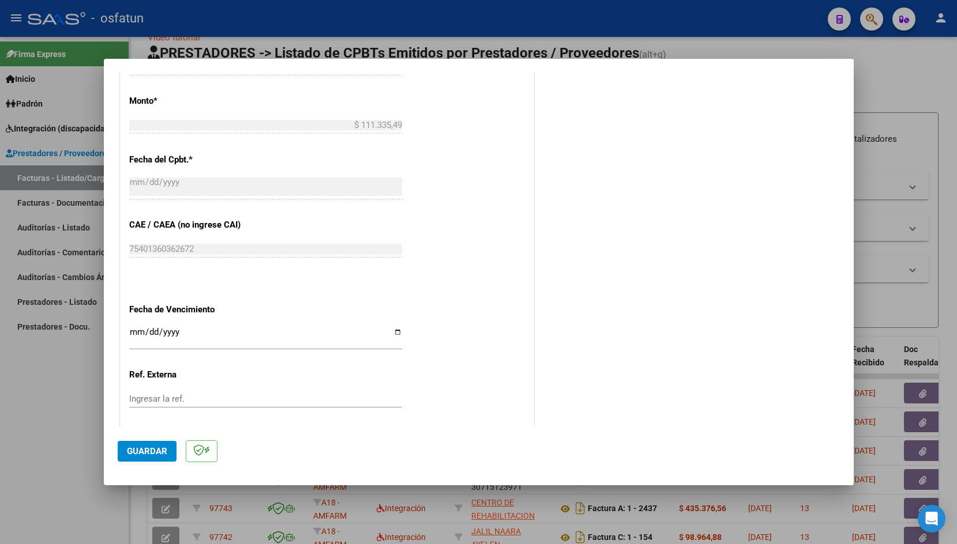
scroll to position [614, 0]
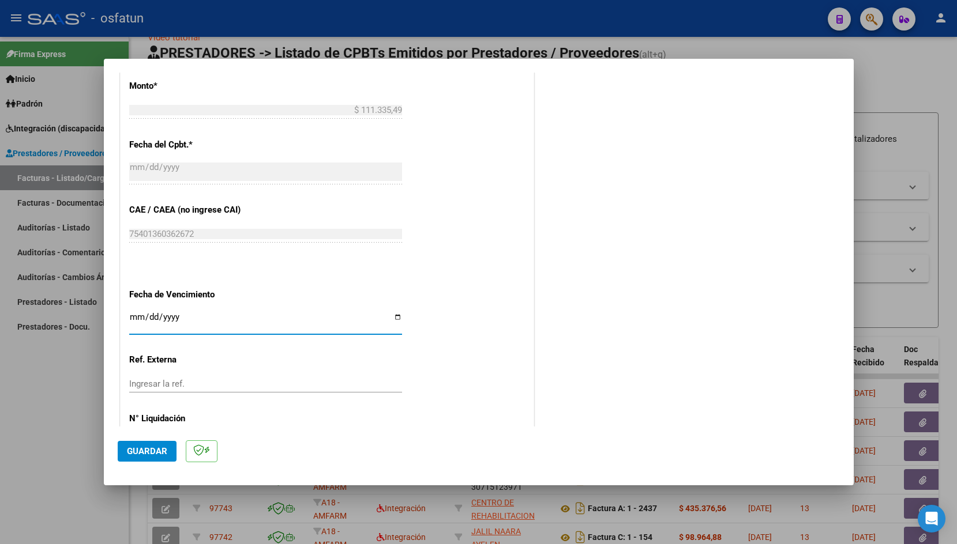
click at [136, 313] on input "Ingresar la fecha" at bounding box center [265, 322] width 273 height 18
click at [149, 451] on span "Guardar" at bounding box center [147, 451] width 40 height 10
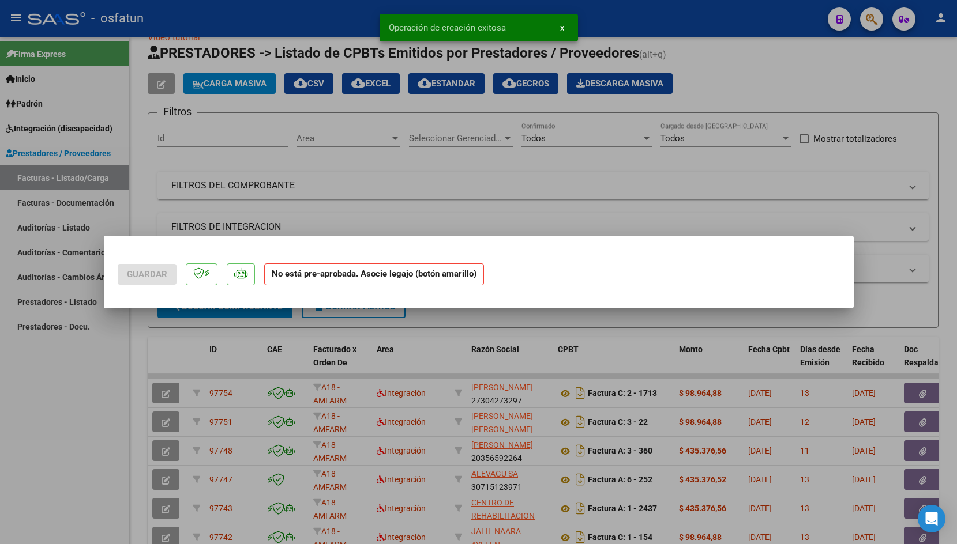
scroll to position [0, 0]
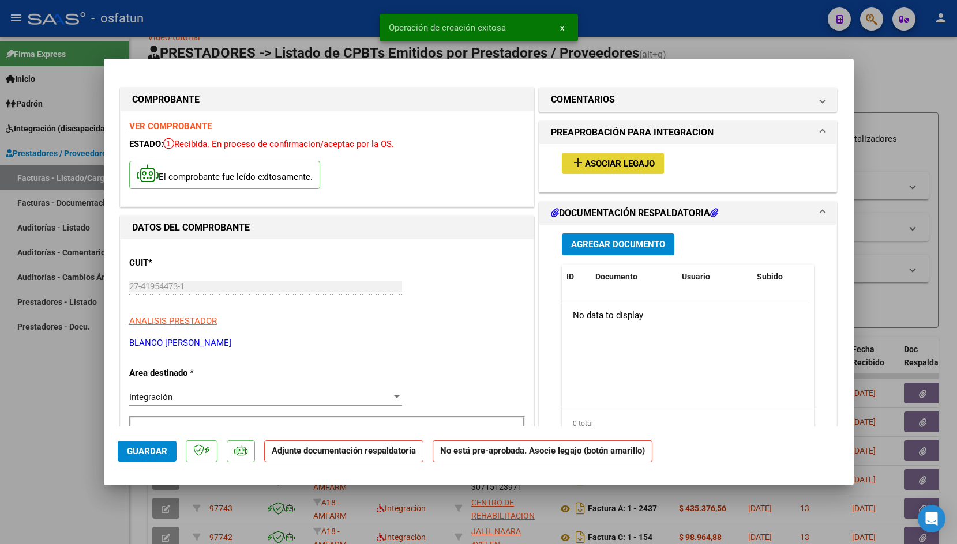
click at [571, 172] on button "add Asociar Legajo" at bounding box center [613, 163] width 102 height 21
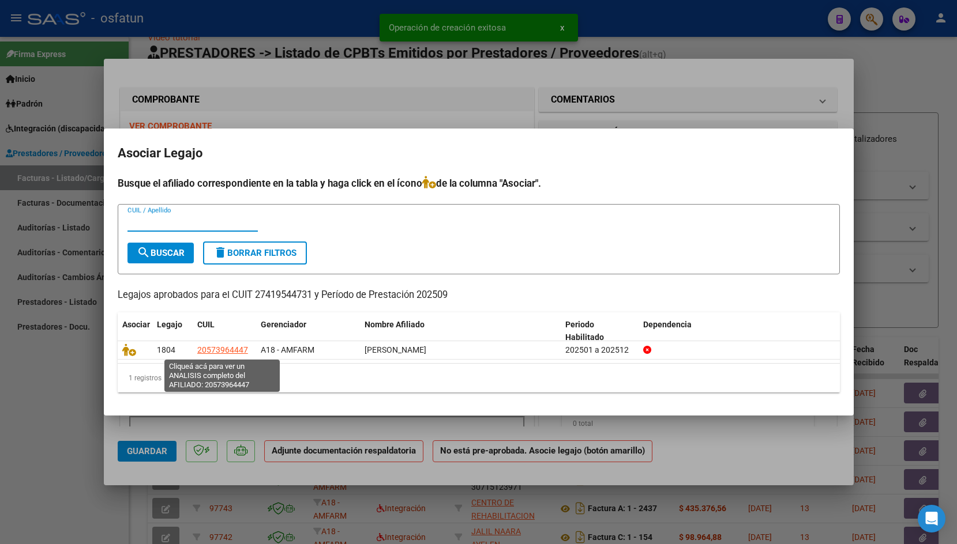
click at [125, 352] on icon at bounding box center [129, 350] width 14 height 13
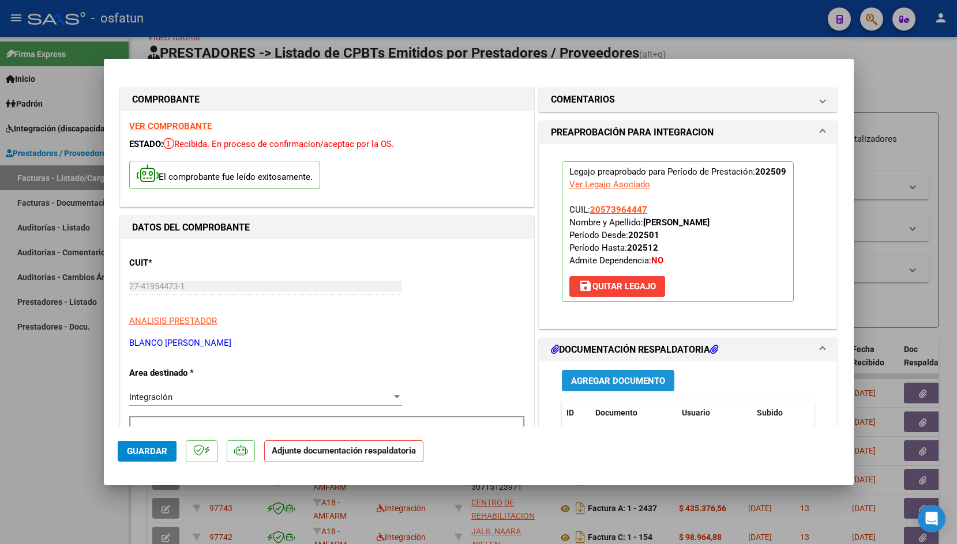
click at [600, 379] on span "Agregar Documento" at bounding box center [618, 381] width 94 height 10
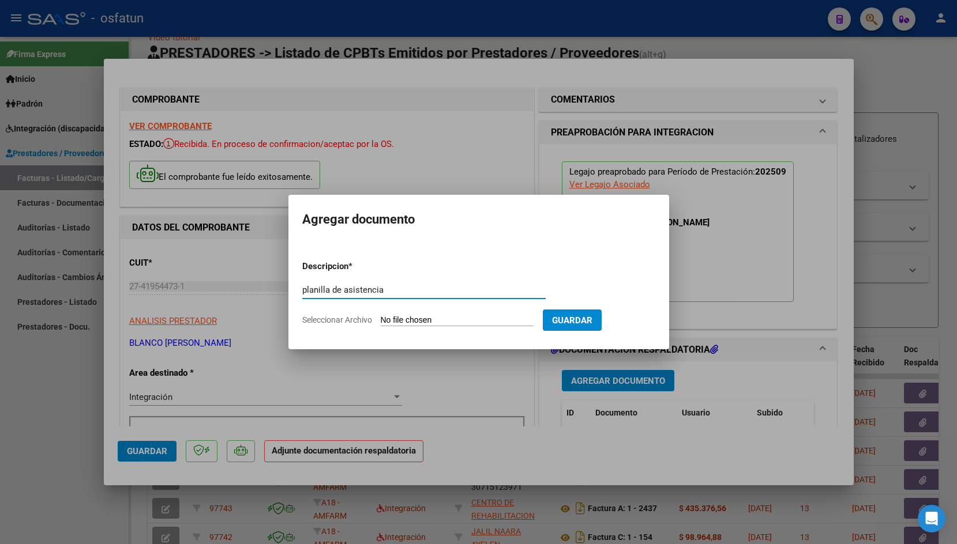
type input "planilla de asistencia"
click at [409, 316] on input "Seleccionar Archivo" at bounding box center [457, 320] width 153 height 11
type input "C:\fakepath\640b796d-c7c5-4fd5-b220-d5174b0bd022.jpg"
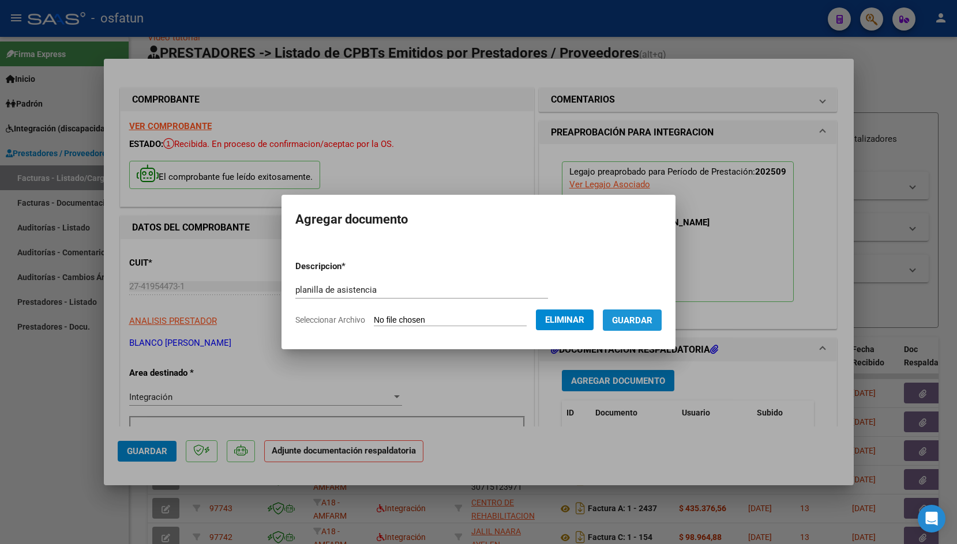
click at [652, 315] on span "Guardar" at bounding box center [632, 320] width 40 height 10
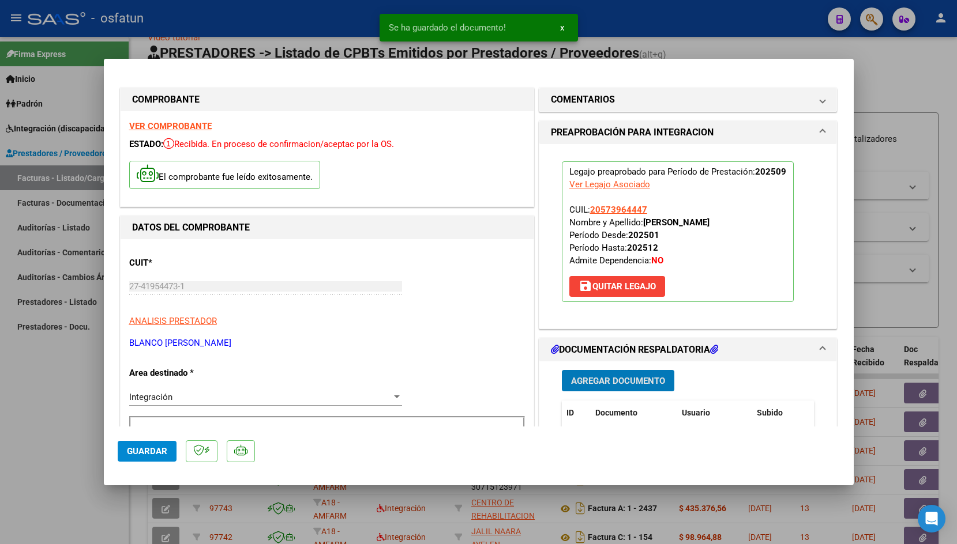
click at [126, 443] on button "Guardar" at bounding box center [147, 451] width 59 height 21
click at [304, 28] on div at bounding box center [478, 272] width 957 height 544
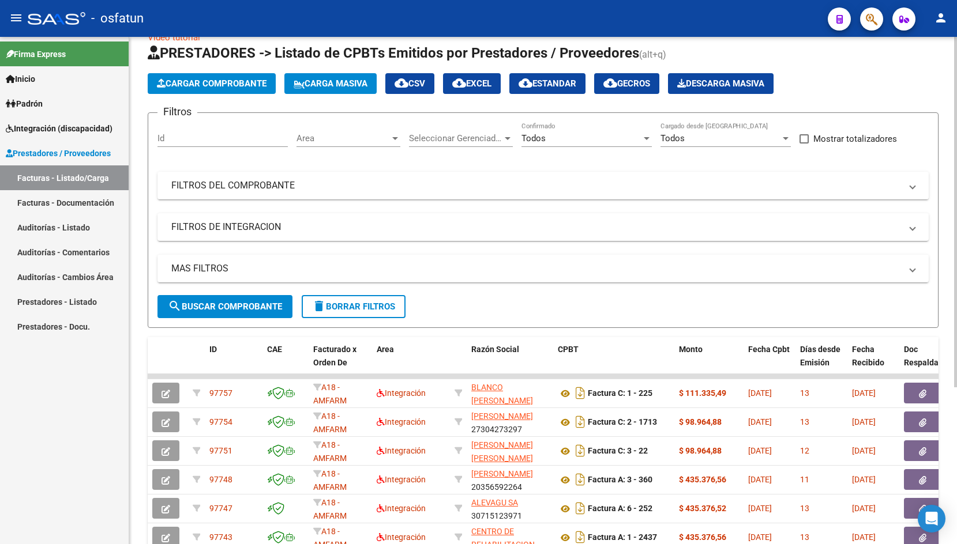
click at [250, 70] on app-list-header "PRESTADORES -> Listado de CPBTs Emitidos por Prestadores / Proveedores (alt+q) …" at bounding box center [543, 186] width 791 height 284
click at [244, 77] on button "Cargar Comprobante" at bounding box center [212, 83] width 128 height 21
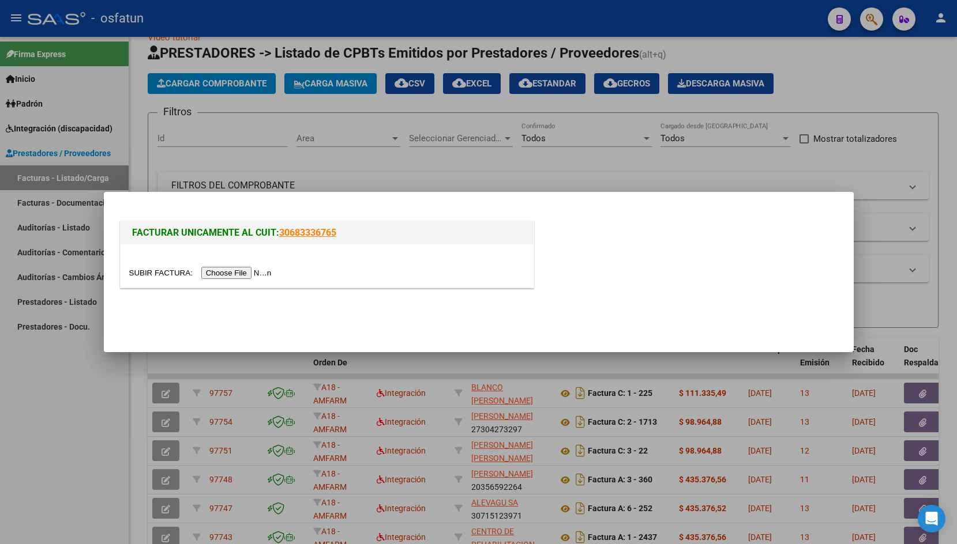
click at [155, 267] on input "file" at bounding box center [202, 273] width 146 height 12
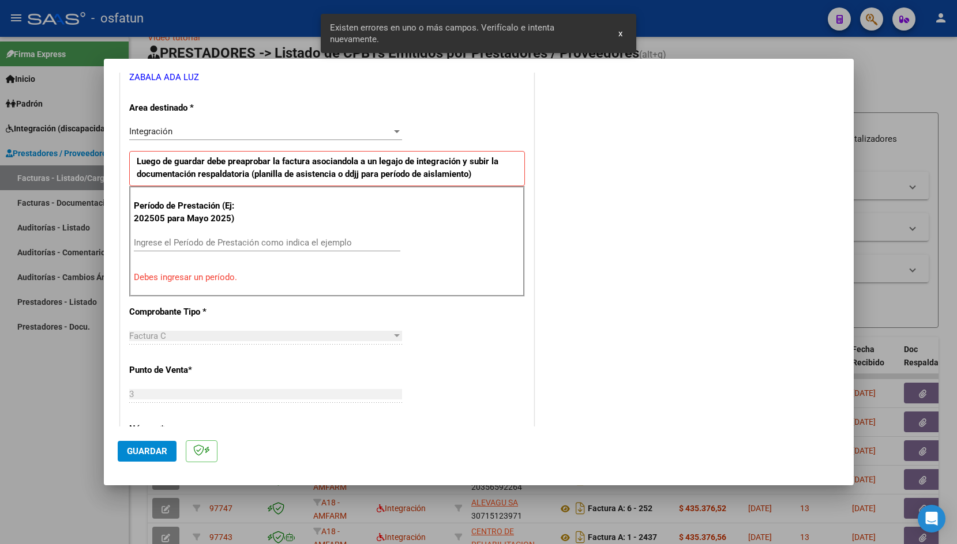
scroll to position [325, 0]
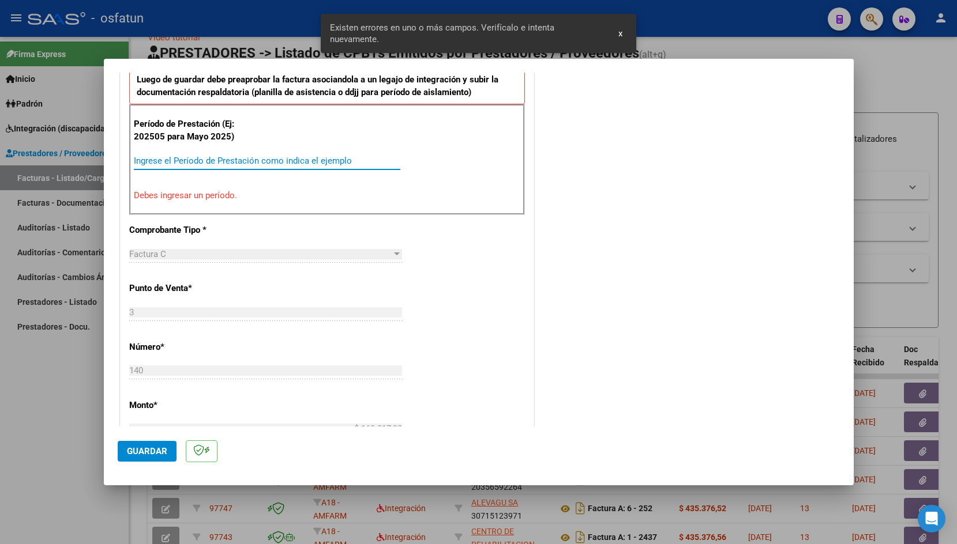
click at [230, 158] on input "Ingrese el Período de Prestación como indica el ejemplo" at bounding box center [267, 161] width 266 height 10
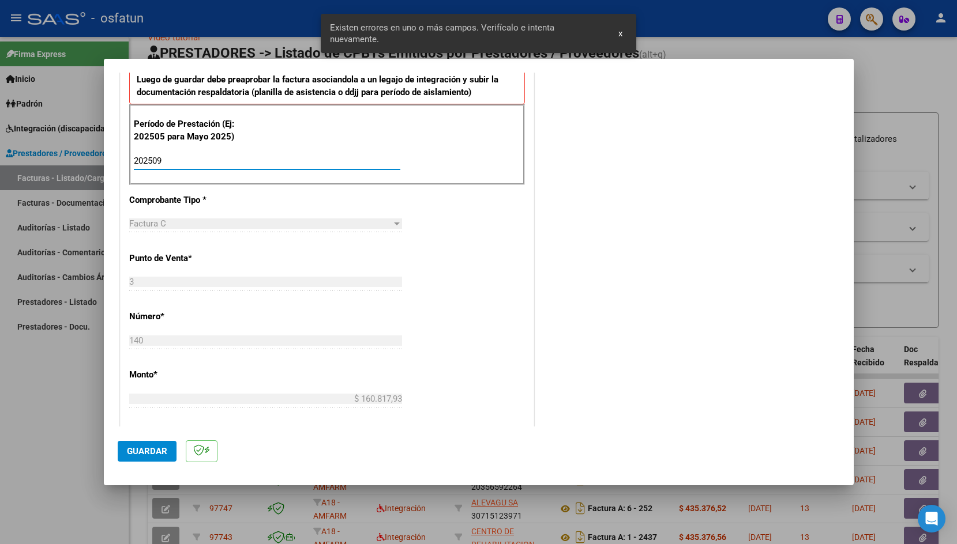
type input "202509"
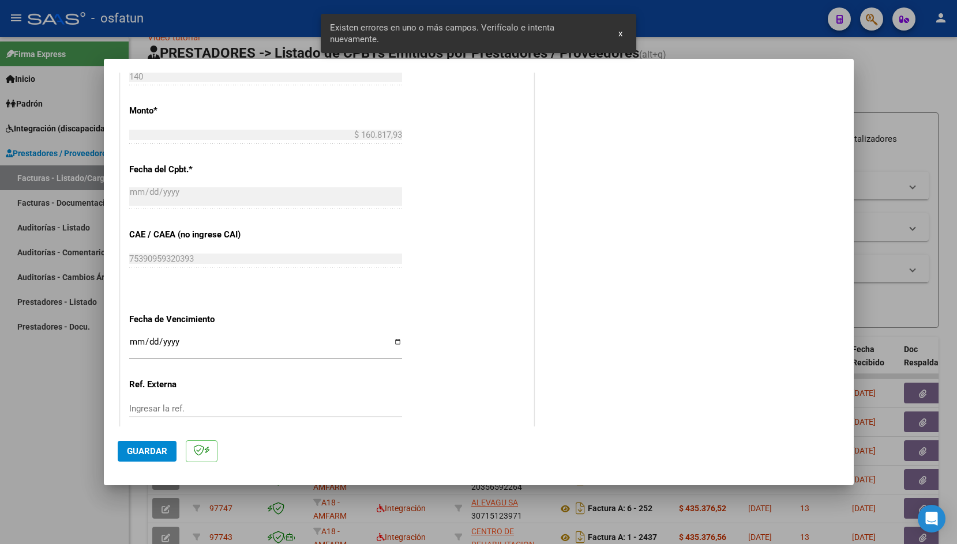
scroll to position [596, 0]
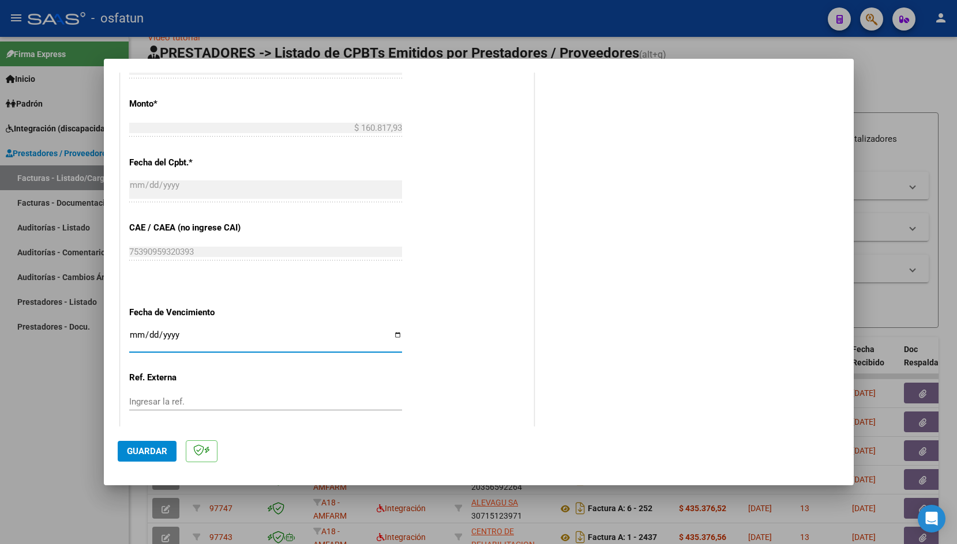
click at [141, 330] on input "Ingresar la fecha" at bounding box center [265, 339] width 273 height 18
type input "[DATE]"
click at [136, 441] on button "Guardar" at bounding box center [147, 451] width 59 height 21
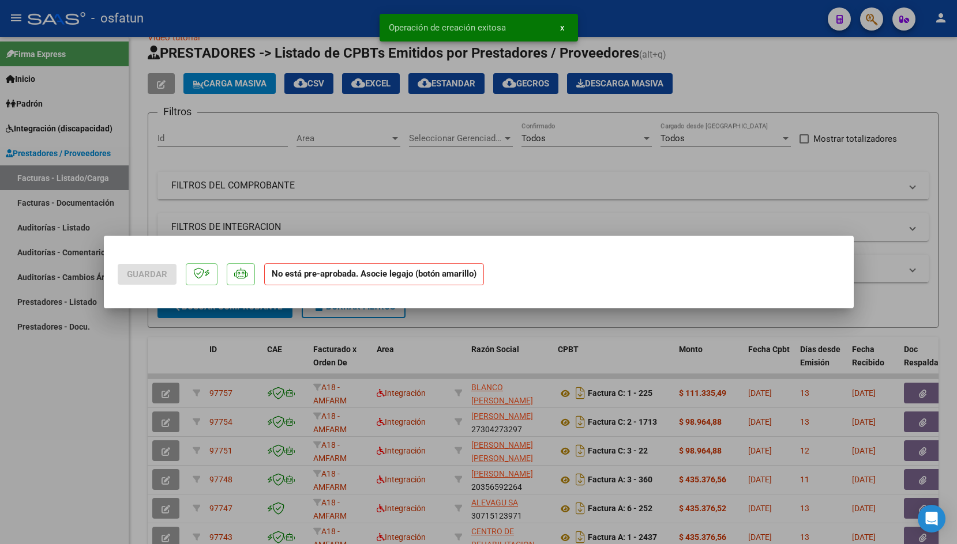
scroll to position [0, 0]
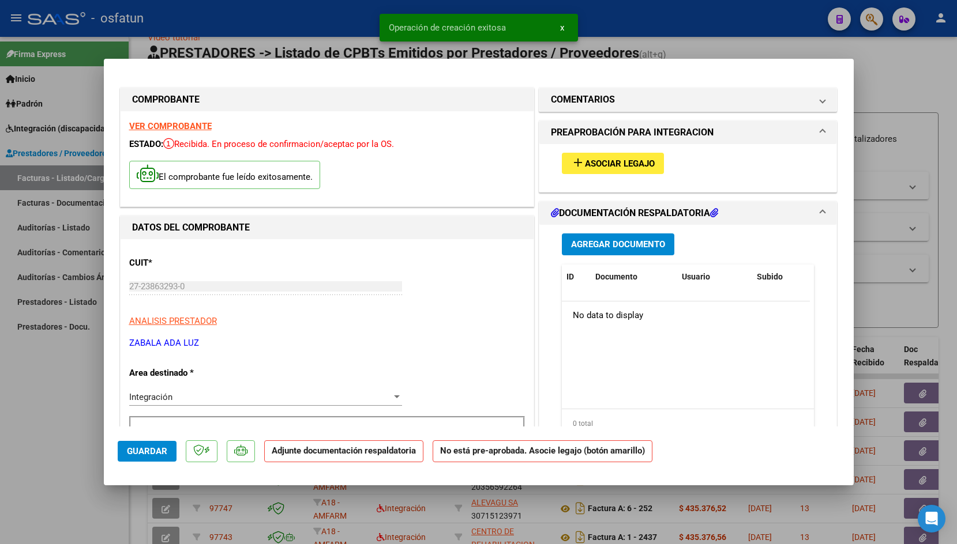
click at [578, 168] on mat-icon "add" at bounding box center [578, 163] width 14 height 14
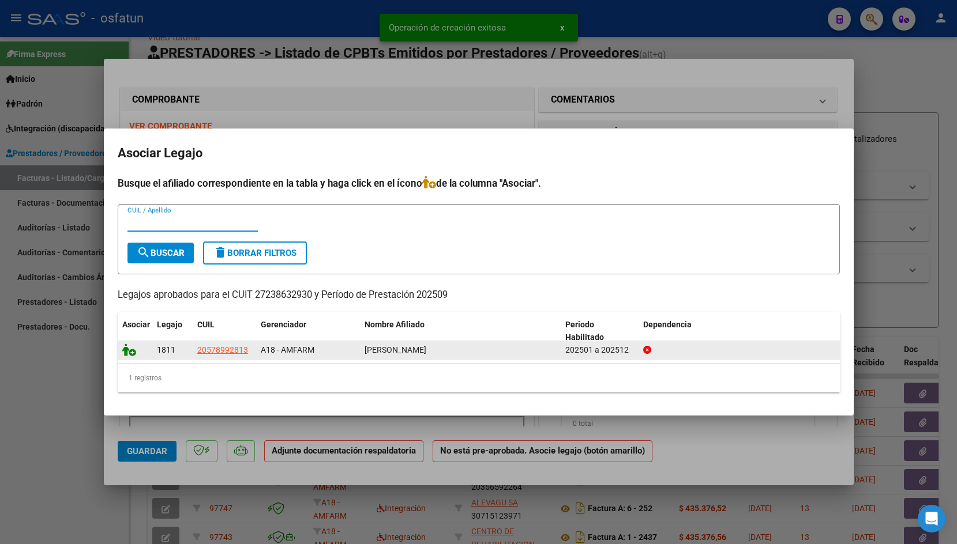
click at [124, 351] on icon at bounding box center [129, 350] width 14 height 13
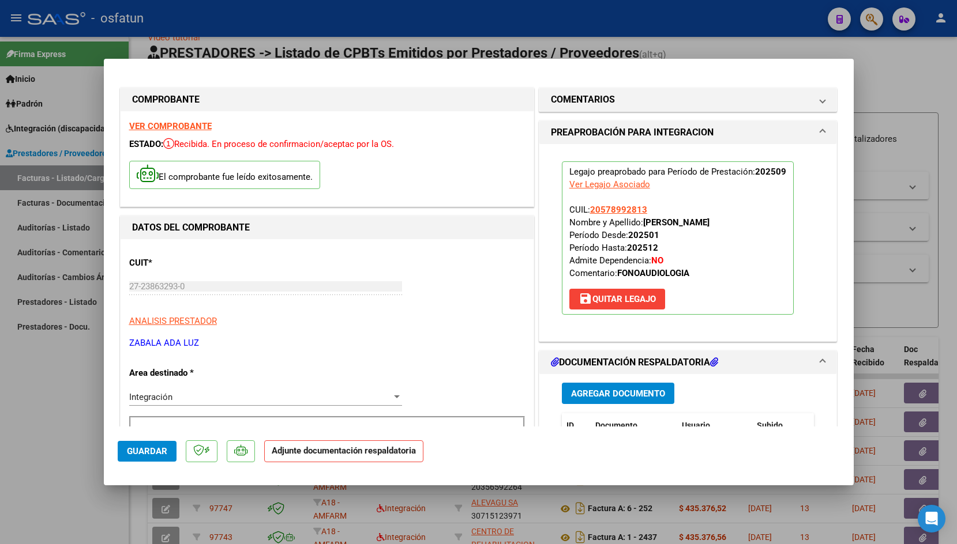
click at [594, 397] on span "Agregar Documento" at bounding box center [618, 394] width 94 height 10
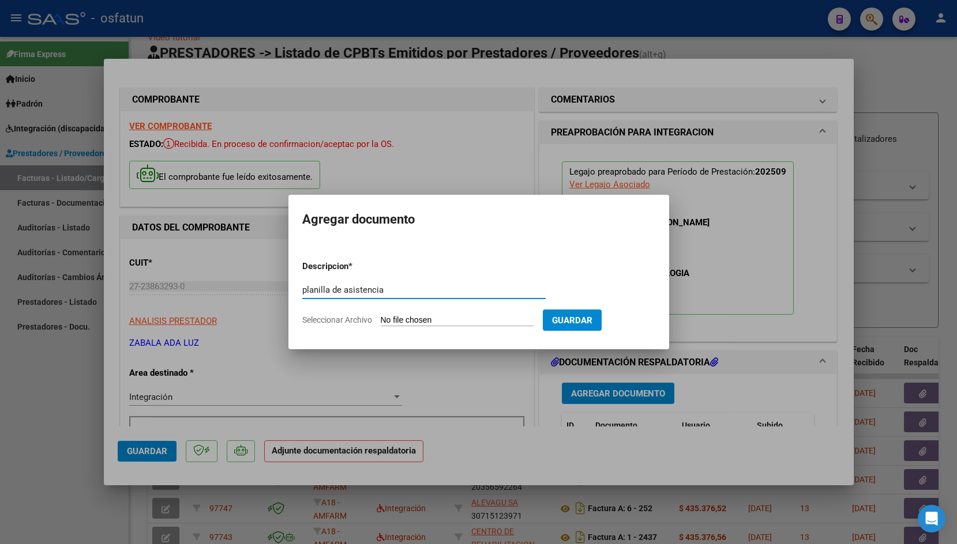
type input "planilla de asistencia"
click at [393, 317] on input "Seleccionar Archivo" at bounding box center [457, 320] width 153 height 11
type input "C:\fakepath\9. Asistencia fono [DATE] [PERSON_NAME].pdf"
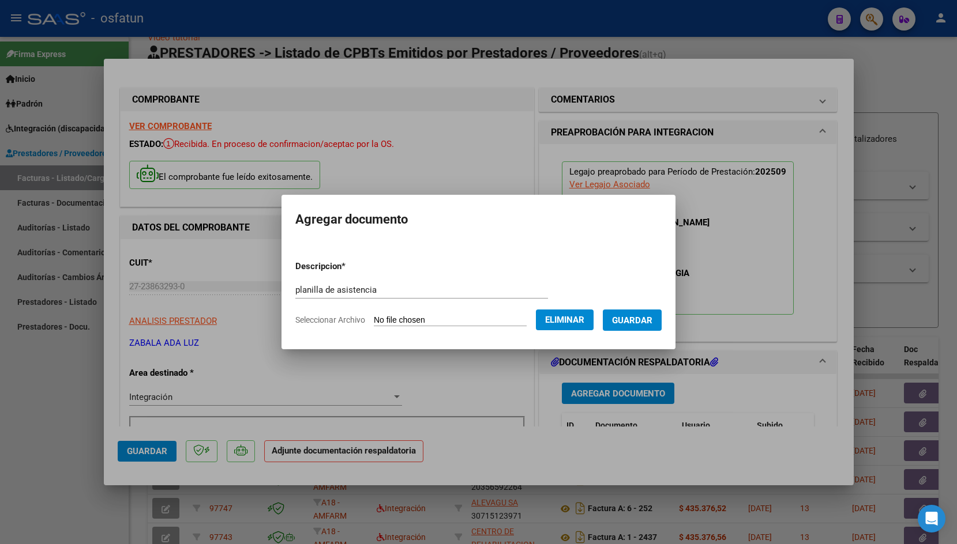
click at [652, 319] on span "Guardar" at bounding box center [632, 320] width 40 height 10
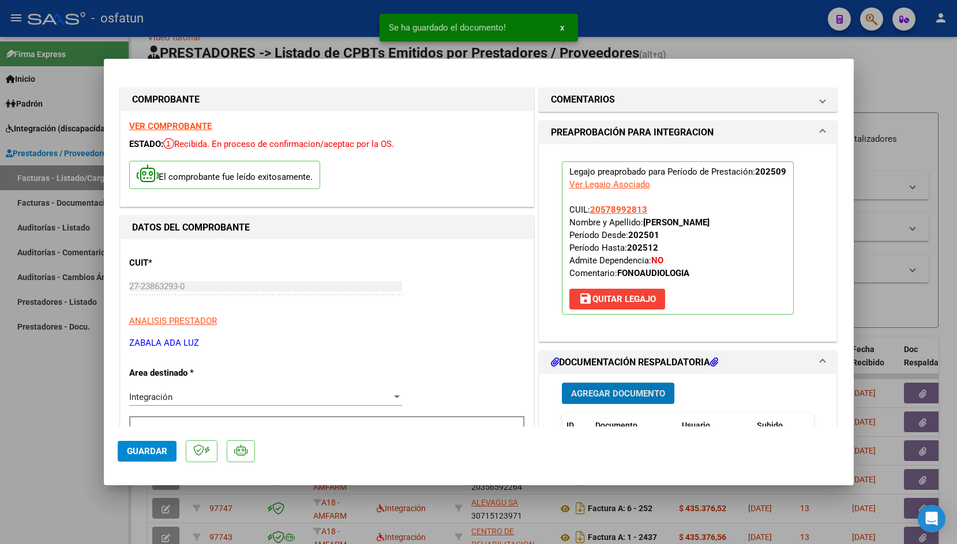
click at [142, 454] on span "Guardar" at bounding box center [147, 451] width 40 height 10
click at [190, 30] on div at bounding box center [478, 272] width 957 height 544
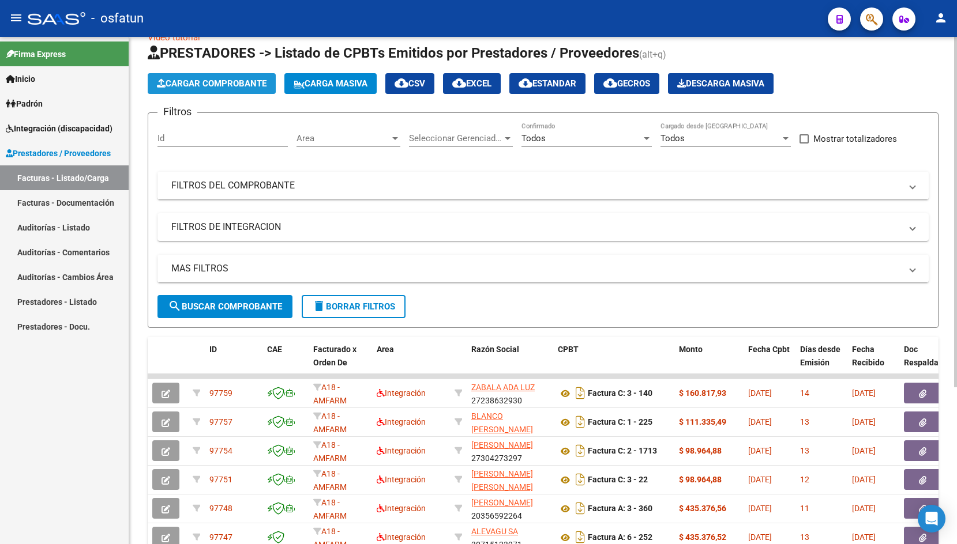
click at [233, 78] on span "Cargar Comprobante" at bounding box center [212, 83] width 110 height 10
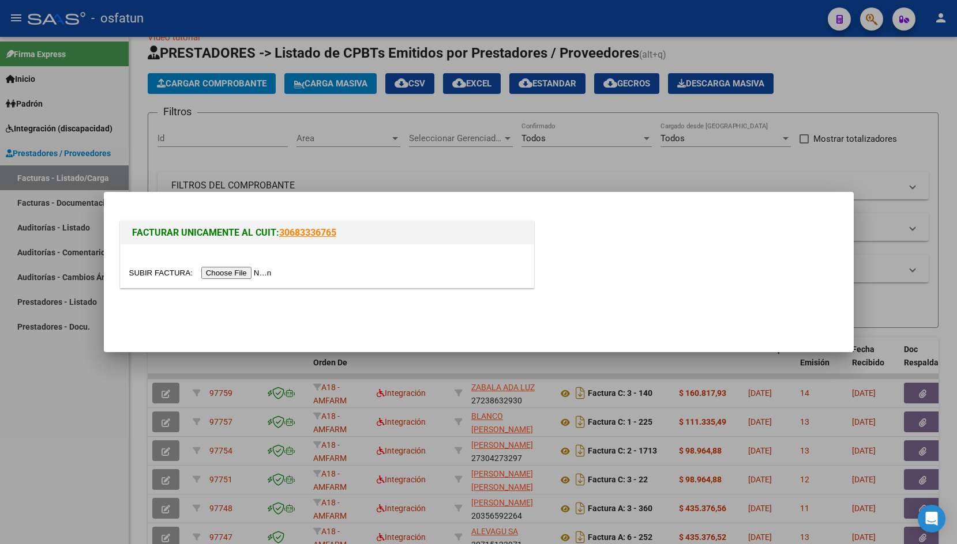
click at [141, 270] on input "file" at bounding box center [202, 273] width 146 height 12
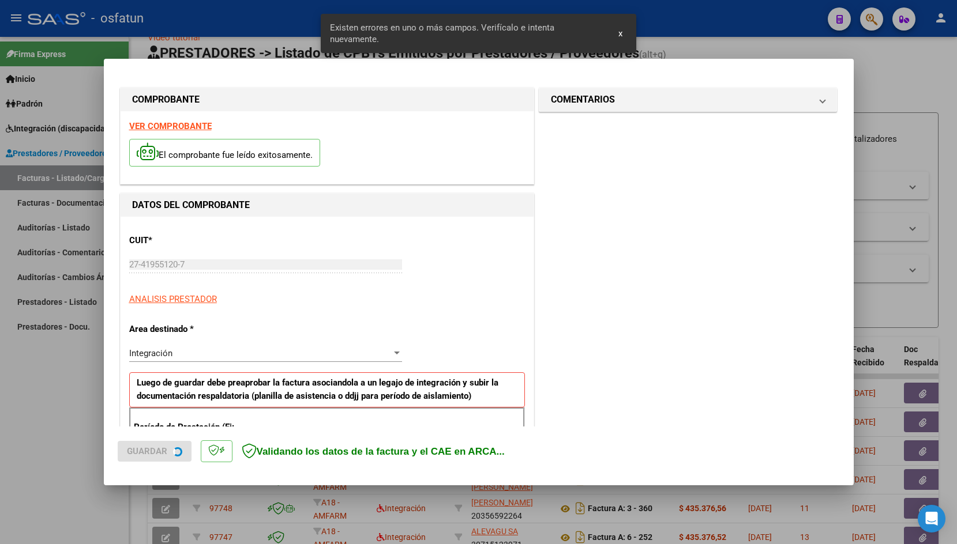
scroll to position [191, 0]
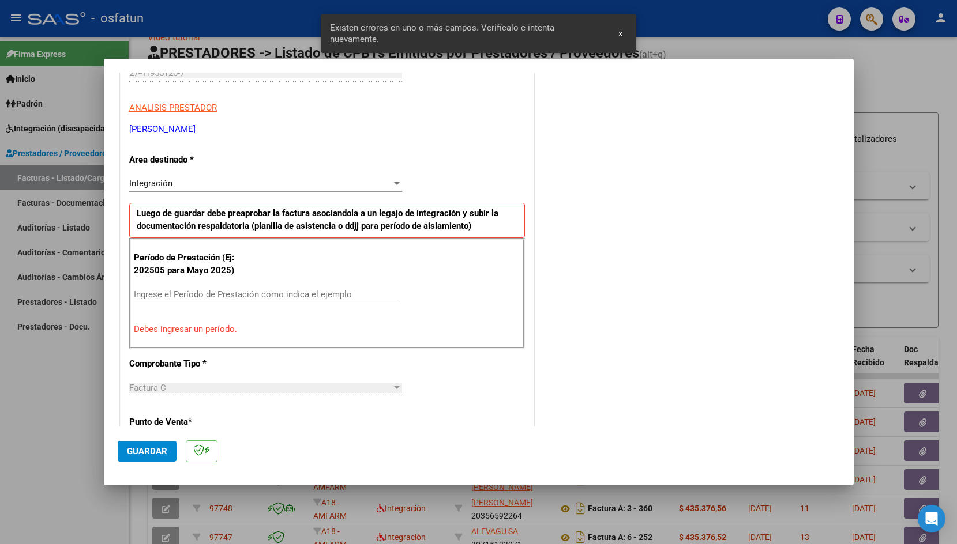
click at [159, 291] on input "Ingrese el Período de Prestación como indica el ejemplo" at bounding box center [267, 294] width 266 height 10
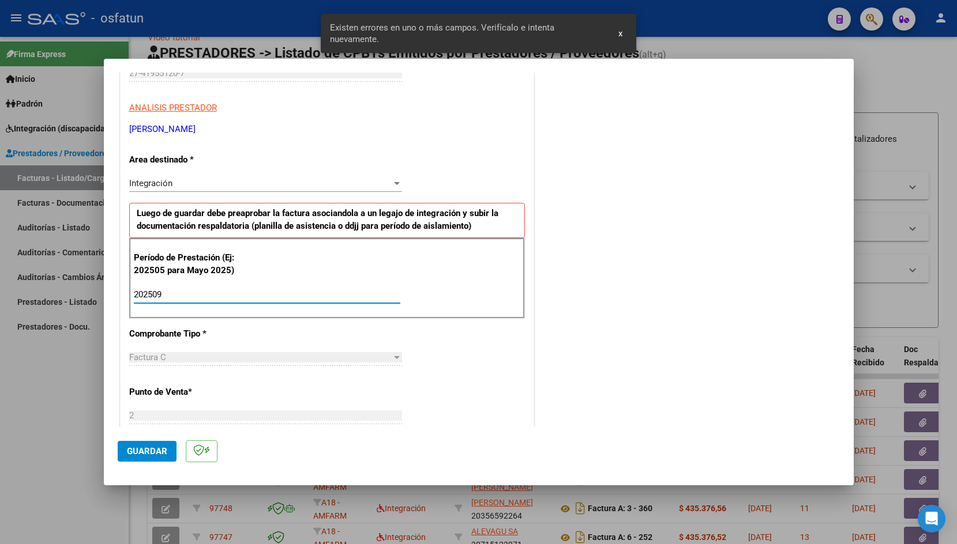
type input "202509"
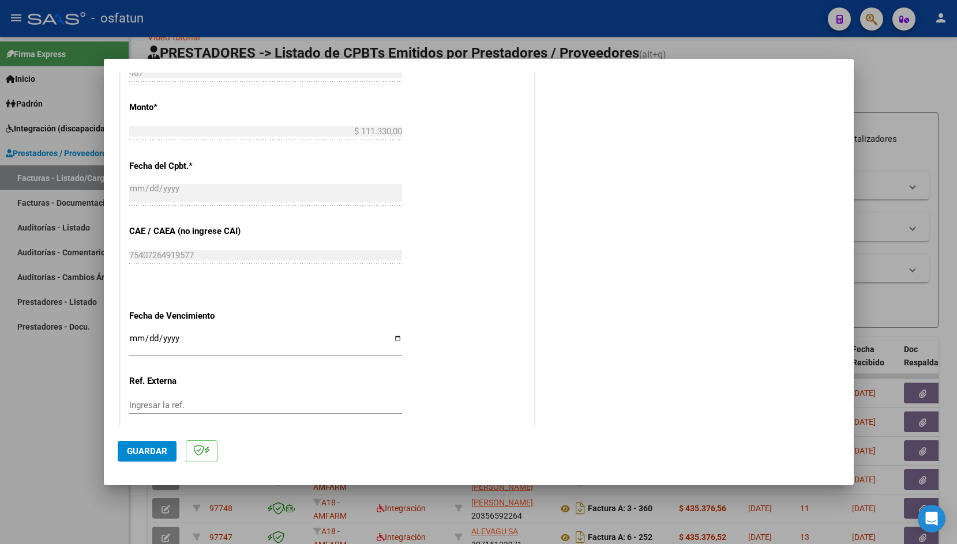
scroll to position [597, 0]
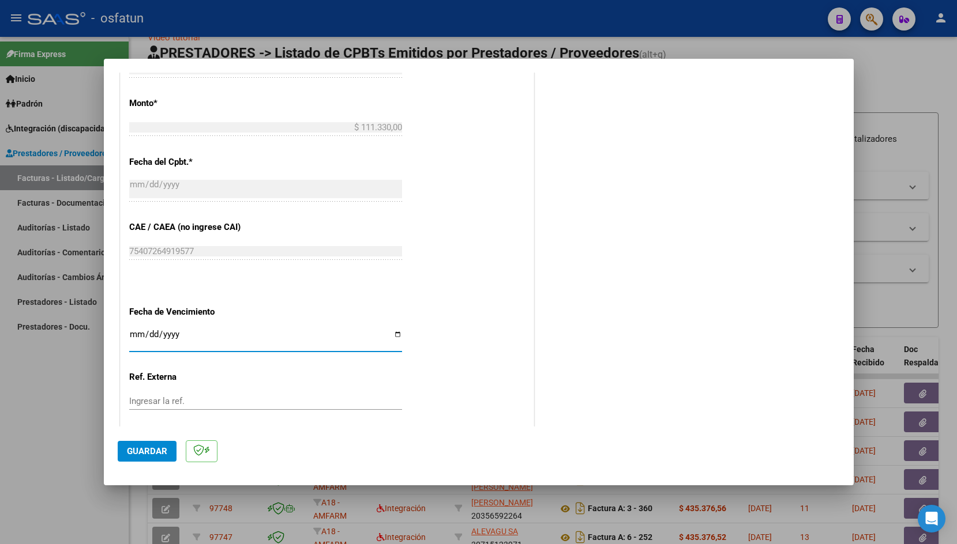
click at [136, 332] on input "Ingresar la fecha" at bounding box center [265, 339] width 273 height 18
type input "[DATE]"
click at [140, 446] on span "Guardar" at bounding box center [147, 451] width 40 height 10
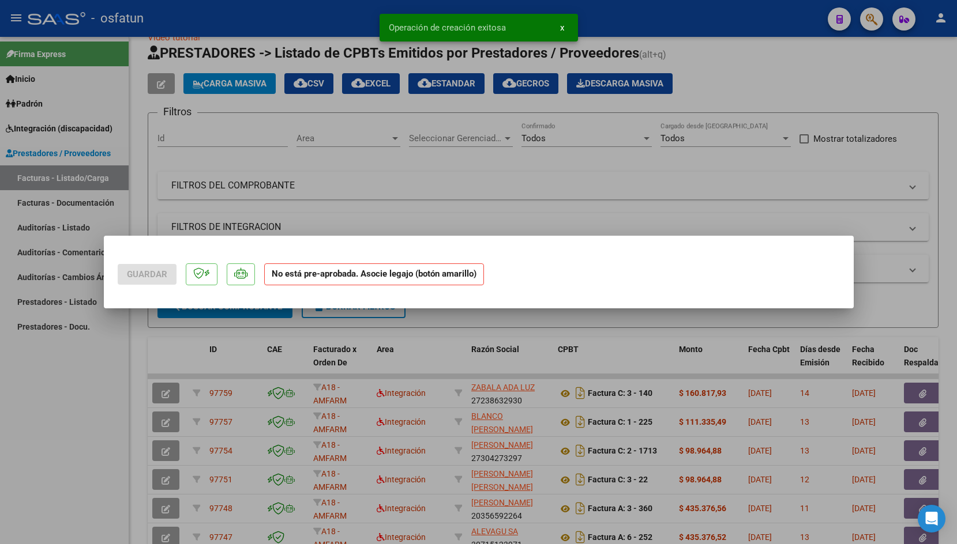
scroll to position [0, 0]
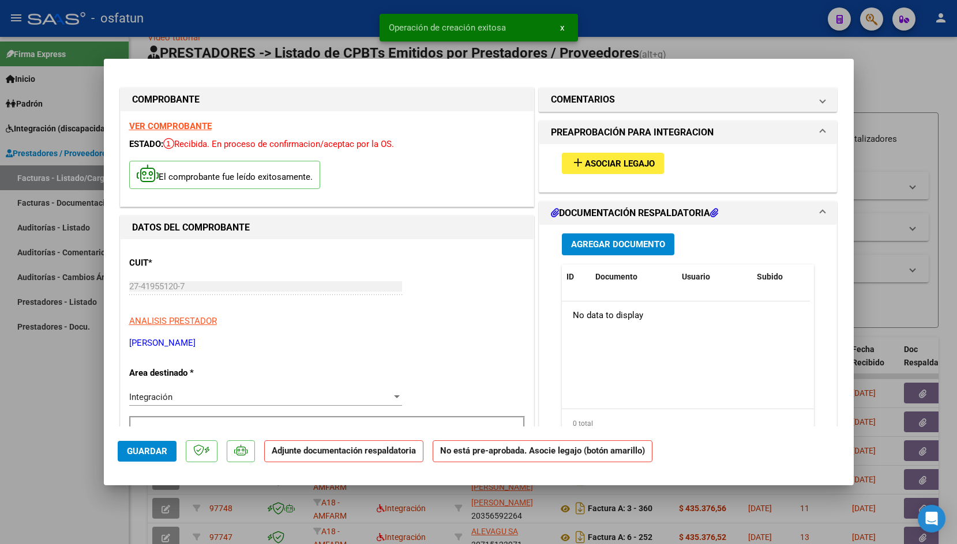
click at [630, 158] on span "add Asociar Legajo" at bounding box center [613, 163] width 84 height 10
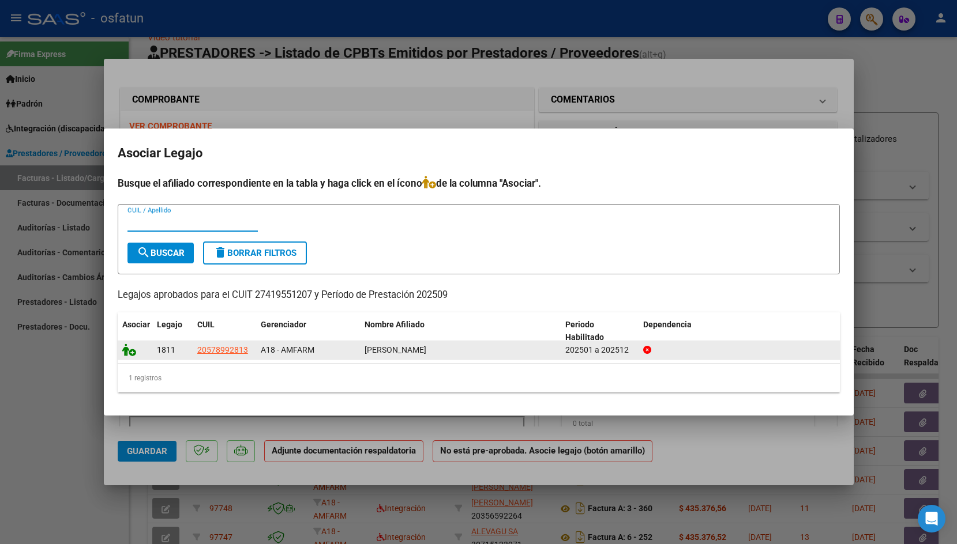
click at [137, 350] on span at bounding box center [130, 349] width 17 height 9
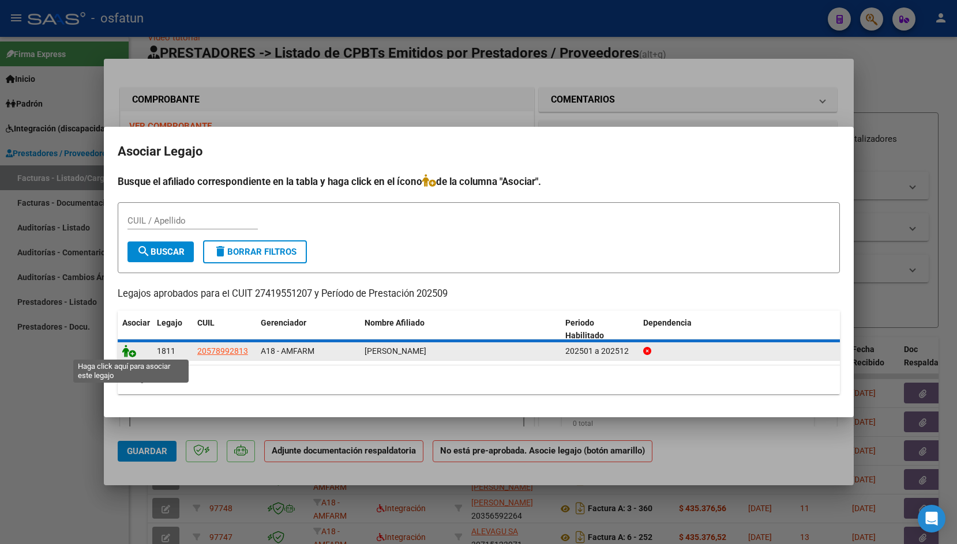
click at [127, 350] on icon at bounding box center [129, 351] width 14 height 13
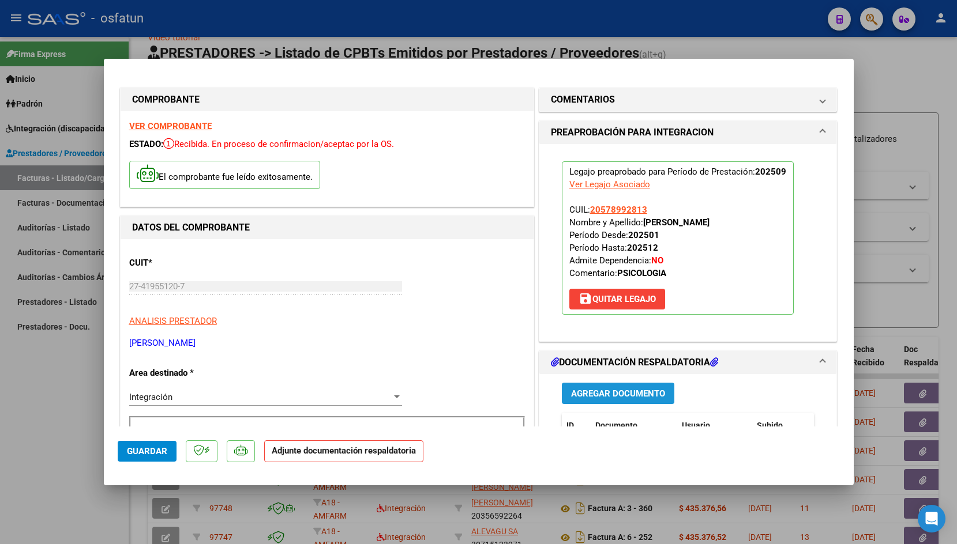
click at [611, 396] on span "Agregar Documento" at bounding box center [618, 394] width 94 height 10
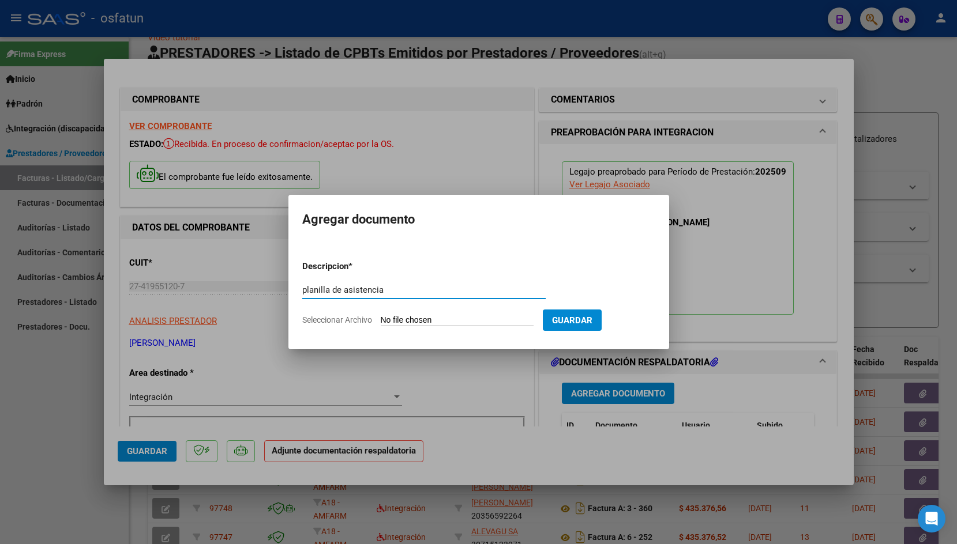
type input "planilla de asistencia"
click at [585, 317] on span "Guardar" at bounding box center [572, 320] width 40 height 10
click at [405, 319] on input "Seleccionar Archivo" at bounding box center [457, 320] width 153 height 11
type input "C:\fakepath\Planilla septiembre [PERSON_NAME].pdf"
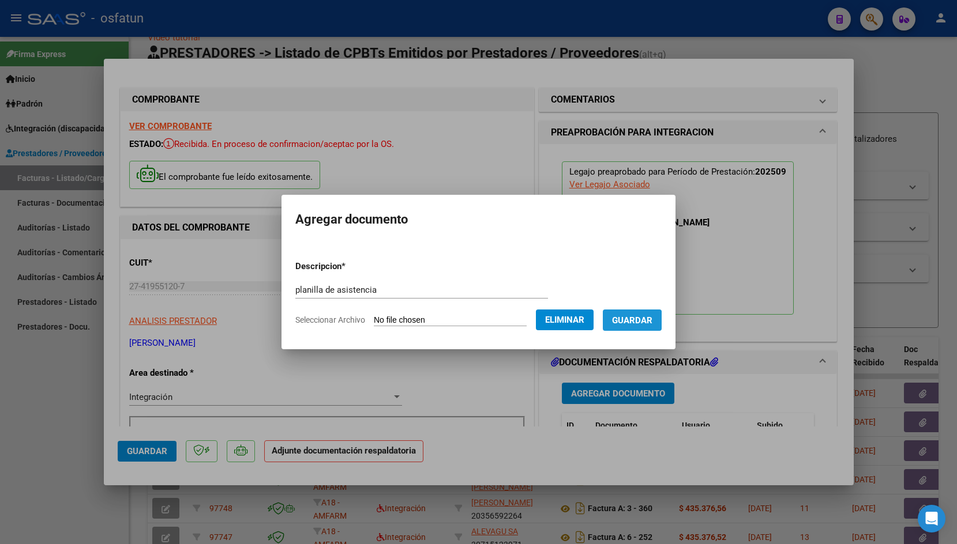
click at [620, 323] on button "Guardar" at bounding box center [632, 320] width 59 height 21
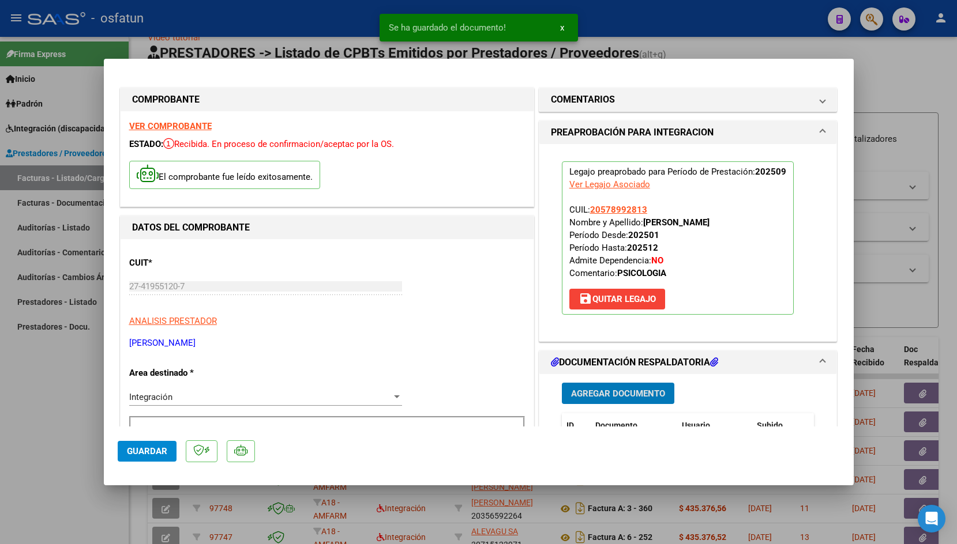
click at [143, 452] on span "Guardar" at bounding box center [147, 451] width 40 height 10
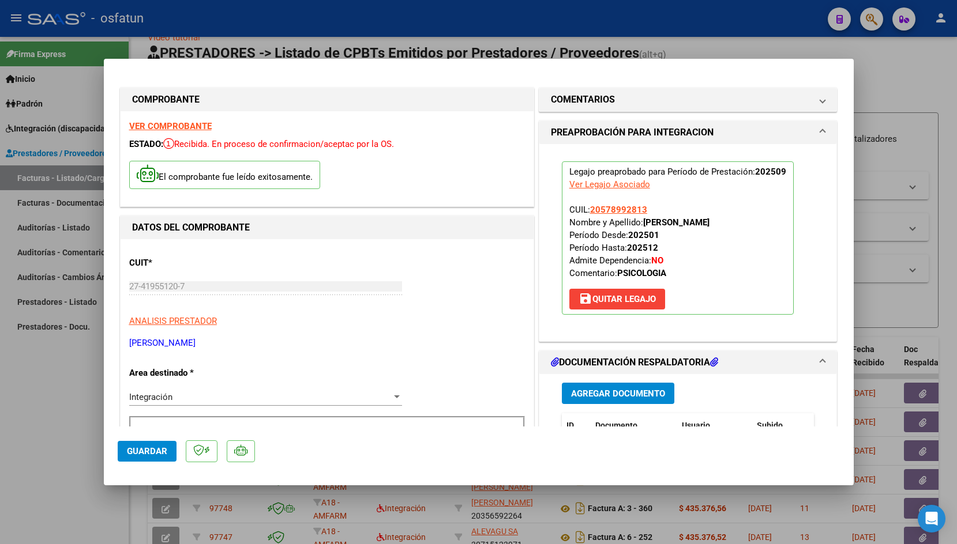
click at [153, 445] on button "Guardar" at bounding box center [147, 451] width 59 height 21
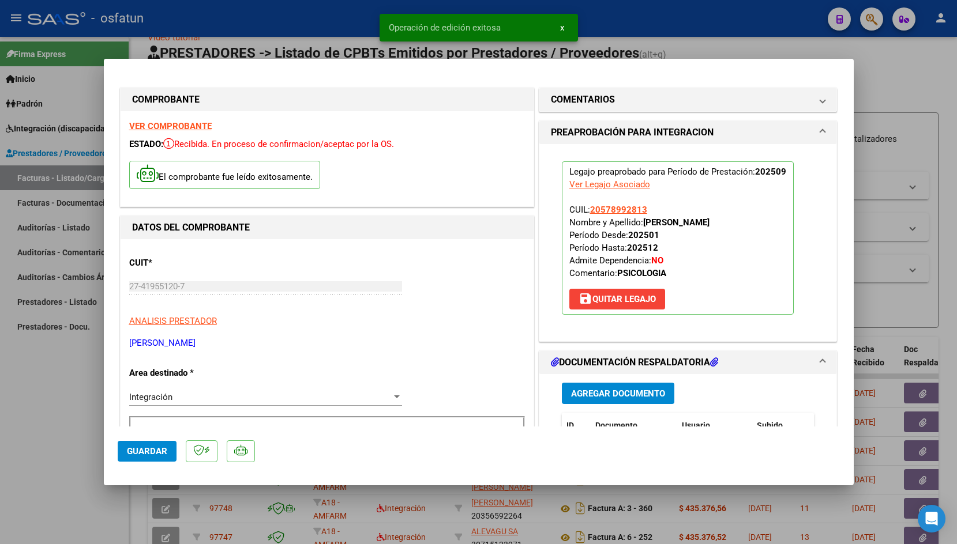
click at [250, 27] on div at bounding box center [478, 272] width 957 height 544
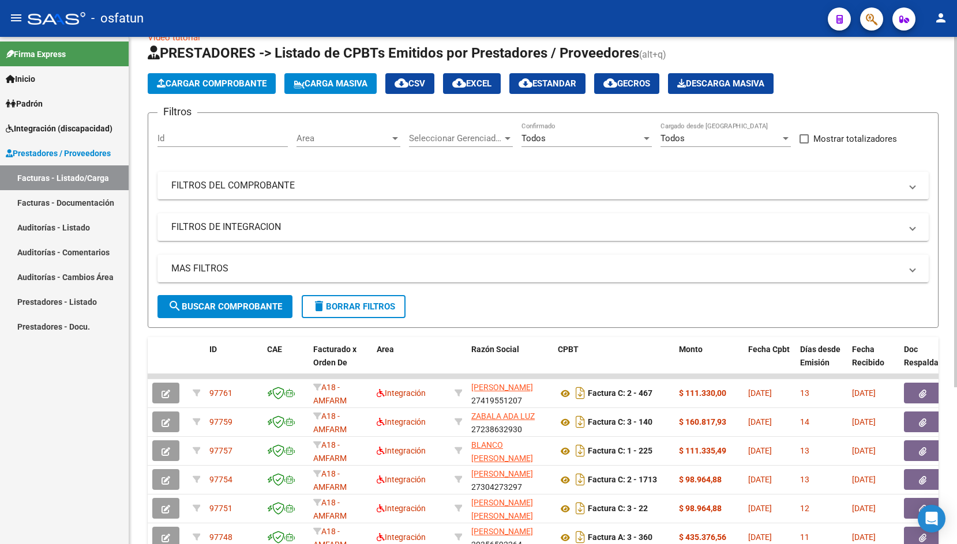
click at [188, 79] on span "Cargar Comprobante" at bounding box center [212, 83] width 110 height 10
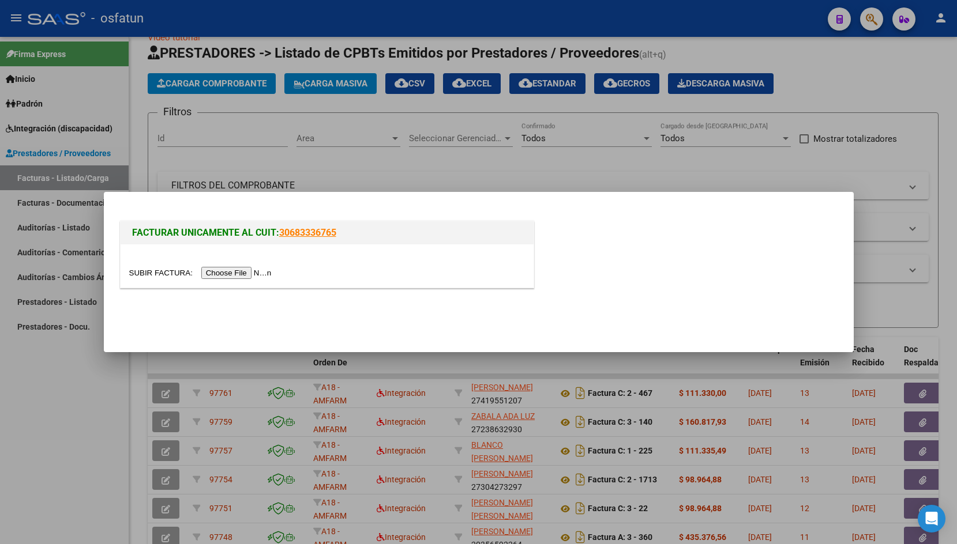
click at [163, 272] on input "file" at bounding box center [202, 273] width 146 height 12
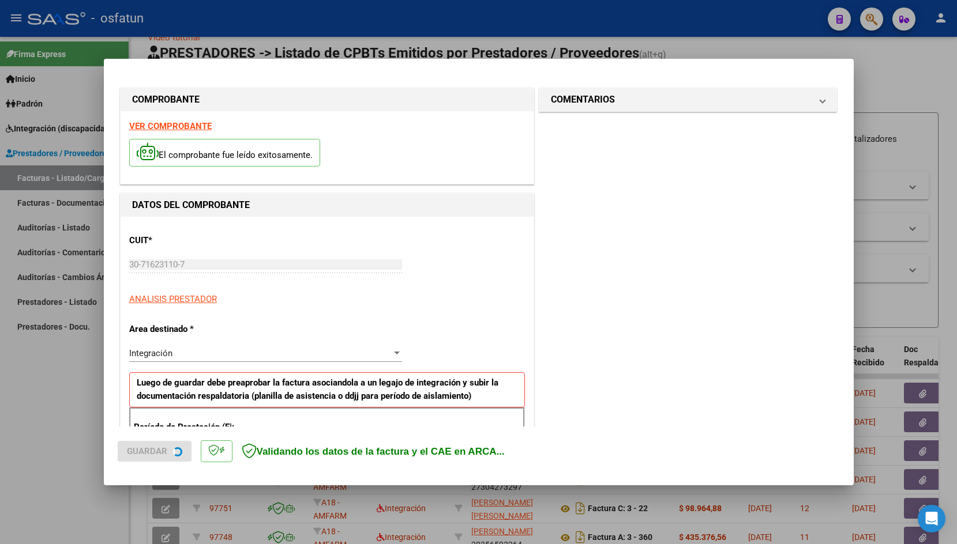
scroll to position [191, 0]
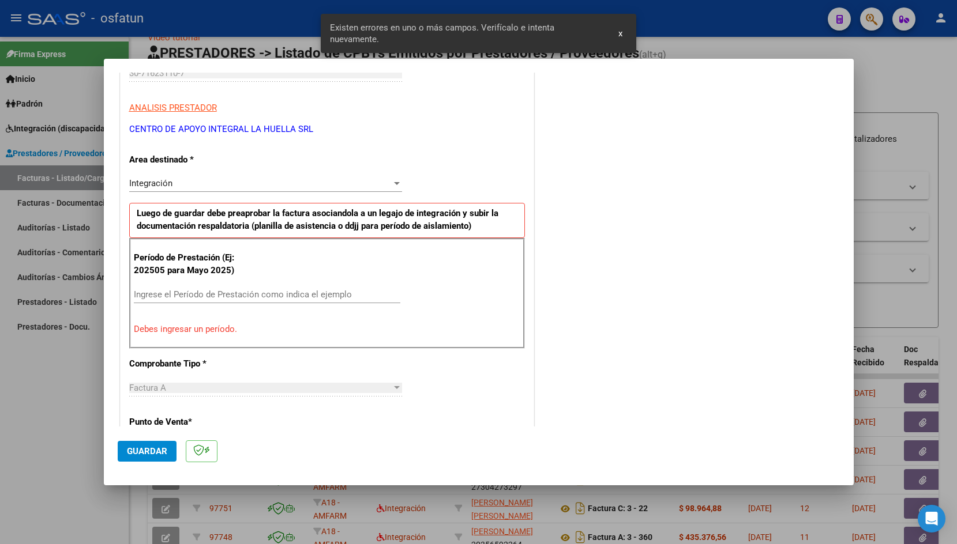
click at [166, 291] on input "Ingrese el Período de Prestación como indica el ejemplo" at bounding box center [267, 294] width 266 height 10
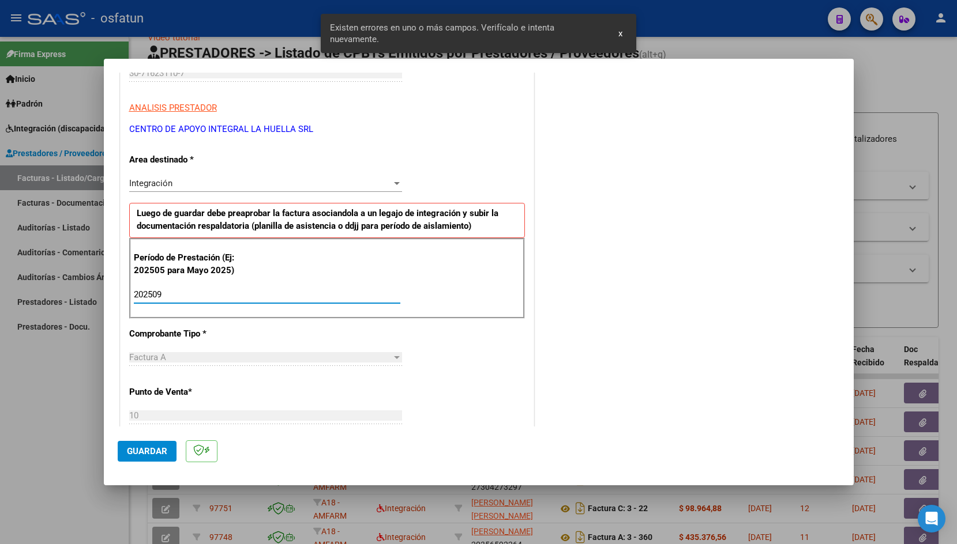
type input "202509"
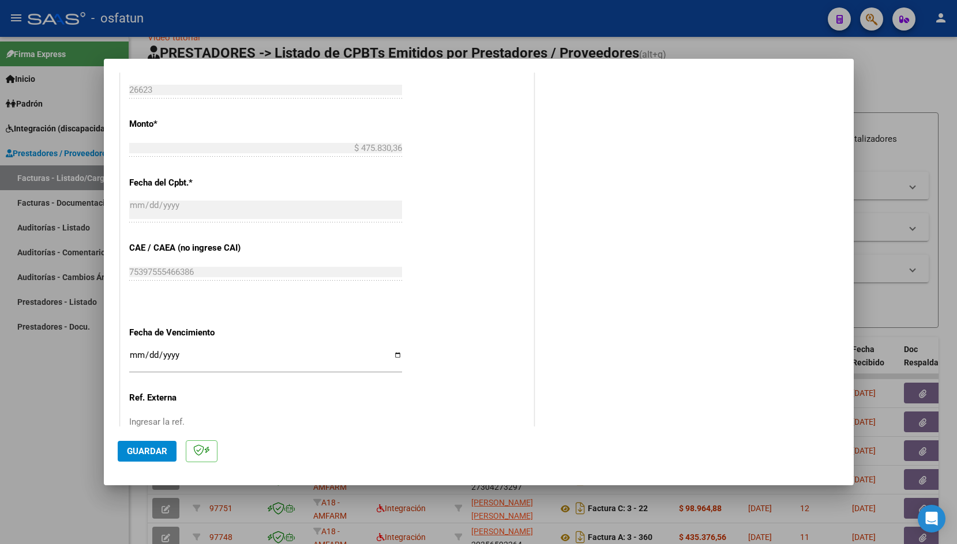
scroll to position [585, 0]
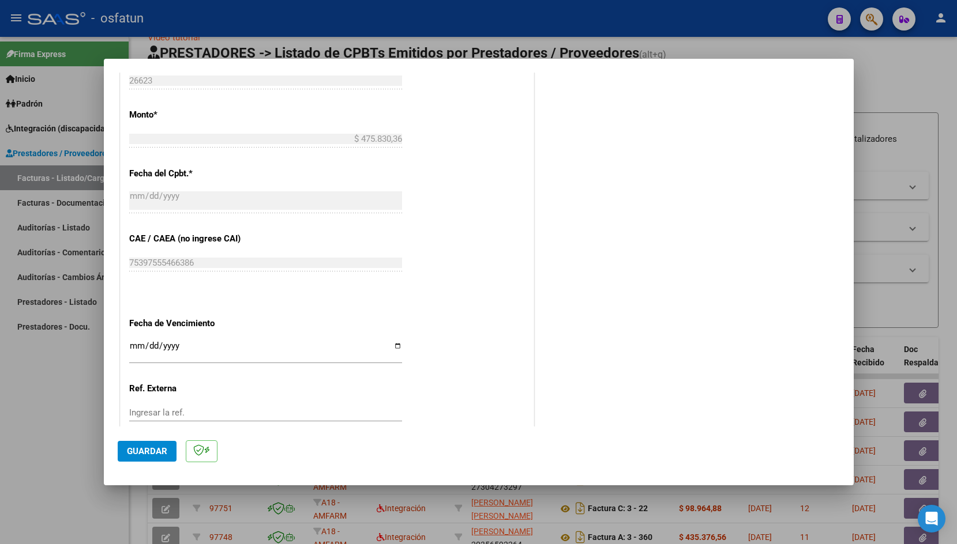
click at [134, 342] on input "Ingresar la fecha" at bounding box center [265, 350] width 273 height 18
type input "[DATE]"
click at [148, 453] on span "Guardar" at bounding box center [147, 451] width 40 height 10
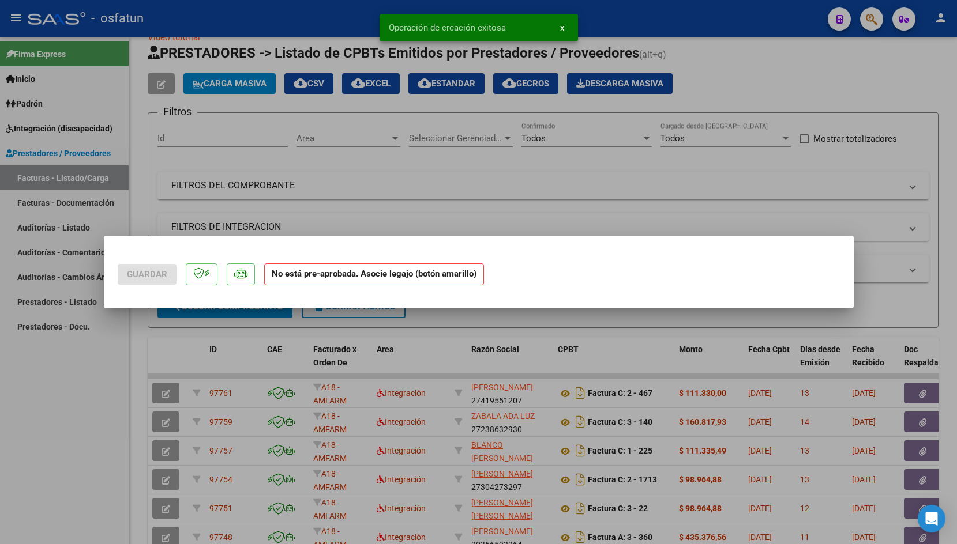
scroll to position [0, 0]
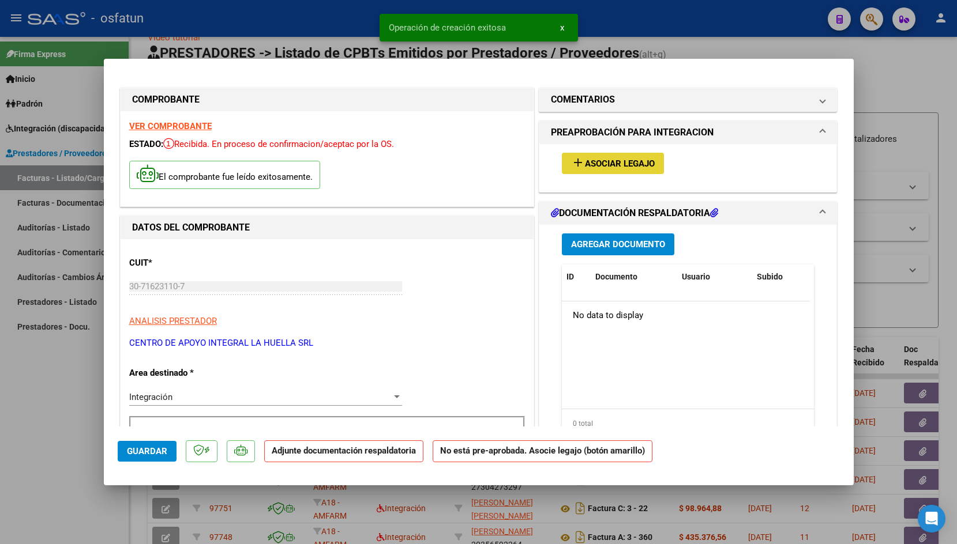
click at [571, 166] on mat-icon "add" at bounding box center [578, 163] width 14 height 14
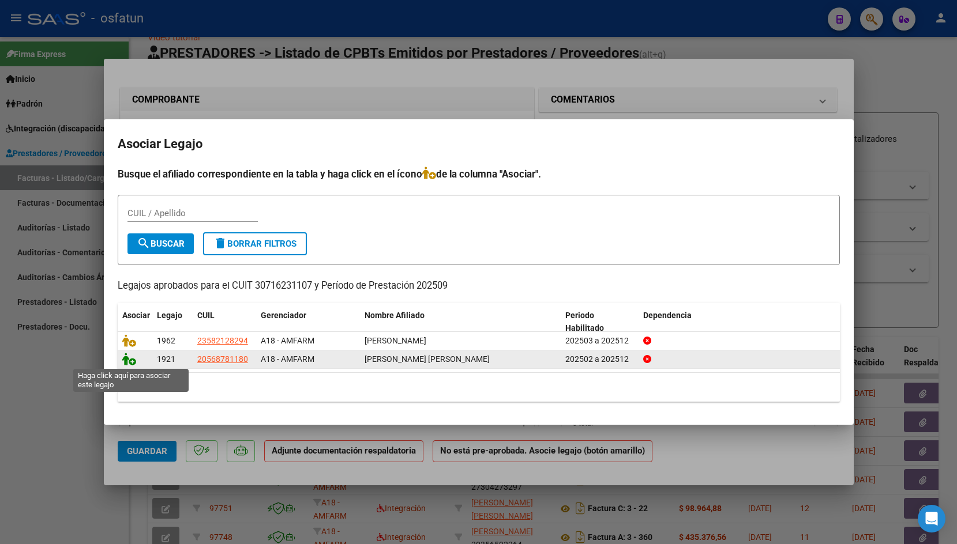
click at [123, 358] on icon at bounding box center [129, 359] width 14 height 13
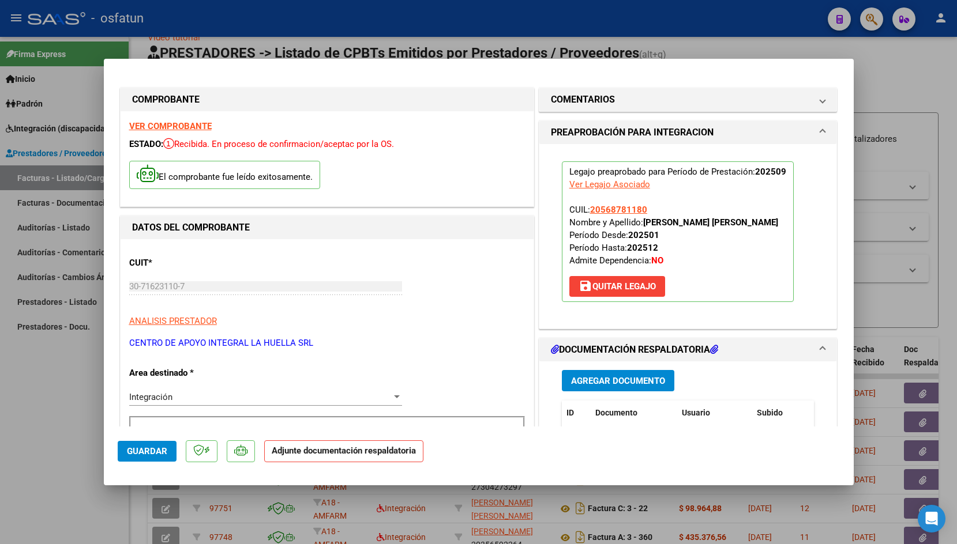
click at [570, 370] on div "Agregar Documento ID Documento Usuario Subido Acción No data to display 0 total…" at bounding box center [688, 477] width 270 height 230
click at [573, 390] on button "Agregar Documento" at bounding box center [618, 380] width 112 height 21
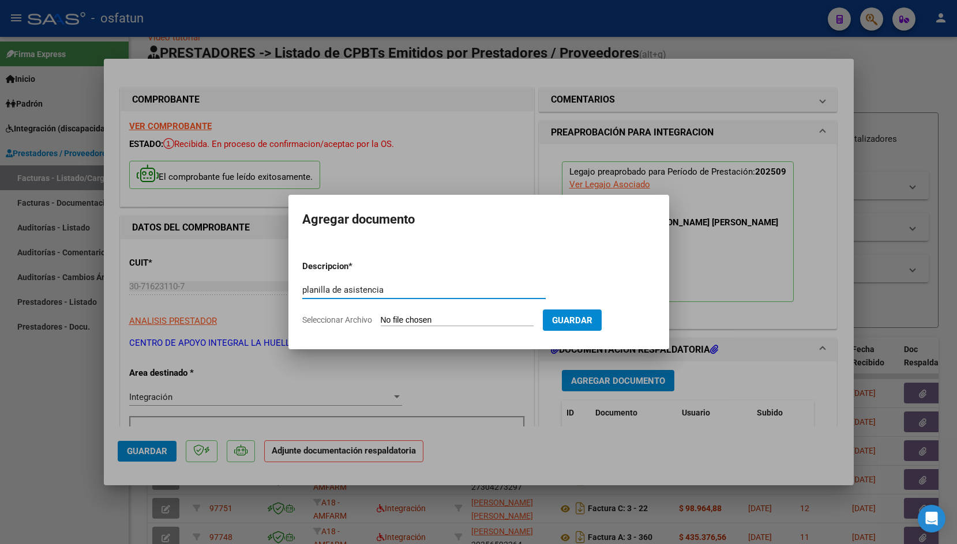
type input "planilla de asistencia"
click at [410, 319] on input "Seleccionar Archivo" at bounding box center [457, 320] width 153 height 11
type input "C:\fakepath\[PERSON_NAME] ASISTENCIA SEPTIEMPRE S OSFATUN.pdf"
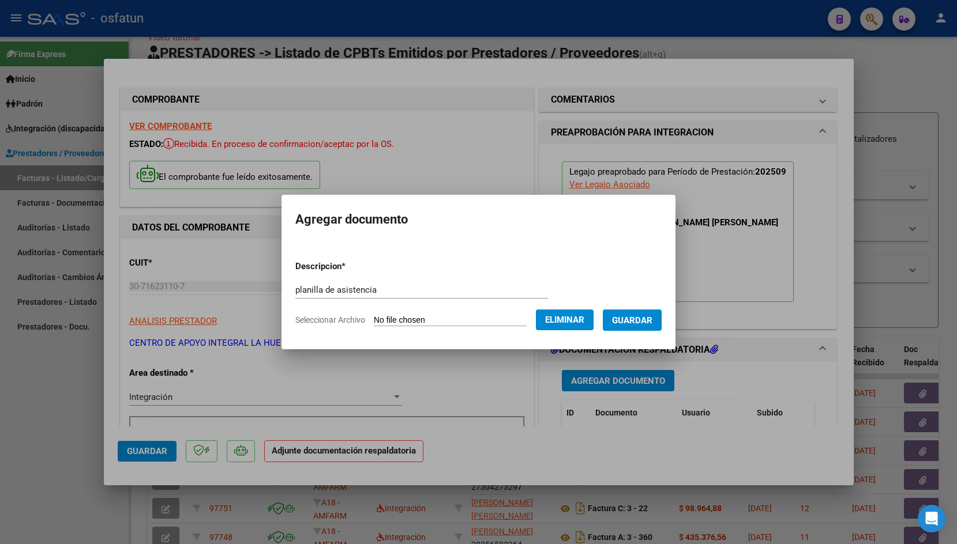
click at [603, 331] on button "Guardar" at bounding box center [632, 320] width 59 height 21
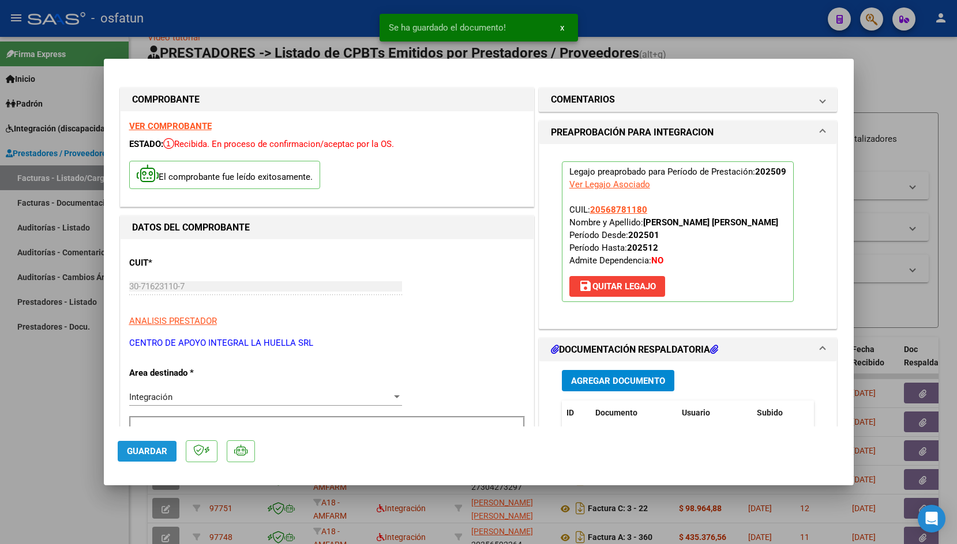
click at [134, 452] on span "Guardar" at bounding box center [147, 451] width 40 height 10
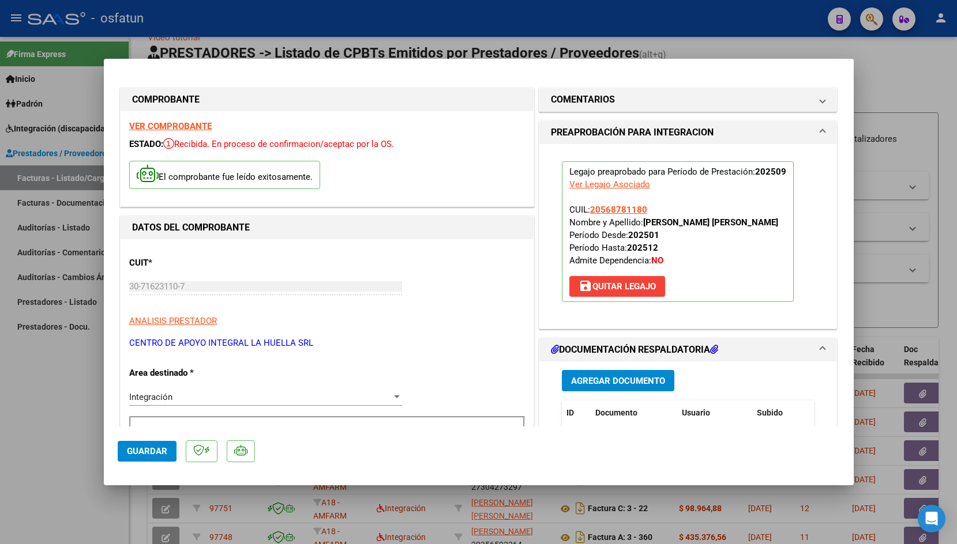
click at [127, 457] on button "Guardar" at bounding box center [147, 451] width 59 height 21
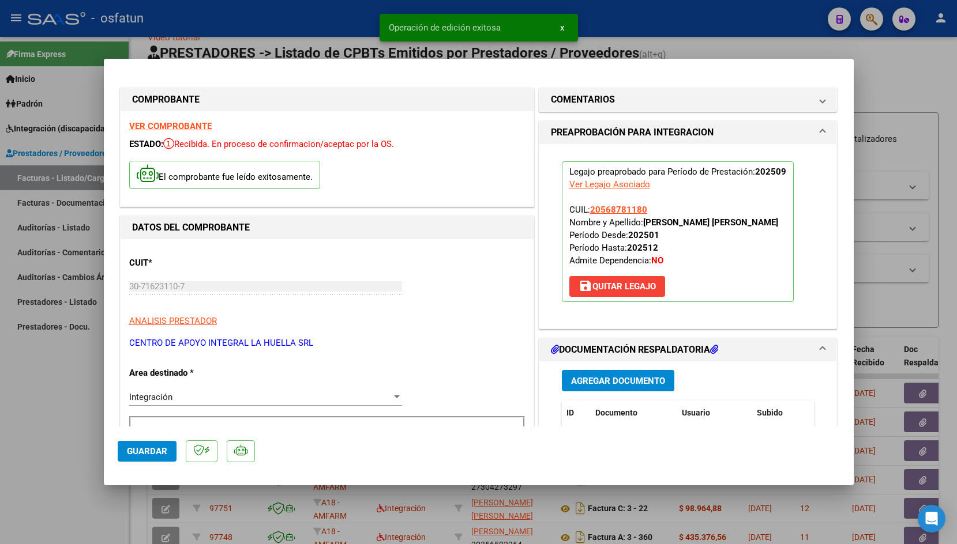
click at [280, 28] on div at bounding box center [478, 272] width 957 height 544
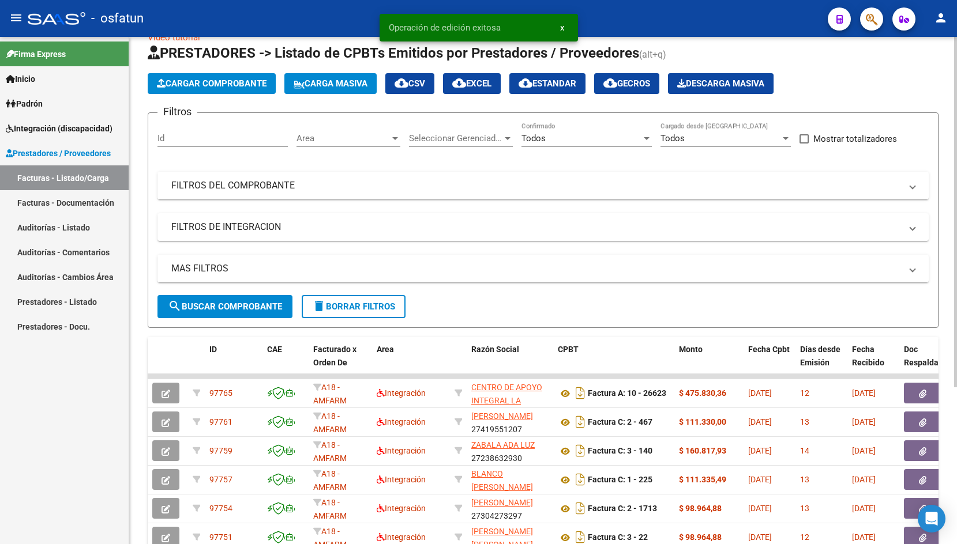
click at [202, 82] on span "Cargar Comprobante" at bounding box center [212, 83] width 110 height 10
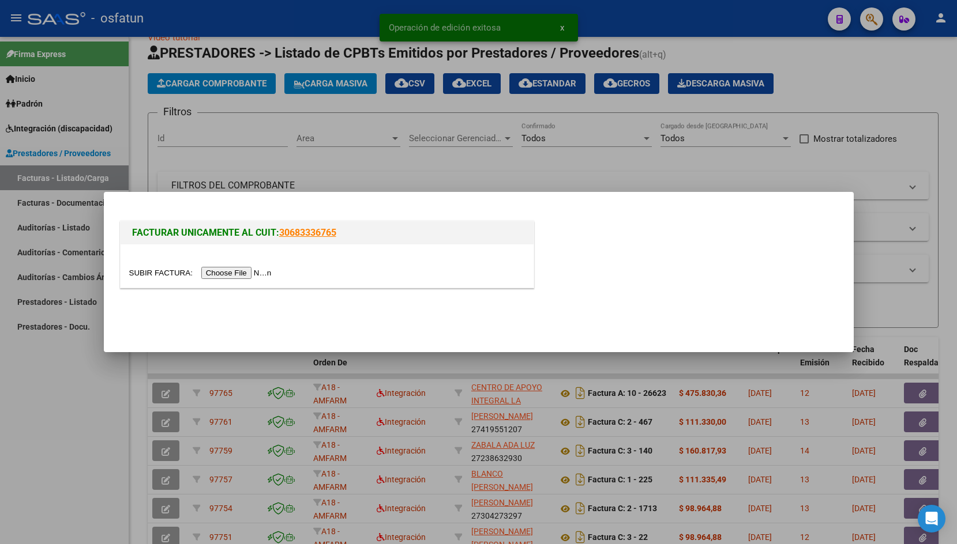
click at [137, 274] on input "file" at bounding box center [202, 273] width 146 height 12
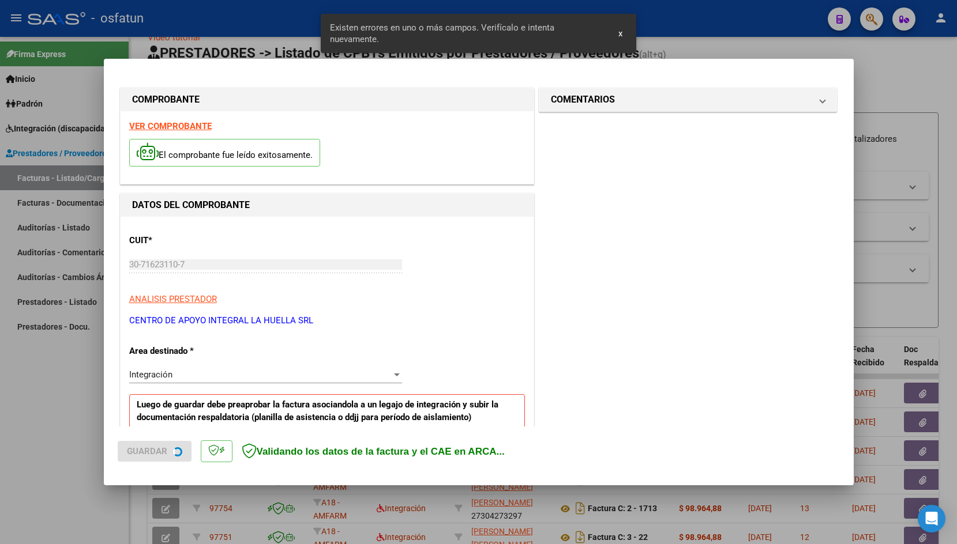
scroll to position [191, 0]
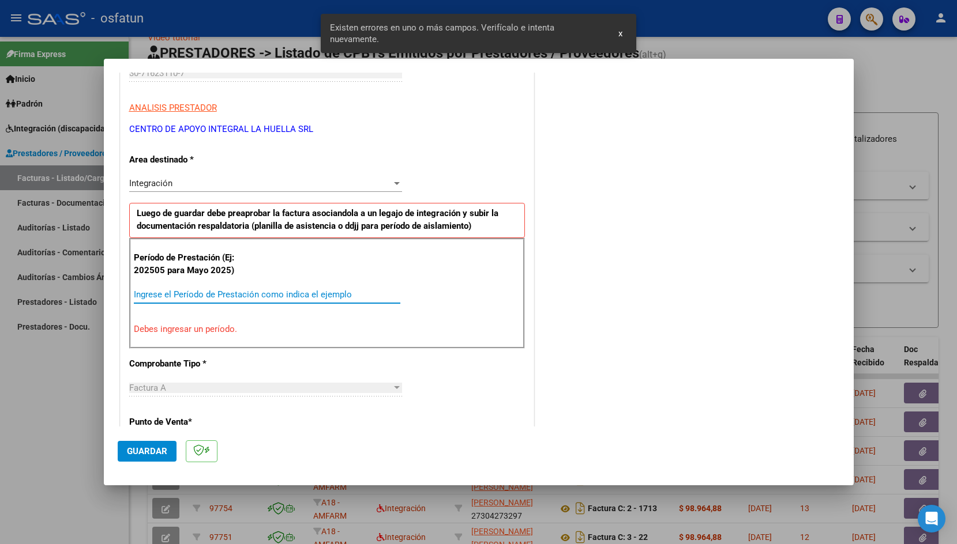
click at [283, 292] on input "Ingrese el Período de Prestación como indica el ejemplo" at bounding box center [267, 294] width 266 height 10
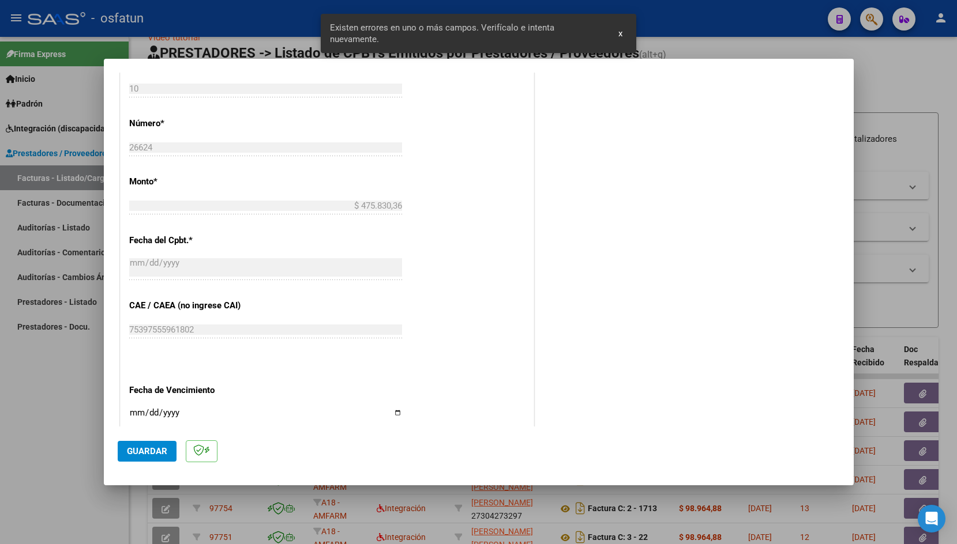
scroll to position [532, 0]
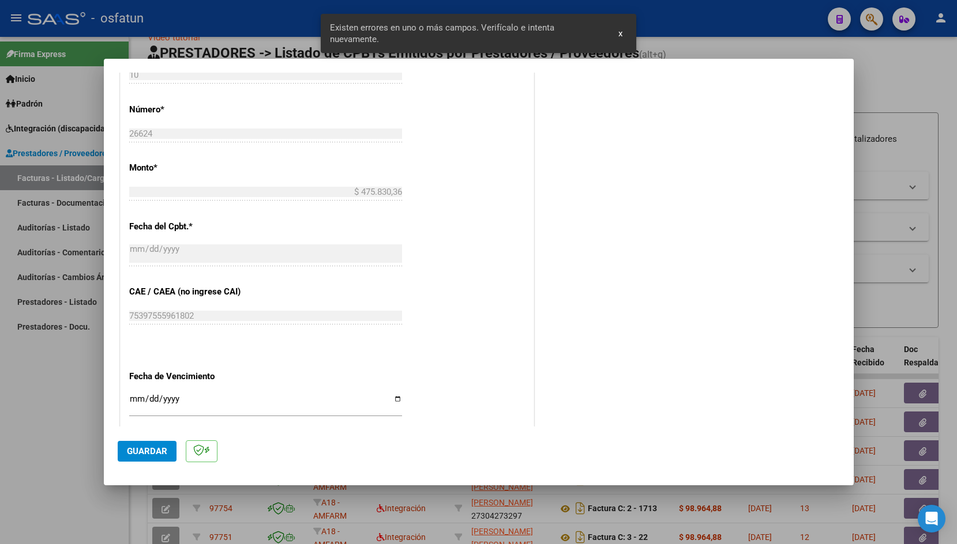
type input "202509"
click at [139, 394] on input "Ingresar la fecha" at bounding box center [265, 403] width 273 height 18
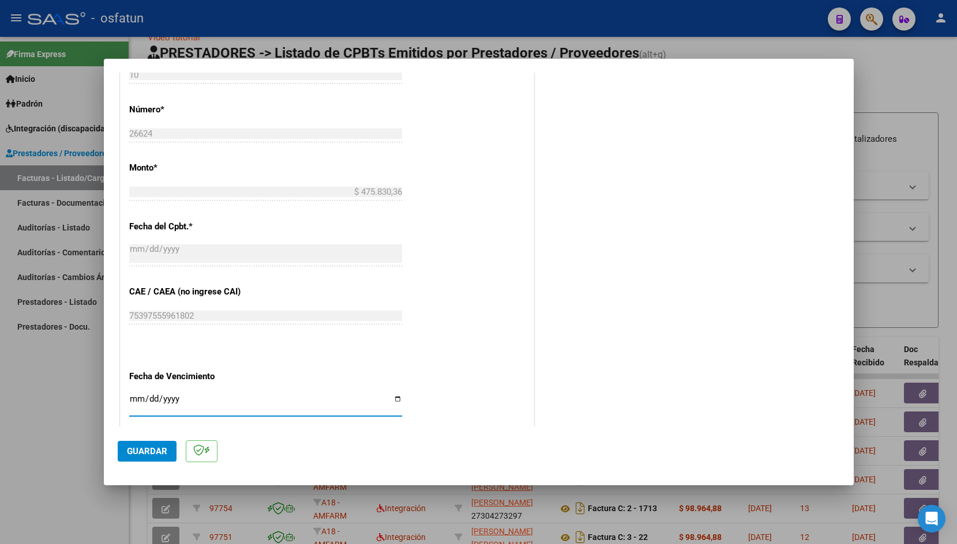
type input "[DATE]"
click at [155, 447] on span "Guardar" at bounding box center [147, 451] width 40 height 10
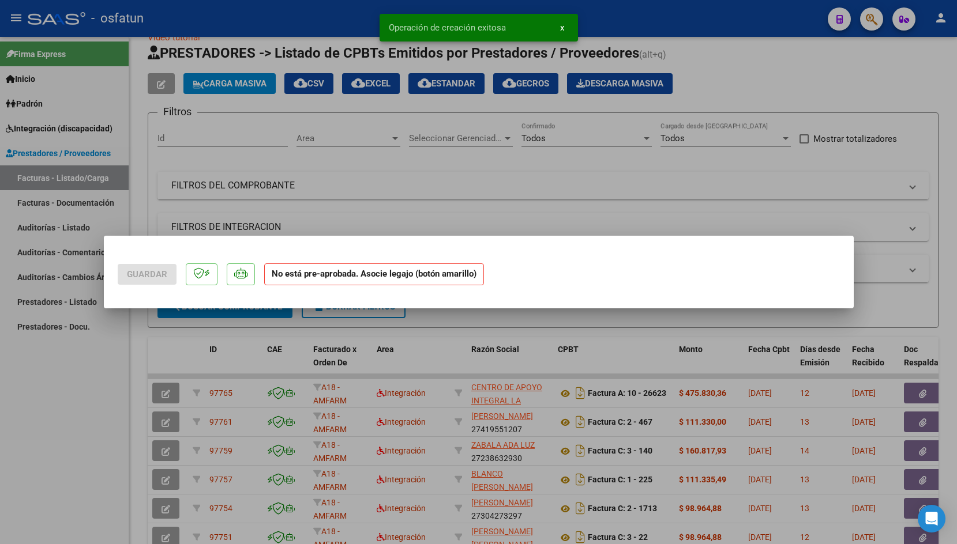
scroll to position [0, 0]
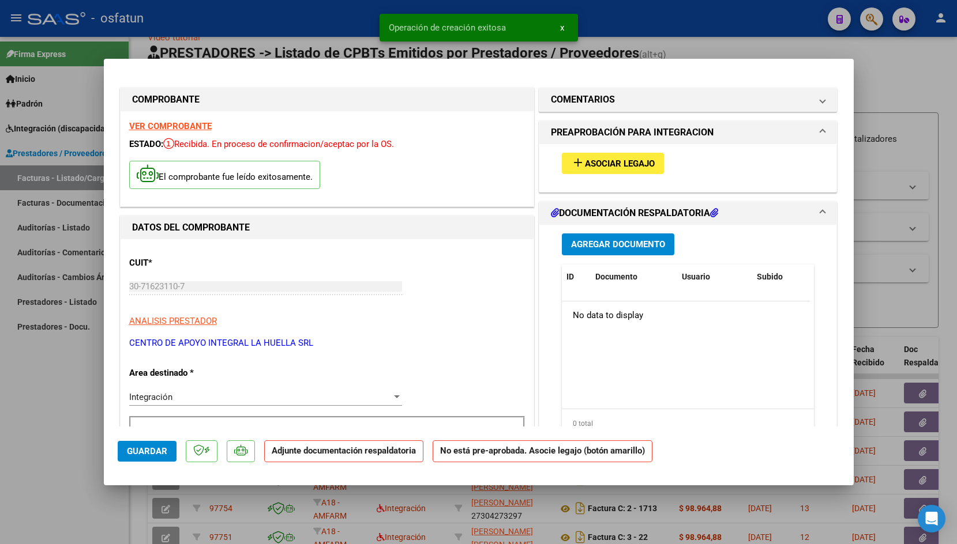
click at [592, 161] on span "Asociar Legajo" at bounding box center [620, 164] width 70 height 10
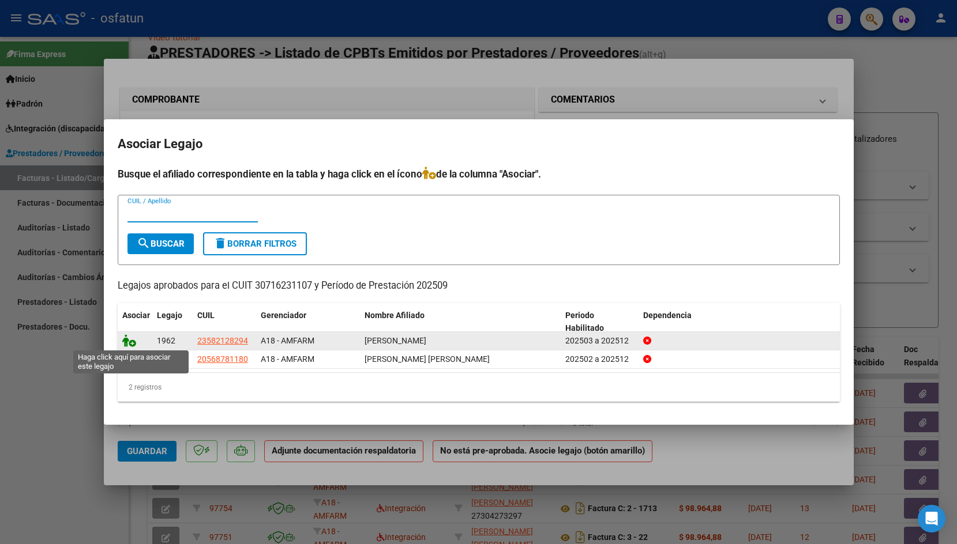
click at [126, 338] on icon at bounding box center [129, 340] width 14 height 13
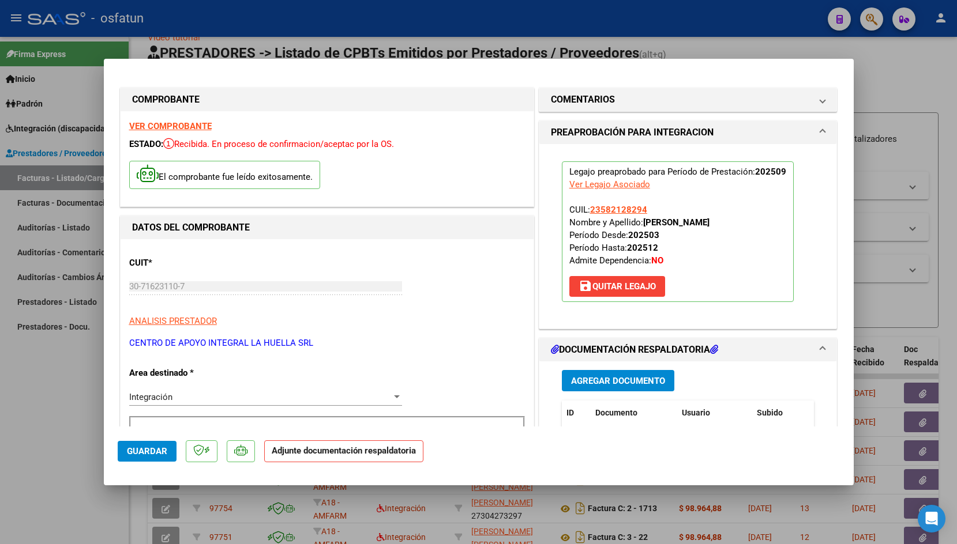
click at [633, 382] on span "Agregar Documento" at bounding box center [618, 381] width 94 height 10
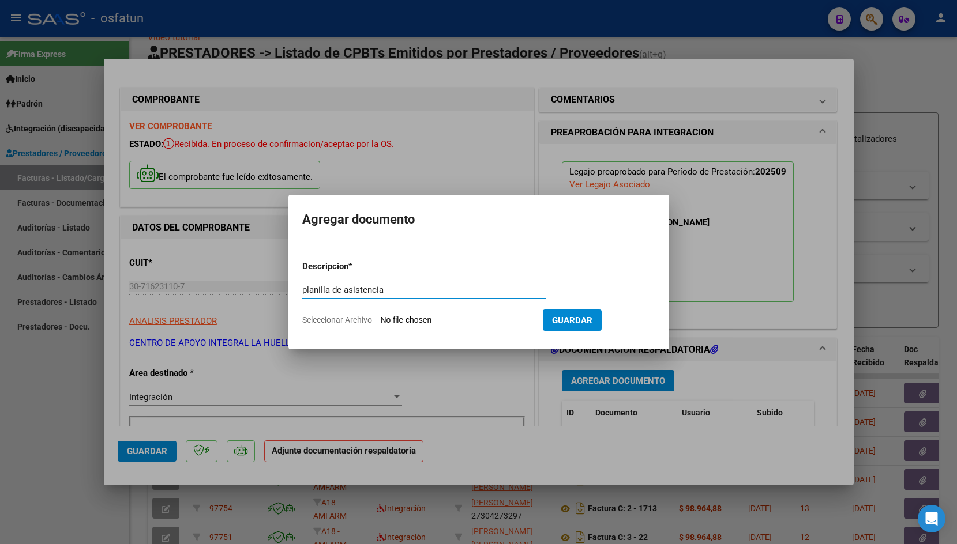
type input "planilla de asistencia"
click at [423, 321] on input "Seleccionar Archivo" at bounding box center [457, 320] width 153 height 11
type input "C:\fakepath\[PERSON_NAME] P ASISTENCIA SEPTIEMBRE S OSFATUN .pdf"
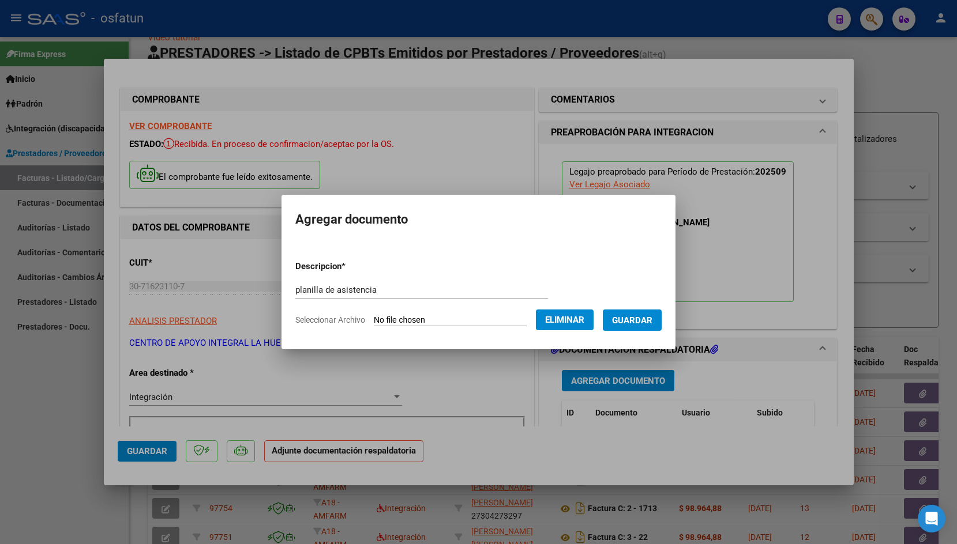
click at [612, 326] on span "Guardar" at bounding box center [632, 320] width 40 height 10
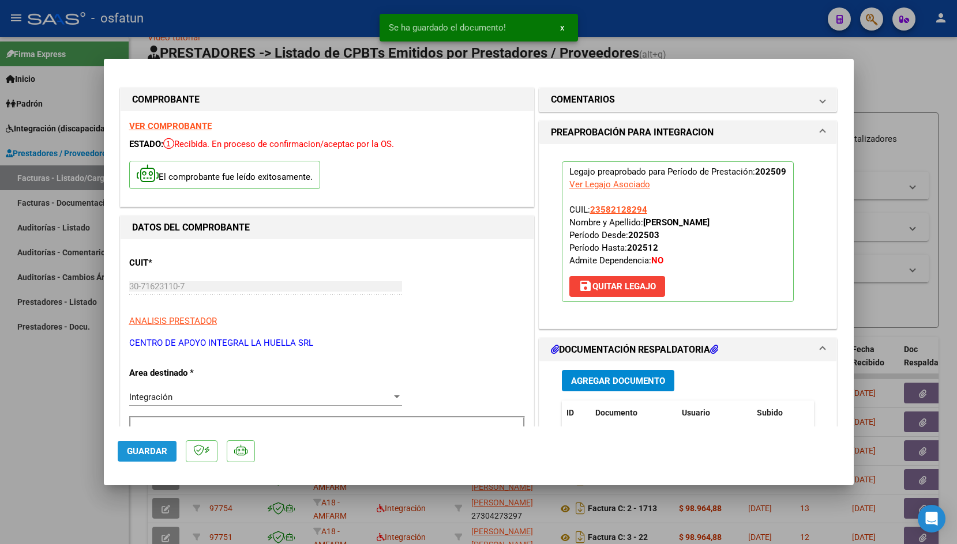
click at [144, 456] on span "Guardar" at bounding box center [147, 451] width 40 height 10
click at [196, 37] on div at bounding box center [478, 272] width 957 height 544
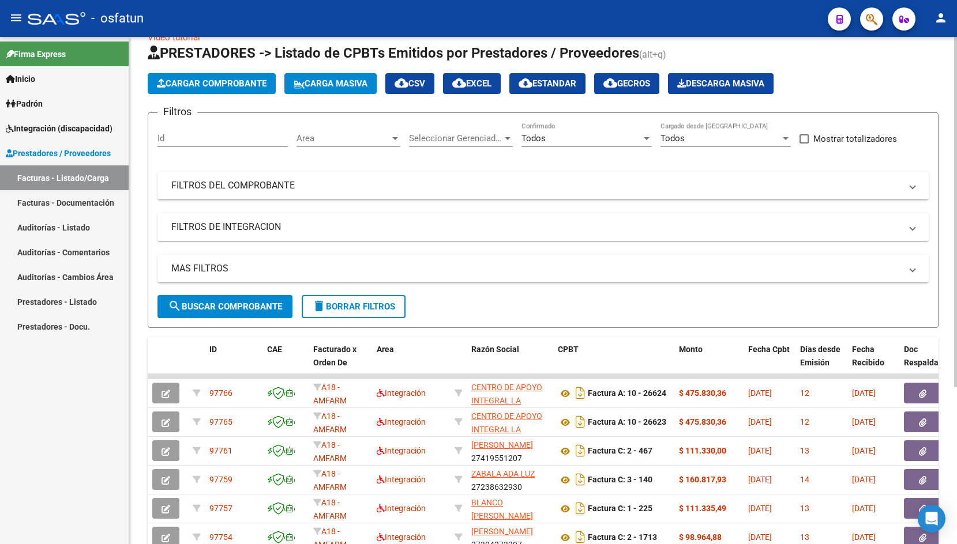
click at [204, 82] on span "Cargar Comprobante" at bounding box center [212, 83] width 110 height 10
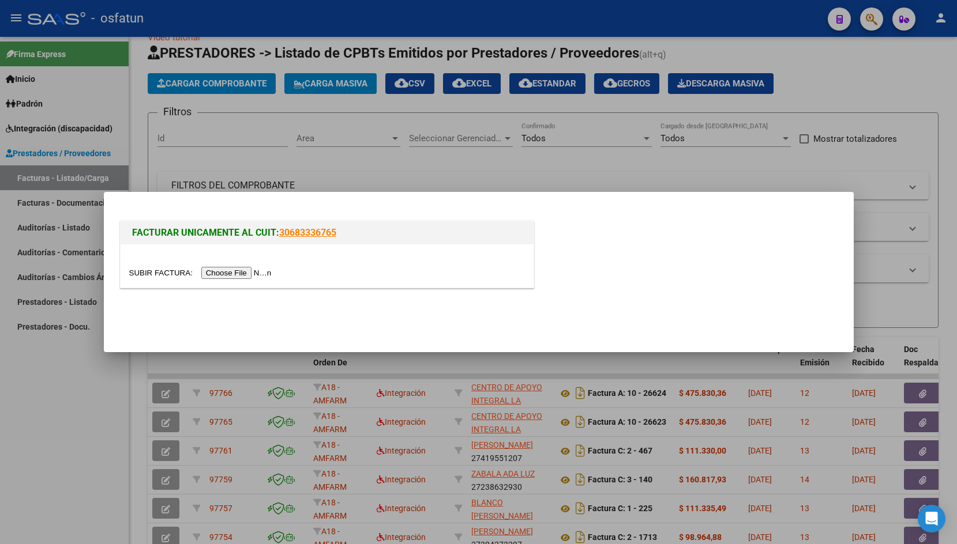
click at [157, 271] on input "file" at bounding box center [202, 273] width 146 height 12
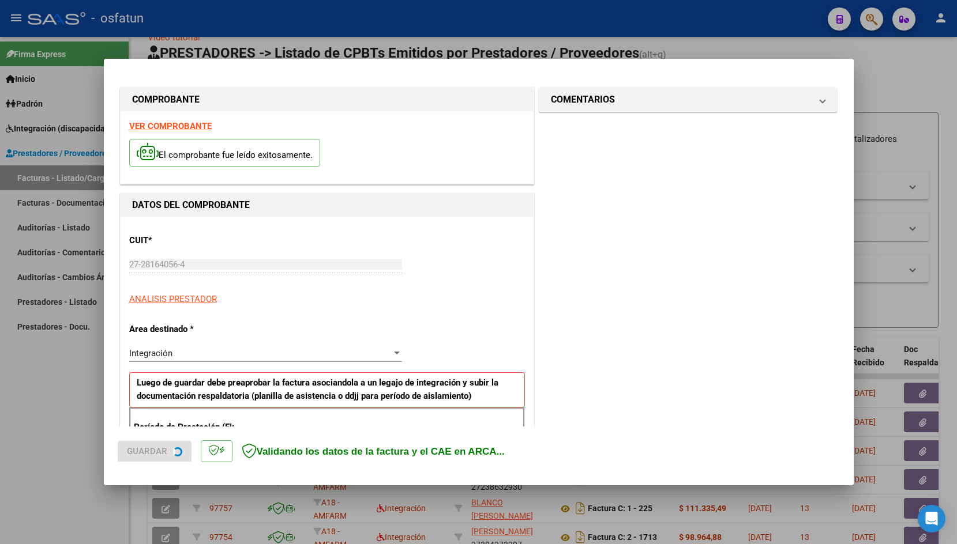
scroll to position [191, 0]
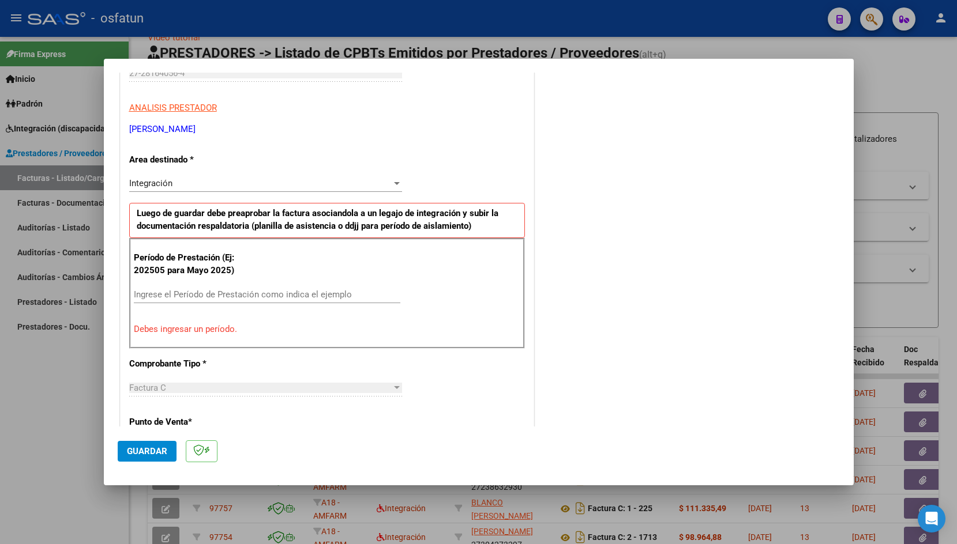
click at [171, 295] on input "Ingrese el Período de Prestación como indica el ejemplo" at bounding box center [267, 294] width 266 height 10
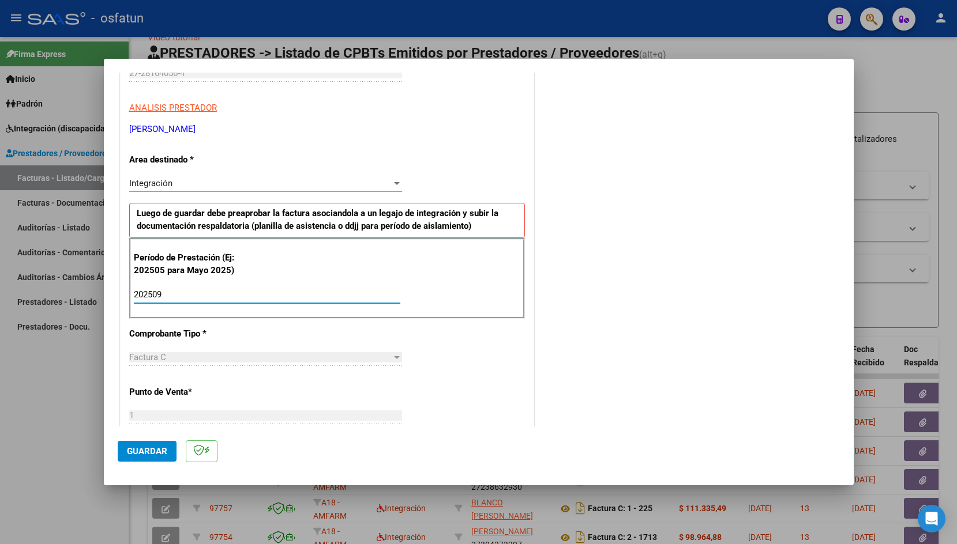
type input "202509"
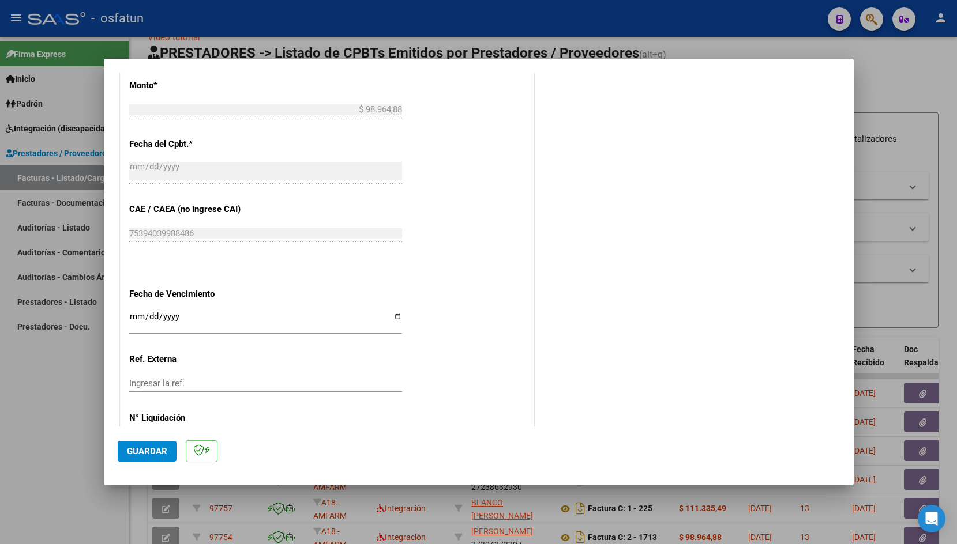
scroll to position [625, 0]
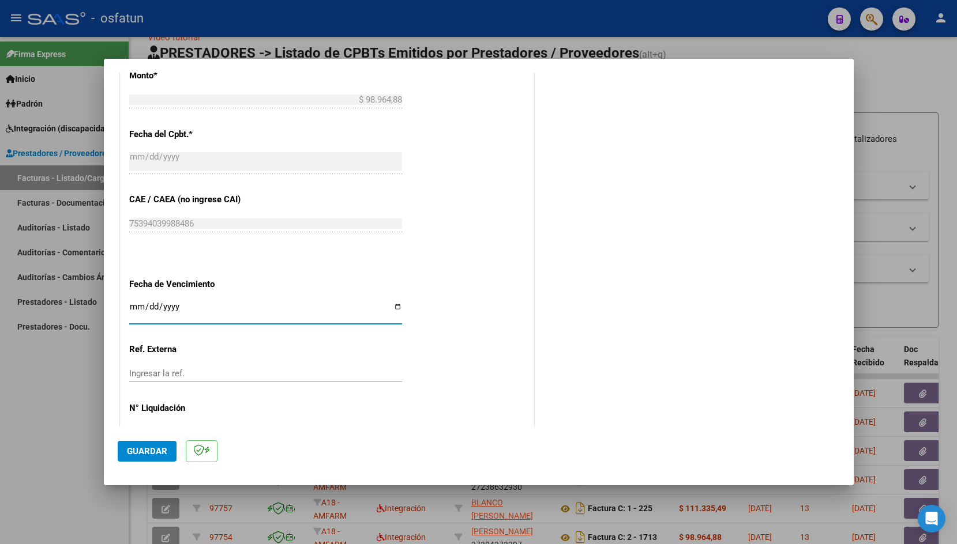
click at [132, 303] on input "Ingresar la fecha" at bounding box center [265, 311] width 273 height 18
type input "[DATE]"
click at [136, 452] on span "Guardar" at bounding box center [147, 451] width 40 height 10
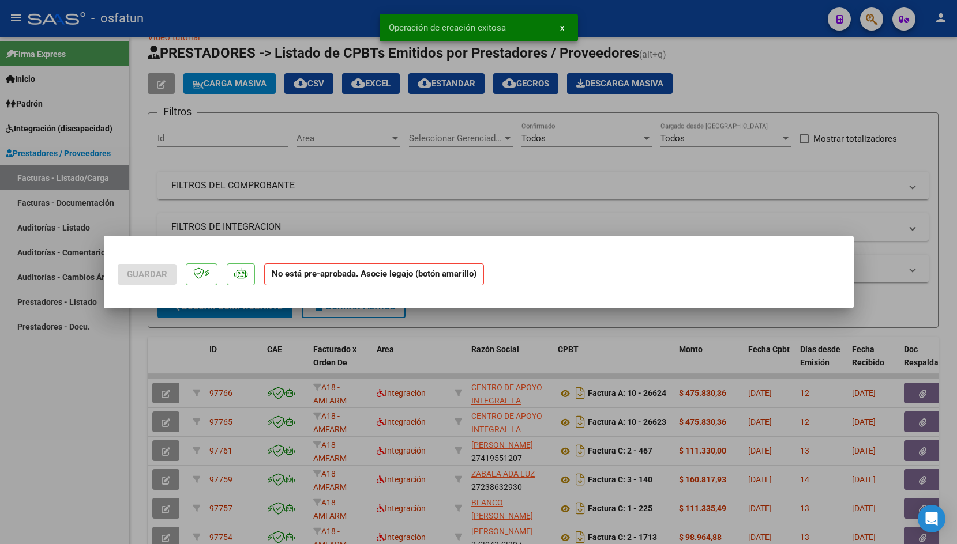
scroll to position [0, 0]
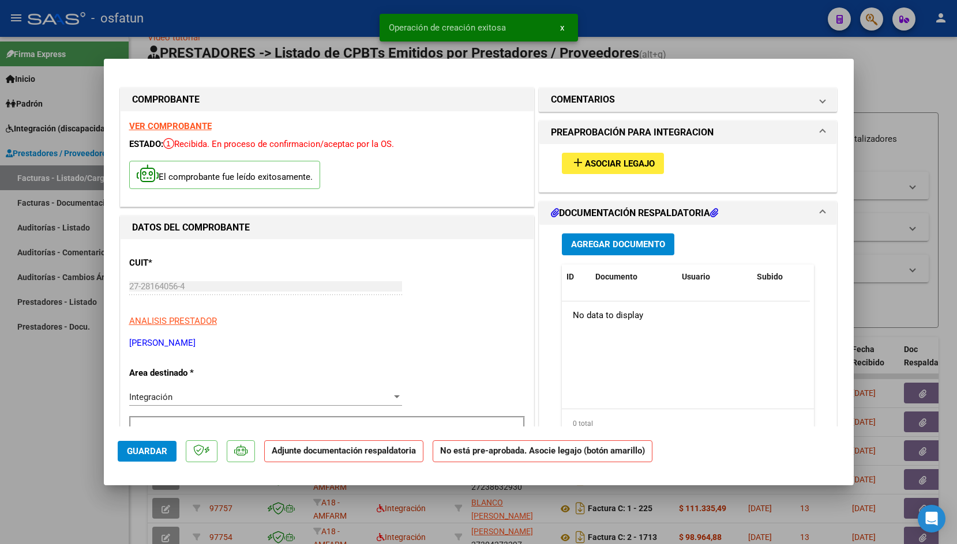
click at [631, 167] on span "Asociar Legajo" at bounding box center [620, 164] width 70 height 10
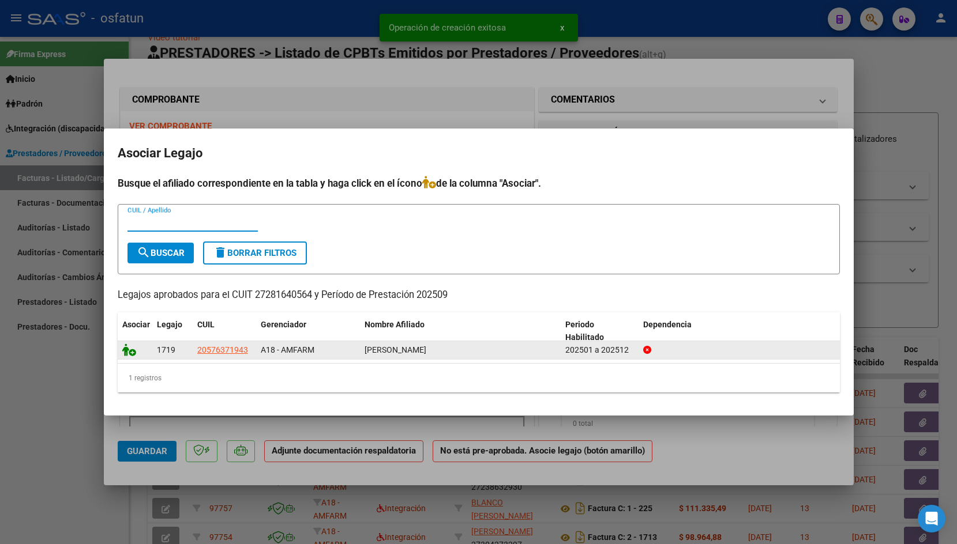
click at [127, 351] on icon at bounding box center [129, 350] width 14 height 13
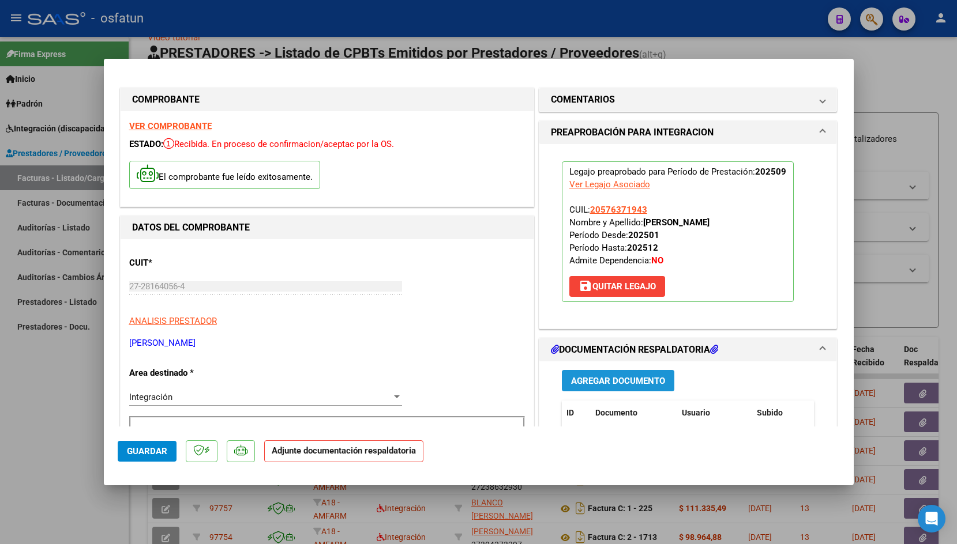
click at [572, 385] on span "Agregar Documento" at bounding box center [618, 381] width 94 height 10
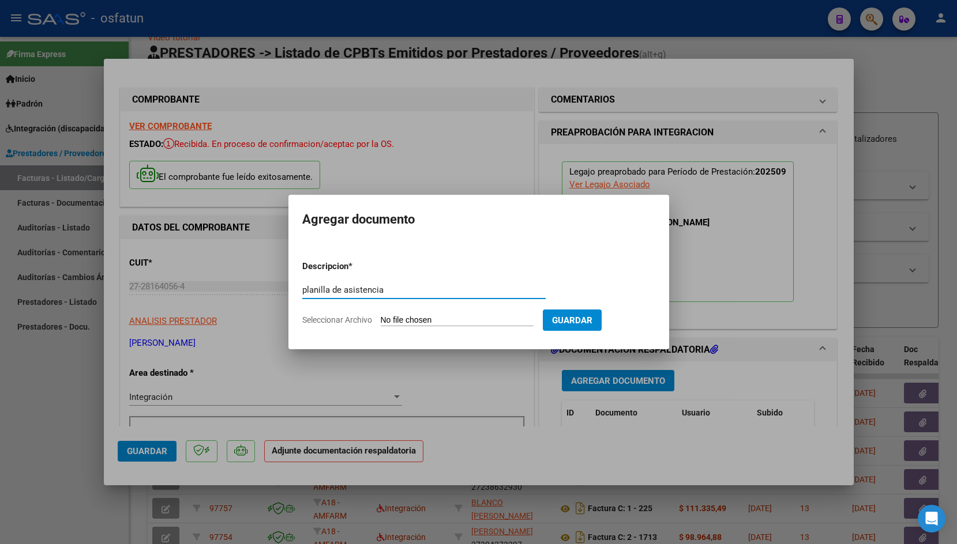
type input "planilla de asistencia"
click at [387, 321] on input "Seleccionar Archivo" at bounding box center [457, 320] width 153 height 11
type input "C:\fakepath\asistencia [PERSON_NAME] septiembre .pdf"
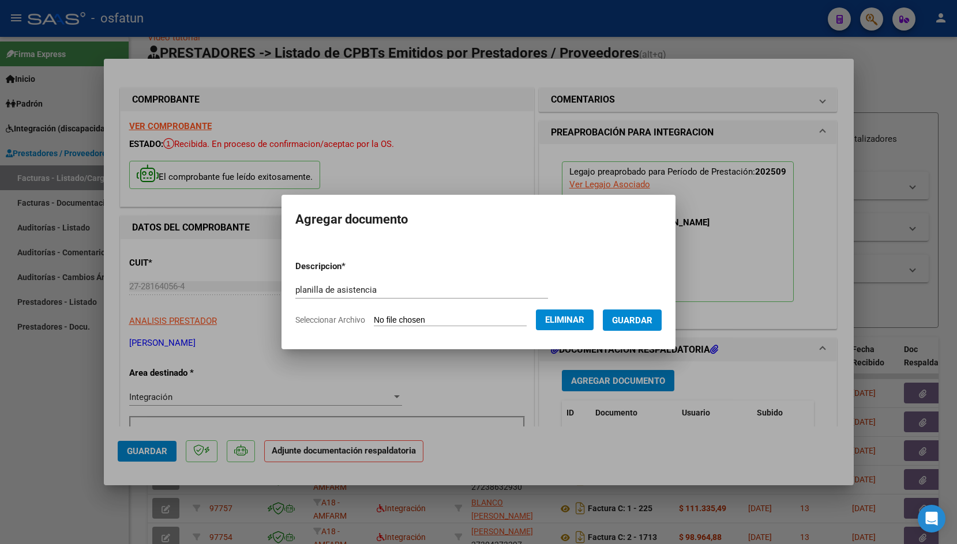
click at [627, 314] on button "Guardar" at bounding box center [632, 320] width 59 height 21
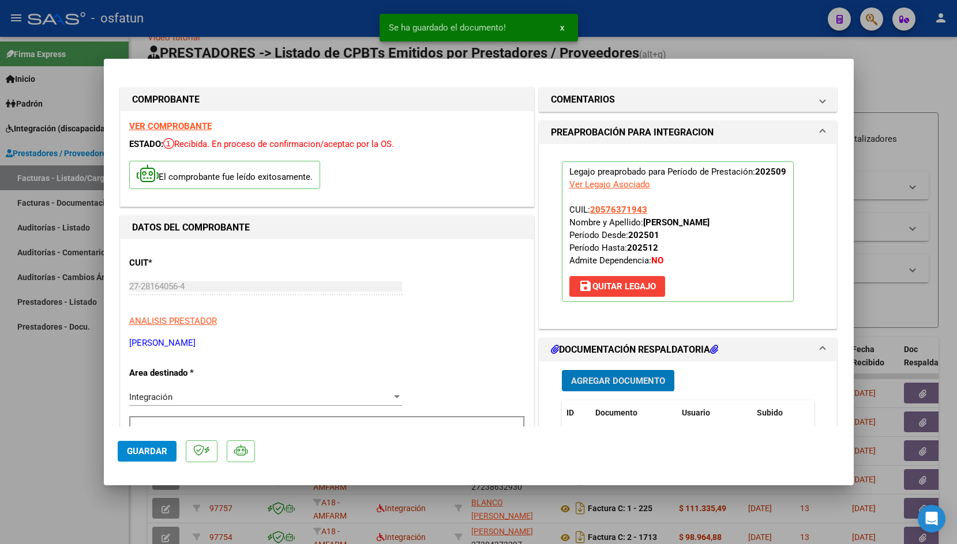
click at [142, 452] on span "Guardar" at bounding box center [147, 451] width 40 height 10
click at [239, 21] on div at bounding box center [478, 272] width 957 height 544
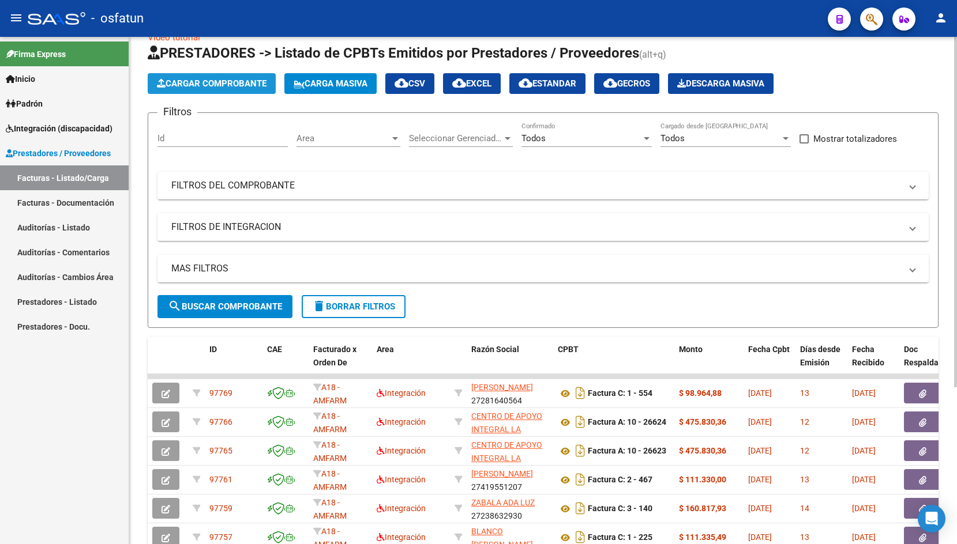
click at [174, 86] on span "Cargar Comprobante" at bounding box center [212, 83] width 110 height 10
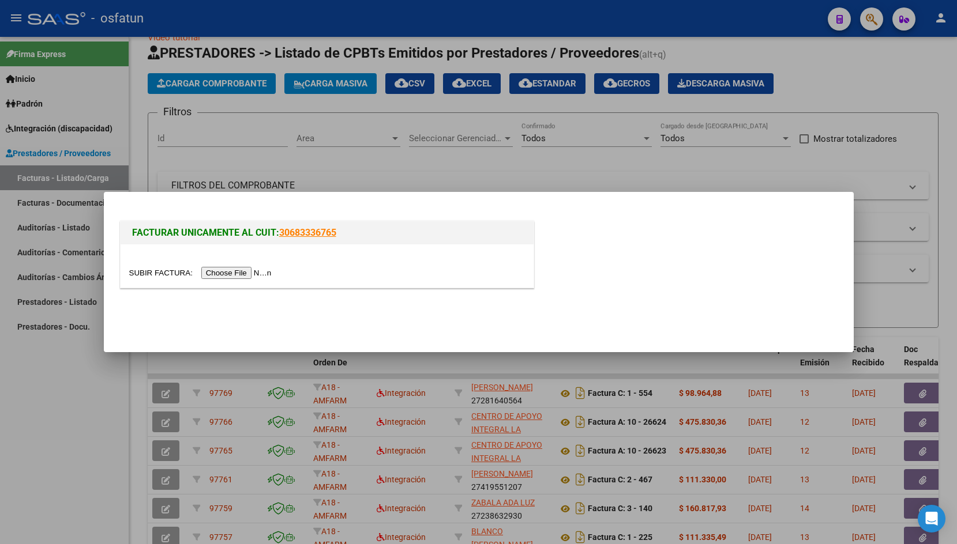
click at [153, 270] on input "file" at bounding box center [202, 273] width 146 height 12
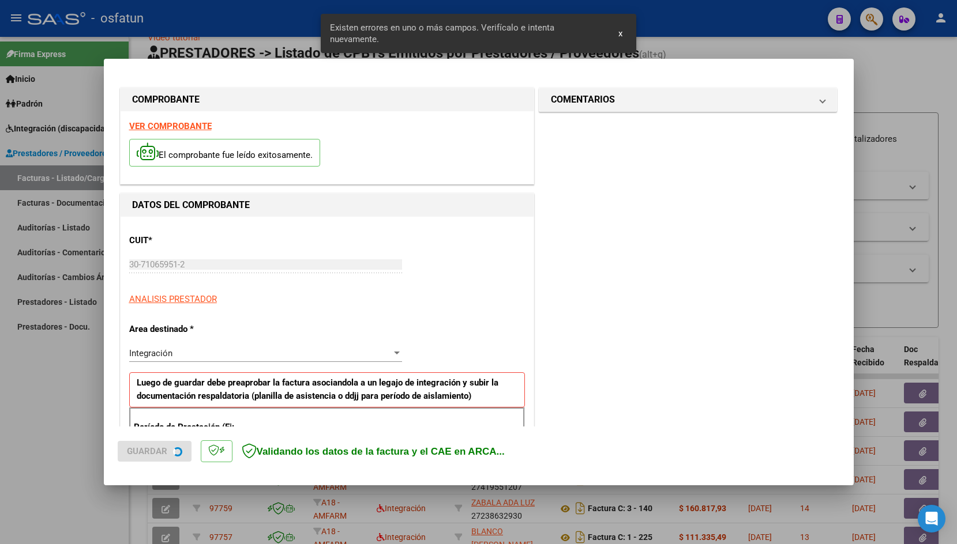
scroll to position [191, 0]
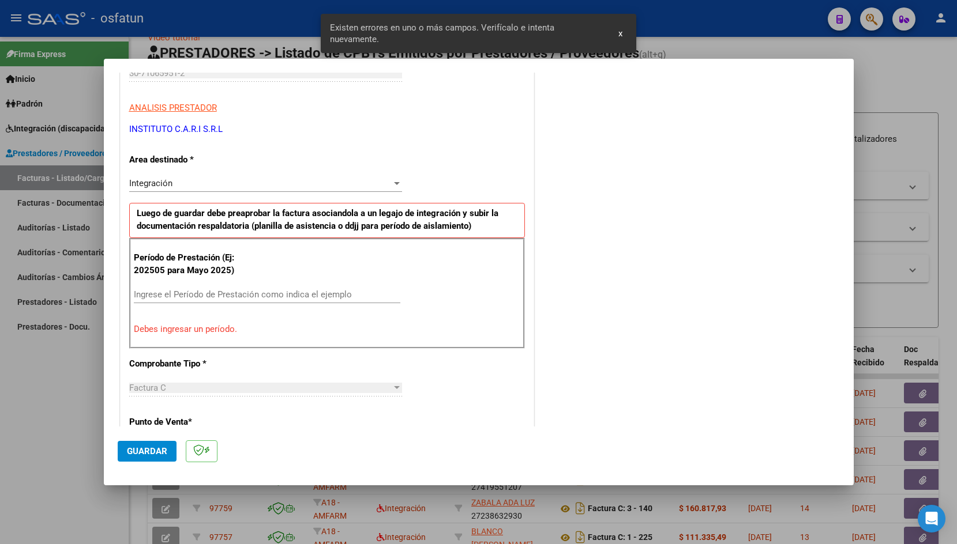
click at [227, 299] on input "Ingrese el Período de Prestación como indica el ejemplo" at bounding box center [267, 294] width 266 height 10
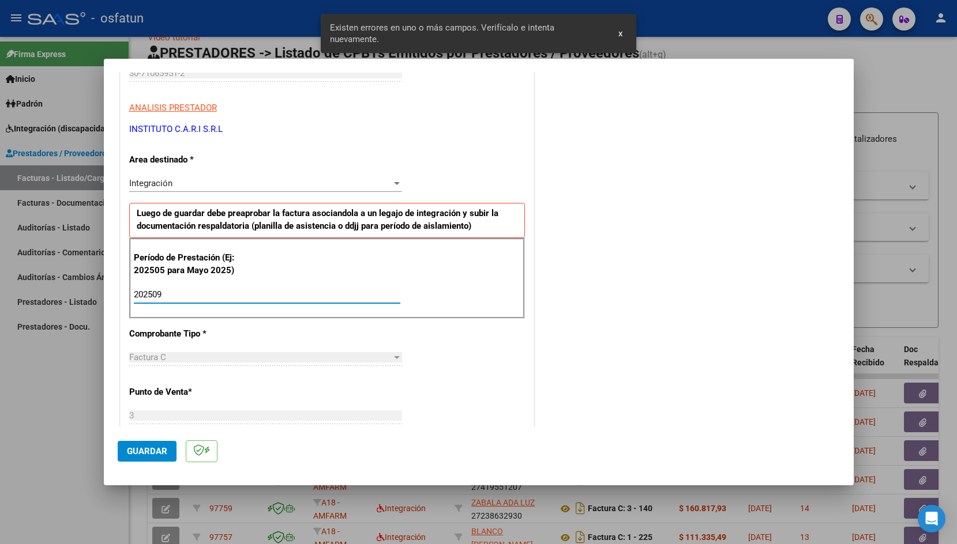
type input "202509"
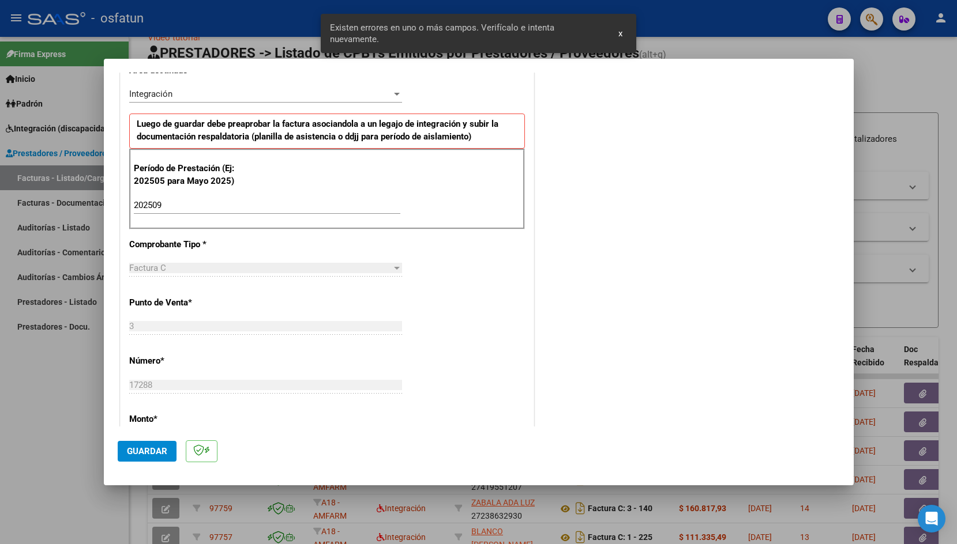
scroll to position [646, 0]
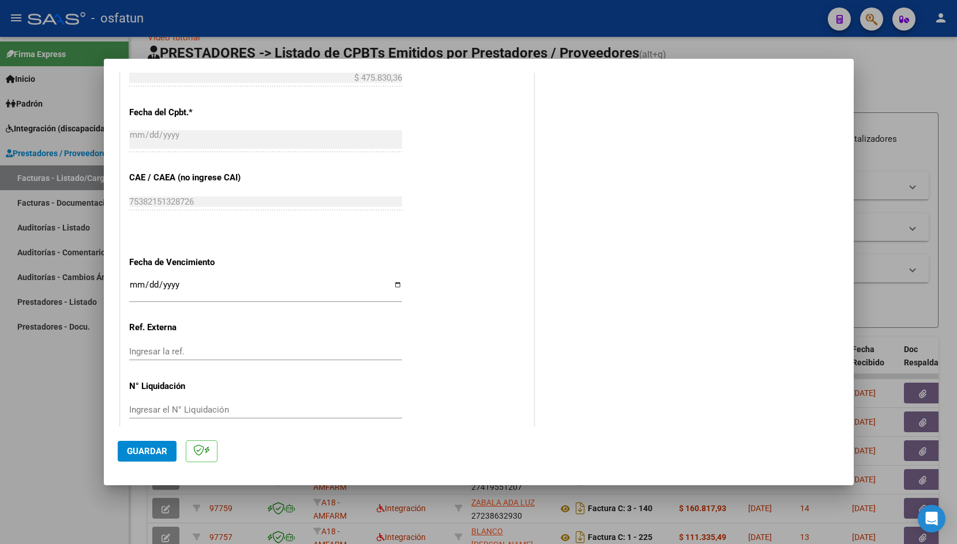
click at [137, 280] on input "Ingresar la fecha" at bounding box center [265, 289] width 273 height 18
type input "[DATE]"
click at [150, 458] on button "Guardar" at bounding box center [147, 451] width 59 height 21
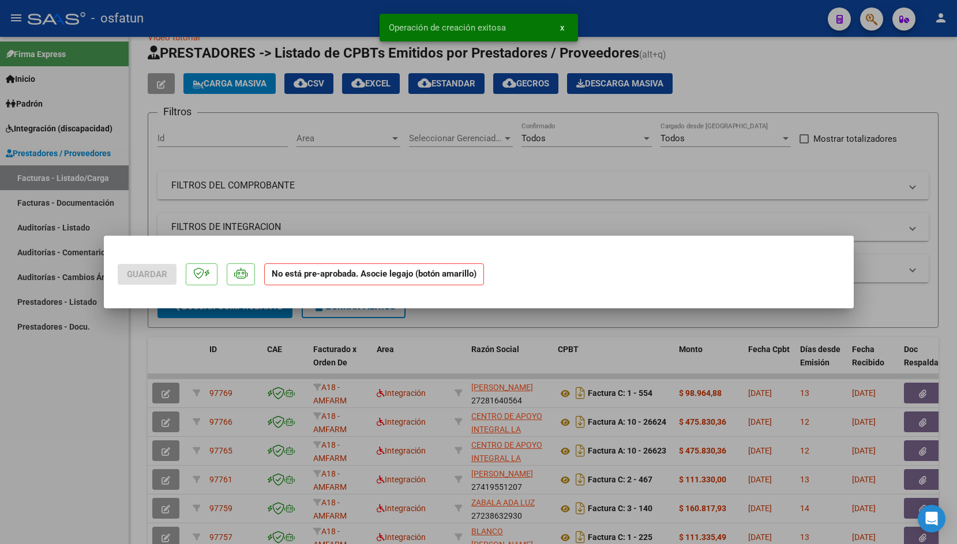
scroll to position [0, 0]
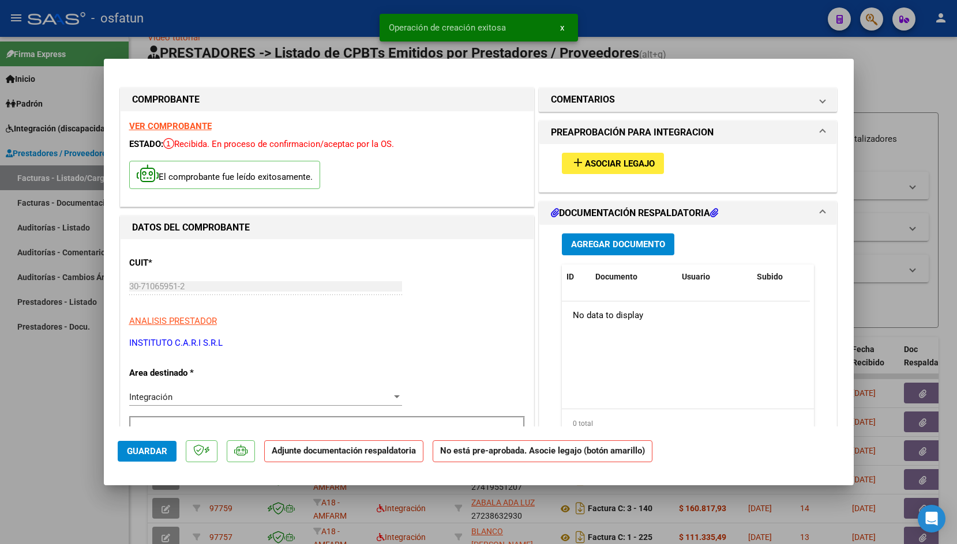
click at [589, 160] on span "Asociar Legajo" at bounding box center [620, 164] width 70 height 10
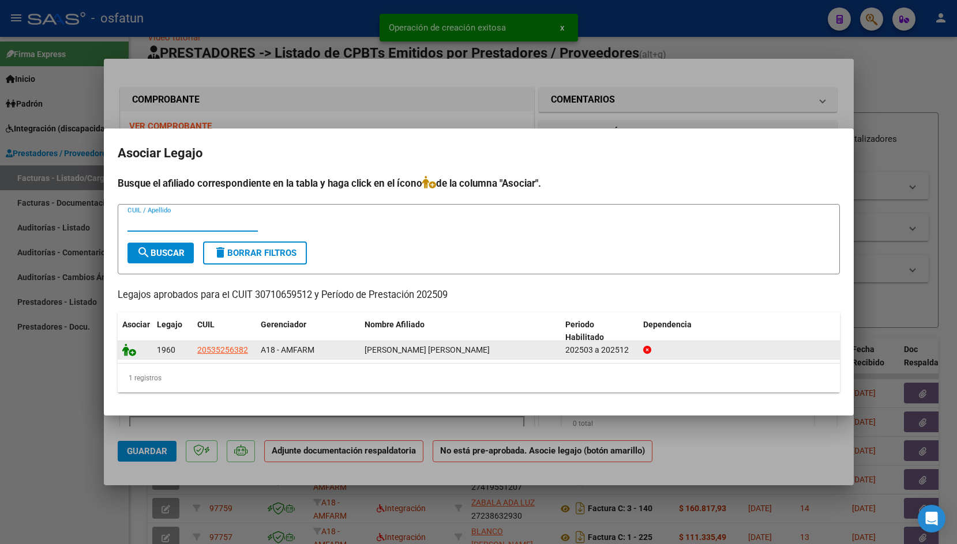
click at [128, 355] on icon at bounding box center [129, 350] width 14 height 13
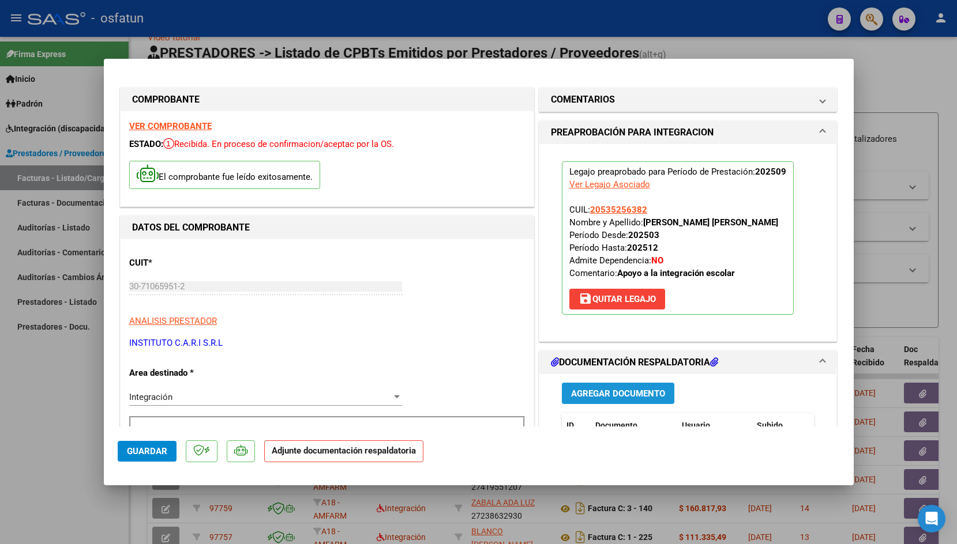
click at [614, 400] on button "Agregar Documento" at bounding box center [618, 393] width 112 height 21
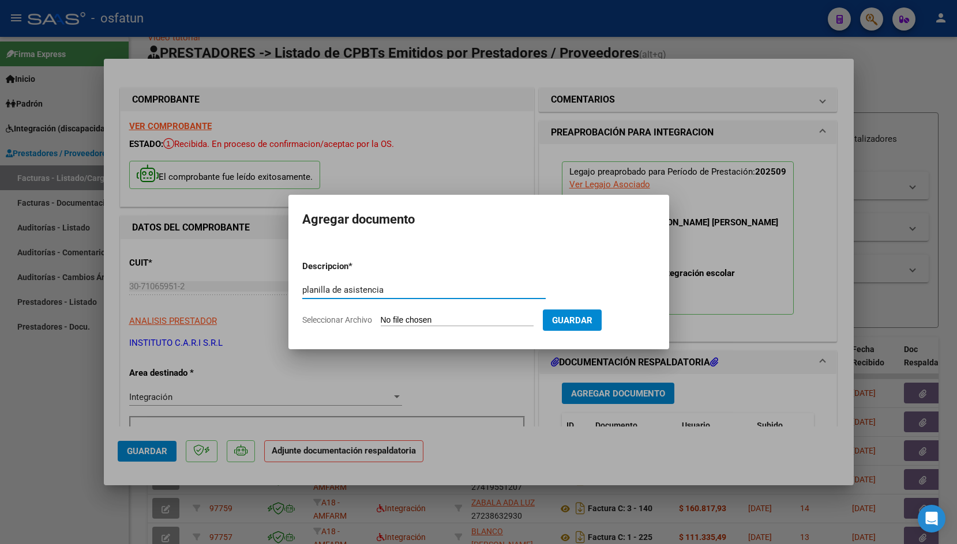
type input "planilla de asistencia"
click at [415, 317] on input "Seleccionar Archivo" at bounding box center [457, 320] width 153 height 11
type input "C:\fakepath\[PERSON_NAME] [DATE].pdf"
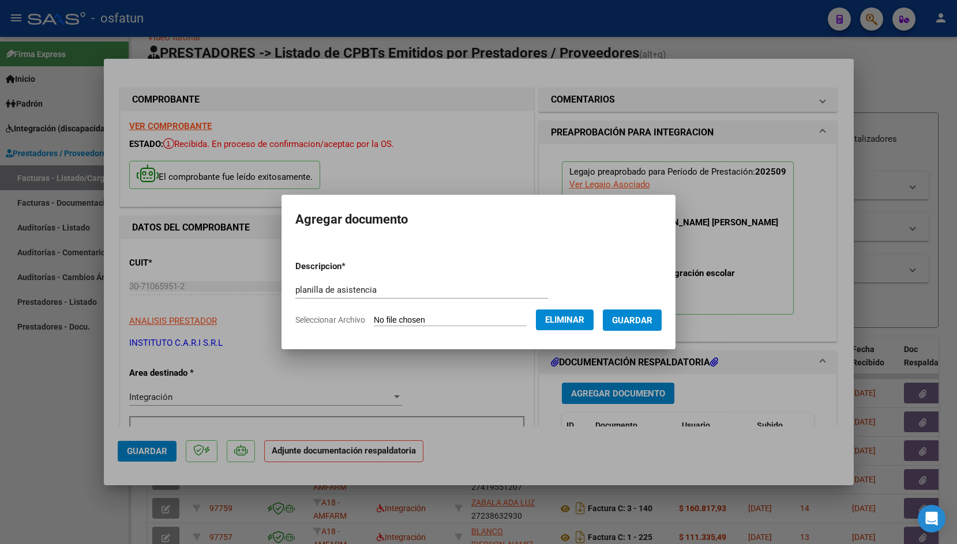
click at [652, 329] on button "Guardar" at bounding box center [632, 320] width 59 height 21
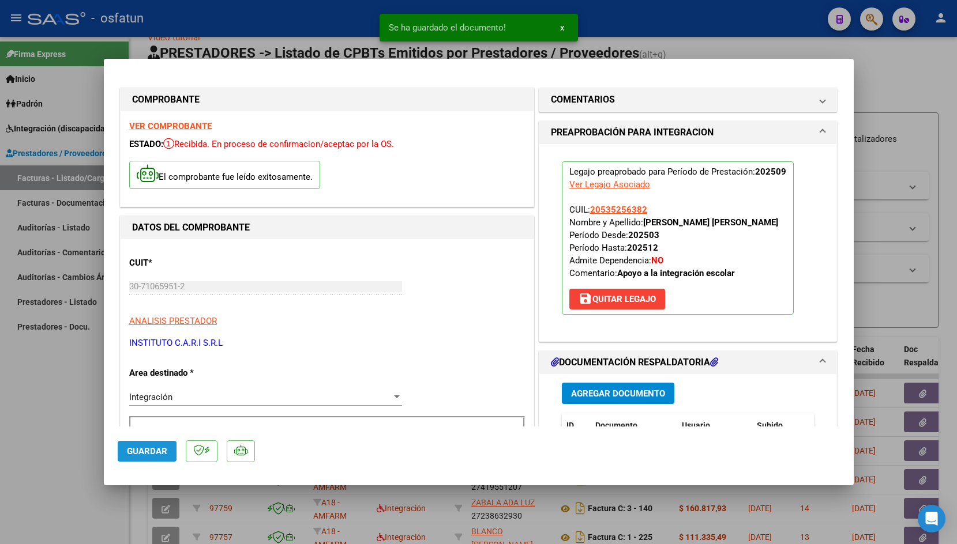
click at [150, 452] on span "Guardar" at bounding box center [147, 451] width 40 height 10
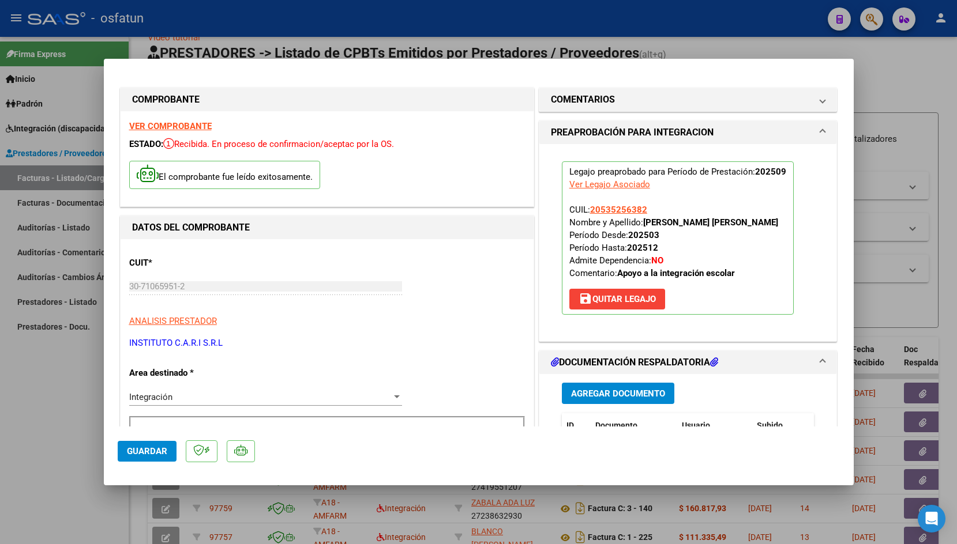
click at [149, 442] on button "Guardar" at bounding box center [147, 451] width 59 height 21
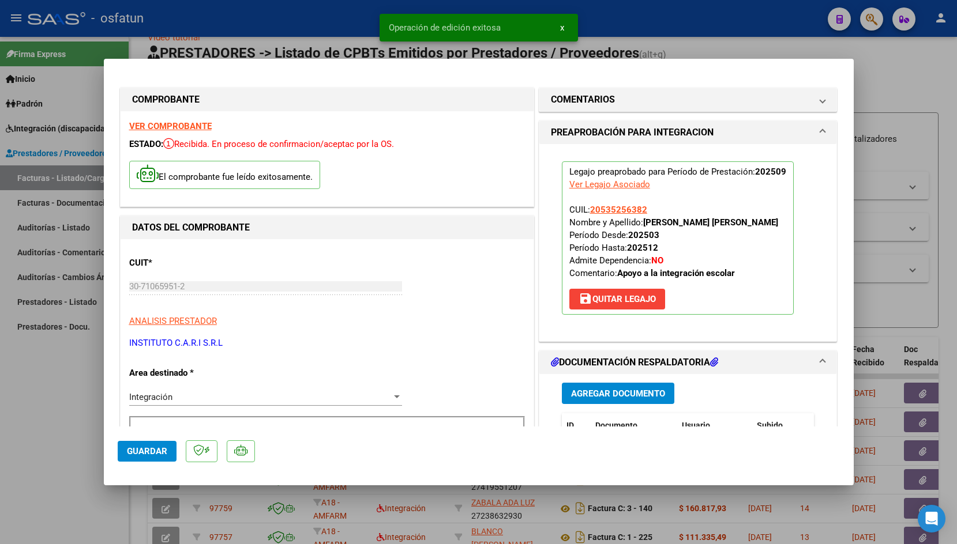
click at [294, 17] on div at bounding box center [478, 272] width 957 height 544
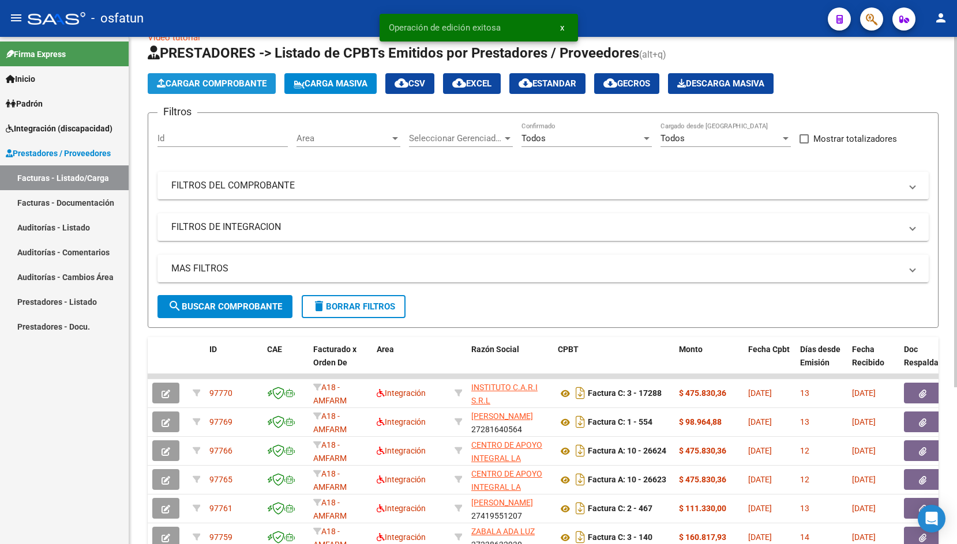
click at [192, 82] on span "Cargar Comprobante" at bounding box center [212, 83] width 110 height 10
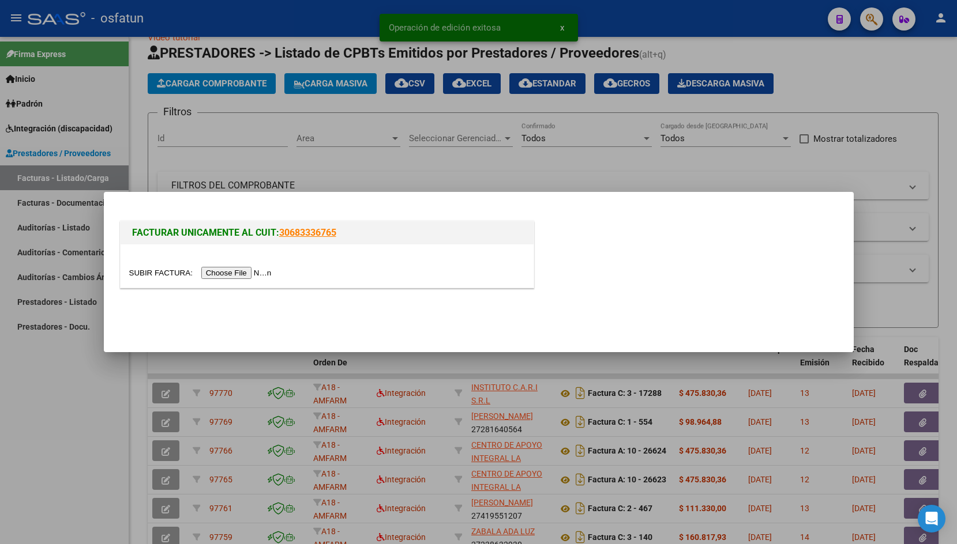
click at [148, 274] on input "file" at bounding box center [202, 273] width 146 height 12
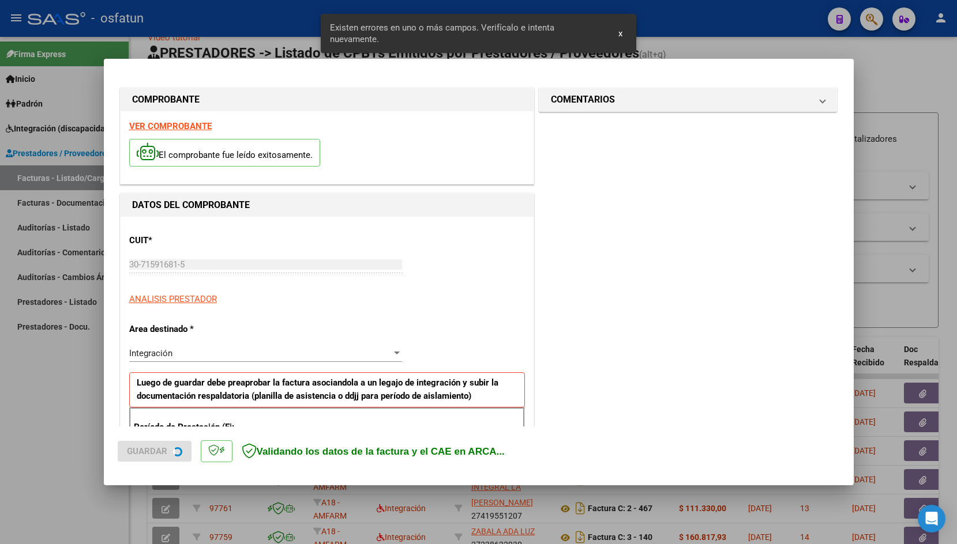
scroll to position [191, 0]
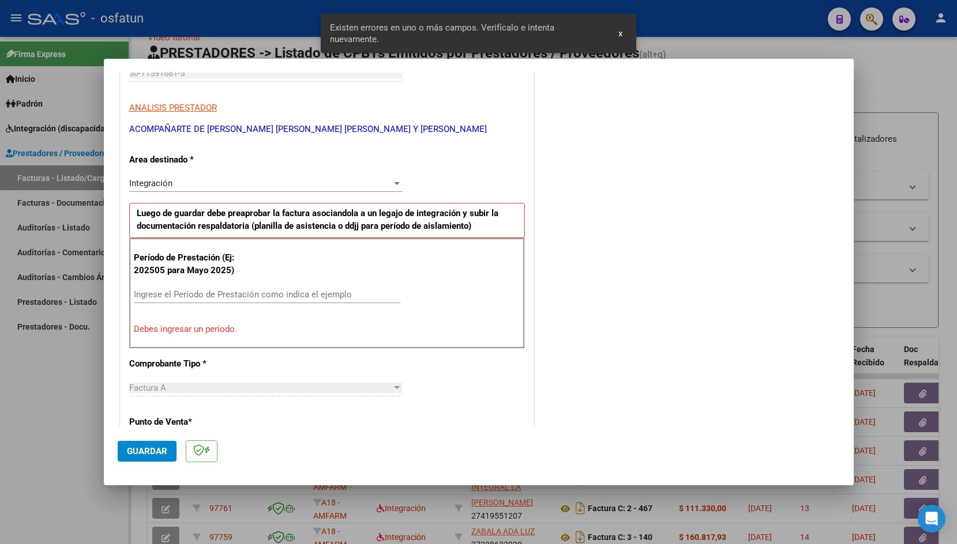
click at [263, 292] on input "Ingrese el Período de Prestación como indica el ejemplo" at bounding box center [267, 294] width 266 height 10
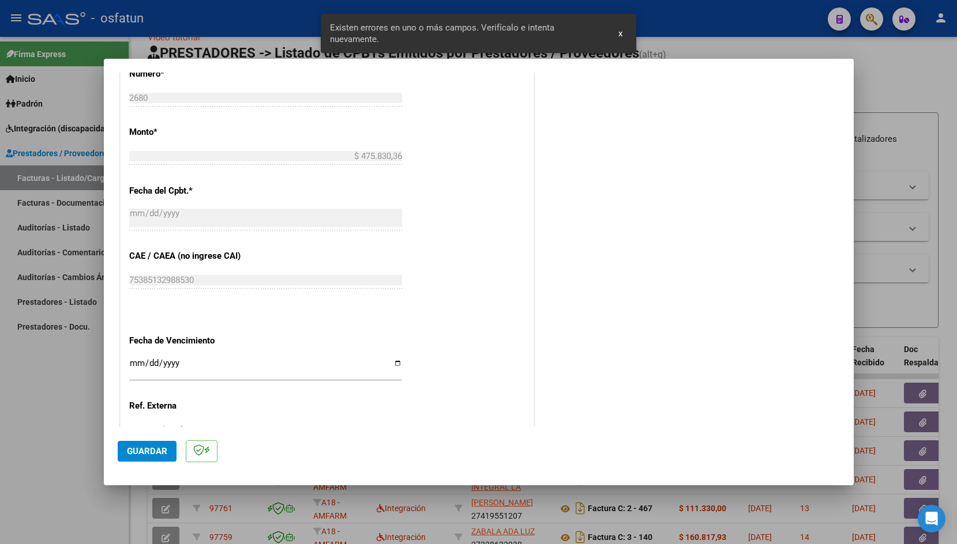
scroll to position [571, 0]
type input "202509"
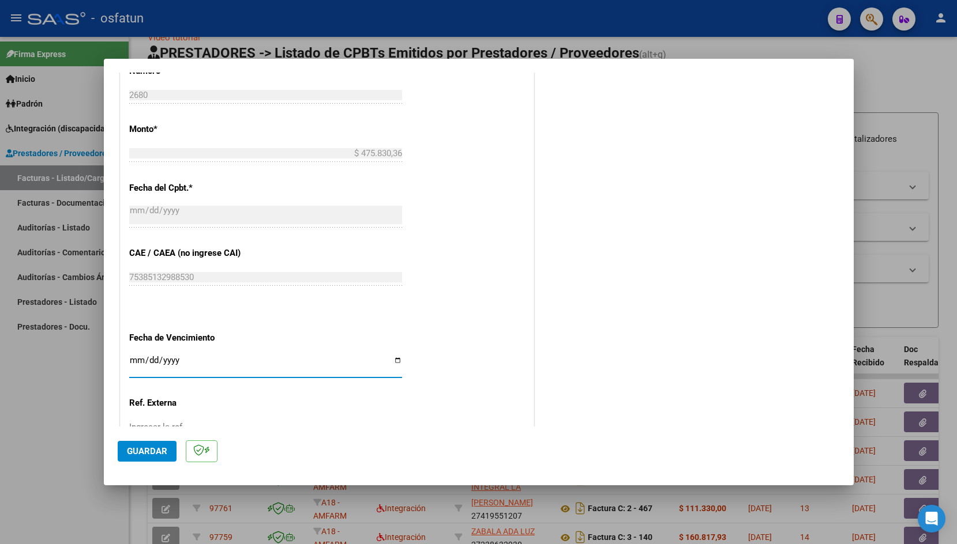
click at [139, 356] on input "Ingresar la fecha" at bounding box center [265, 365] width 273 height 18
type input "[DATE]"
click at [140, 443] on button "Guardar" at bounding box center [147, 451] width 59 height 21
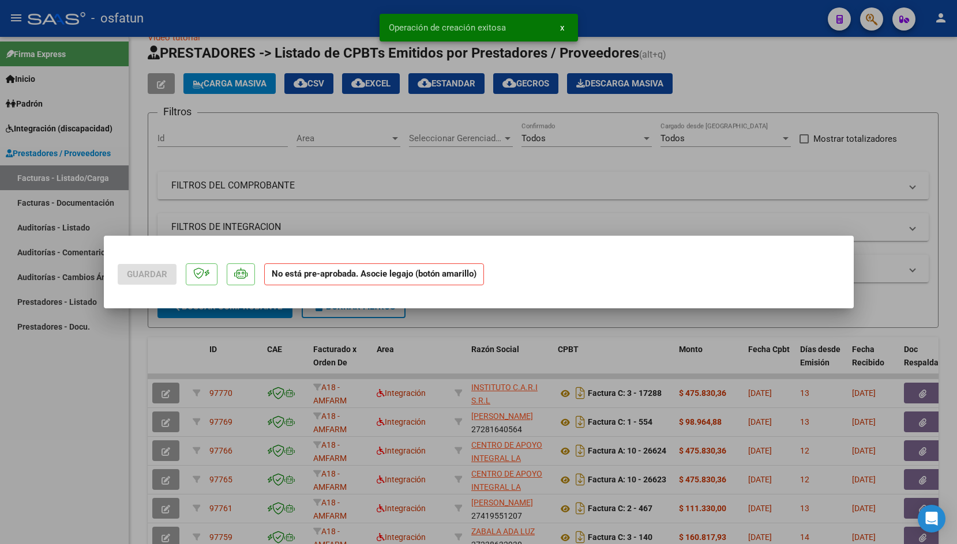
scroll to position [0, 0]
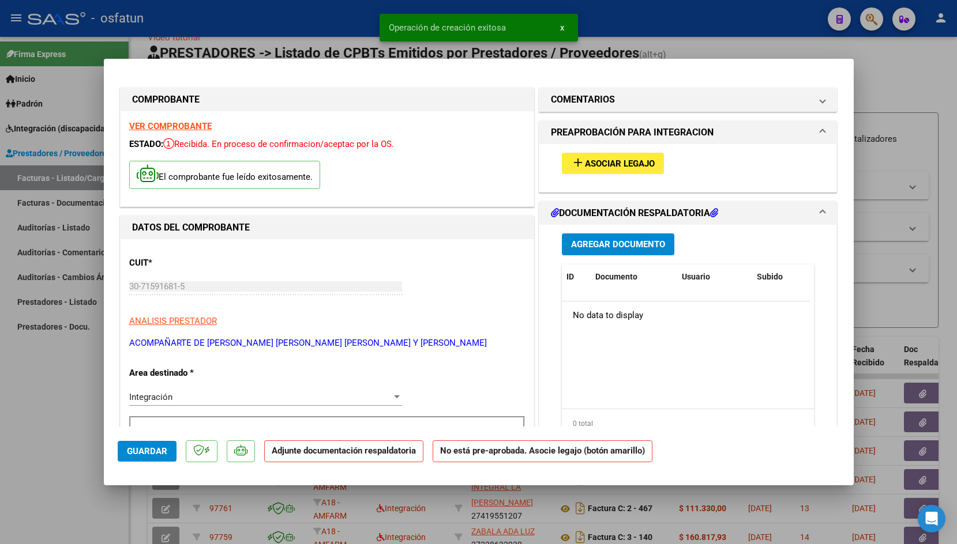
click at [593, 162] on span "Asociar Legajo" at bounding box center [620, 164] width 70 height 10
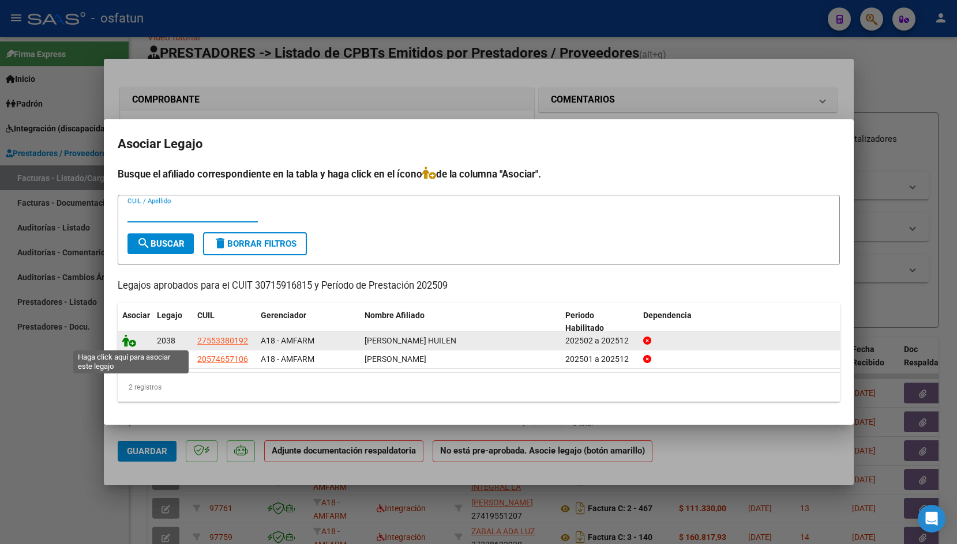
click at [125, 343] on icon at bounding box center [129, 340] width 14 height 13
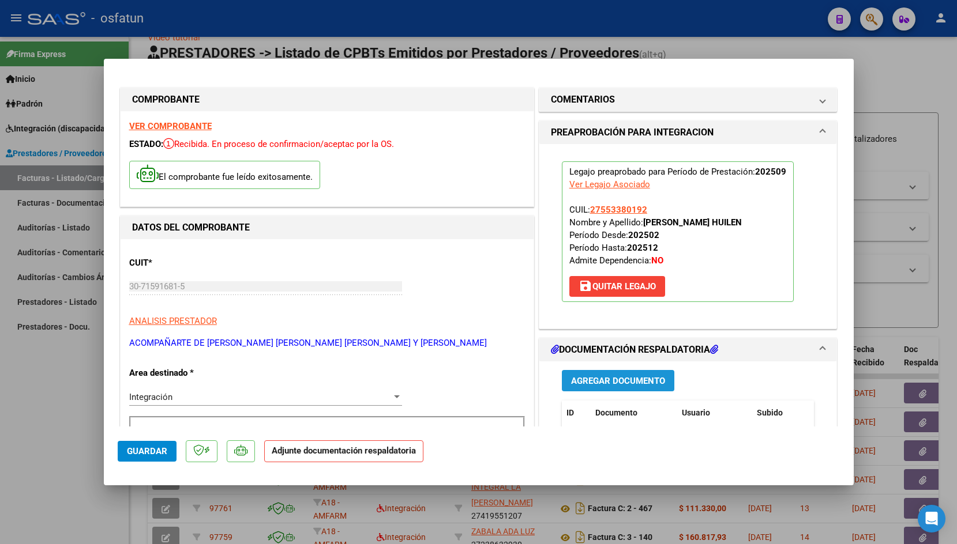
click at [614, 386] on span "Agregar Documento" at bounding box center [618, 381] width 94 height 10
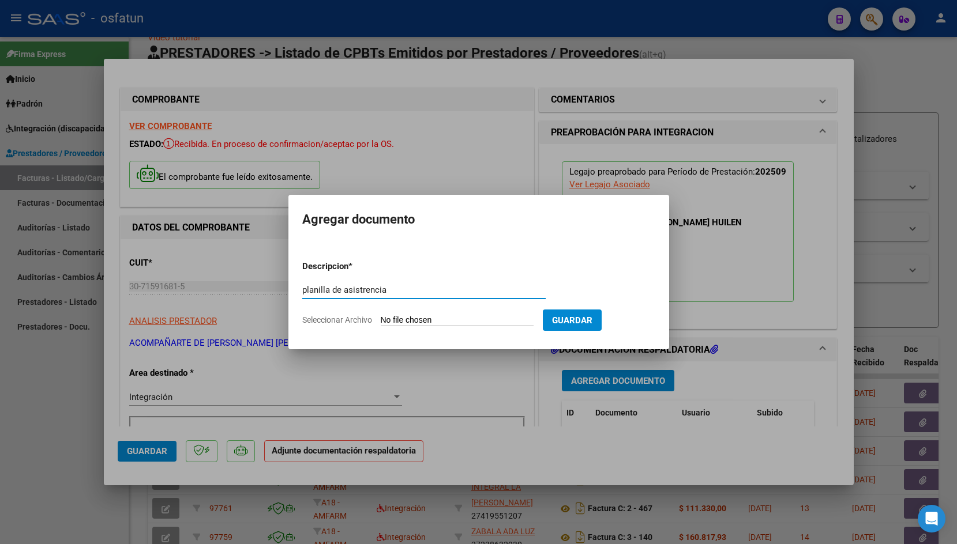
click at [364, 289] on input "planilla de asistrencia" at bounding box center [423, 290] width 243 height 10
type input "planilla de asistencia"
click at [401, 323] on input "Seleccionar Archivo" at bounding box center [457, 320] width 153 height 11
type input "C:\fakepath\ASISTENCIA [DATE] [PERSON_NAME].pdf"
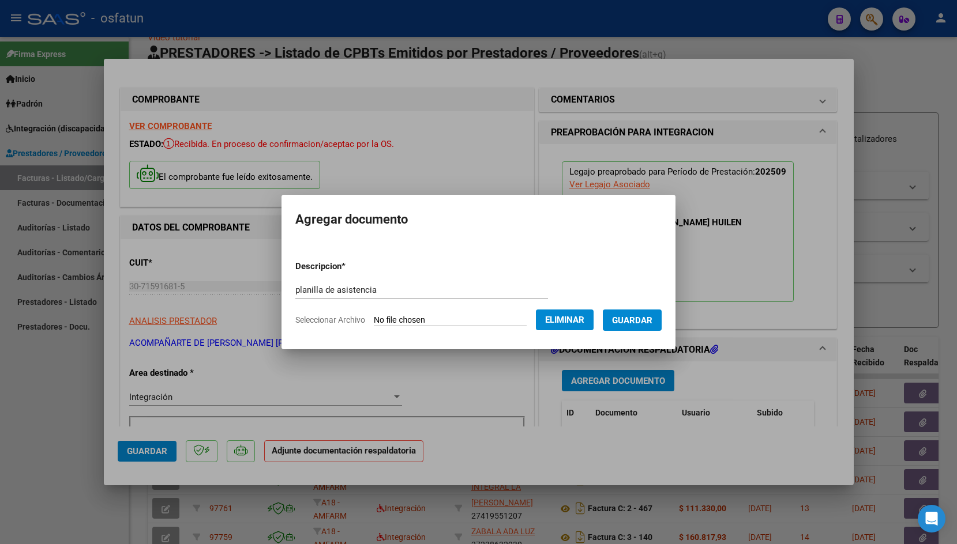
click at [603, 331] on button "Guardar" at bounding box center [632, 320] width 59 height 21
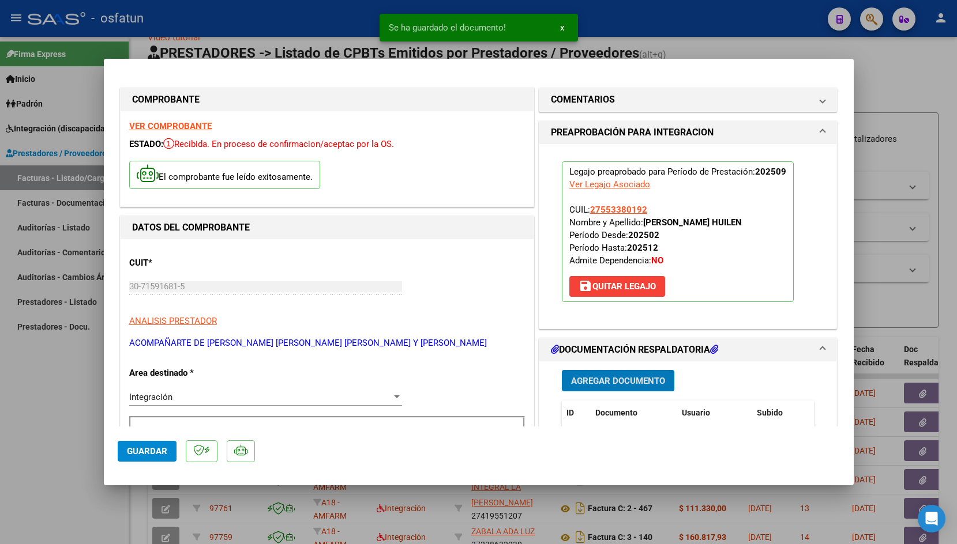
click at [139, 453] on span "Guardar" at bounding box center [147, 451] width 40 height 10
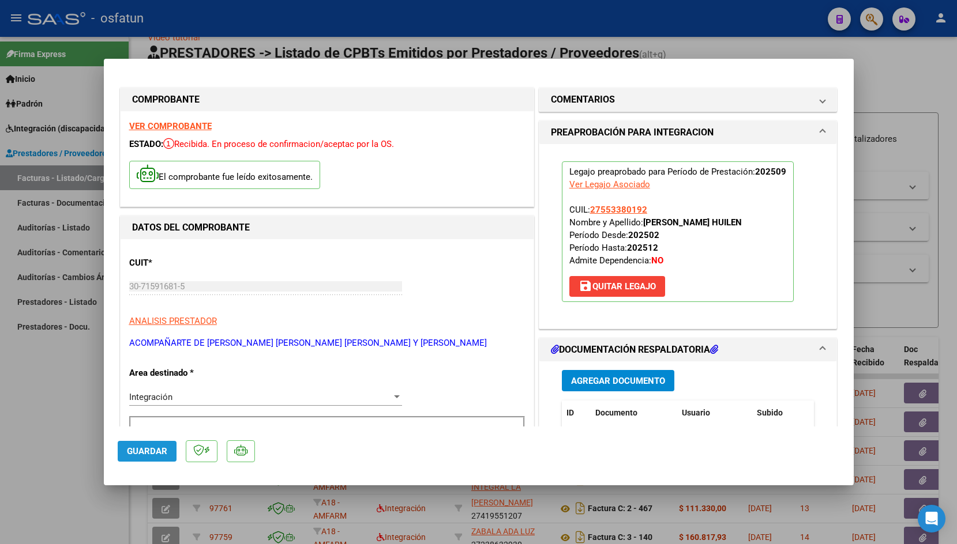
click at [138, 448] on span "Guardar" at bounding box center [147, 451] width 40 height 10
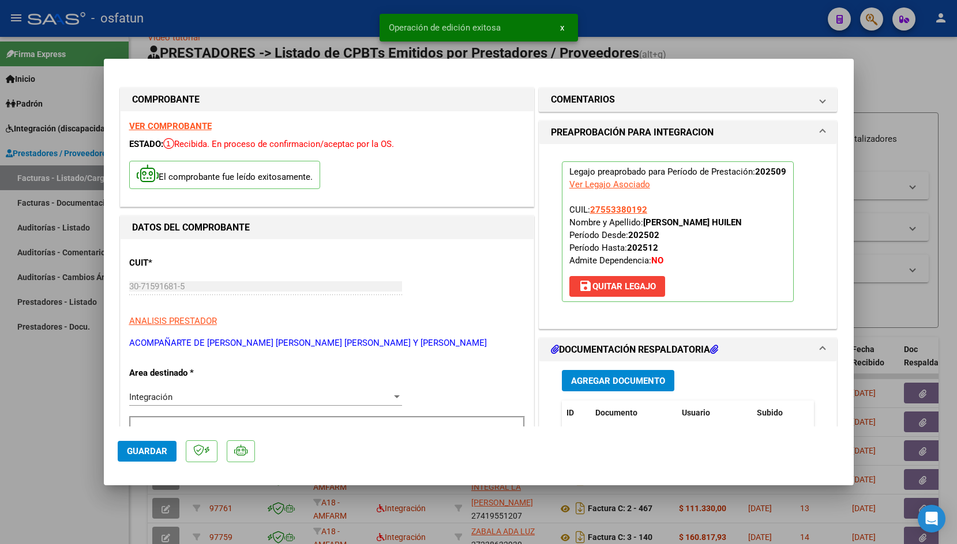
click at [285, 23] on div at bounding box center [478, 272] width 957 height 544
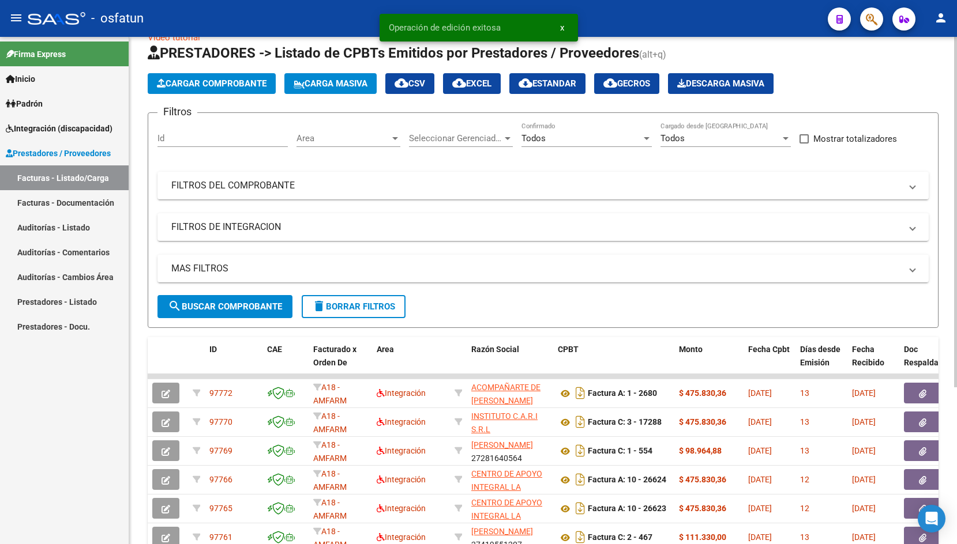
click at [206, 92] on button "Cargar Comprobante" at bounding box center [212, 83] width 128 height 21
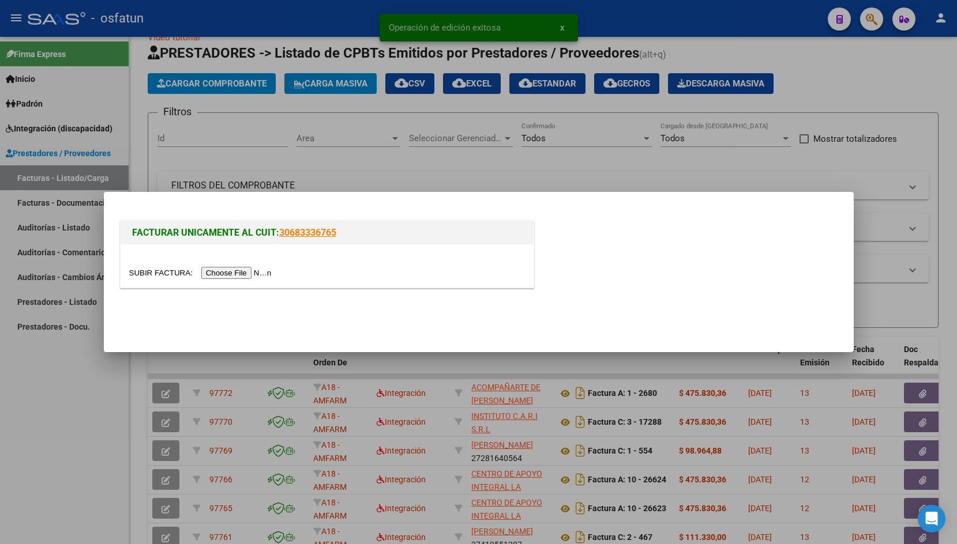
click at [142, 274] on input "file" at bounding box center [202, 273] width 146 height 12
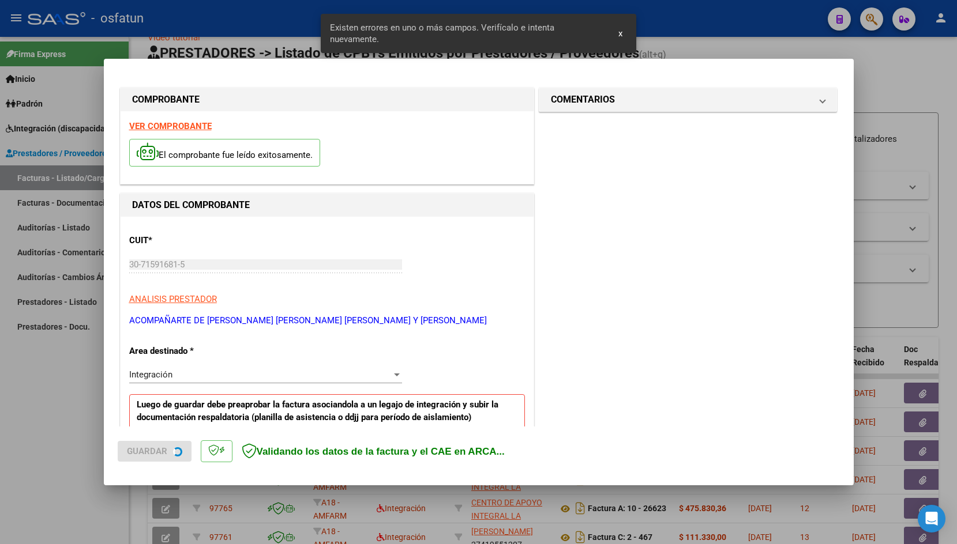
scroll to position [191, 0]
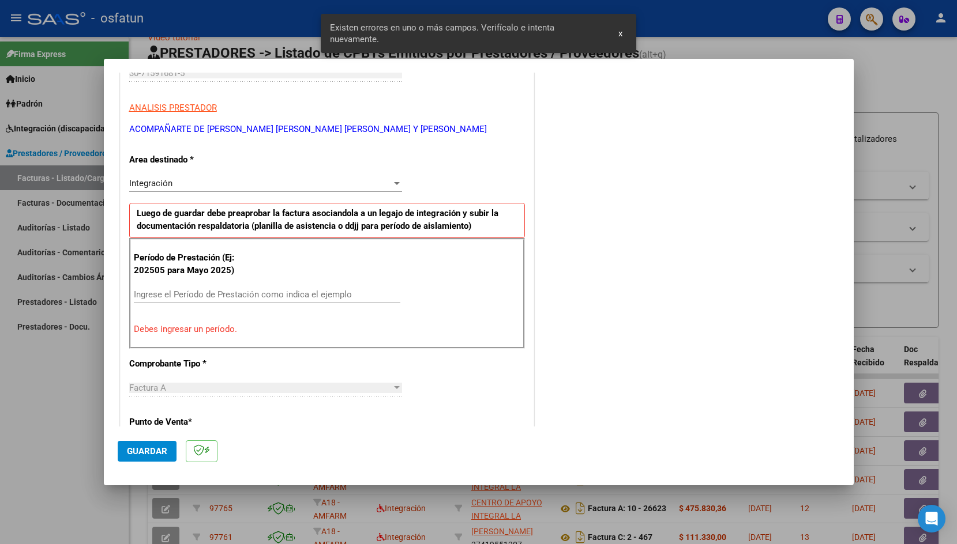
click at [183, 298] on input "Ingrese el Período de Prestación como indica el ejemplo" at bounding box center [267, 294] width 266 height 10
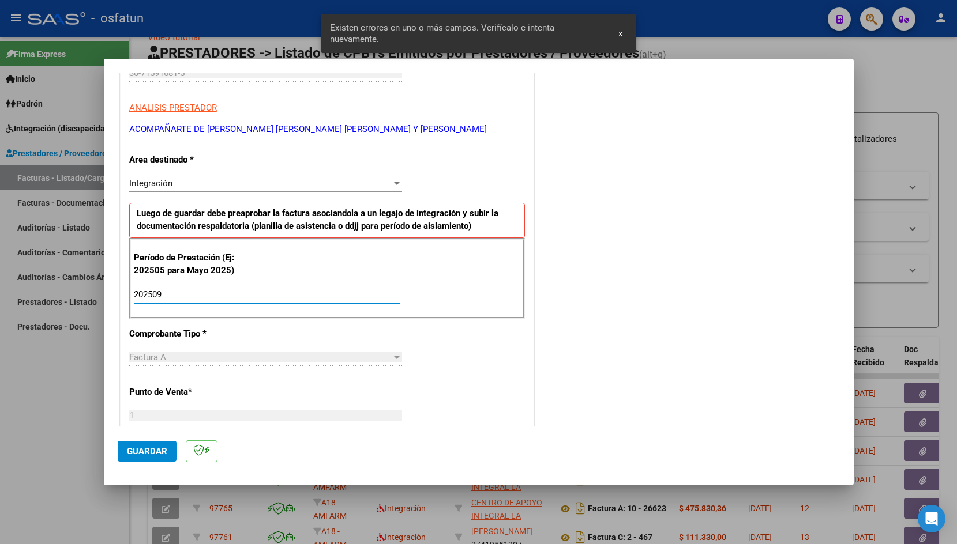
type input "202509"
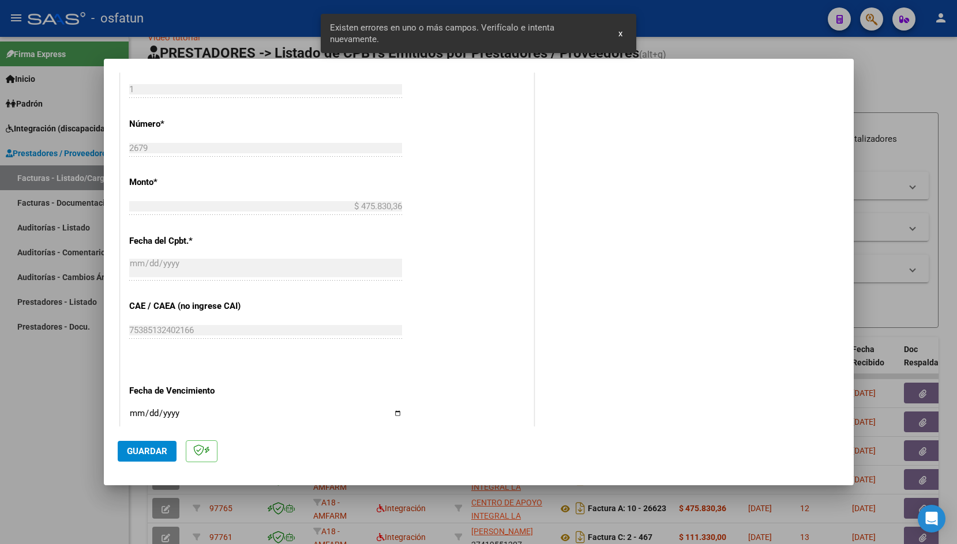
scroll to position [573, 0]
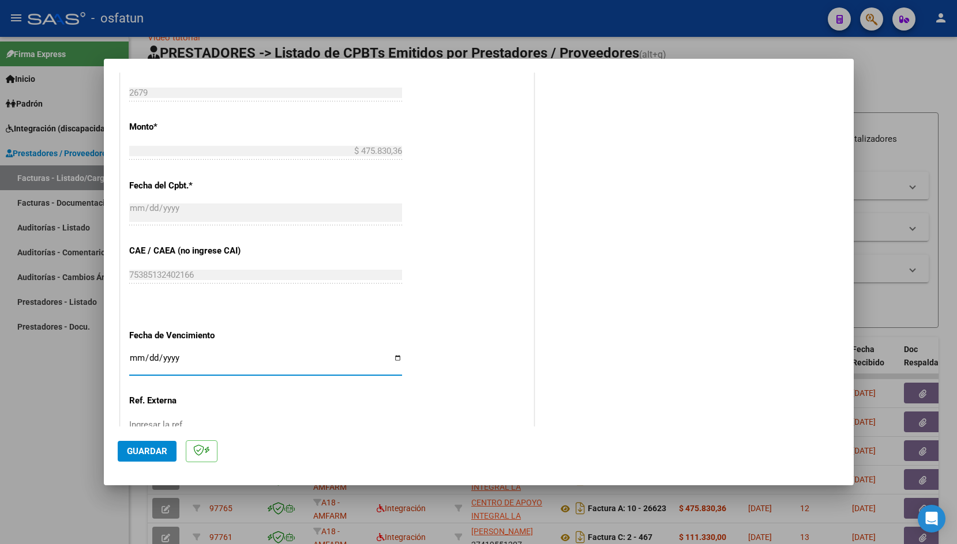
click at [137, 353] on input "Ingresar la fecha" at bounding box center [265, 362] width 273 height 18
type input "[DATE]"
click at [135, 448] on span "Guardar" at bounding box center [147, 451] width 40 height 10
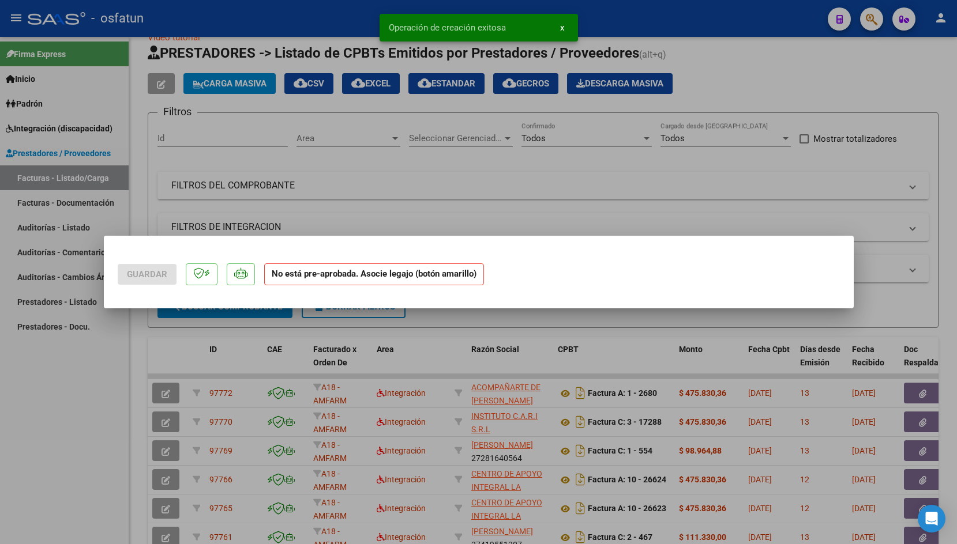
scroll to position [0, 0]
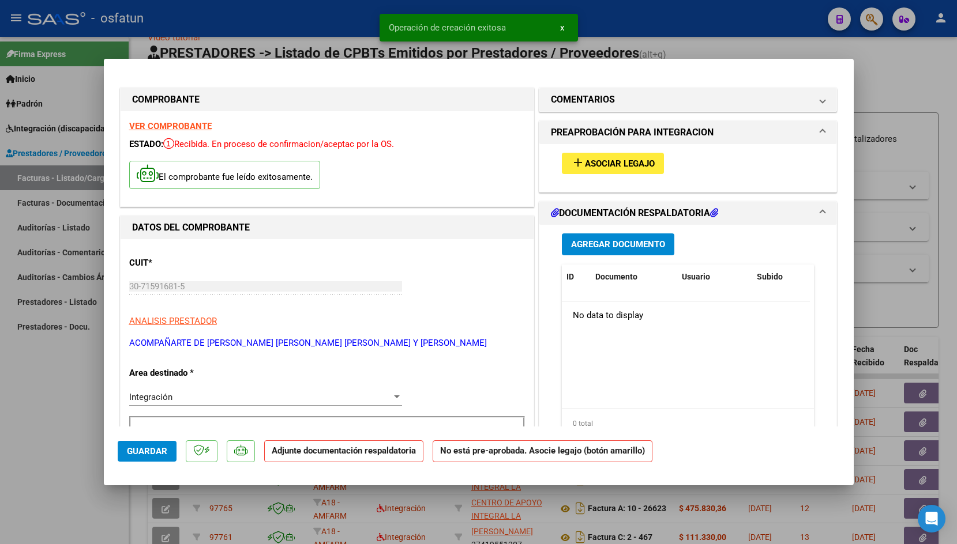
click at [572, 167] on mat-icon "add" at bounding box center [578, 163] width 14 height 14
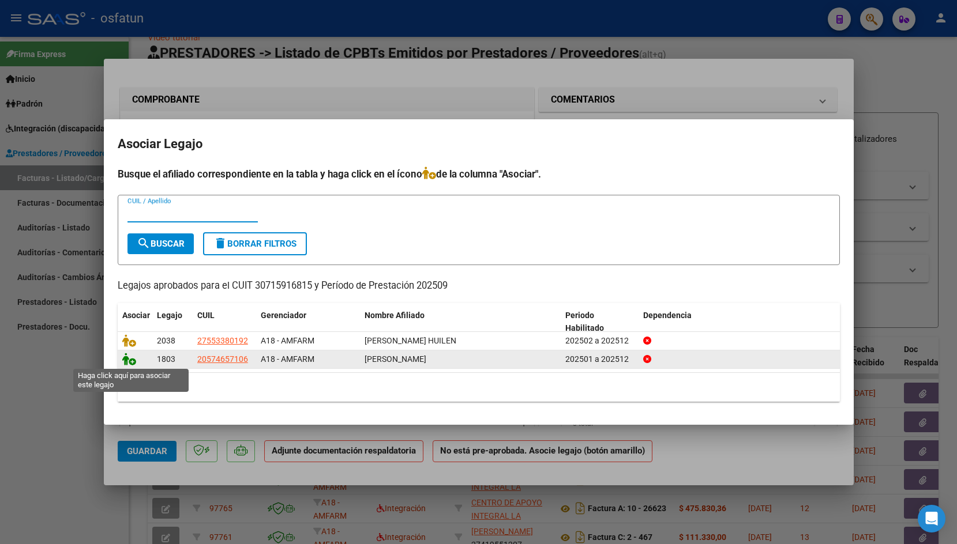
click at [127, 360] on icon at bounding box center [129, 359] width 14 height 13
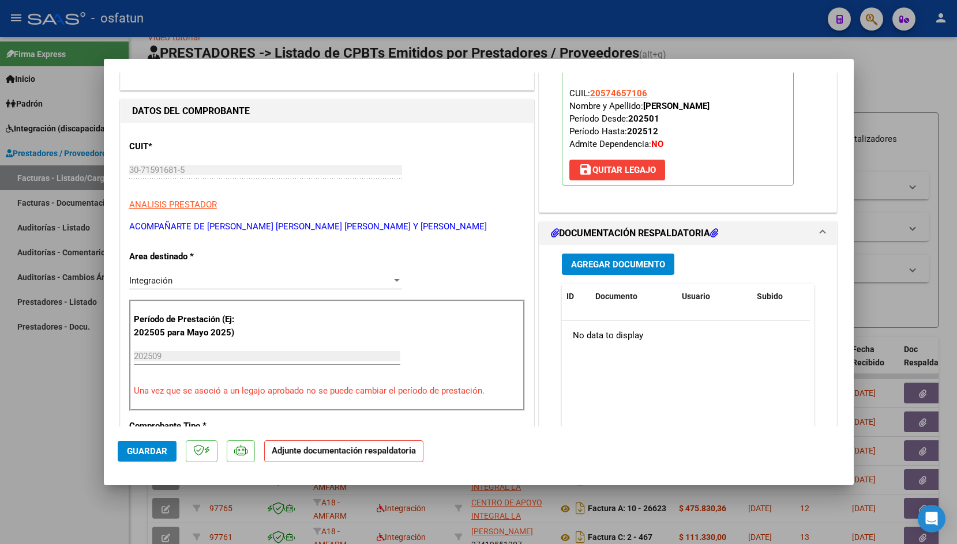
scroll to position [122, 0]
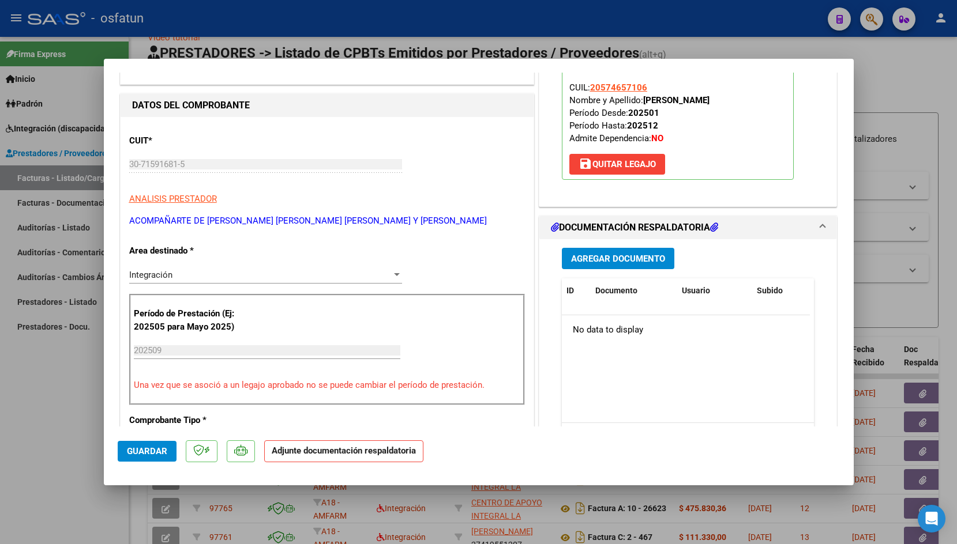
click at [630, 251] on button "Agregar Documento" at bounding box center [618, 258] width 112 height 21
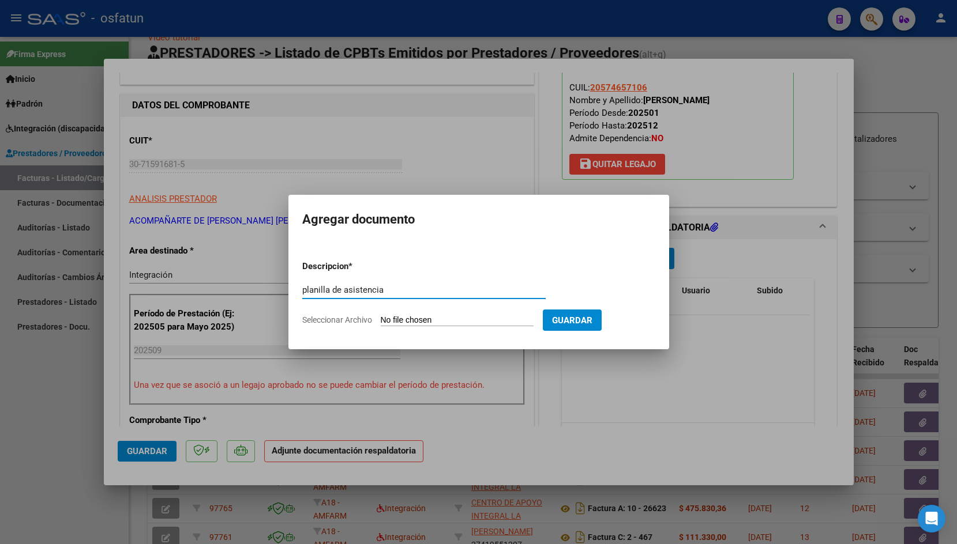
type input "planilla de asistencia"
click at [402, 318] on input "Seleccionar Archivo" at bounding box center [457, 320] width 153 height 11
type input "C:\fakepath\ASISTENCIA [DATE] [PERSON_NAME].pdf"
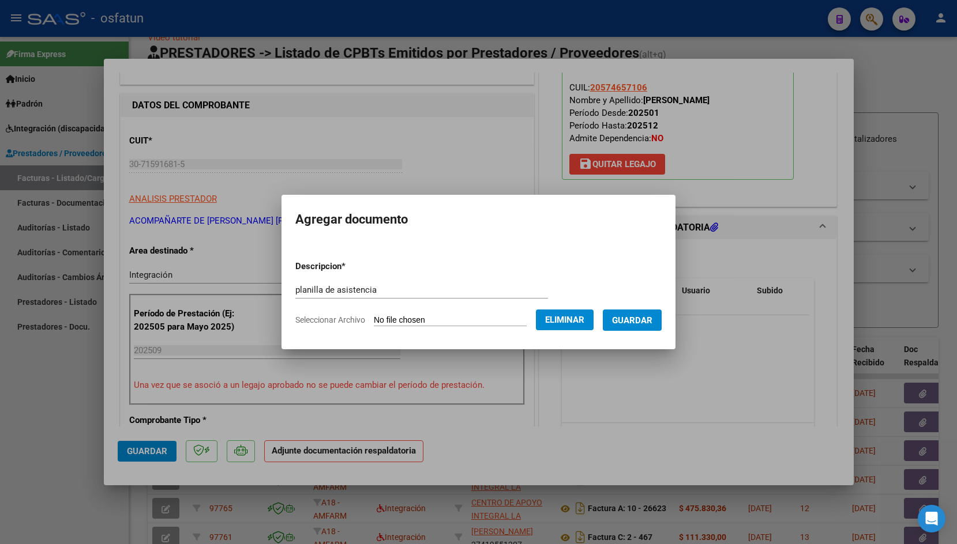
click at [612, 326] on span "Guardar" at bounding box center [632, 320] width 40 height 10
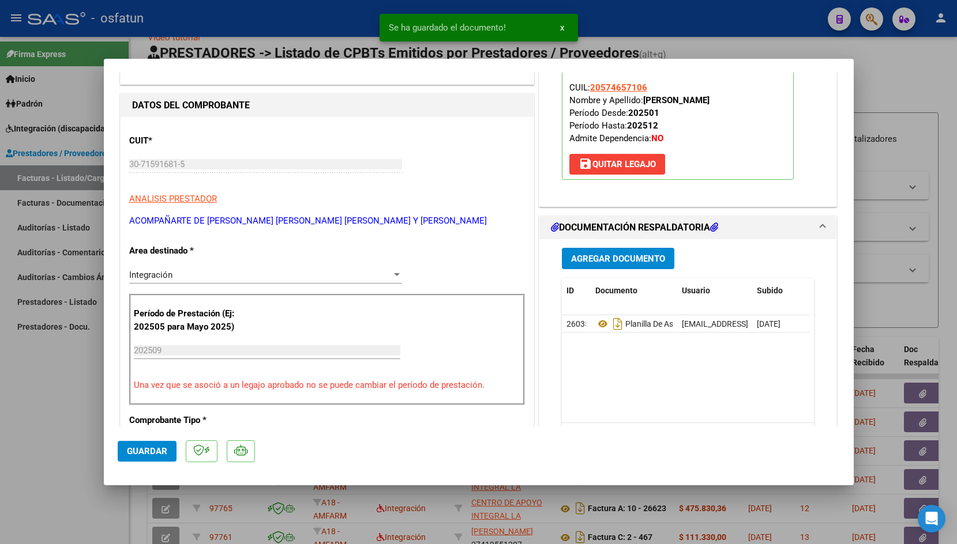
click at [241, 32] on div at bounding box center [478, 272] width 957 height 544
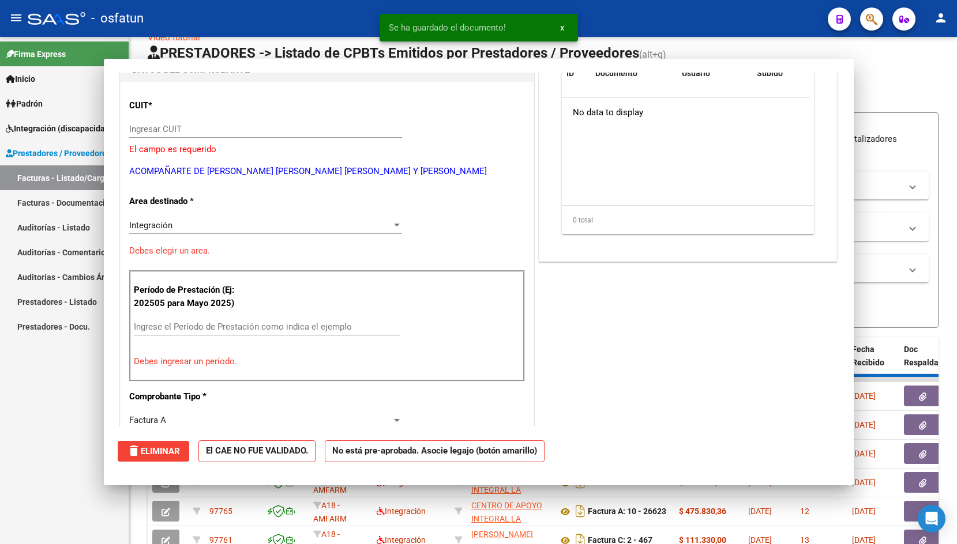
scroll to position [0, 0]
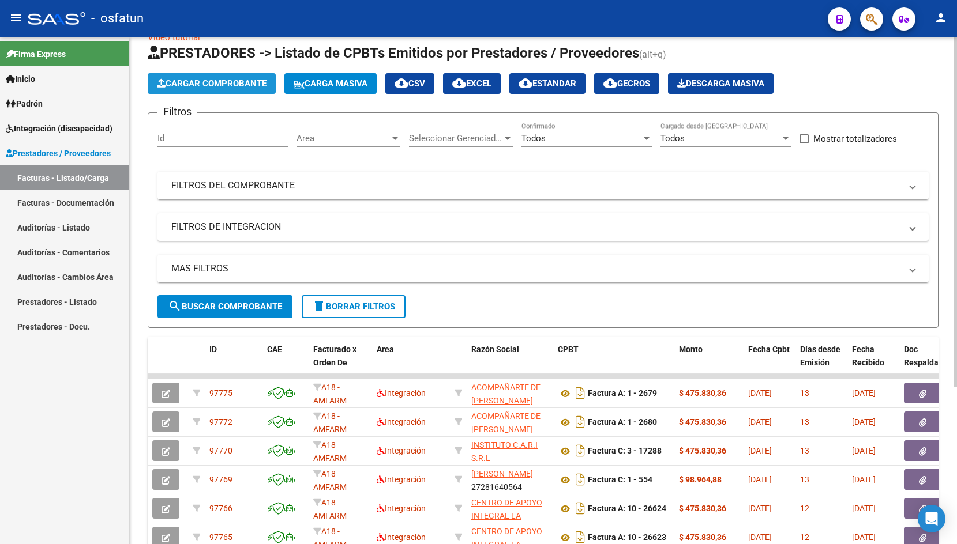
click at [184, 88] on span "Cargar Comprobante" at bounding box center [212, 83] width 110 height 10
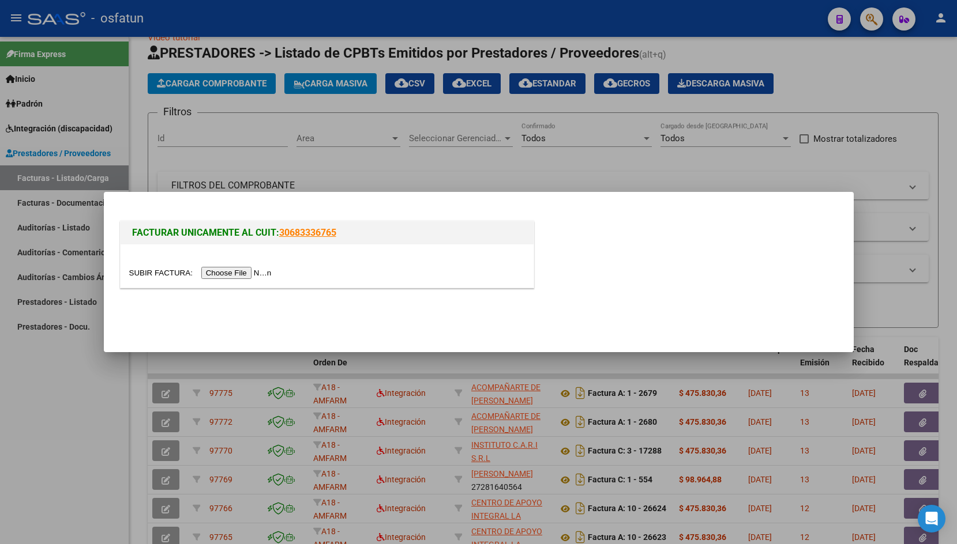
click at [164, 265] on div at bounding box center [327, 265] width 413 height 43
click at [160, 267] on input "file" at bounding box center [202, 273] width 146 height 12
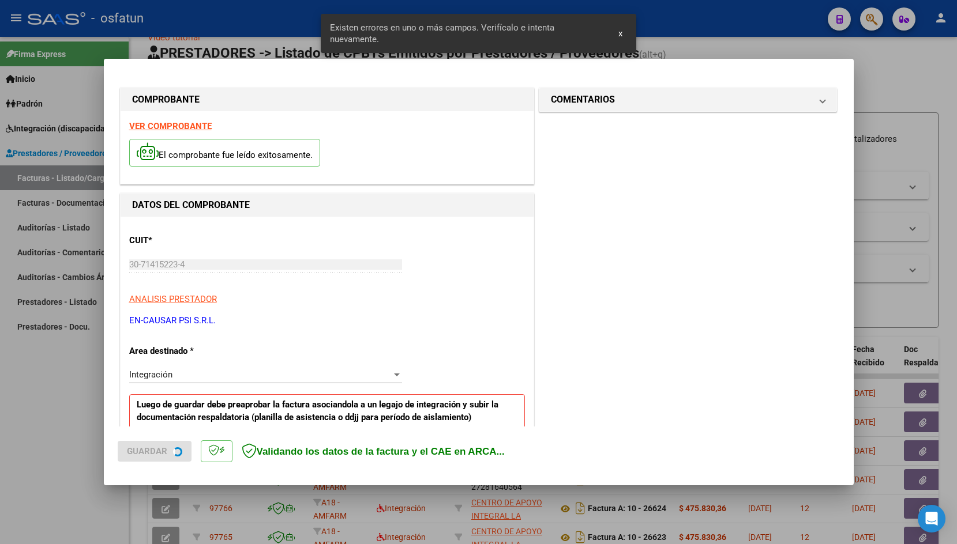
scroll to position [191, 0]
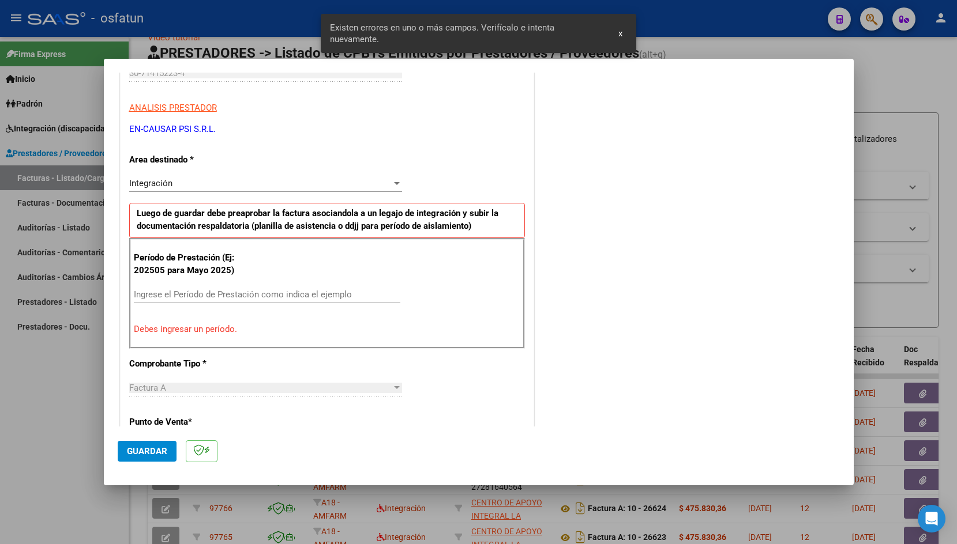
click at [194, 296] on input "Ingrese el Período de Prestación como indica el ejemplo" at bounding box center [267, 294] width 266 height 10
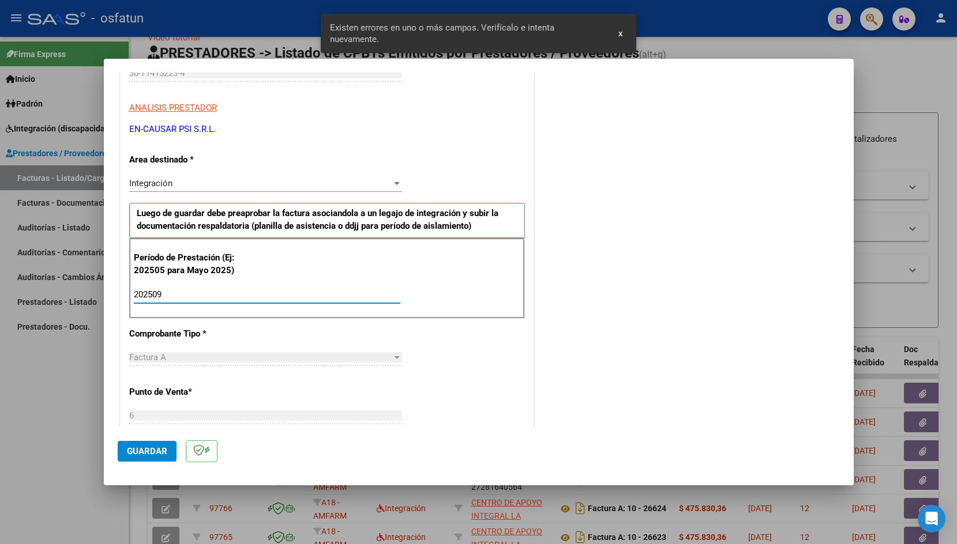
type input "202509"
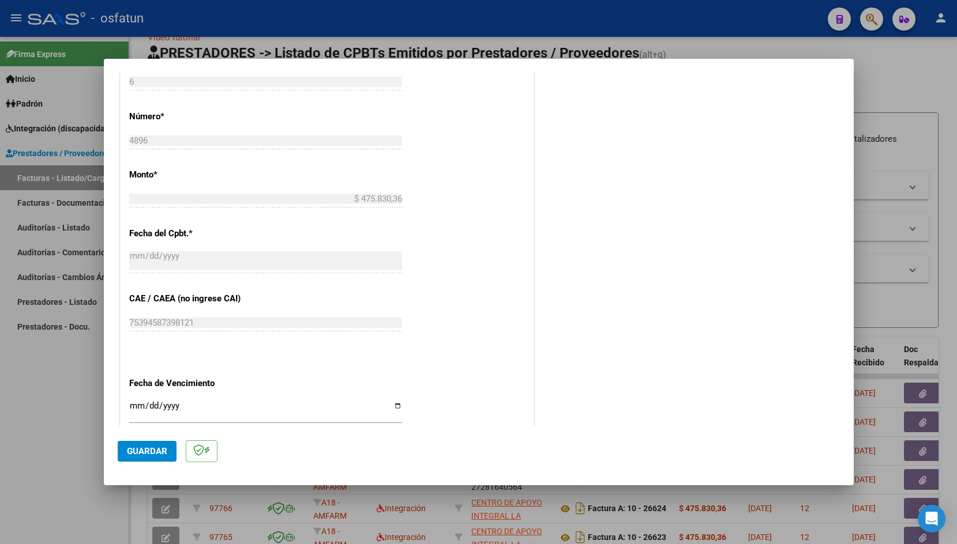
scroll to position [542, 0]
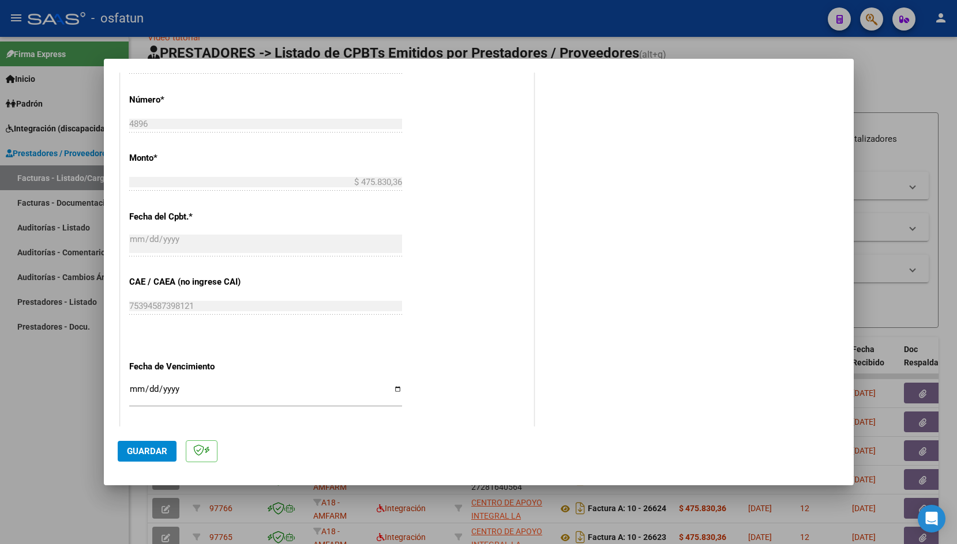
click at [138, 385] on input "Ingresar la fecha" at bounding box center [265, 394] width 273 height 18
type input "[DATE]"
click at [146, 456] on span "Guardar" at bounding box center [147, 451] width 40 height 10
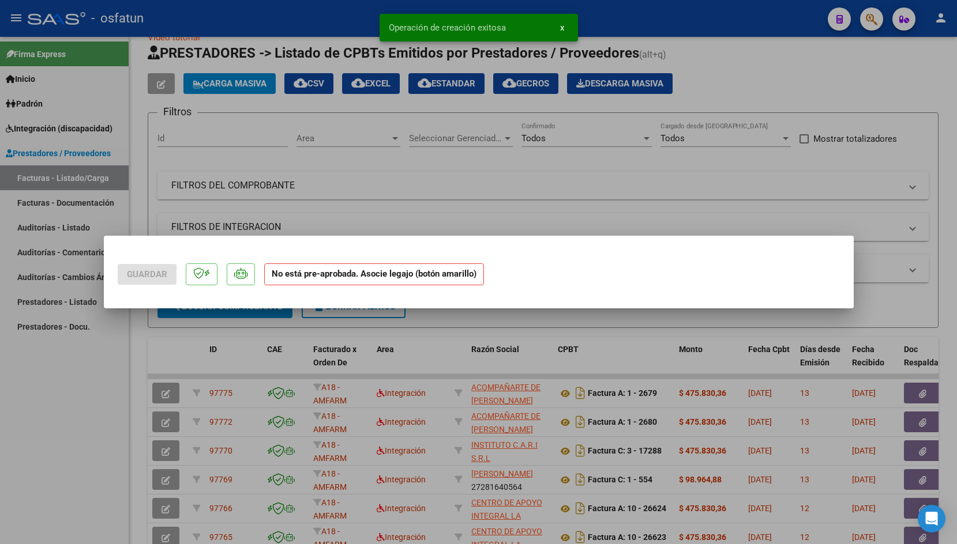
scroll to position [0, 0]
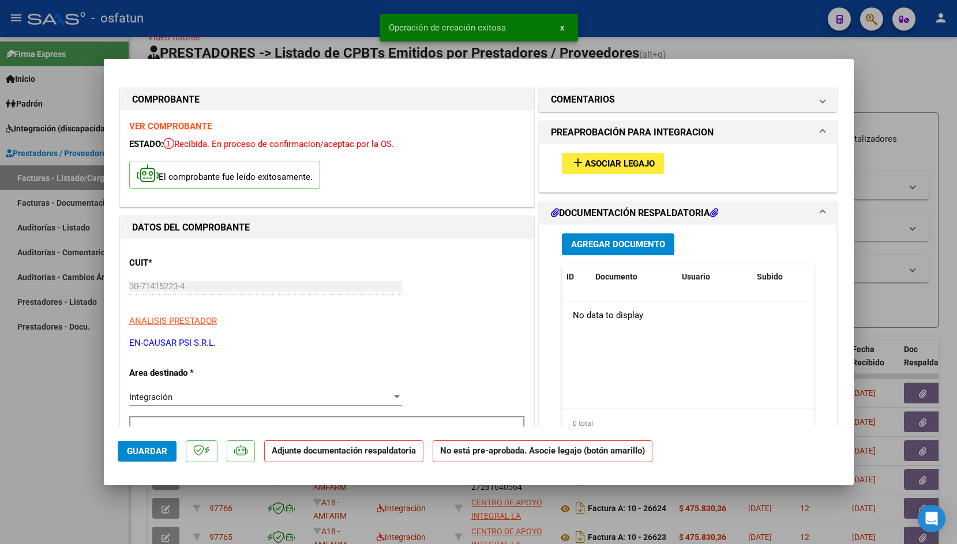
click at [585, 162] on span "Asociar Legajo" at bounding box center [620, 164] width 70 height 10
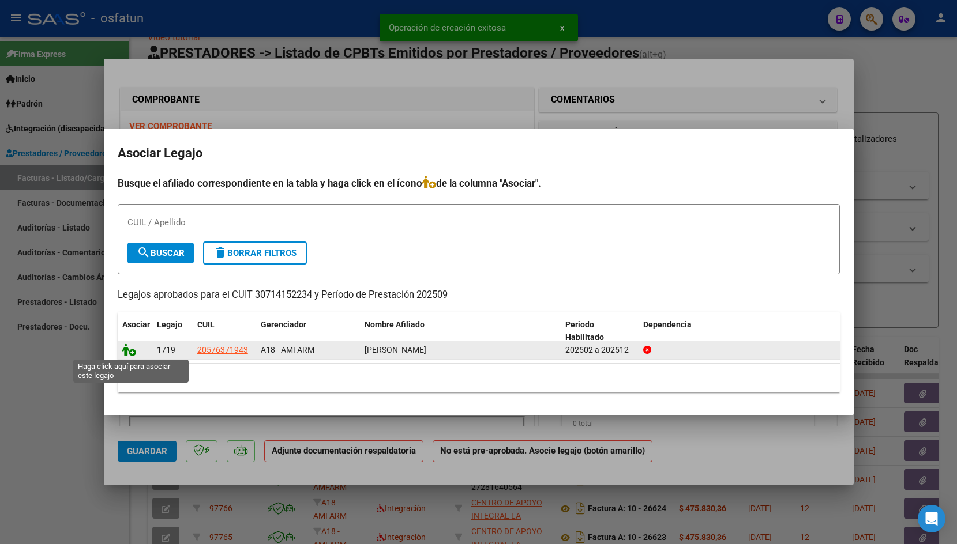
click at [130, 349] on icon at bounding box center [129, 350] width 14 height 13
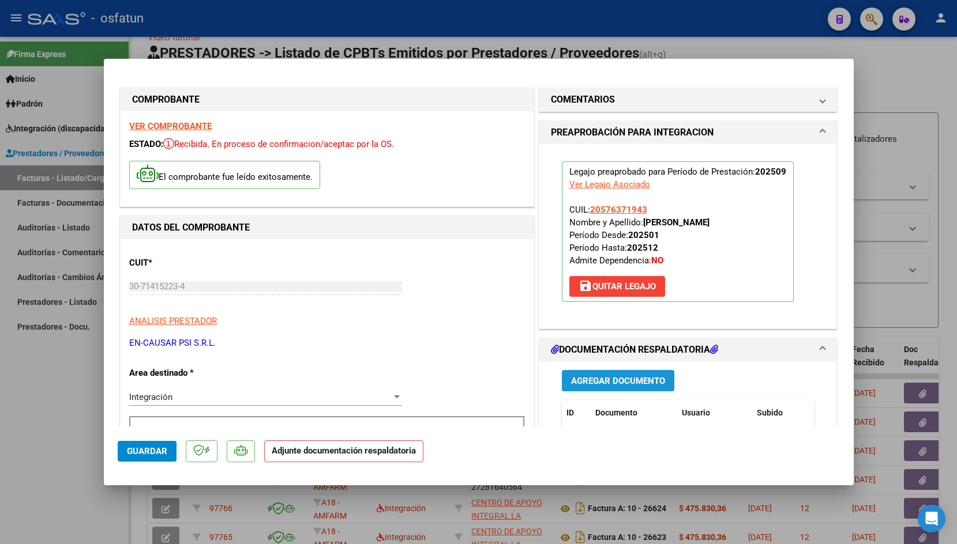
click at [584, 384] on span "Agregar Documento" at bounding box center [618, 381] width 94 height 10
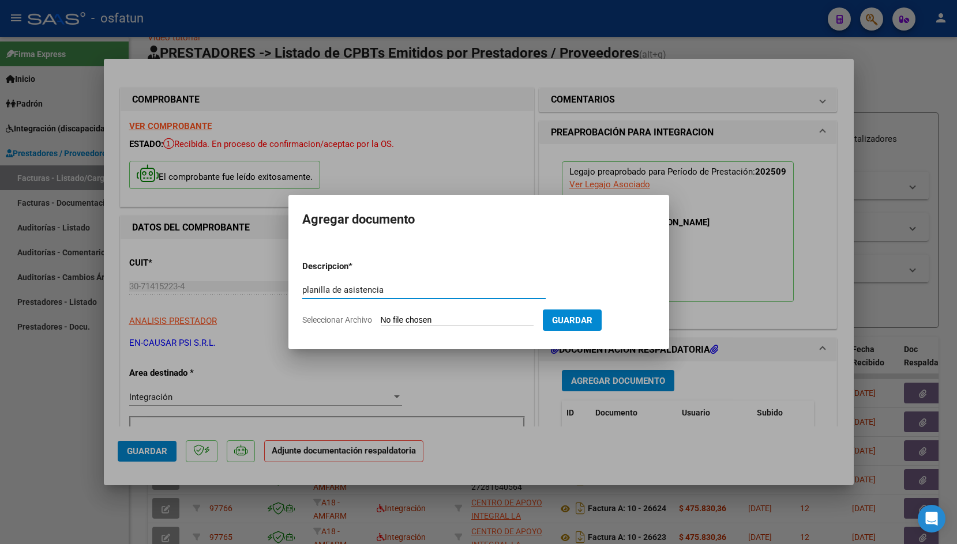
type input "planilla de asistencia"
click at [411, 318] on input "Seleccionar Archivo" at bounding box center [457, 320] width 153 height 11
type input "C:\fakepath\[PERSON_NAME] ASIST [DATE].pdf"
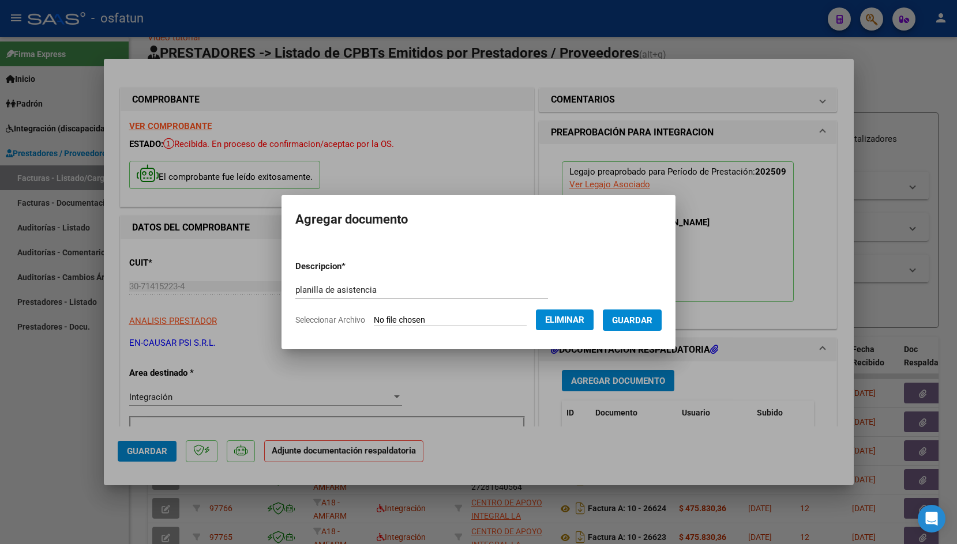
click at [603, 331] on button "Guardar" at bounding box center [632, 320] width 59 height 21
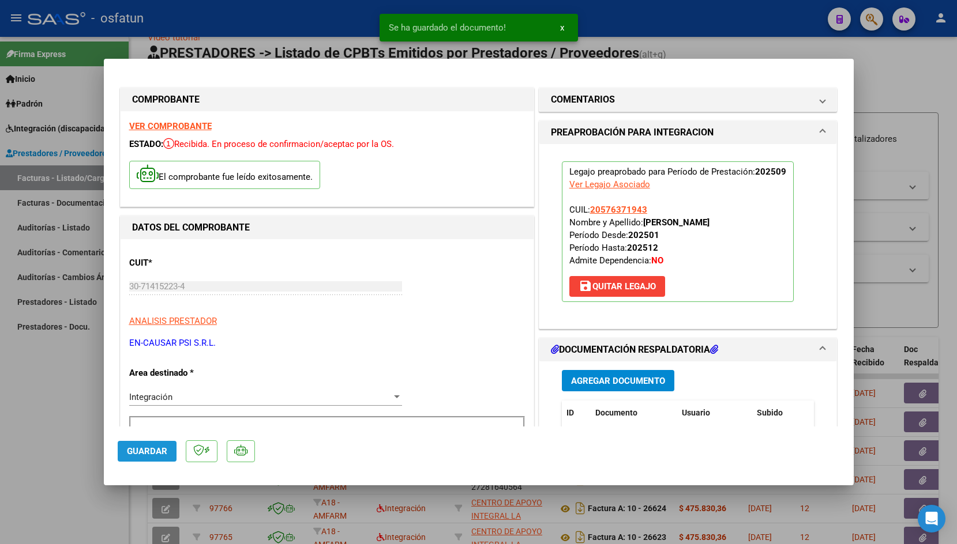
click at [153, 448] on span "Guardar" at bounding box center [147, 451] width 40 height 10
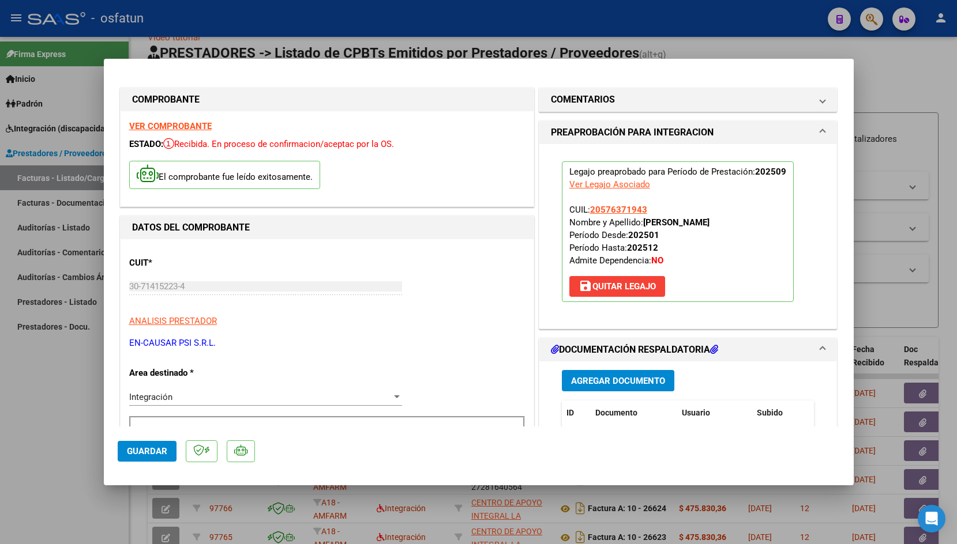
click at [139, 450] on span "Guardar" at bounding box center [147, 451] width 40 height 10
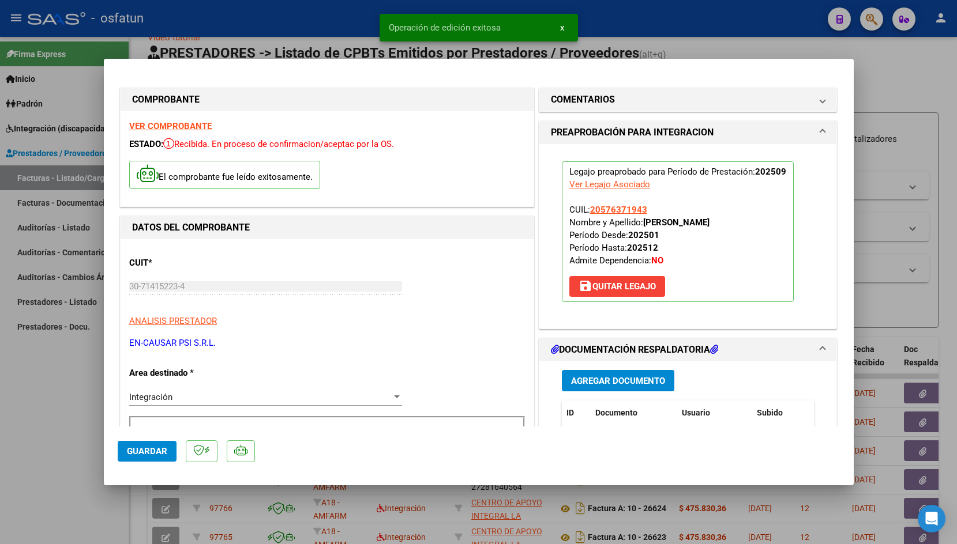
click at [288, 37] on div at bounding box center [478, 272] width 957 height 544
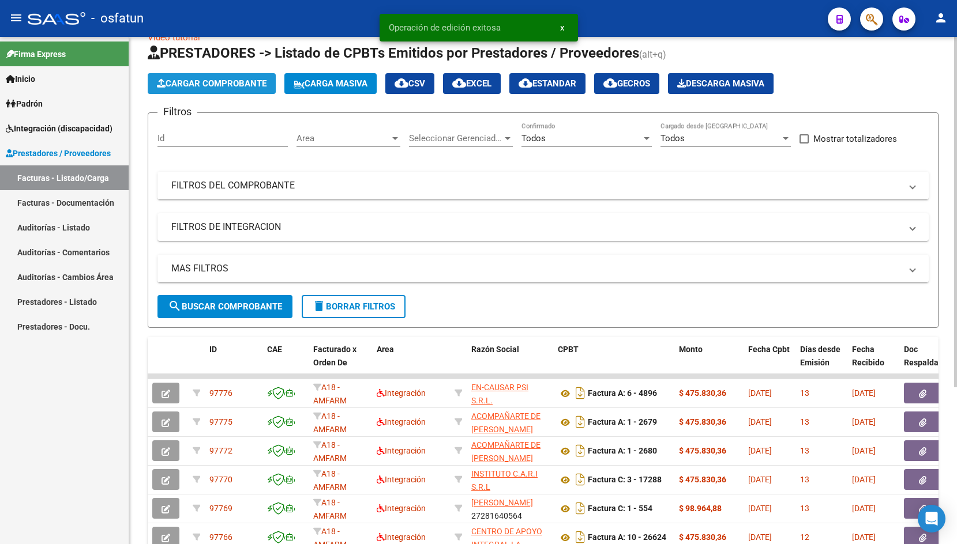
click at [223, 84] on span "Cargar Comprobante" at bounding box center [212, 83] width 110 height 10
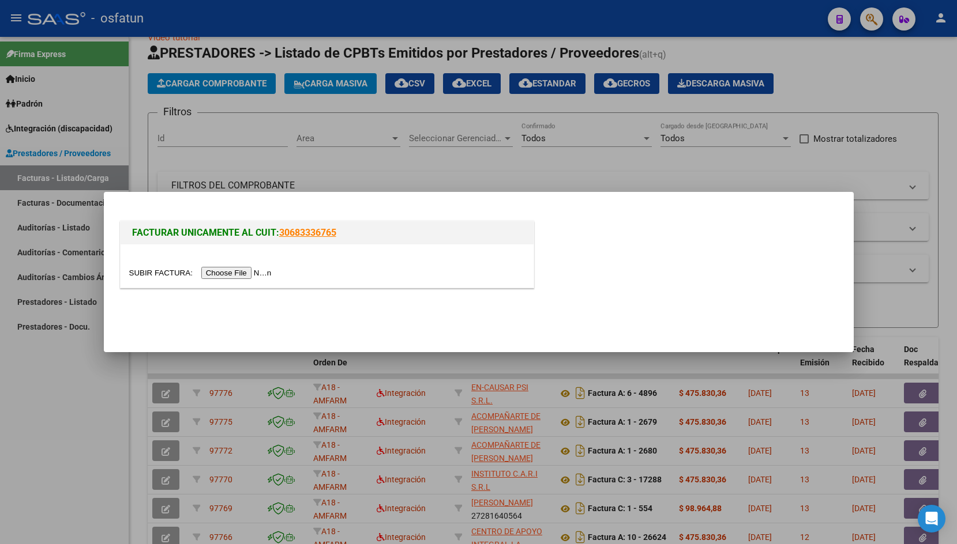
click at [141, 270] on input "file" at bounding box center [202, 273] width 146 height 12
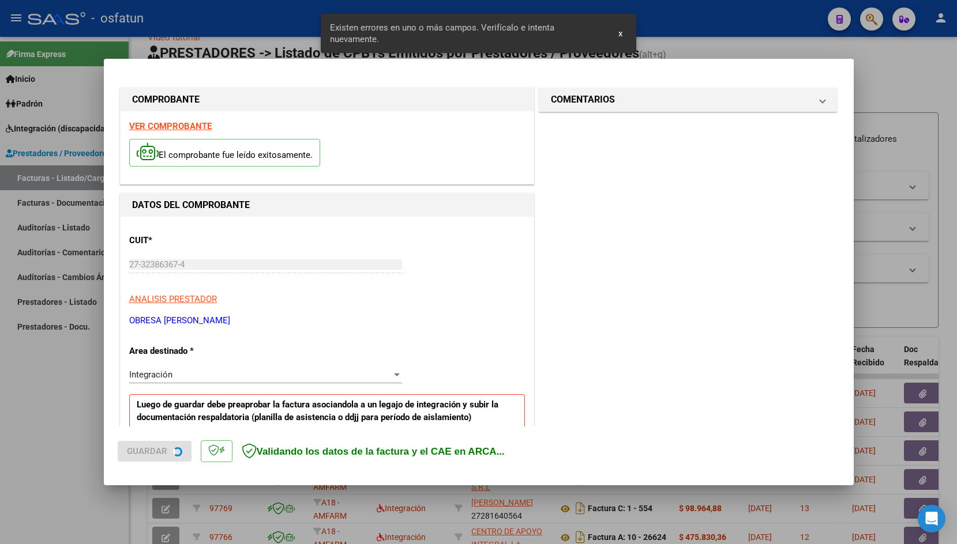
scroll to position [191, 0]
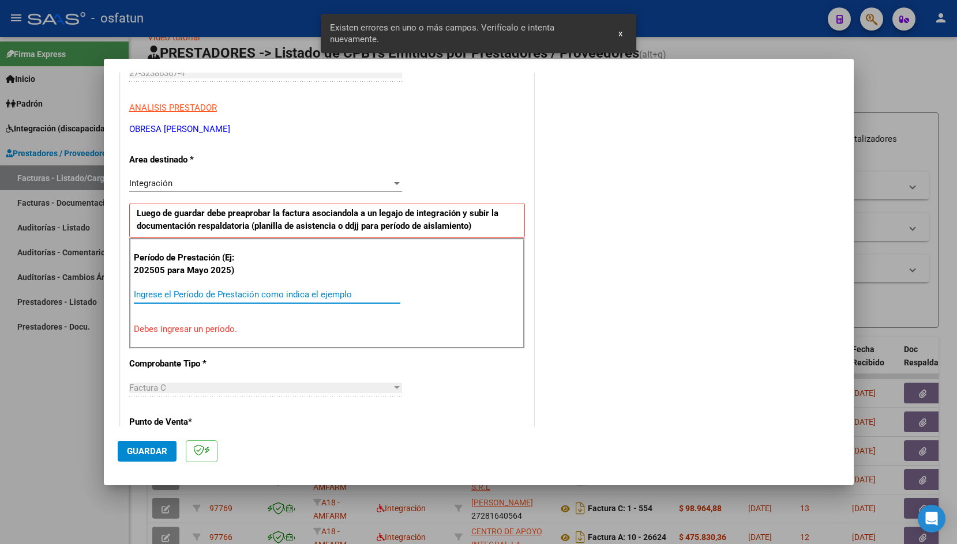
click at [211, 292] on input "Ingrese el Período de Prestación como indica el ejemplo" at bounding box center [267, 294] width 266 height 10
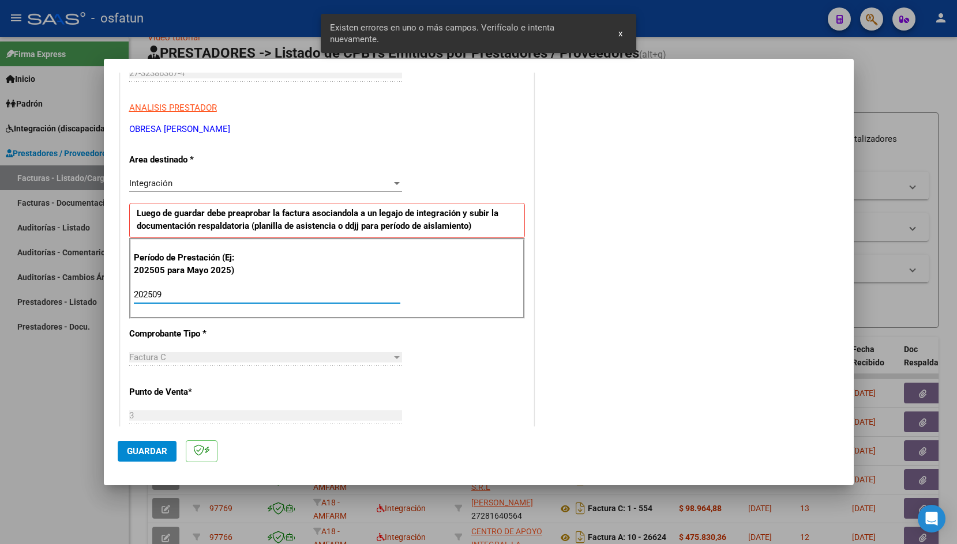
type input "202509"
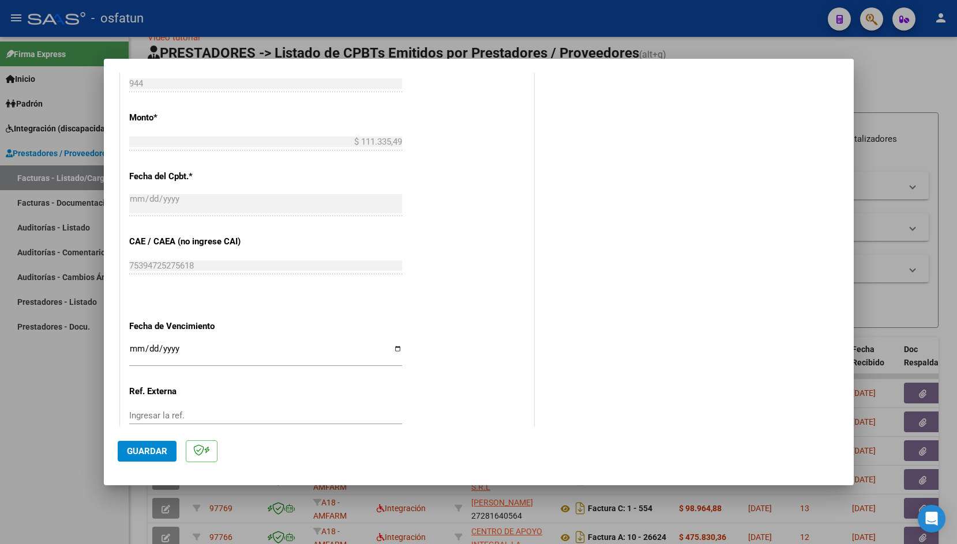
scroll to position [585, 0]
click at [131, 342] on input "Ingresar la fecha" at bounding box center [265, 351] width 273 height 18
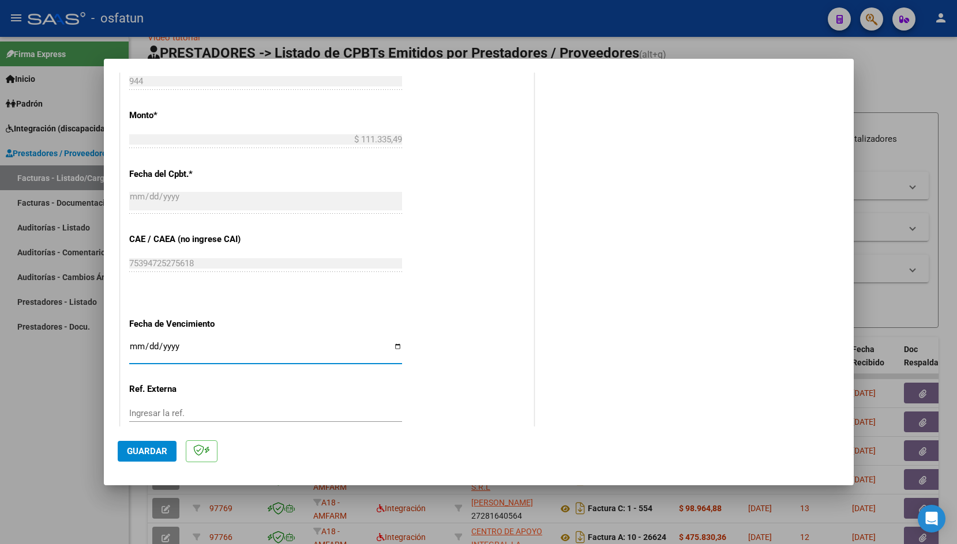
type input "[DATE]"
click at [151, 452] on span "Guardar" at bounding box center [147, 451] width 40 height 10
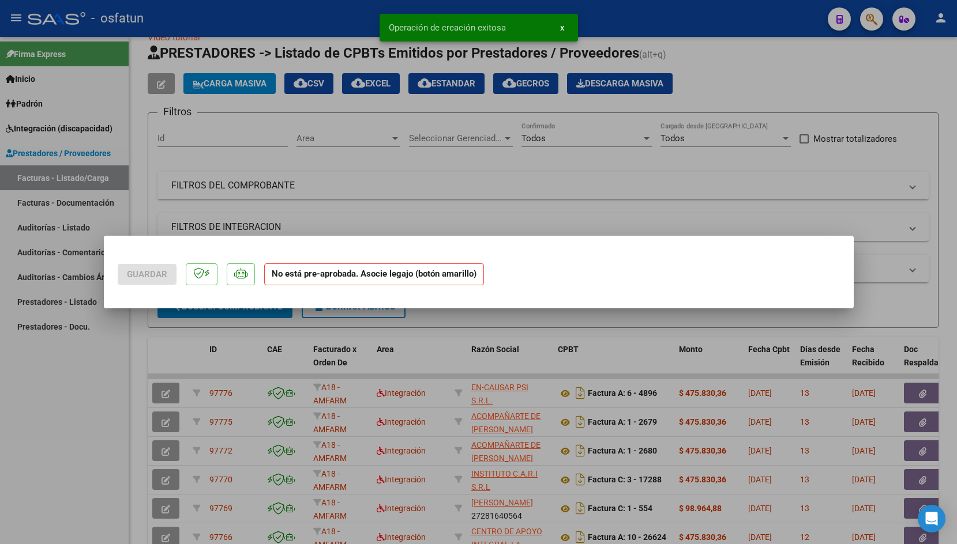
scroll to position [0, 0]
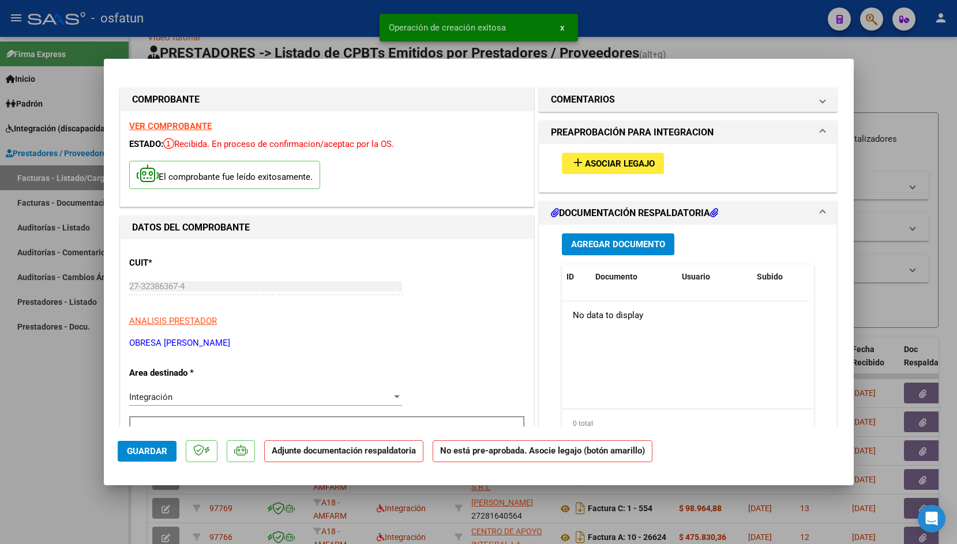
click at [594, 161] on span "Asociar Legajo" at bounding box center [620, 164] width 70 height 10
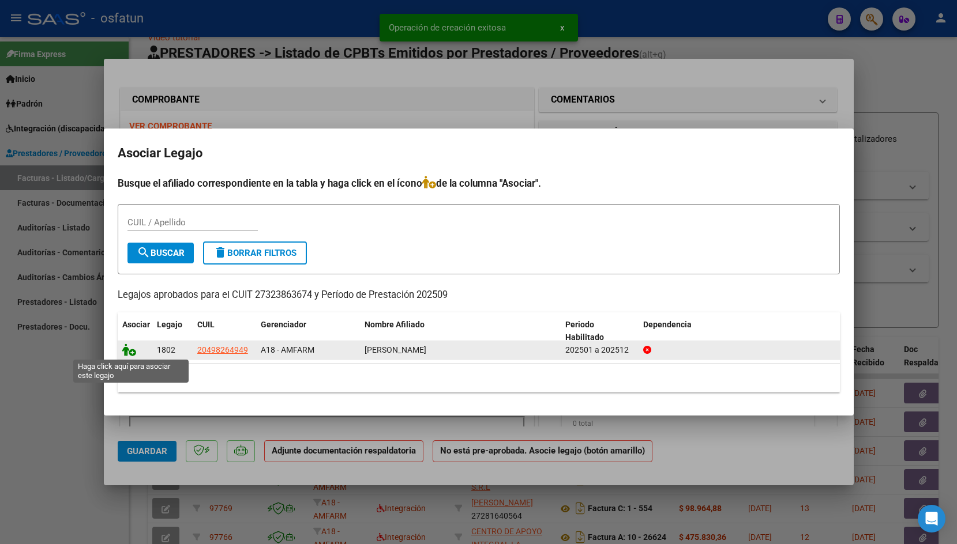
click at [130, 352] on icon at bounding box center [129, 350] width 14 height 13
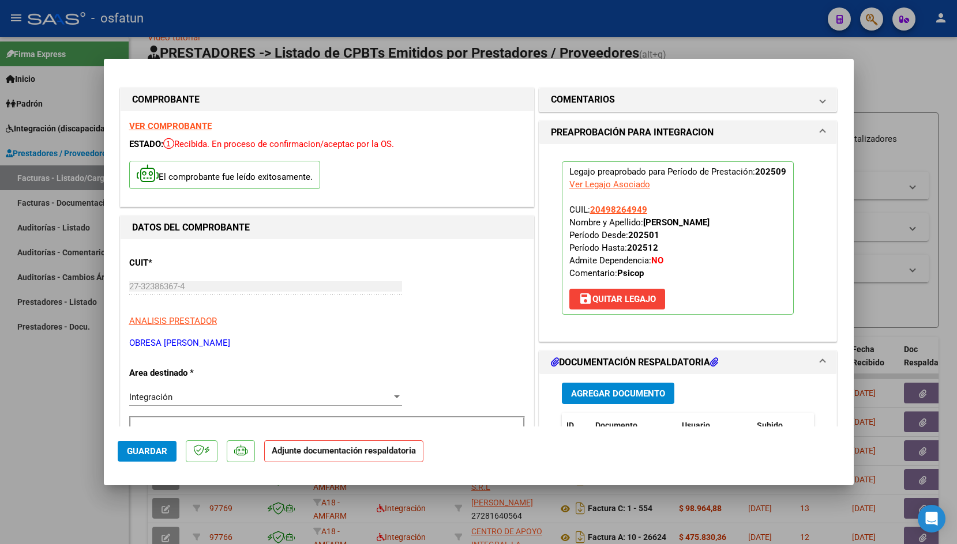
click at [580, 396] on span "Agregar Documento" at bounding box center [618, 394] width 94 height 10
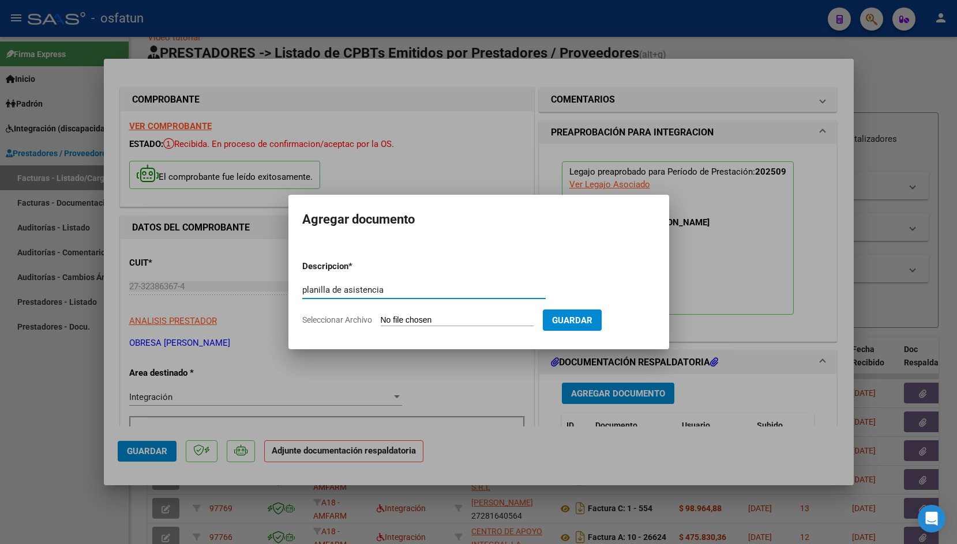
type input "planilla de asistencia"
click at [393, 319] on input "Seleccionar Archivo" at bounding box center [457, 320] width 153 height 11
type input "C:\fakepath\Asistencia [PERSON_NAME] septiembre .jpeg"
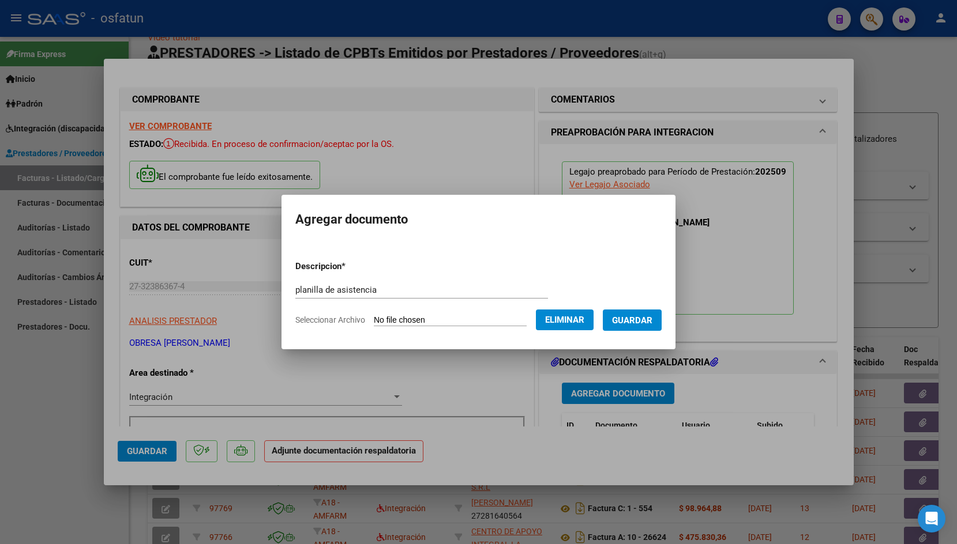
click at [650, 319] on span "Guardar" at bounding box center [632, 320] width 40 height 10
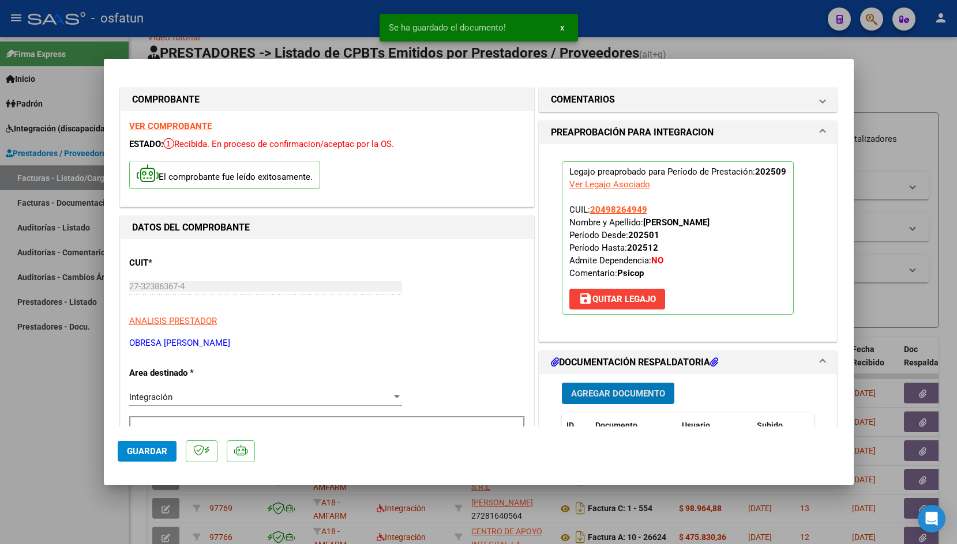
click at [146, 450] on span "Guardar" at bounding box center [147, 451] width 40 height 10
click at [234, 18] on div at bounding box center [478, 272] width 957 height 544
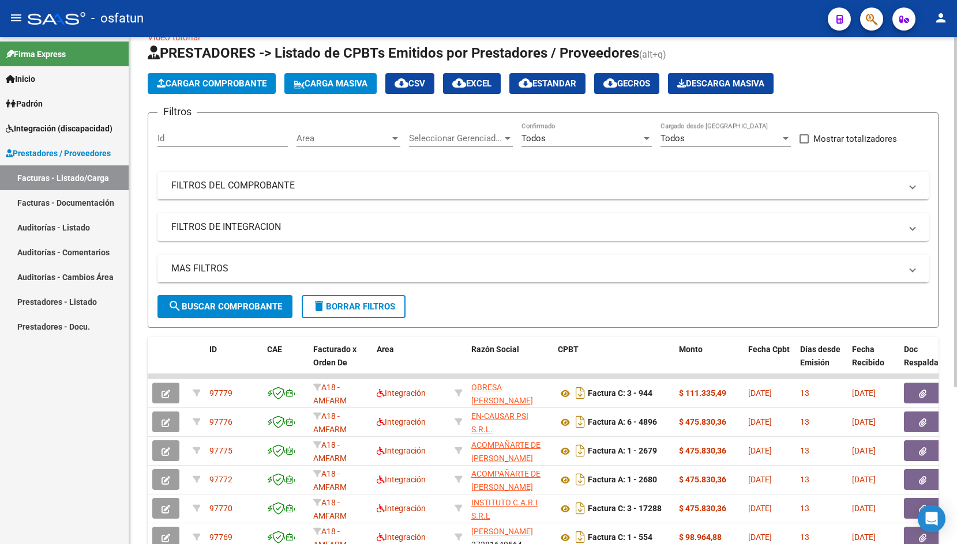
click at [179, 93] on button "Cargar Comprobante" at bounding box center [212, 83] width 128 height 21
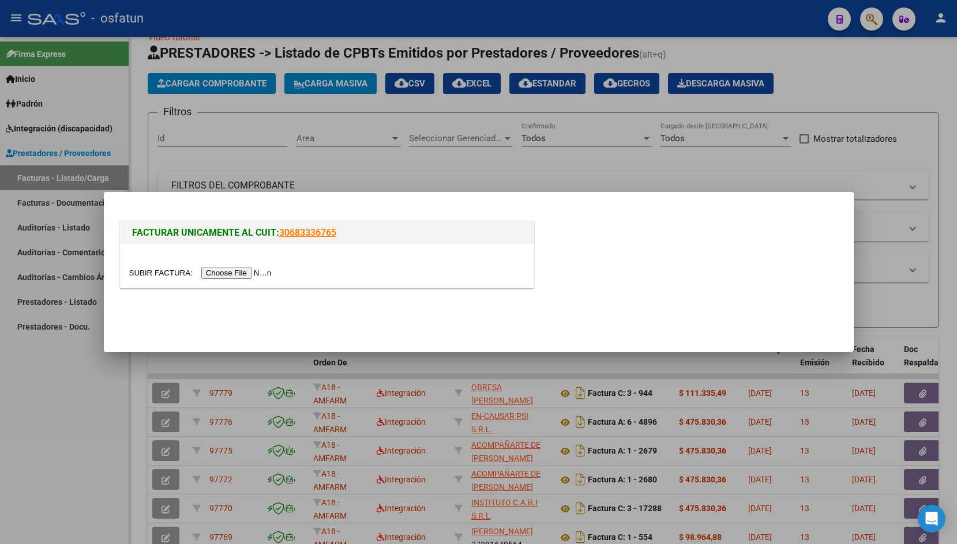
click at [158, 276] on input "file" at bounding box center [202, 273] width 146 height 12
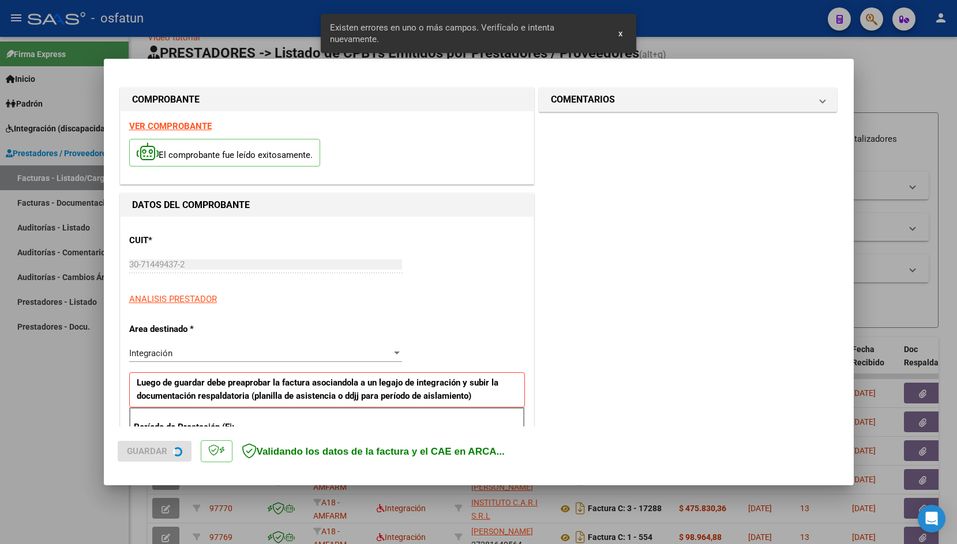
scroll to position [191, 0]
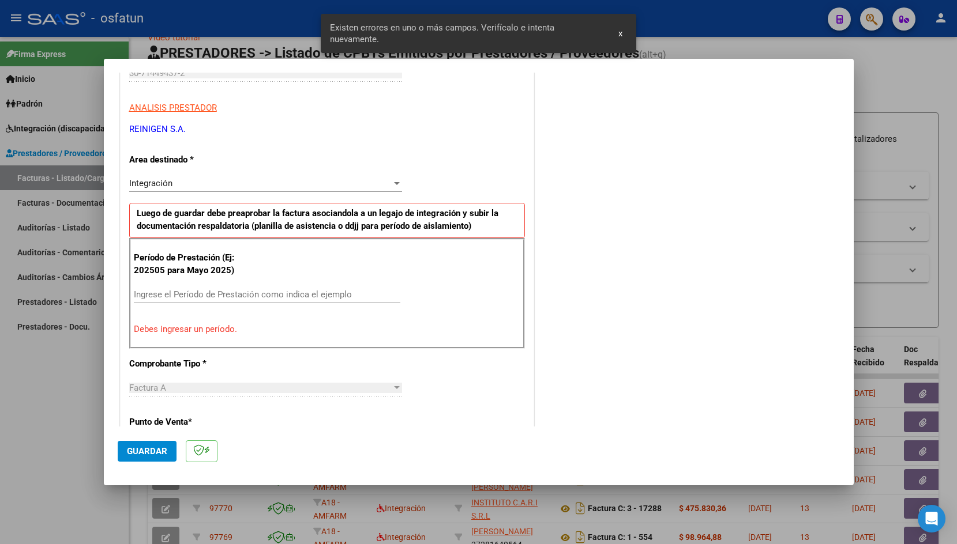
click at [311, 291] on input "Ingrese el Período de Prestación como indica el ejemplo" at bounding box center [267, 294] width 266 height 10
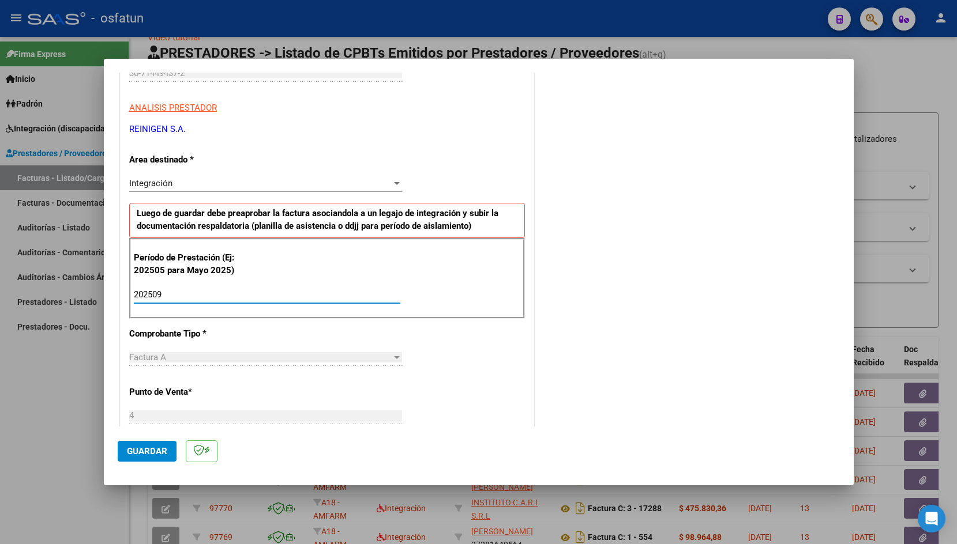
type input "202509"
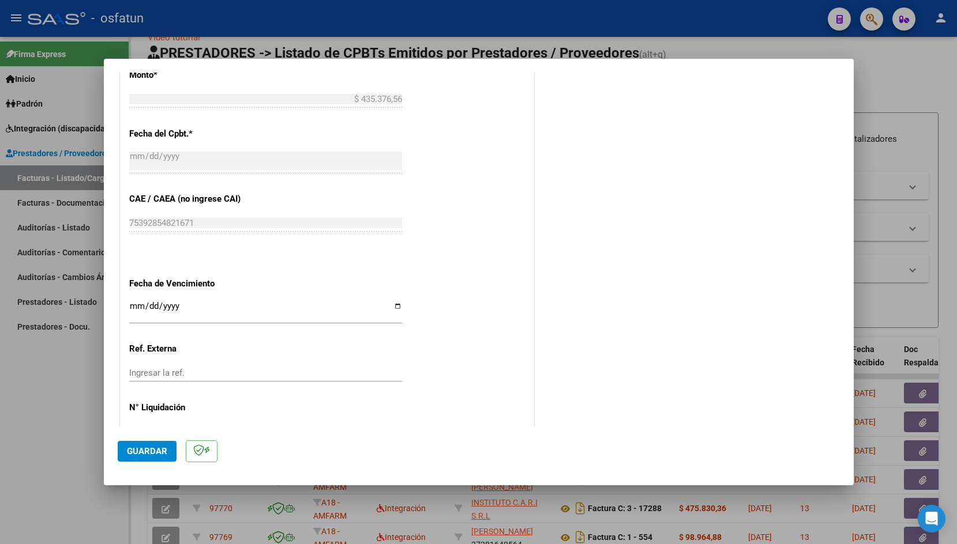
scroll to position [630, 0]
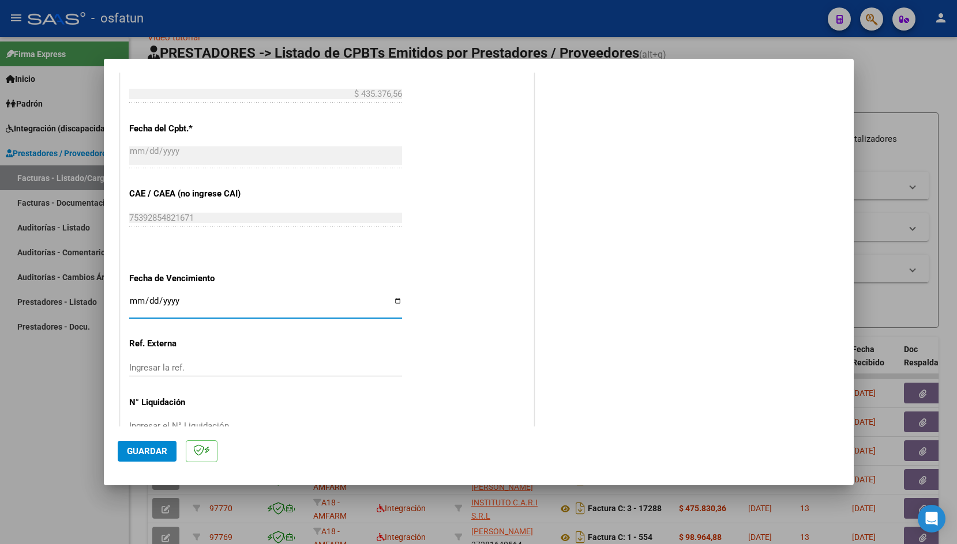
click at [133, 296] on input "Ingresar la fecha" at bounding box center [265, 305] width 273 height 18
type input "[DATE]"
click at [134, 452] on span "Guardar" at bounding box center [147, 451] width 40 height 10
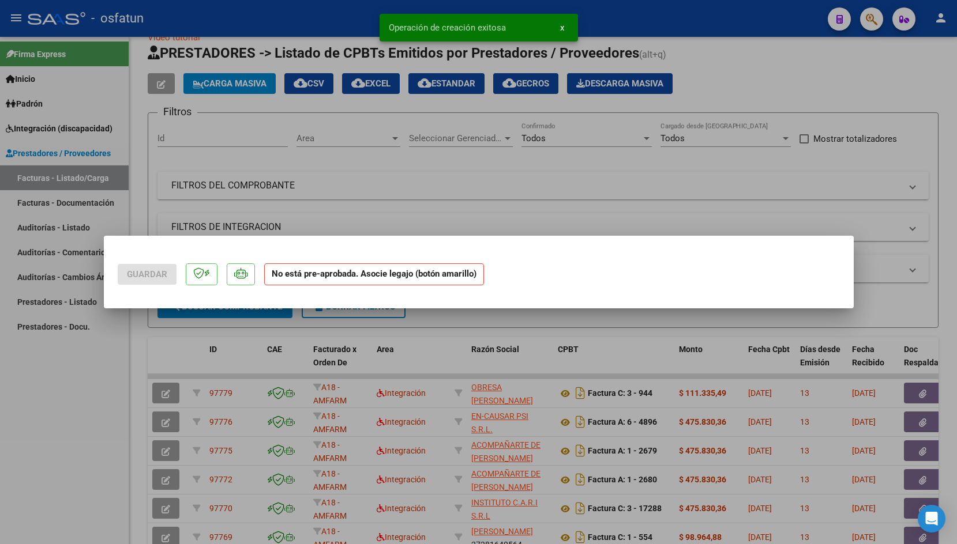
scroll to position [0, 0]
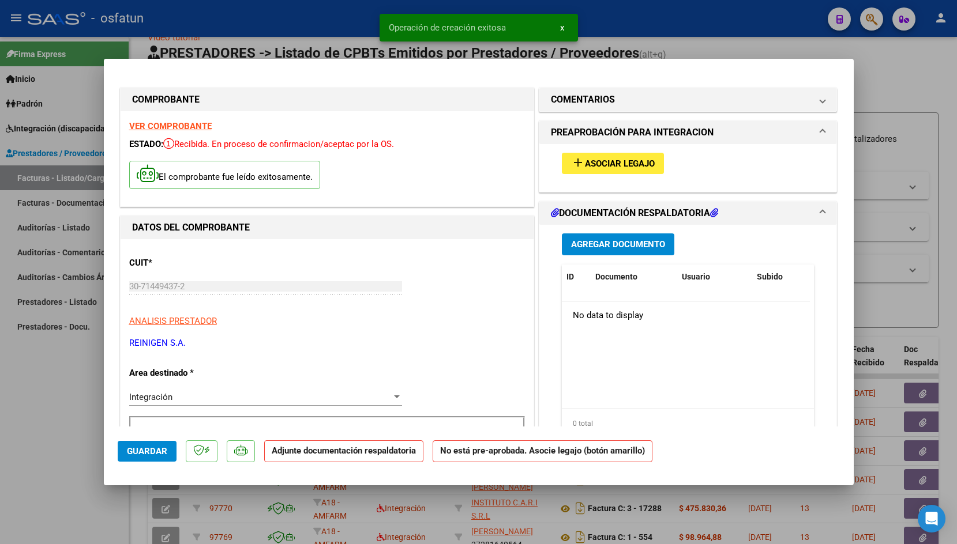
click at [649, 173] on button "add Asociar Legajo" at bounding box center [613, 163] width 102 height 21
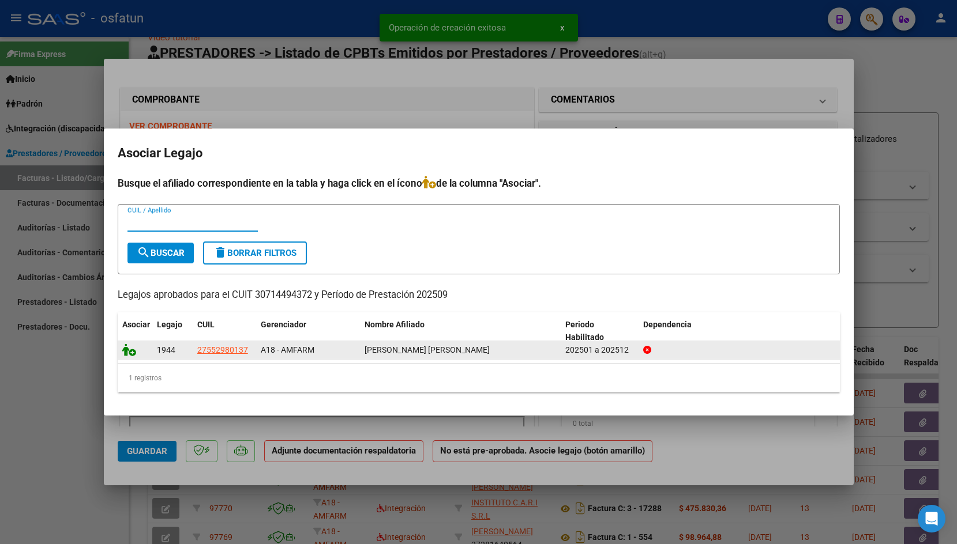
click at [126, 351] on icon at bounding box center [129, 350] width 14 height 13
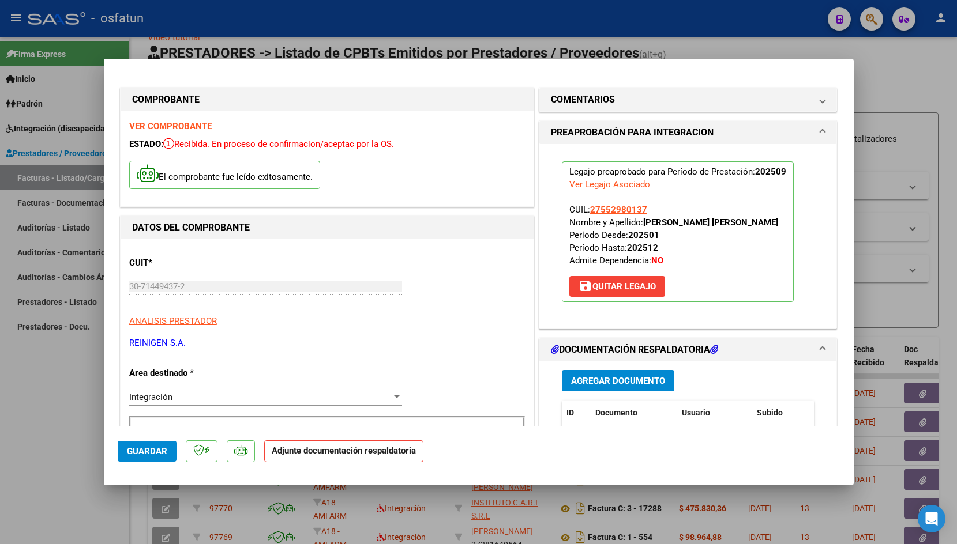
click at [618, 383] on span "Agregar Documento" at bounding box center [618, 381] width 94 height 10
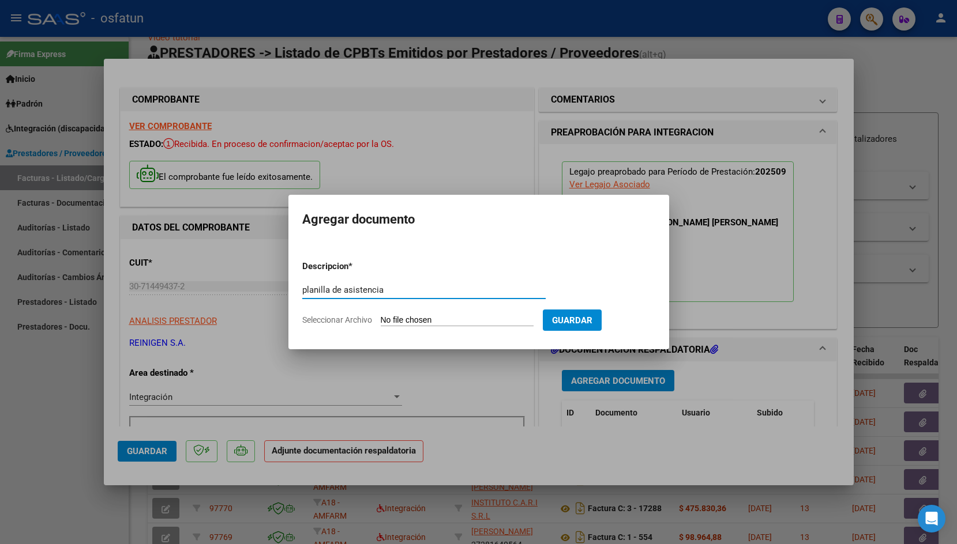
type input "planilla de asistencia"
click at [411, 318] on input "Seleccionar Archivo" at bounding box center [457, 320] width 153 height 11
type input "C:\fakepath\PLANILLA DE ASISTENCIA [PERSON_NAME] [DATE].pdf"
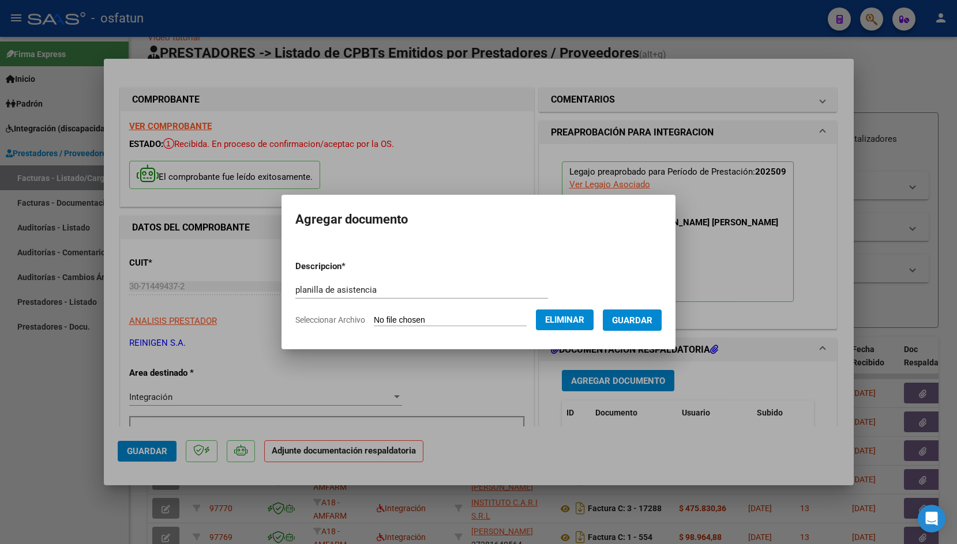
click at [612, 326] on span "Guardar" at bounding box center [632, 320] width 40 height 10
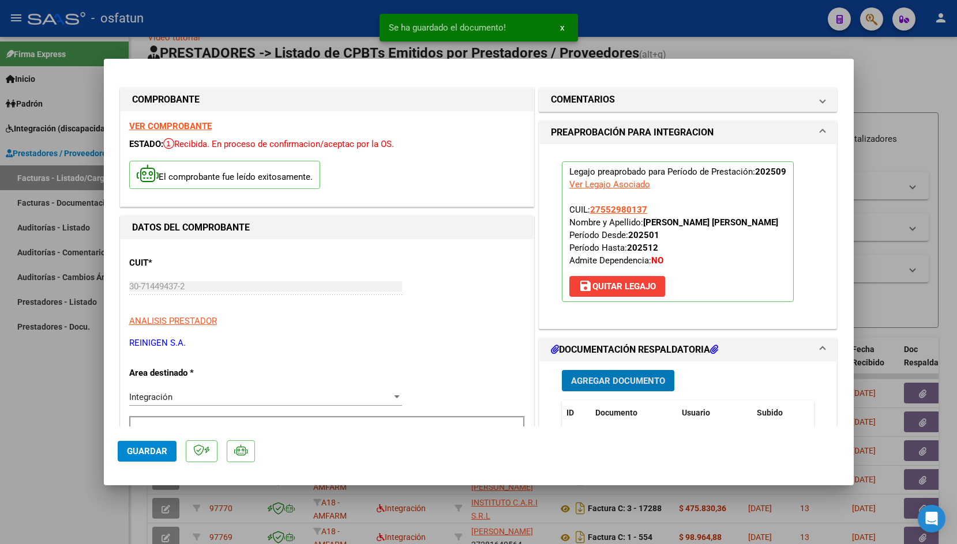
click at [135, 454] on span "Guardar" at bounding box center [147, 451] width 40 height 10
click at [295, 28] on div at bounding box center [478, 272] width 957 height 544
type input "$ 0,00"
